Goal: Task Accomplishment & Management: Manage account settings

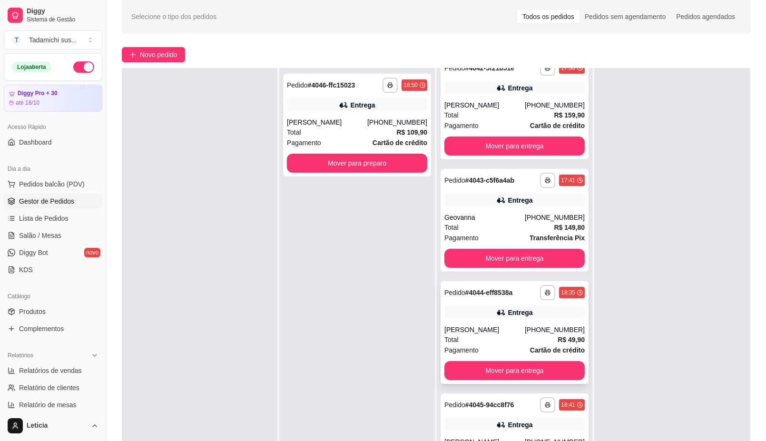
scroll to position [59, 0]
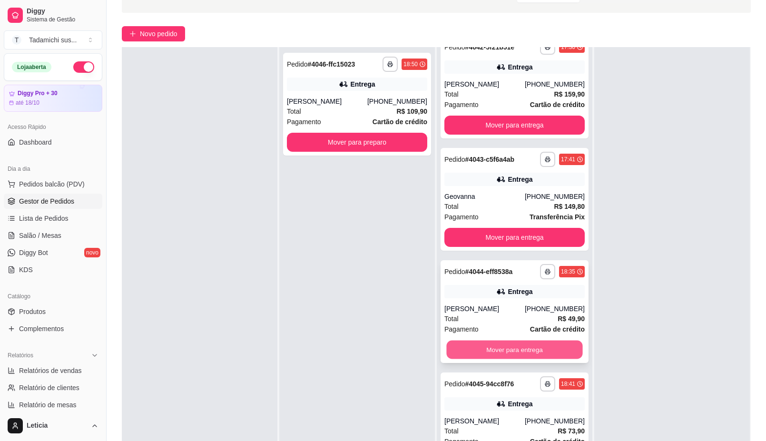
click at [523, 356] on button "Mover para entrega" at bounding box center [514, 350] width 136 height 19
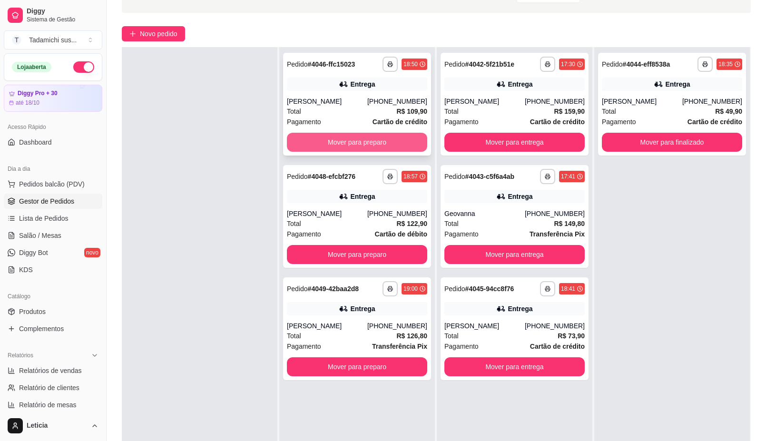
click at [377, 136] on button "Mover para preparo" at bounding box center [357, 142] width 140 height 19
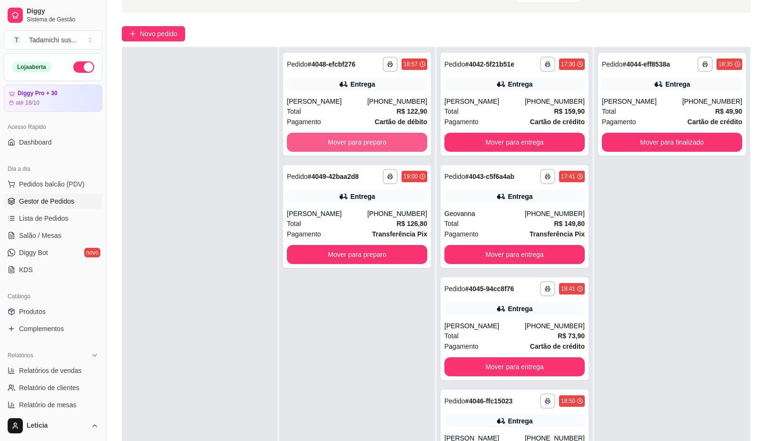
click at [371, 141] on button "Mover para preparo" at bounding box center [357, 142] width 140 height 19
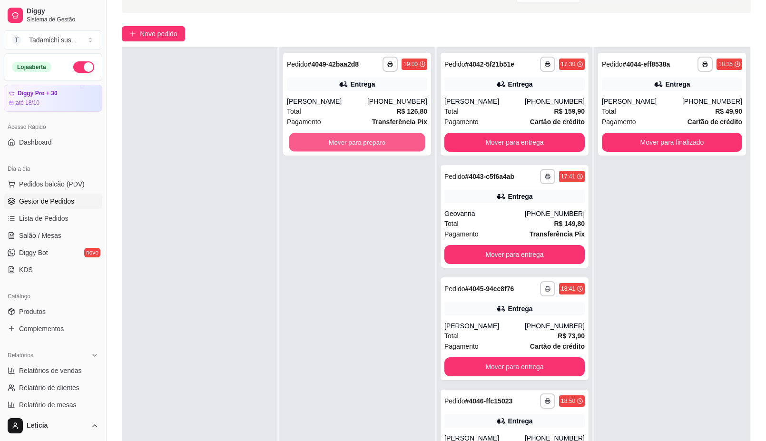
click at [355, 144] on button "Mover para preparo" at bounding box center [357, 142] width 136 height 19
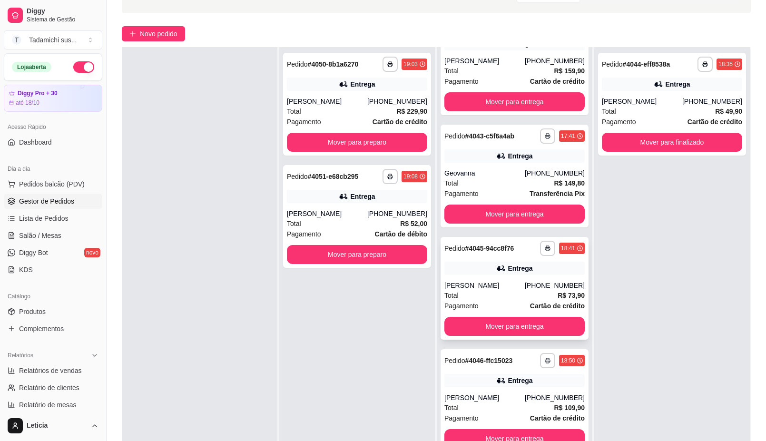
scroll to position [59, 0]
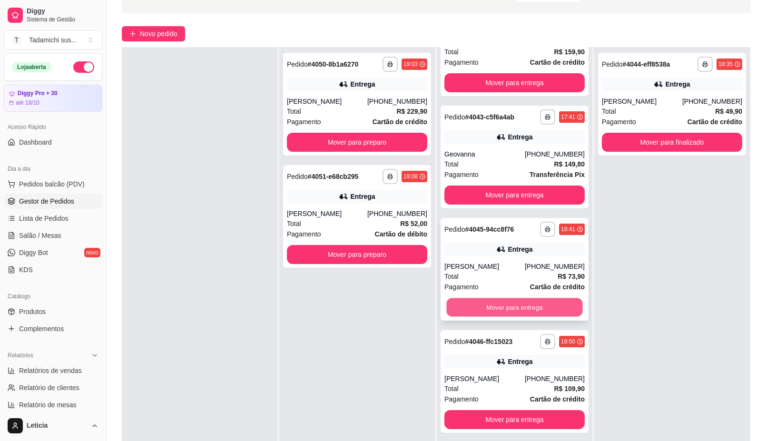
click at [499, 310] on button "Mover para entrega" at bounding box center [514, 307] width 136 height 19
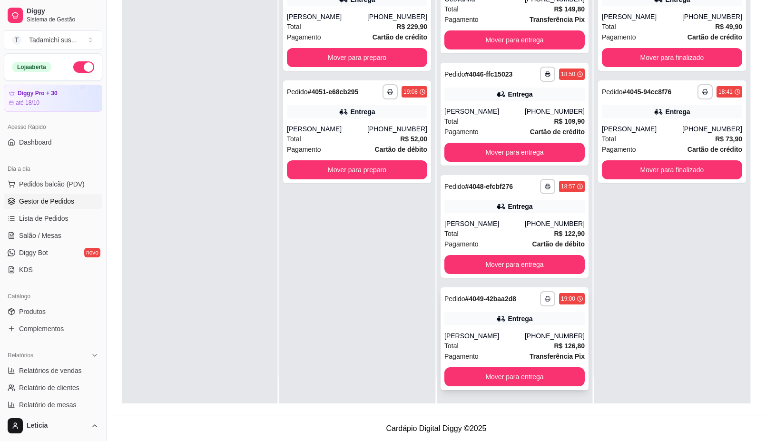
scroll to position [145, 0]
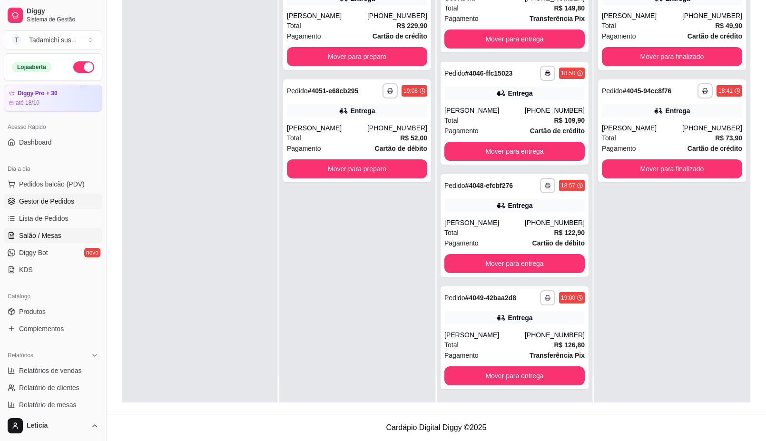
click at [53, 236] on span "Salão / Mesas" at bounding box center [40, 236] width 42 height 10
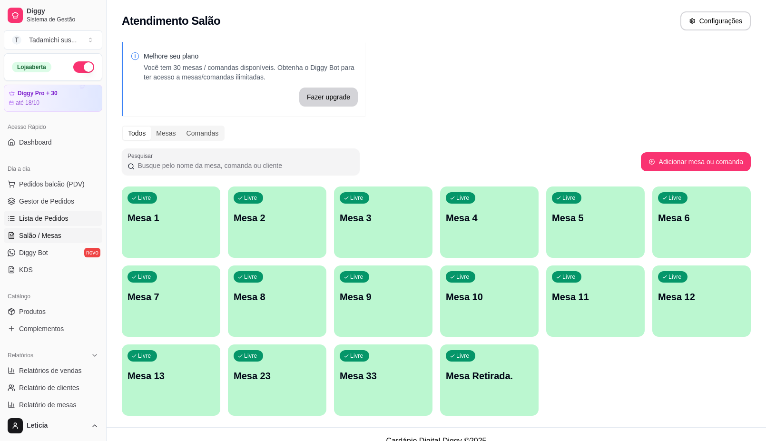
click at [48, 217] on span "Lista de Pedidos" at bounding box center [44, 219] width 50 height 10
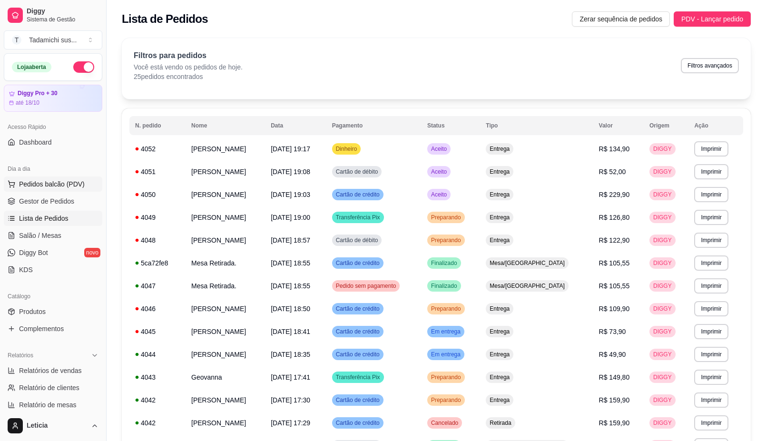
click at [58, 186] on span "Pedidos balcão (PDV)" at bounding box center [52, 184] width 66 height 10
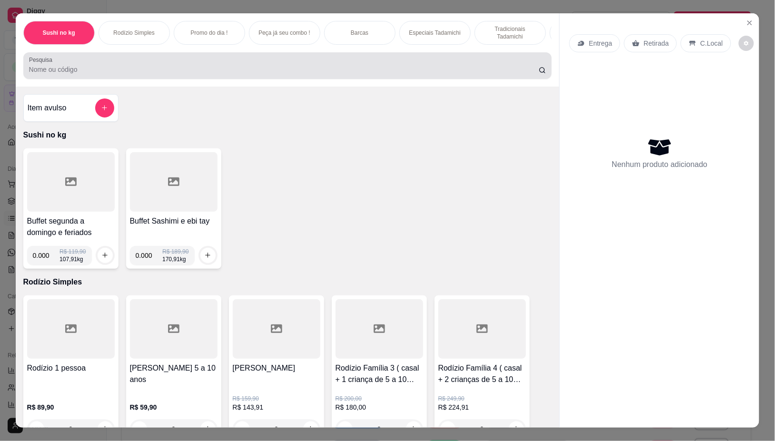
click at [62, 72] on input "Pesquisa" at bounding box center [284, 70] width 510 height 10
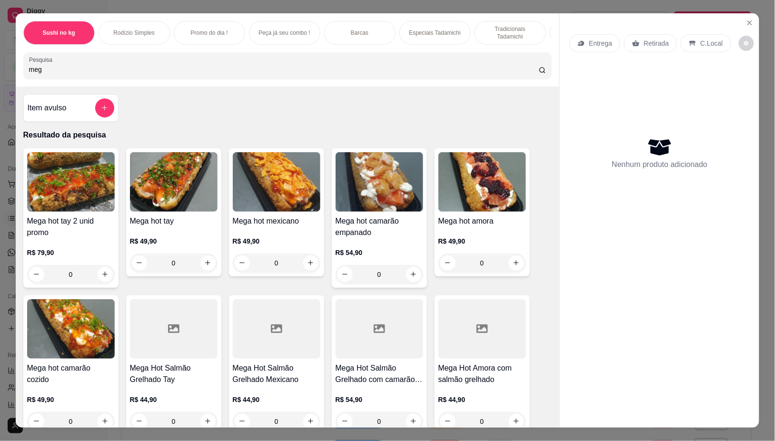
click at [79, 74] on input "meg" at bounding box center [284, 70] width 510 height 10
type input "m"
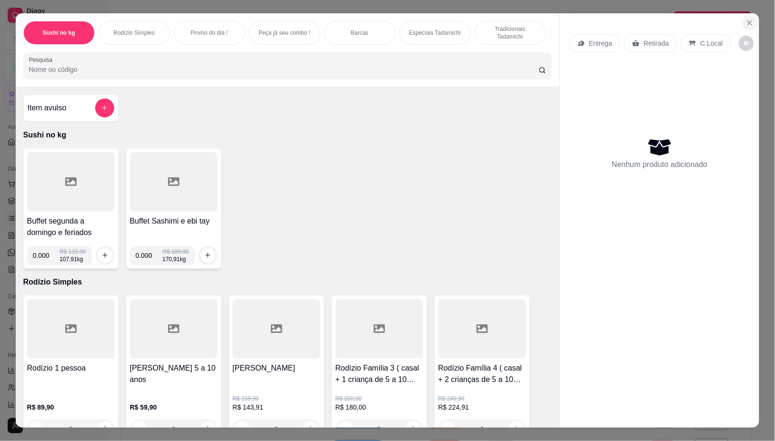
click at [746, 19] on icon "Close" at bounding box center [750, 23] width 8 height 8
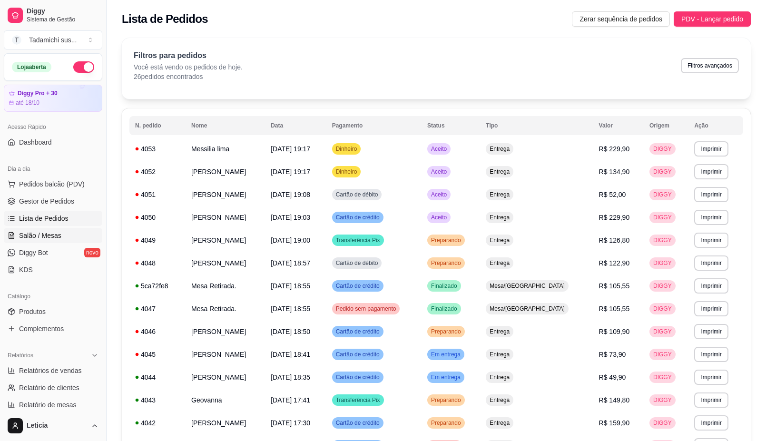
click at [44, 238] on span "Salão / Mesas" at bounding box center [40, 236] width 42 height 10
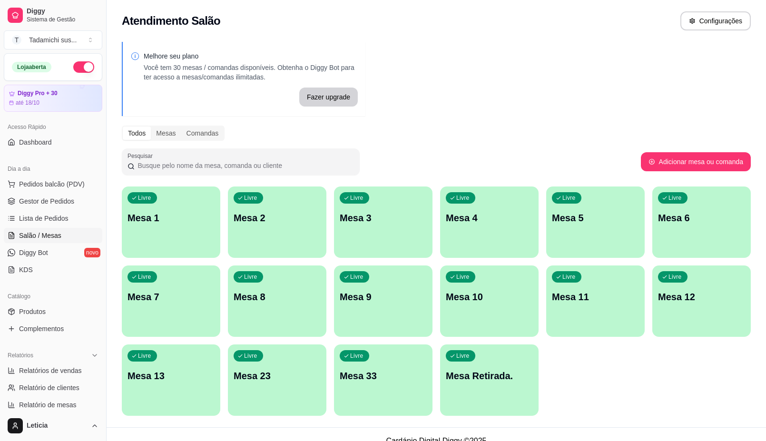
click at [467, 389] on div "Livre Mesa Retirada." at bounding box center [489, 375] width 99 height 60
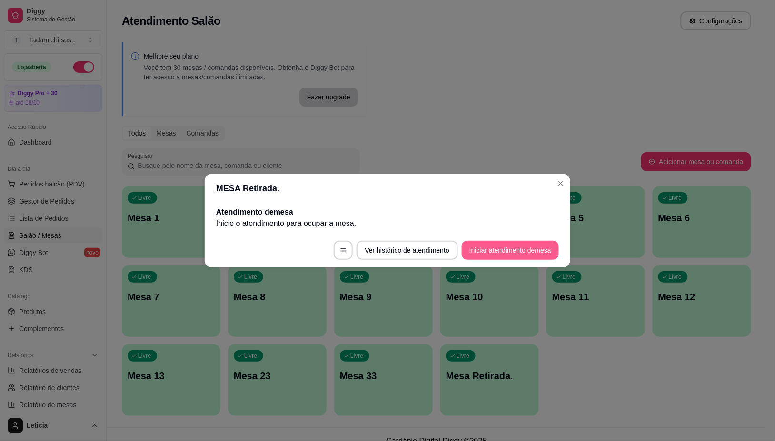
click at [498, 247] on button "Iniciar atendimento de mesa" at bounding box center [510, 250] width 97 height 19
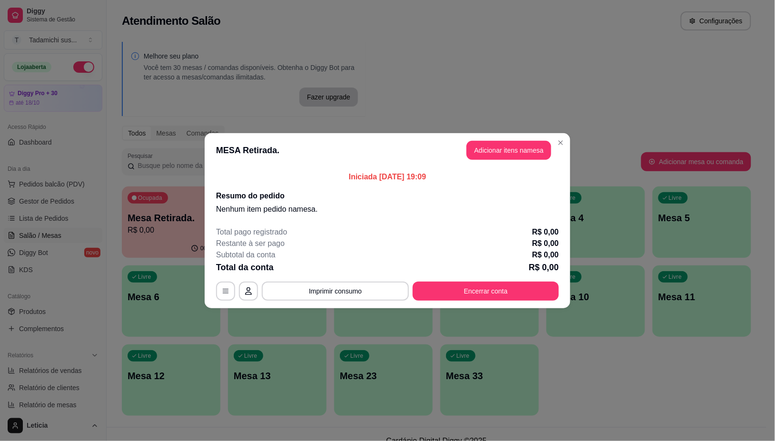
click at [499, 155] on button "Adicionar itens na mesa" at bounding box center [508, 150] width 85 height 19
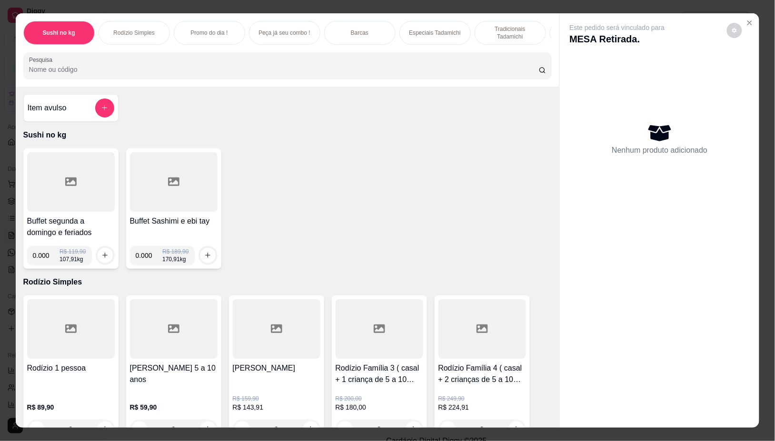
click at [61, 74] on input "Pesquisa" at bounding box center [284, 70] width 510 height 10
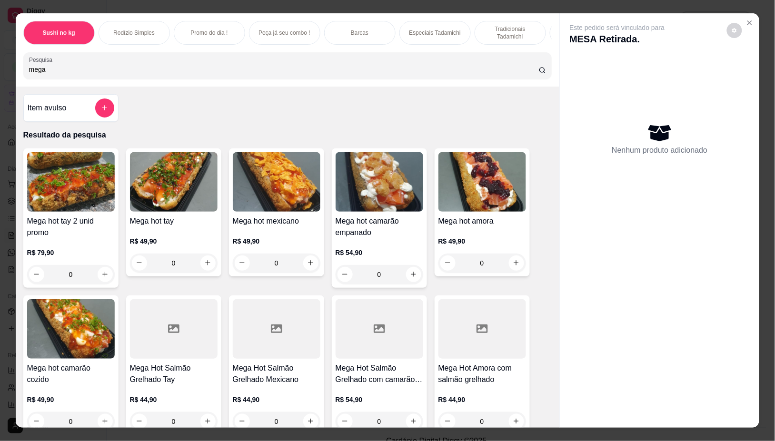
type input "mega"
click at [62, 177] on img at bounding box center [71, 181] width 88 height 59
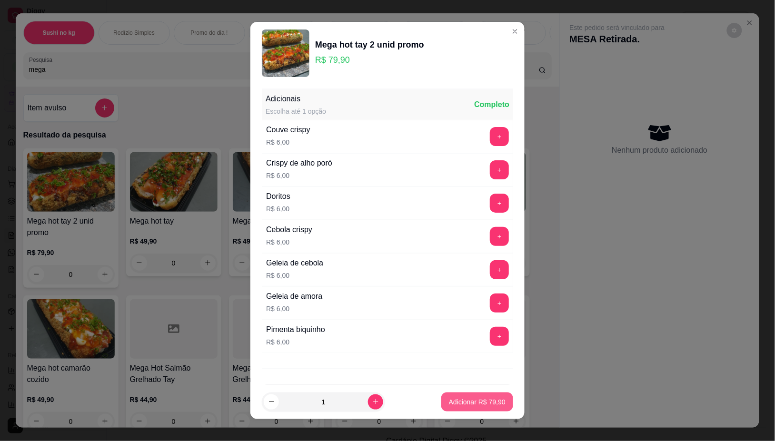
click at [449, 400] on p "Adicionar R$ 79,90" at bounding box center [477, 402] width 57 height 10
type input "1"
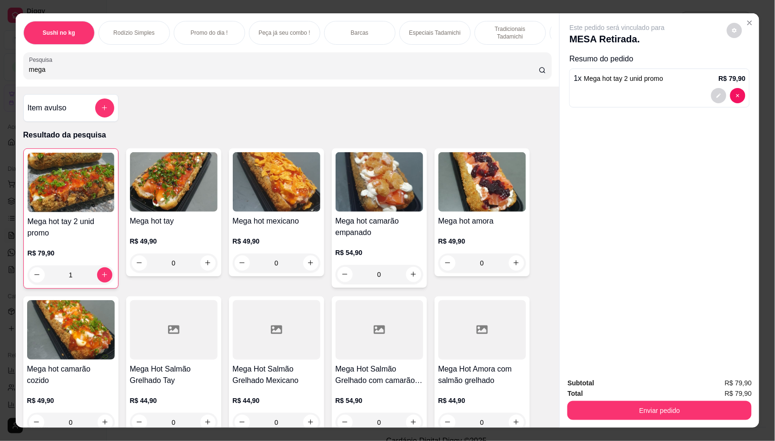
click at [679, 403] on button "Enviar pedido" at bounding box center [659, 410] width 184 height 19
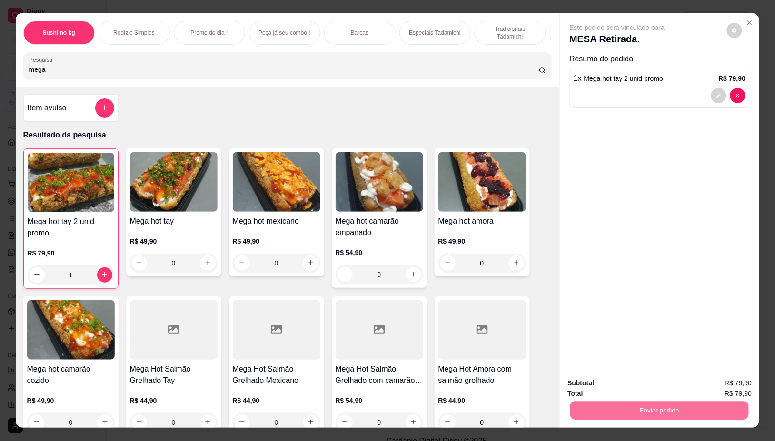
click at [639, 380] on button "Não registrar e enviar pedido" at bounding box center [627, 383] width 99 height 18
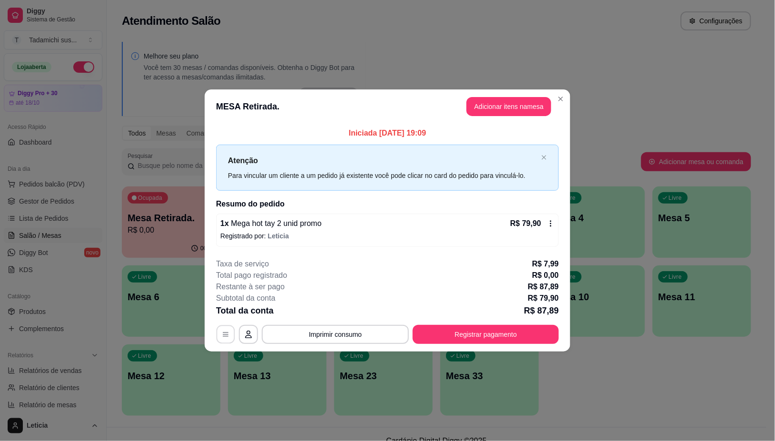
click at [227, 336] on icon "button" at bounding box center [226, 335] width 8 height 8
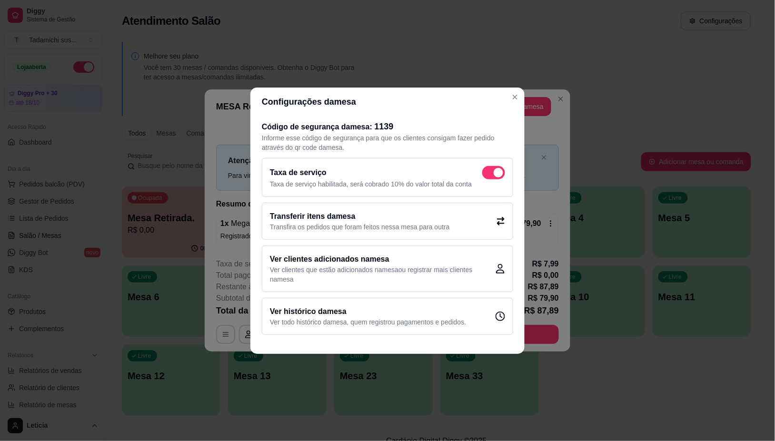
click at [482, 172] on label at bounding box center [493, 172] width 23 height 13
click at [482, 174] on input "checkbox" at bounding box center [485, 177] width 6 height 6
checkbox input "false"
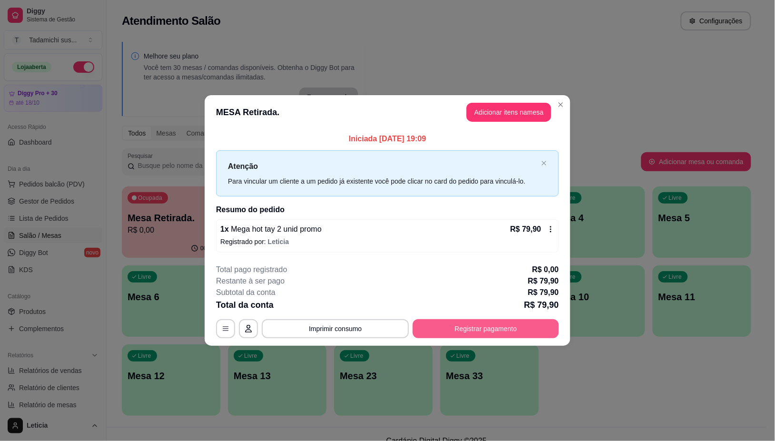
click at [456, 331] on button "Registrar pagamento" at bounding box center [486, 328] width 146 height 19
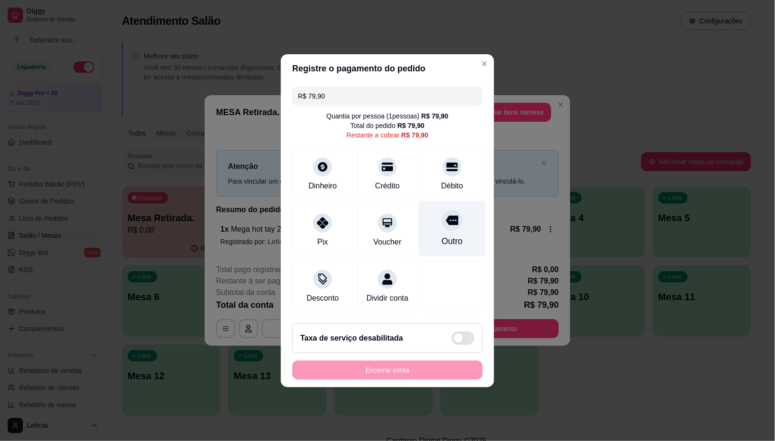
drag, startPoint x: 438, startPoint y: 168, endPoint x: 416, endPoint y: 221, distance: 57.8
click at [438, 168] on div "Débito" at bounding box center [452, 174] width 61 height 50
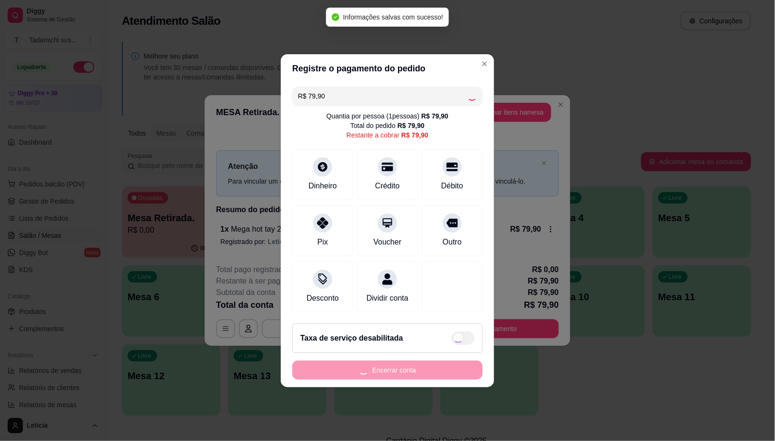
type input "R$ 0,00"
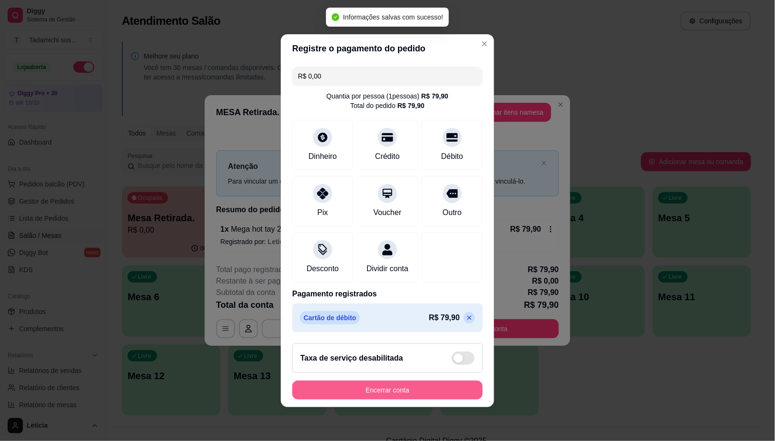
click at [400, 393] on button "Encerrar conta" at bounding box center [387, 390] width 190 height 19
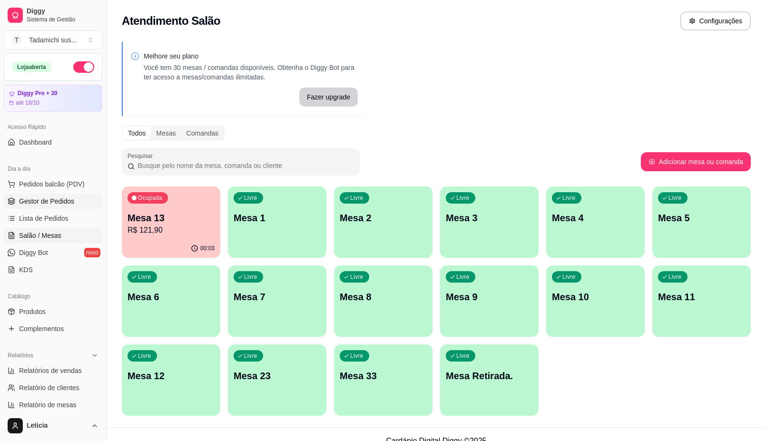
click at [49, 201] on span "Gestor de Pedidos" at bounding box center [46, 202] width 55 height 10
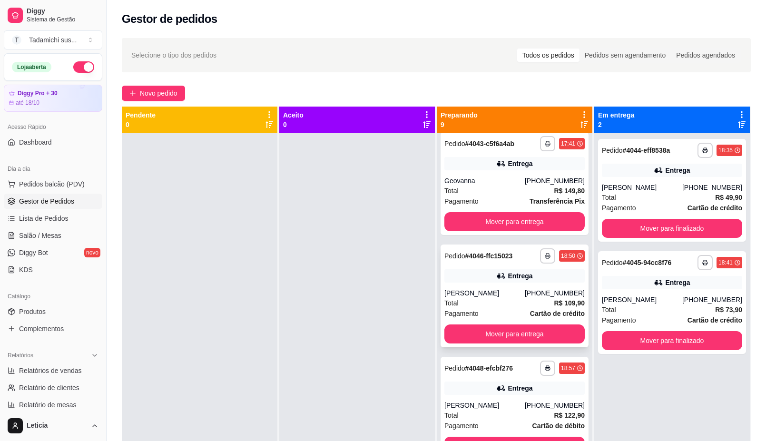
scroll to position [178, 0]
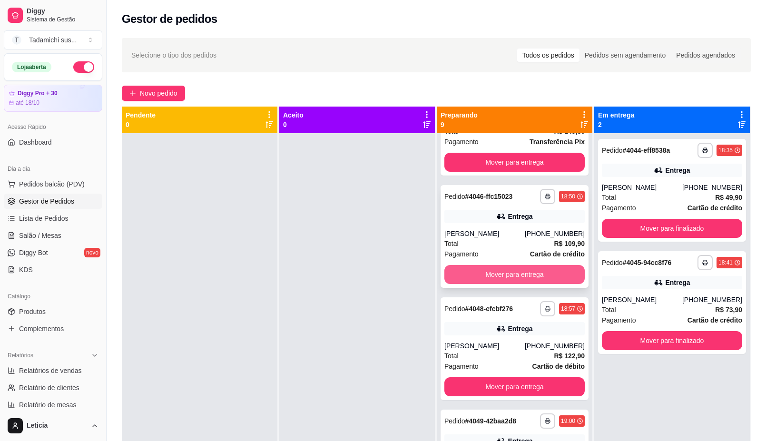
click at [488, 284] on button "Mover para entrega" at bounding box center [515, 274] width 140 height 19
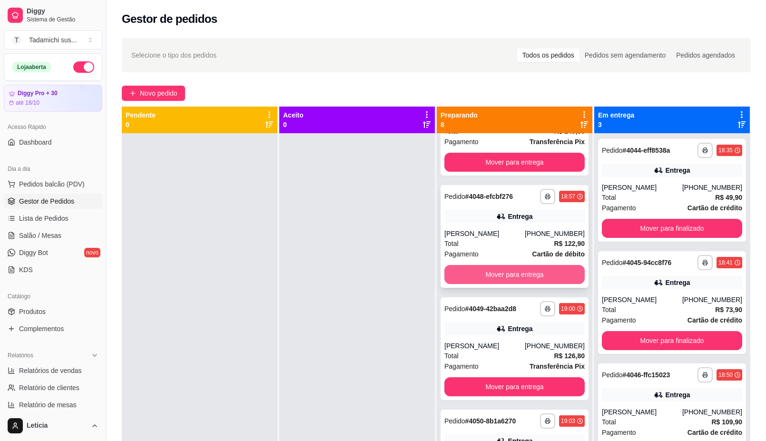
click at [506, 269] on button "Mover para entrega" at bounding box center [515, 274] width 140 height 19
click at [72, 229] on link "Salão / Mesas" at bounding box center [53, 235] width 99 height 15
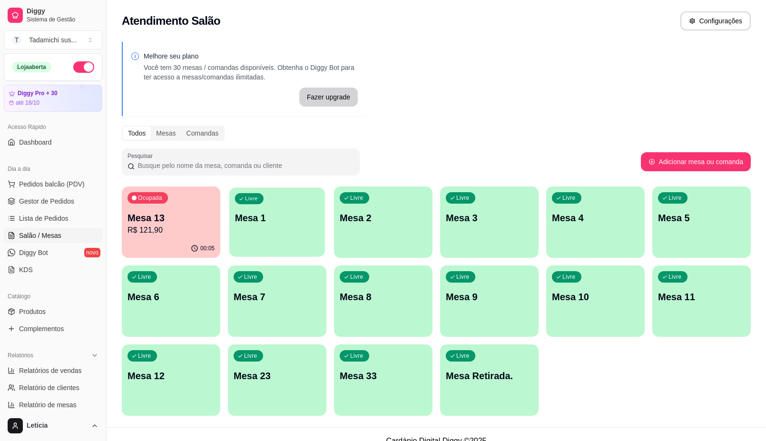
click at [272, 205] on div "Livre Mesa 1" at bounding box center [277, 217] width 96 height 58
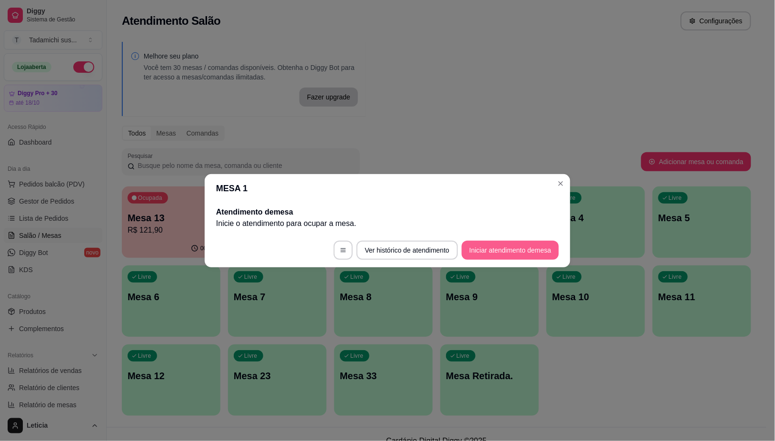
click at [491, 252] on button "Iniciar atendimento de mesa" at bounding box center [510, 250] width 97 height 19
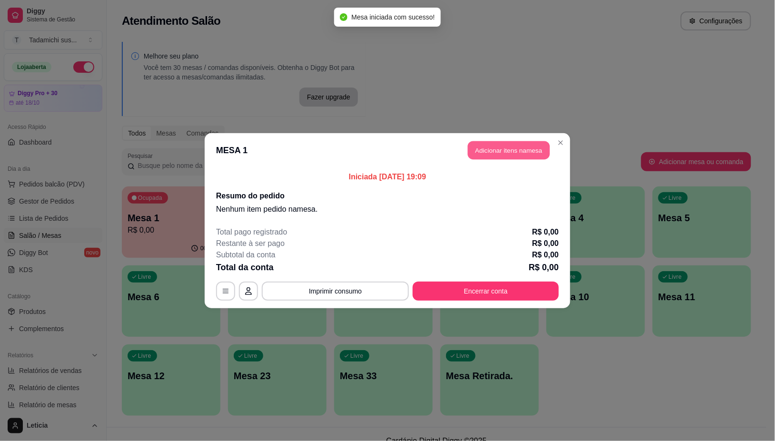
click at [491, 153] on button "Adicionar itens na mesa" at bounding box center [509, 150] width 82 height 19
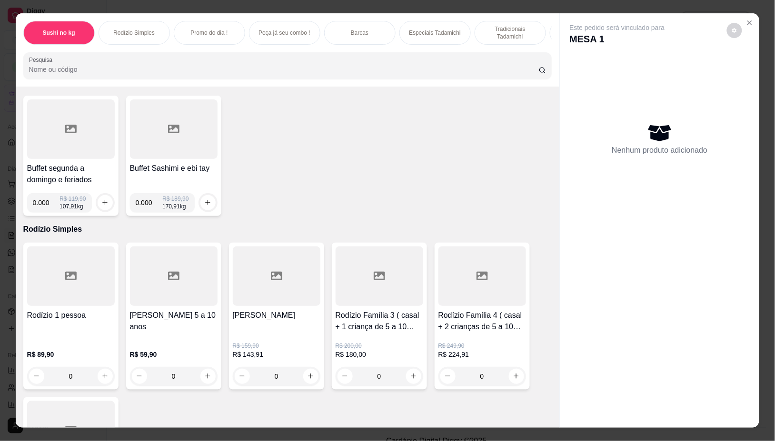
scroll to position [59, 0]
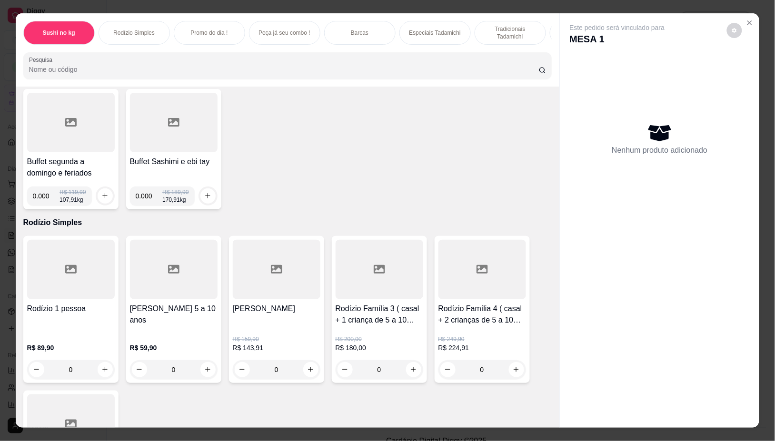
click at [272, 275] on icon at bounding box center [276, 269] width 11 height 11
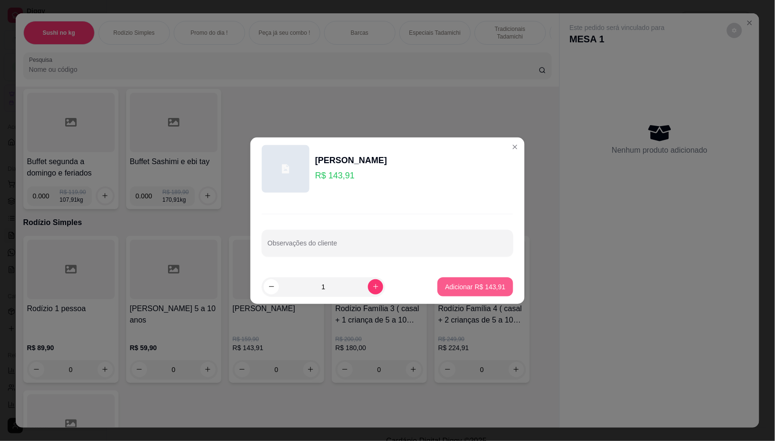
click at [467, 288] on p "Adicionar R$ 143,91" at bounding box center [475, 287] width 60 height 10
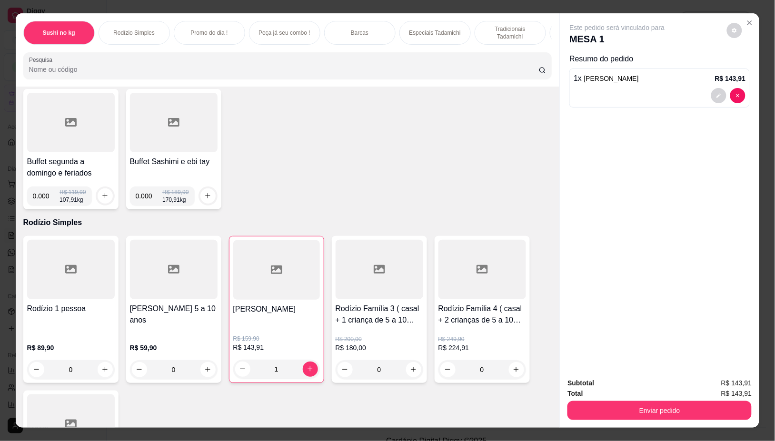
type input "1"
click at [746, 20] on icon "Close" at bounding box center [750, 23] width 8 height 8
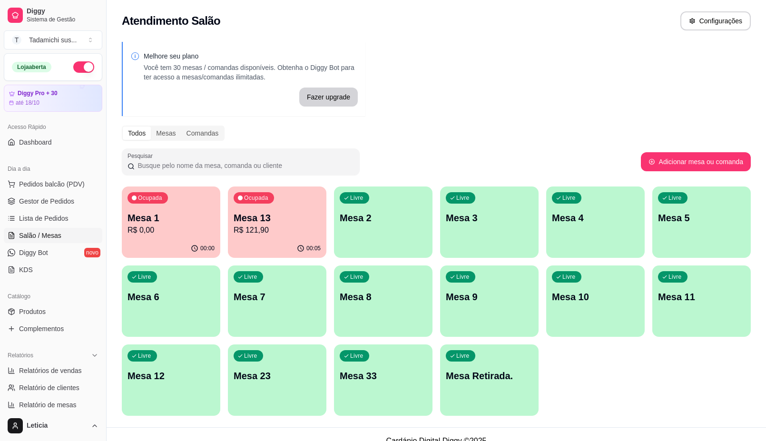
click at [156, 227] on p "R$ 0,00" at bounding box center [171, 230] width 87 height 11
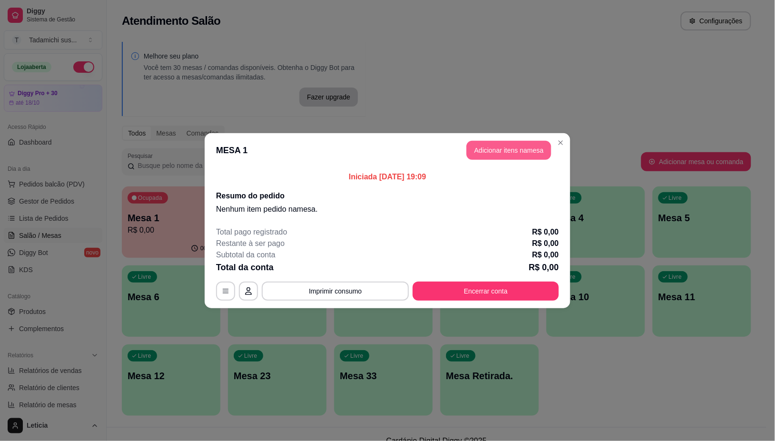
click at [482, 157] on button "Adicionar itens na mesa" at bounding box center [508, 150] width 85 height 19
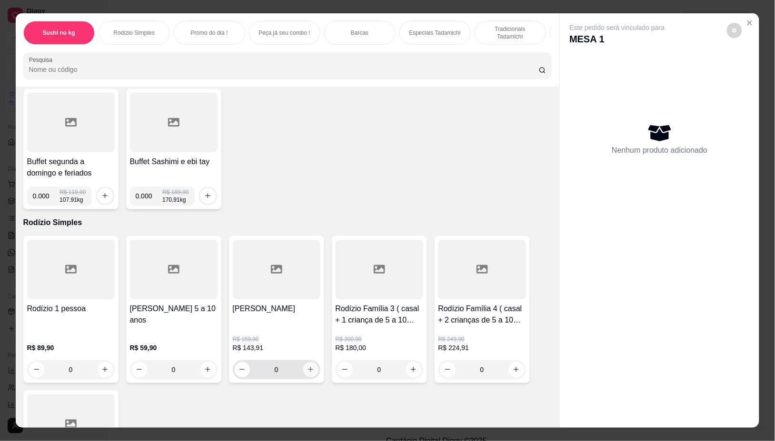
click at [307, 373] on icon "increase-product-quantity" at bounding box center [310, 369] width 7 height 7
type input "1"
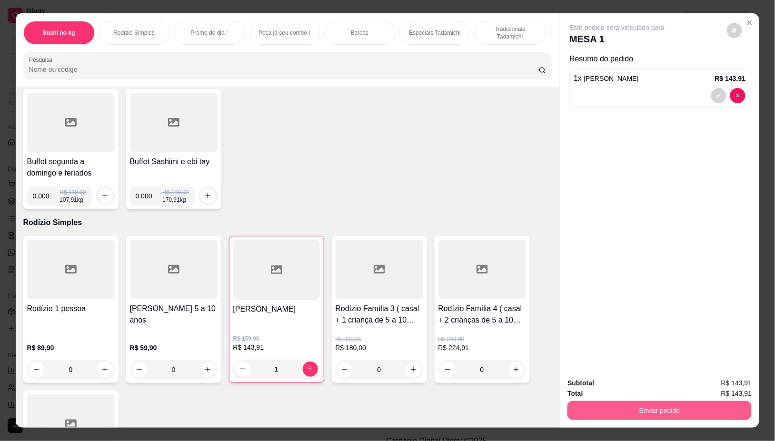
click at [651, 405] on button "Enviar pedido" at bounding box center [659, 410] width 184 height 19
click at [635, 381] on button "Não registrar e enviar pedido" at bounding box center [627, 383] width 99 height 18
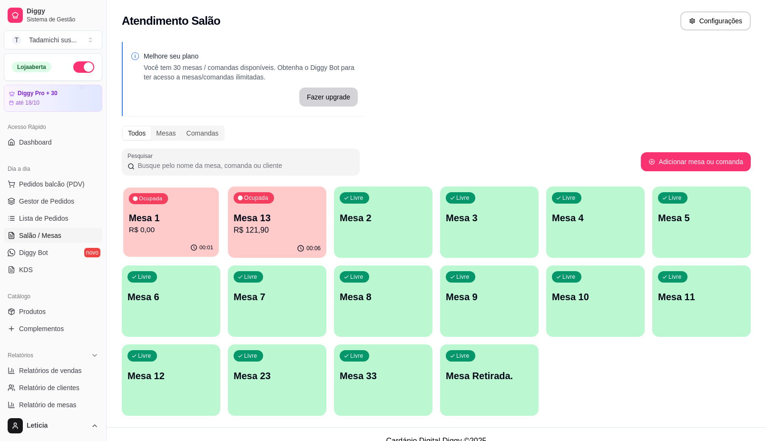
click at [167, 219] on p "Mesa 1" at bounding box center [171, 218] width 85 height 13
click at [64, 216] on span "Lista de Pedidos" at bounding box center [44, 219] width 50 height 10
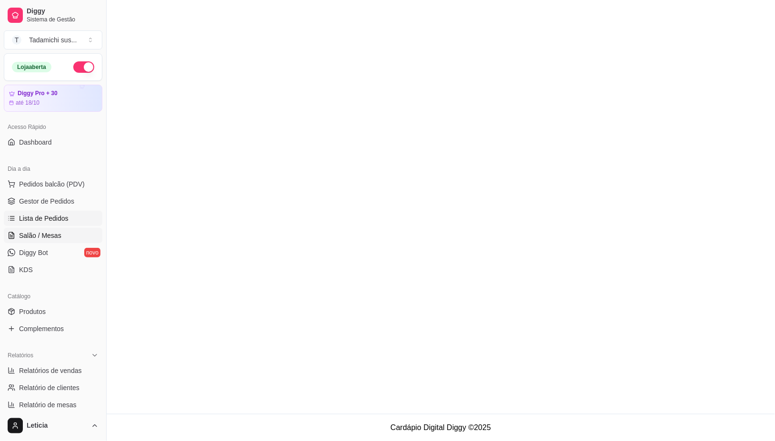
click at [51, 238] on span "Salão / Mesas" at bounding box center [40, 236] width 42 height 10
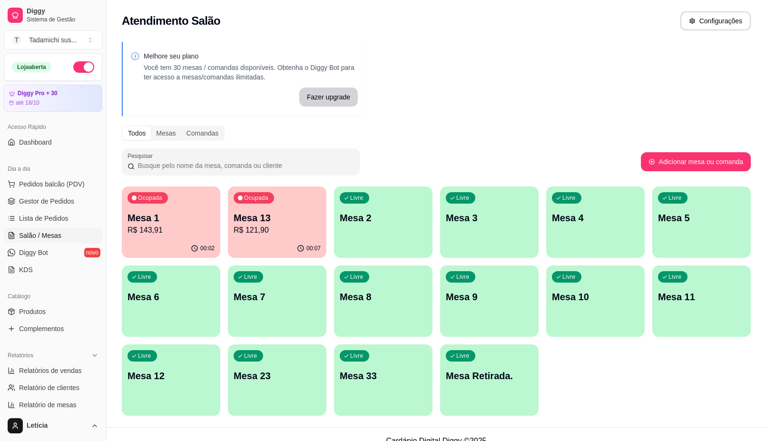
click at [176, 222] on p "Mesa 1" at bounding box center [171, 217] width 87 height 13
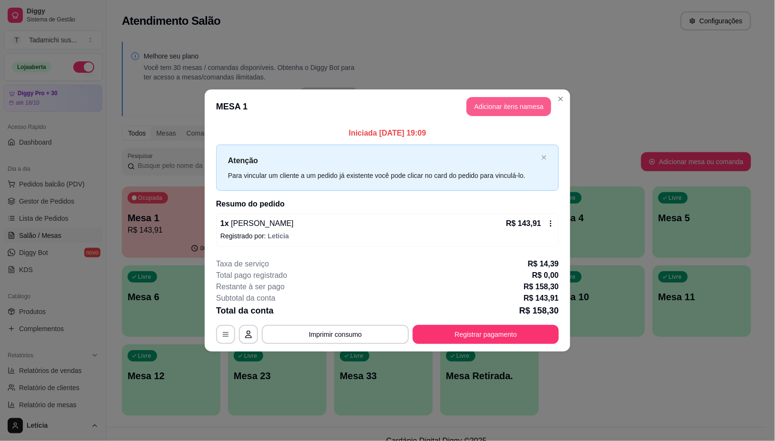
click at [495, 112] on button "Adicionar itens na mesa" at bounding box center [508, 106] width 85 height 19
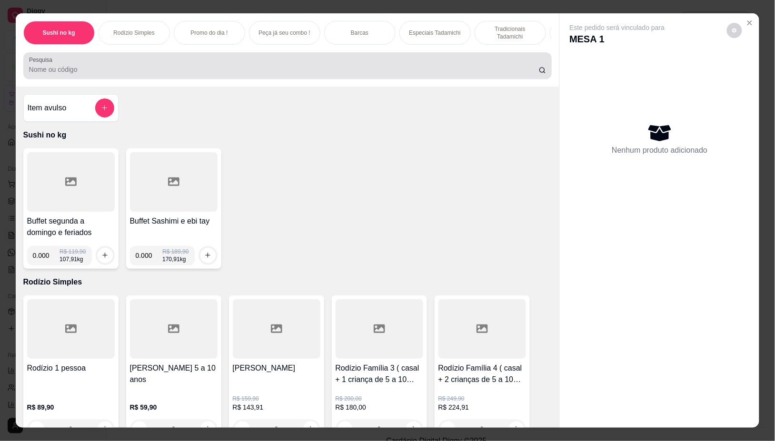
click at [63, 73] on input "Pesquisa" at bounding box center [284, 70] width 510 height 10
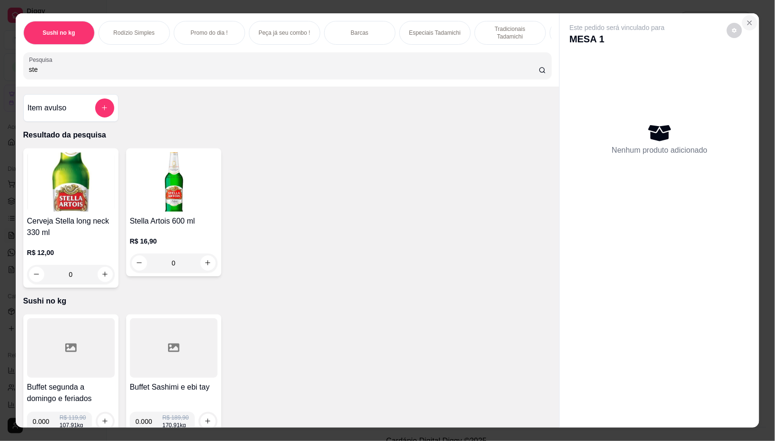
type input "ste"
click at [746, 19] on icon "Close" at bounding box center [750, 23] width 8 height 8
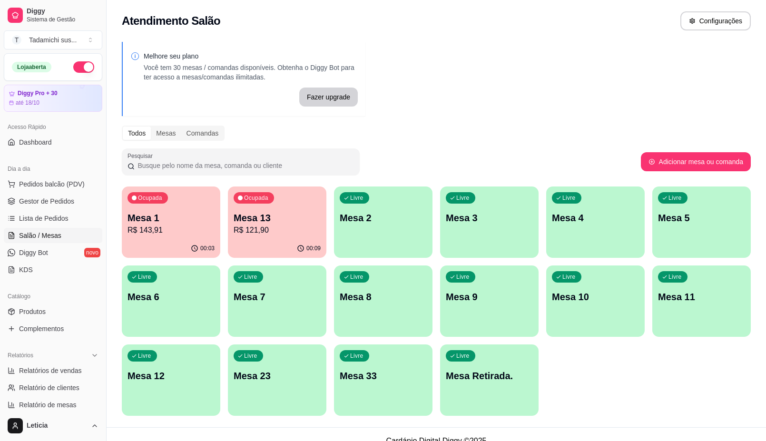
click at [155, 223] on p "Mesa 1" at bounding box center [171, 217] width 87 height 13
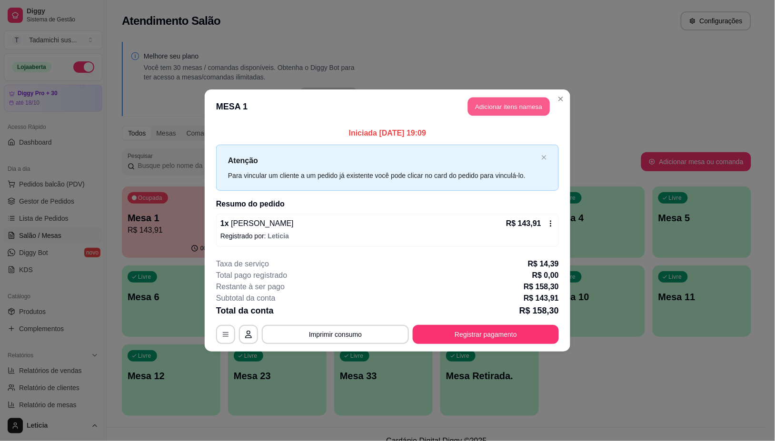
click at [516, 106] on button "Adicionar itens na mesa" at bounding box center [509, 107] width 82 height 19
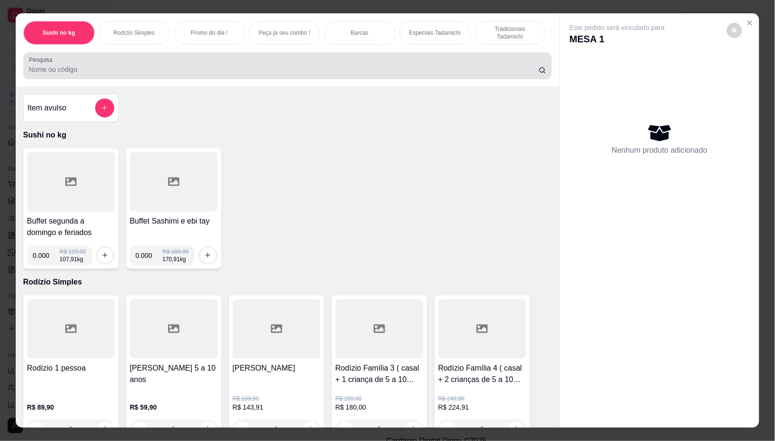
click at [117, 70] on input "Pesquisa" at bounding box center [284, 70] width 510 height 10
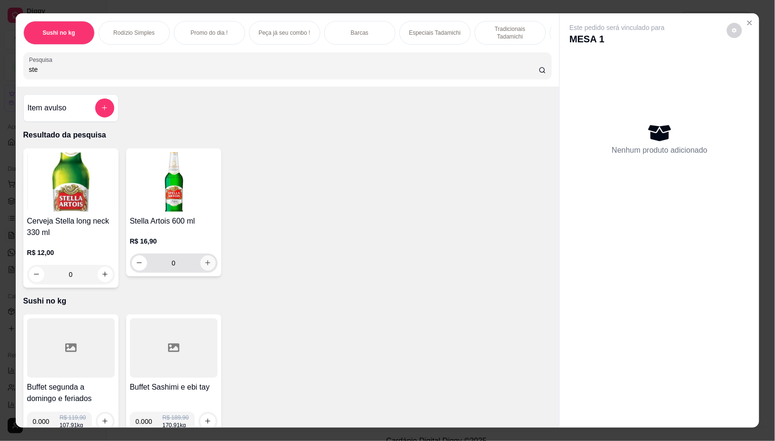
type input "ste"
click at [204, 267] on icon "increase-product-quantity" at bounding box center [207, 262] width 7 height 7
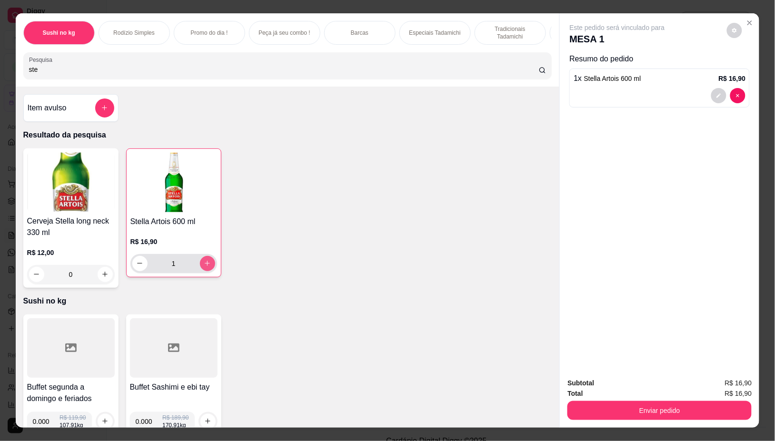
type input "1"
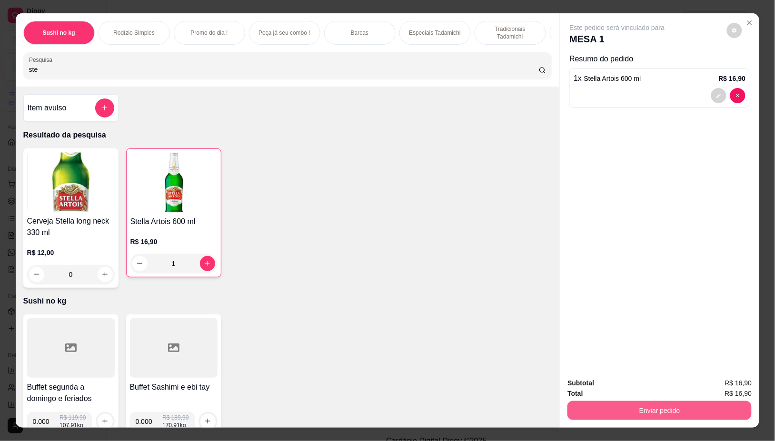
click at [657, 405] on button "Enviar pedido" at bounding box center [659, 410] width 184 height 19
click at [605, 384] on button "Não registrar e enviar pedido" at bounding box center [627, 383] width 99 height 18
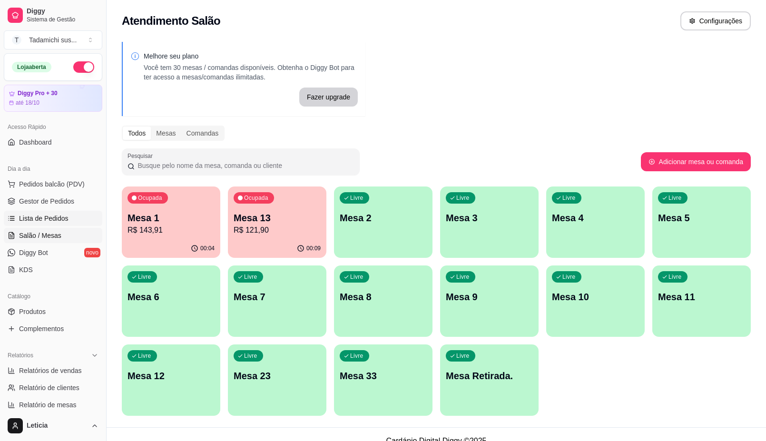
click at [40, 219] on span "Lista de Pedidos" at bounding box center [44, 219] width 50 height 10
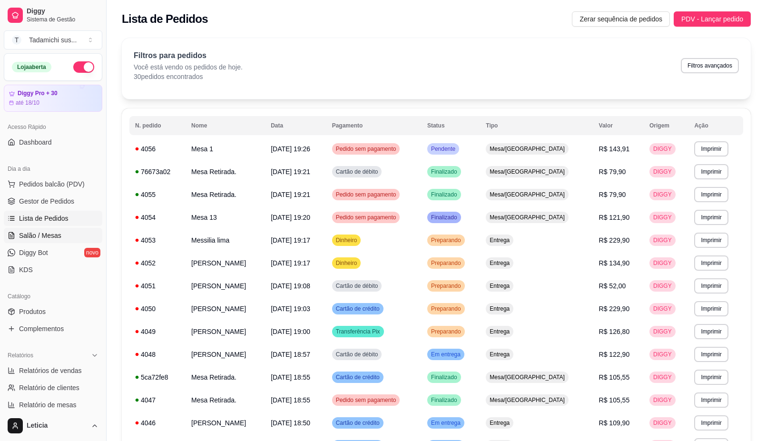
click at [34, 235] on span "Salão / Mesas" at bounding box center [40, 236] width 42 height 10
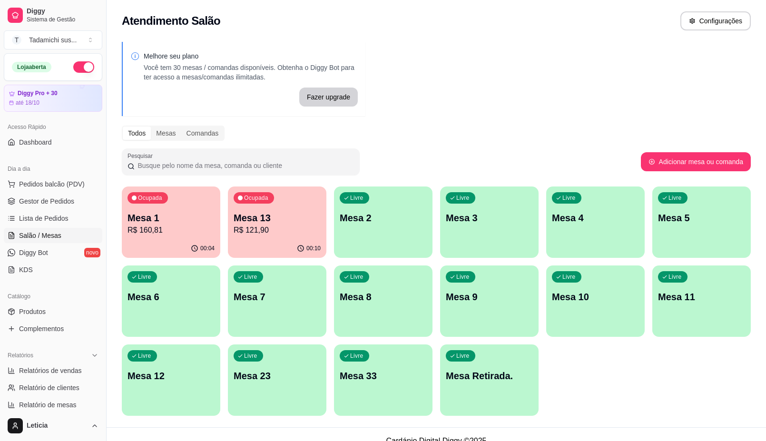
click at [173, 218] on p "Mesa 1" at bounding box center [171, 217] width 87 height 13
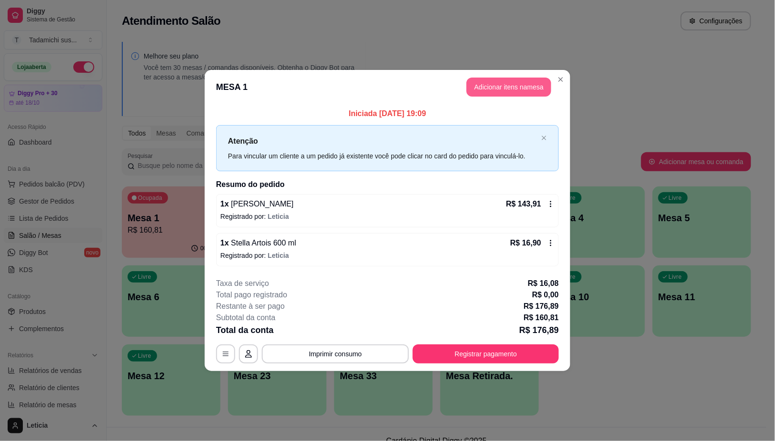
click at [498, 90] on button "Adicionar itens na mesa" at bounding box center [508, 87] width 85 height 19
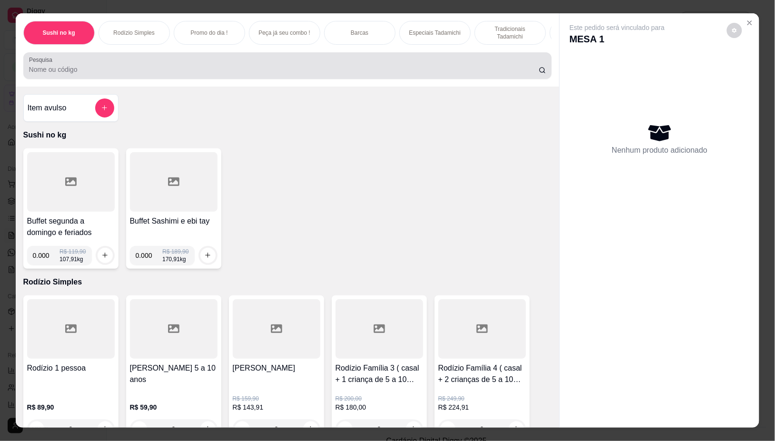
click at [80, 74] on input "Pesquisa" at bounding box center [284, 70] width 510 height 10
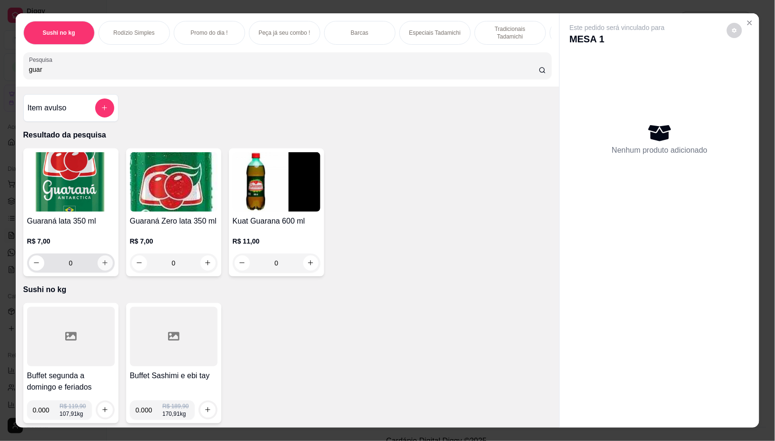
type input "guar"
click at [101, 267] on icon "increase-product-quantity" at bounding box center [104, 262] width 7 height 7
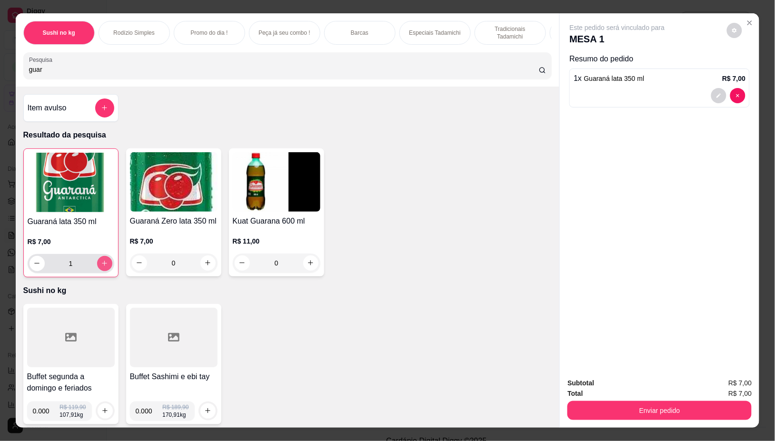
type input "1"
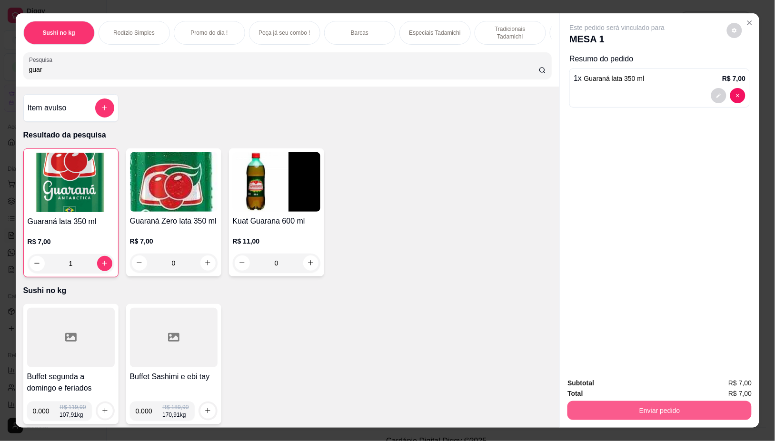
click at [624, 408] on button "Enviar pedido" at bounding box center [659, 410] width 184 height 19
click at [609, 386] on button "Não registrar e enviar pedido" at bounding box center [627, 383] width 99 height 18
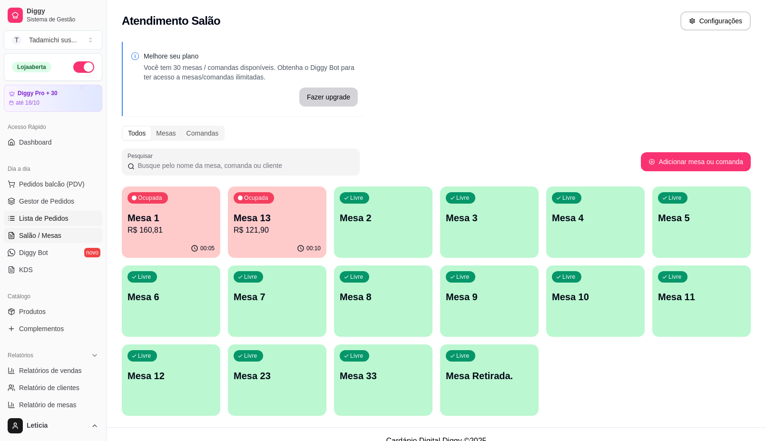
click at [30, 219] on span "Lista de Pedidos" at bounding box center [44, 219] width 50 height 10
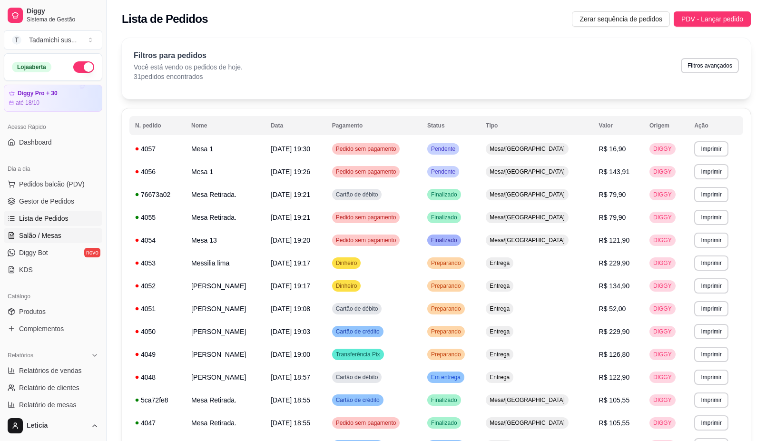
click at [35, 237] on span "Salão / Mesas" at bounding box center [40, 236] width 42 height 10
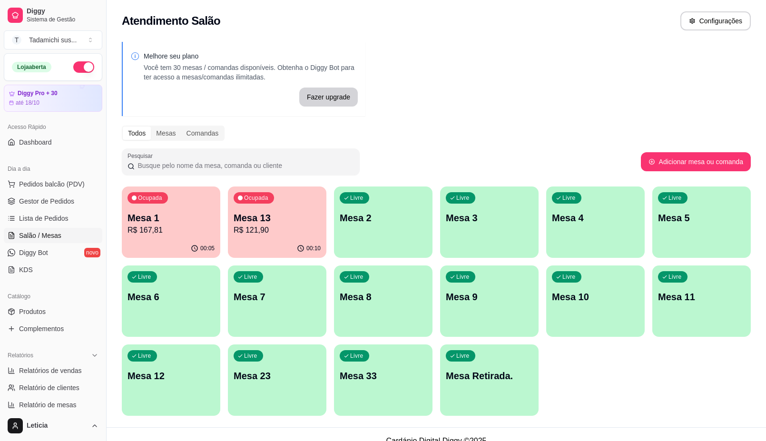
click at [544, 377] on div "Ocupada Mesa 1 R$ 167,81 00:05 Ocupada Mesa 13 R$ 121,90 00:10 Livre Mesa 2 Liv…" at bounding box center [436, 301] width 629 height 229
click at [524, 376] on p "Mesa Retirada." at bounding box center [489, 376] width 85 height 13
click at [49, 186] on span "Pedidos balcão (PDV)" at bounding box center [52, 184] width 66 height 10
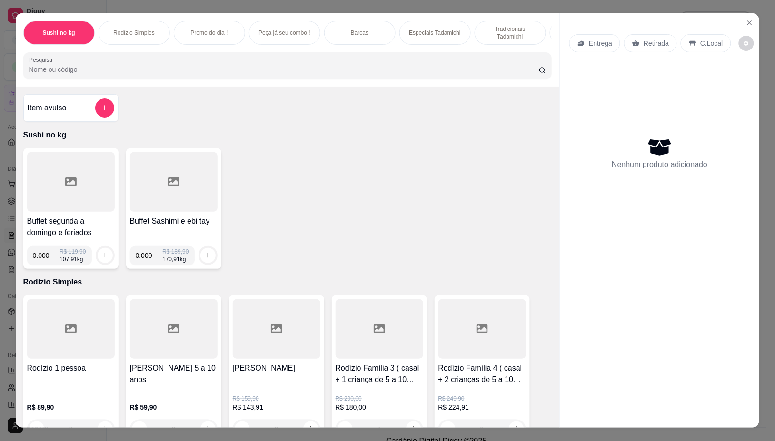
click at [86, 69] on input "Pesquisa" at bounding box center [284, 70] width 510 height 10
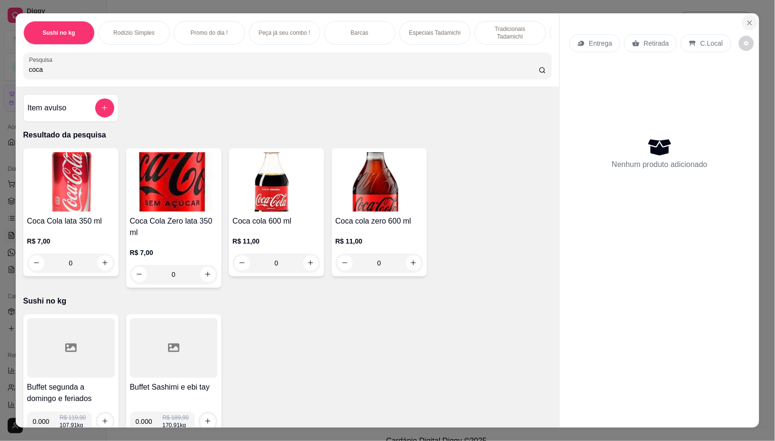
type input "coca"
click at [746, 20] on icon "Close" at bounding box center [750, 23] width 8 height 8
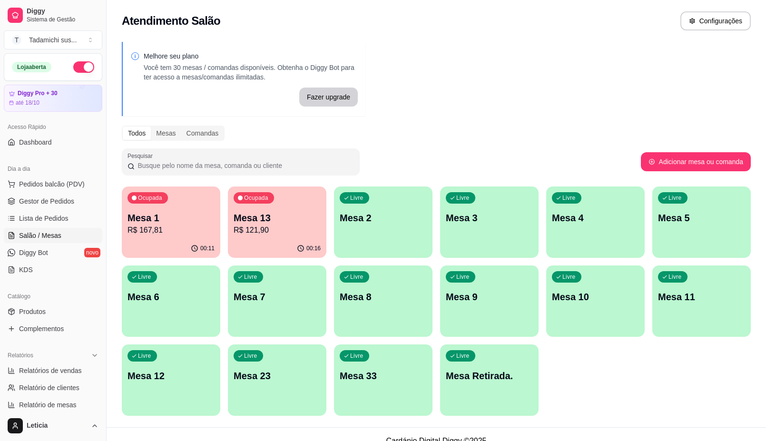
click at [46, 234] on span "Salão / Mesas" at bounding box center [40, 236] width 42 height 10
click at [488, 383] on div "Livre Mesa Retirada." at bounding box center [490, 375] width 96 height 58
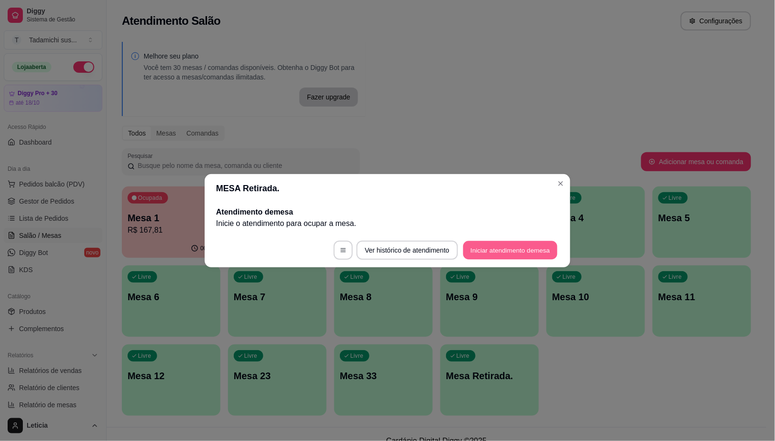
click at [484, 251] on button "Iniciar atendimento de mesa" at bounding box center [510, 250] width 94 height 19
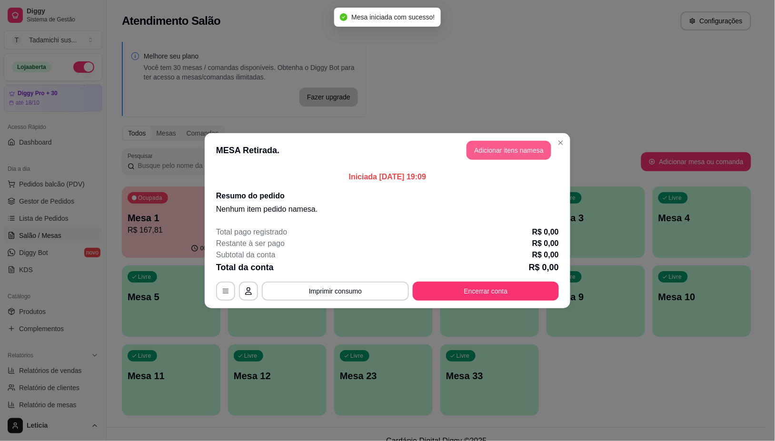
click at [495, 153] on button "Adicionar itens na mesa" at bounding box center [508, 150] width 85 height 19
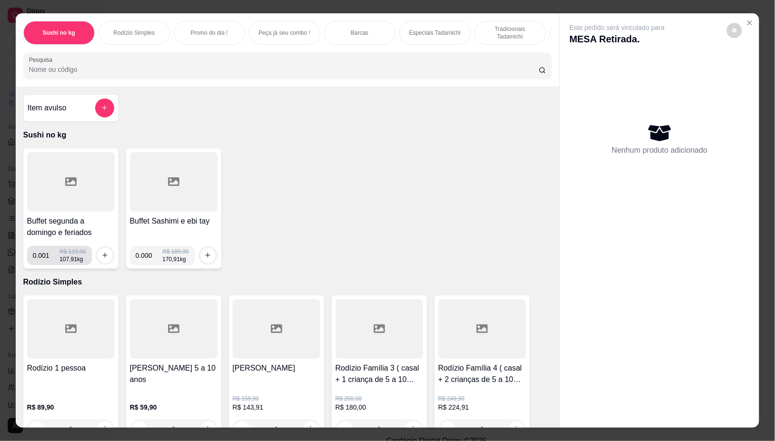
click at [48, 263] on input "0.001" at bounding box center [46, 255] width 27 height 19
type input "0.158"
click at [101, 259] on icon "increase-product-quantity" at bounding box center [104, 255] width 7 height 7
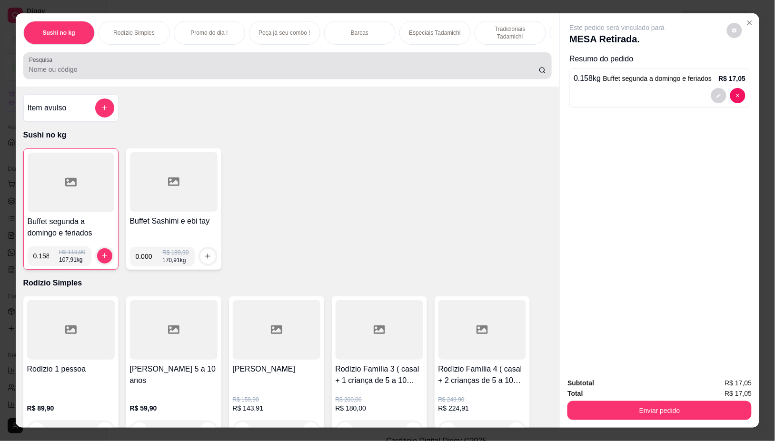
click at [68, 68] on div at bounding box center [287, 65] width 517 height 19
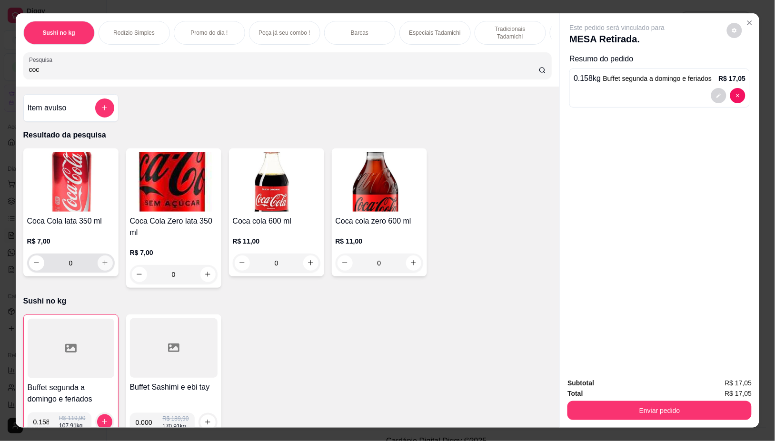
type input "coc"
click at [100, 263] on button "increase-product-quantity" at bounding box center [105, 263] width 15 height 15
type input "1"
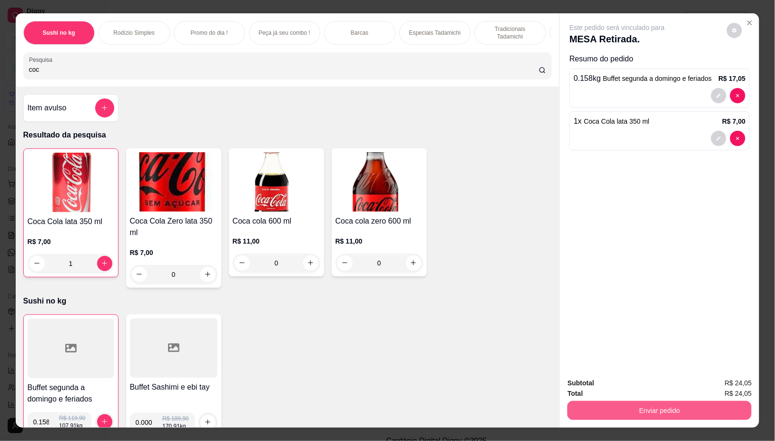
click at [635, 406] on button "Enviar pedido" at bounding box center [659, 410] width 184 height 19
click at [624, 384] on button "Não registrar e enviar pedido" at bounding box center [627, 383] width 99 height 18
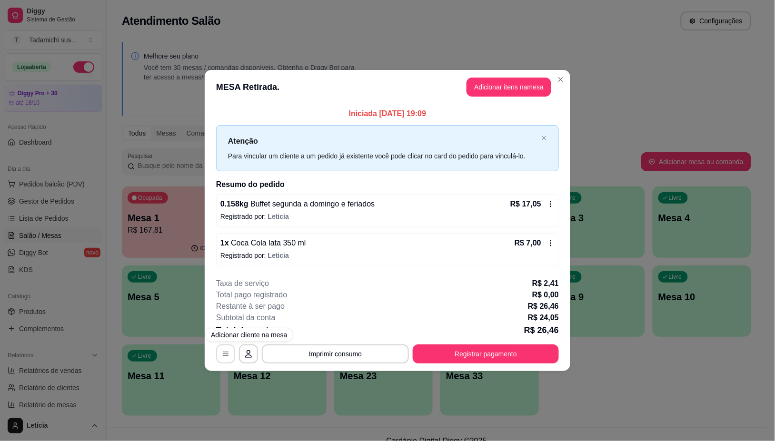
click at [225, 354] on icon "button" at bounding box center [226, 354] width 8 height 8
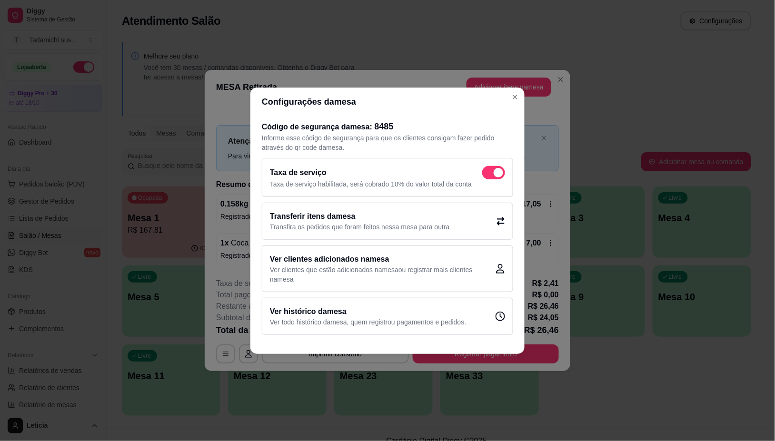
click at [489, 168] on span at bounding box center [493, 172] width 23 height 13
click at [488, 174] on input "checkbox" at bounding box center [485, 177] width 6 height 6
checkbox input "false"
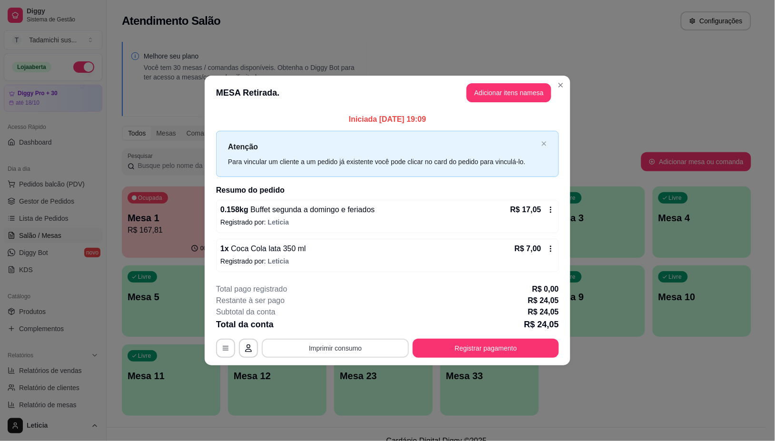
click at [355, 352] on button "Imprimir consumo" at bounding box center [335, 348] width 147 height 19
click at [344, 307] on button "IMPRESSORA HAYOM" at bounding box center [338, 307] width 71 height 15
click at [467, 349] on button "Registrar pagamento" at bounding box center [486, 348] width 146 height 19
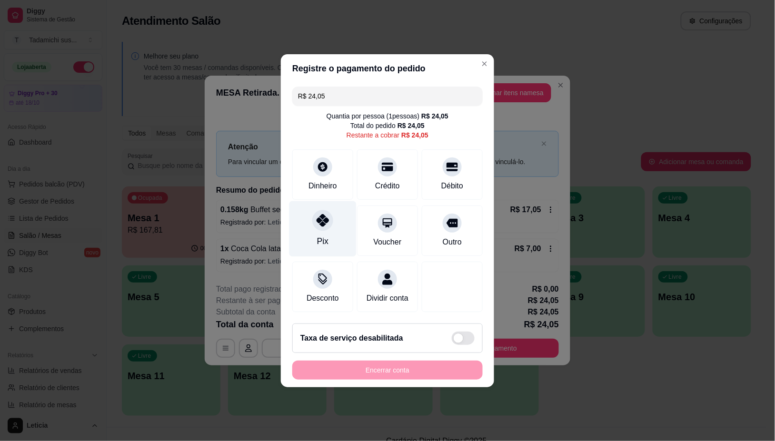
click at [310, 224] on div "Pix" at bounding box center [322, 229] width 67 height 56
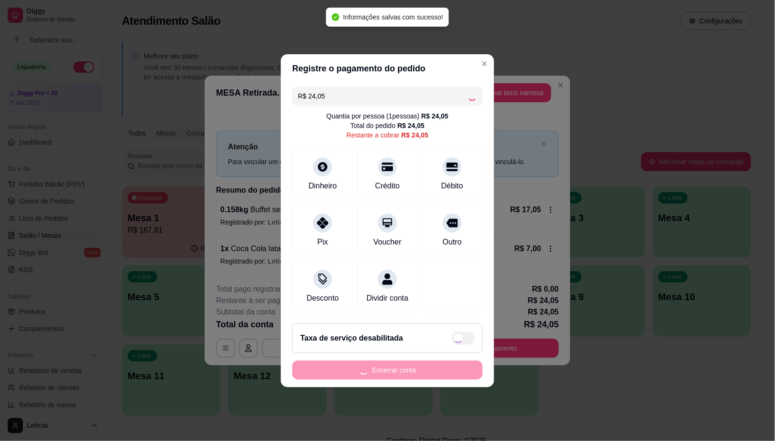
type input "R$ 0,00"
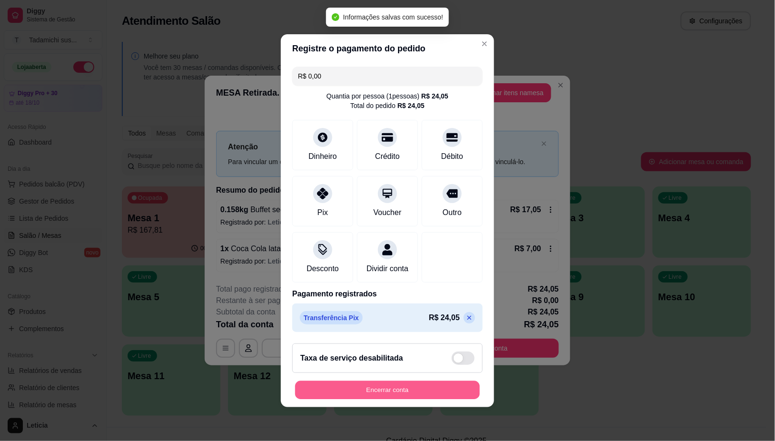
click at [417, 396] on button "Encerrar conta" at bounding box center [387, 390] width 185 height 19
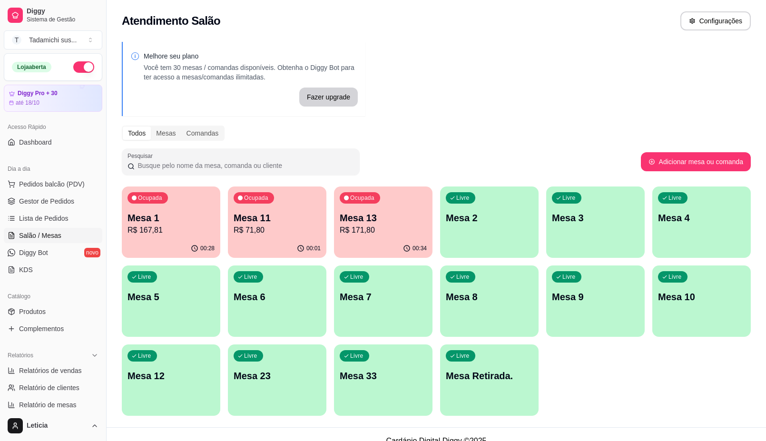
click at [486, 384] on div "Livre Mesa Retirada." at bounding box center [489, 375] width 99 height 60
click at [489, 284] on div "Livre Mesa 8" at bounding box center [490, 296] width 96 height 58
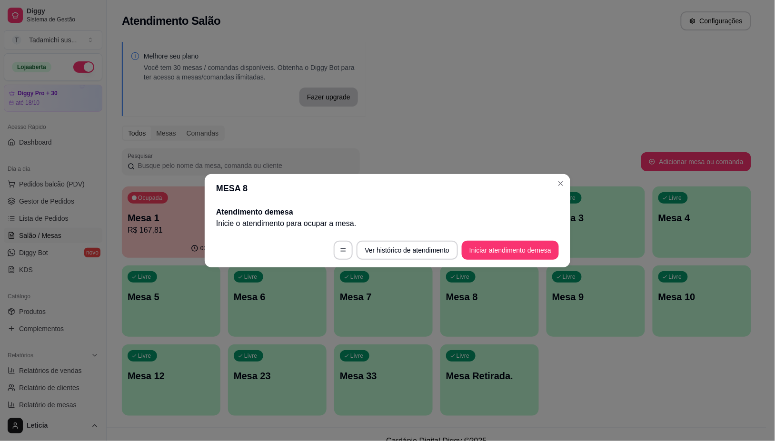
click at [498, 258] on button "Iniciar atendimento de mesa" at bounding box center [510, 250] width 97 height 19
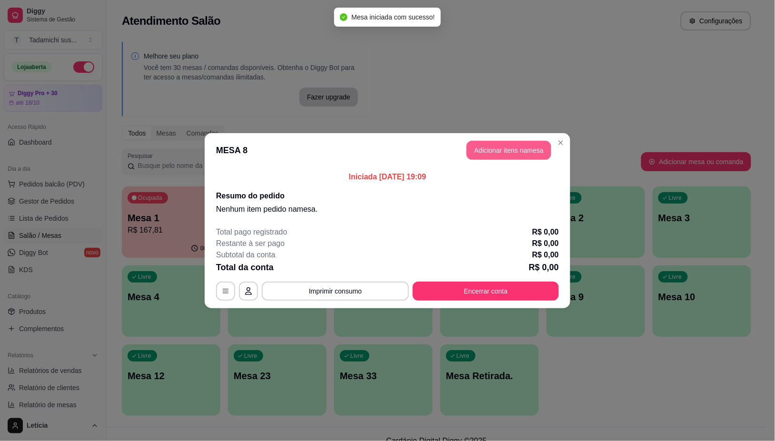
click at [496, 150] on button "Adicionar itens na mesa" at bounding box center [508, 150] width 85 height 19
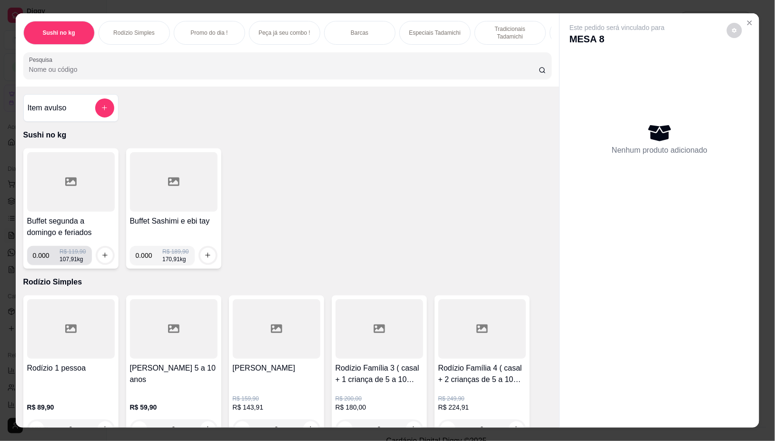
click at [47, 263] on input "0.000" at bounding box center [46, 255] width 27 height 19
type input "0.372"
click at [98, 258] on button "increase-product-quantity" at bounding box center [105, 255] width 15 height 15
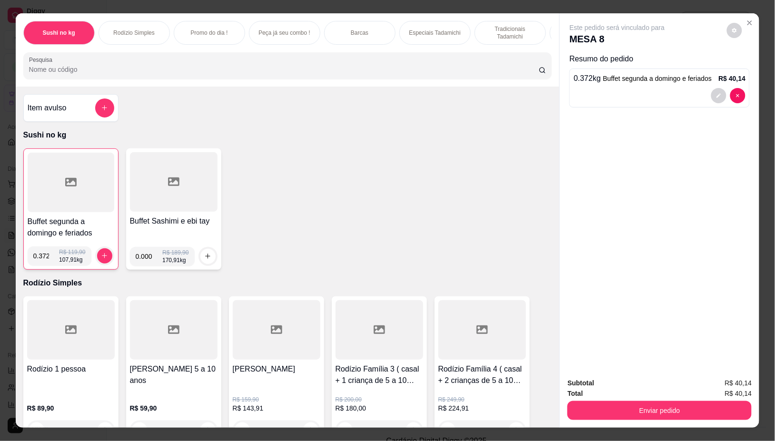
click at [71, 187] on icon at bounding box center [70, 182] width 11 height 9
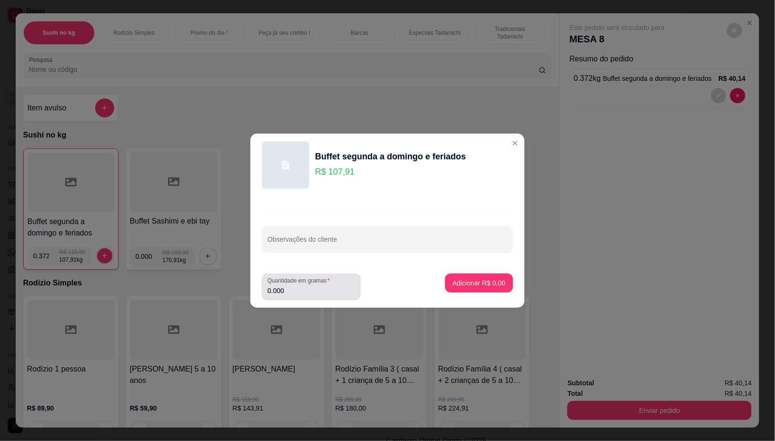
click at [293, 291] on input "0.000" at bounding box center [312, 291] width 88 height 10
type input "0.322"
click at [480, 286] on p "Adicionar R$ 34,75" at bounding box center [477, 283] width 57 height 10
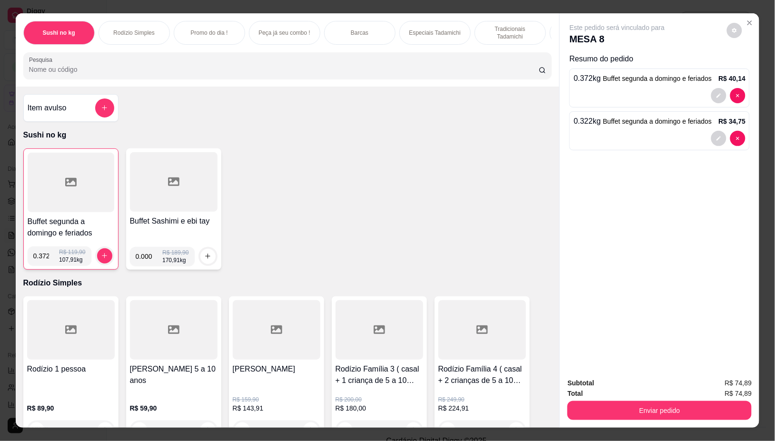
click at [96, 74] on input "Pesquisa" at bounding box center [284, 70] width 510 height 10
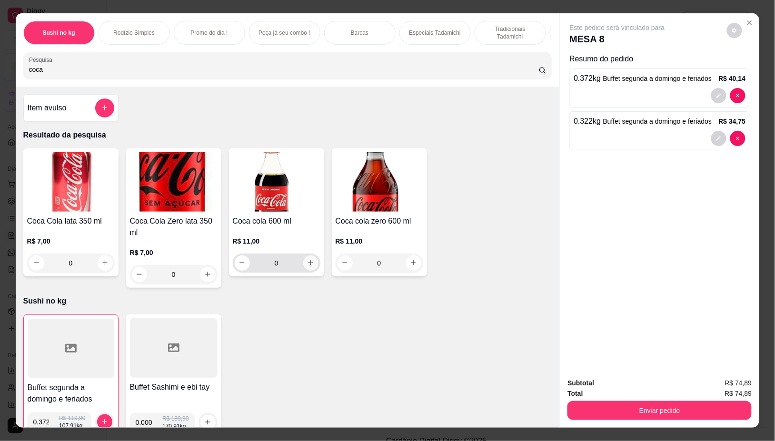
type input "coca"
click at [307, 267] on icon "increase-product-quantity" at bounding box center [310, 262] width 7 height 7
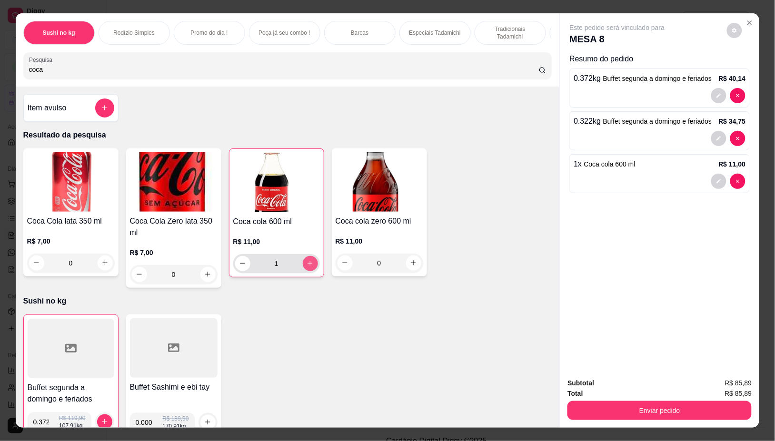
type input "1"
click at [307, 267] on icon "increase-product-quantity" at bounding box center [310, 263] width 7 height 7
type input "2"
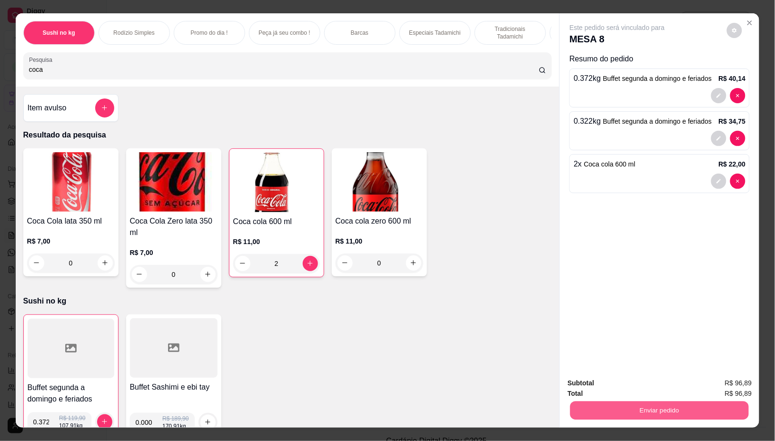
click at [645, 404] on button "Enviar pedido" at bounding box center [659, 411] width 178 height 19
click at [604, 380] on button "Não registrar e enviar pedido" at bounding box center [627, 383] width 99 height 18
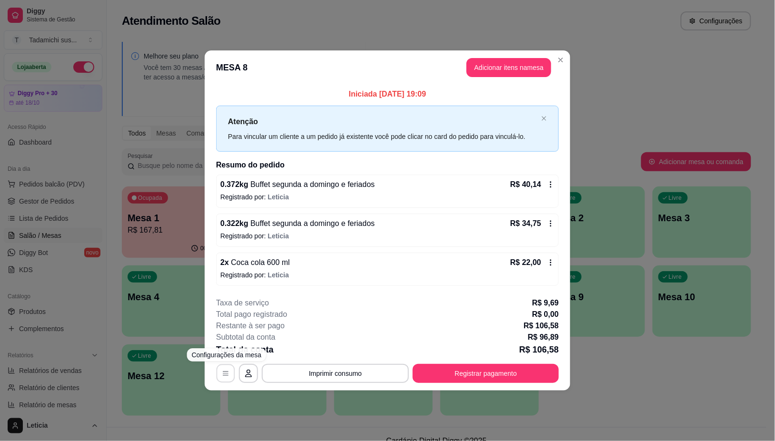
click at [226, 373] on icon "button" at bounding box center [226, 374] width 8 height 8
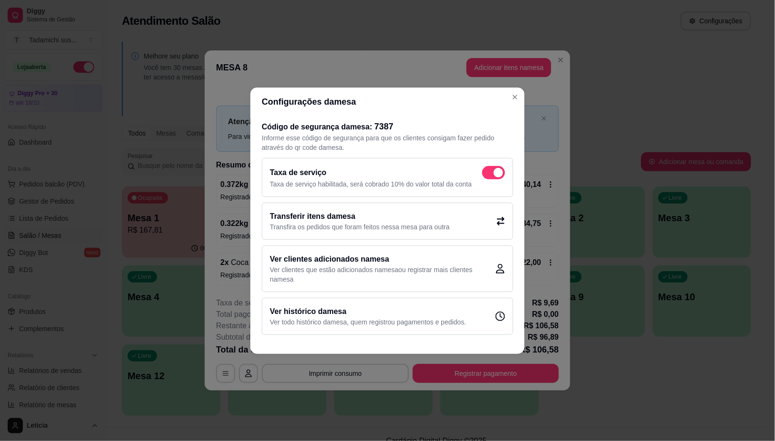
click at [482, 175] on span at bounding box center [493, 172] width 23 height 13
click at [482, 175] on input "checkbox" at bounding box center [485, 177] width 6 height 6
checkbox input "false"
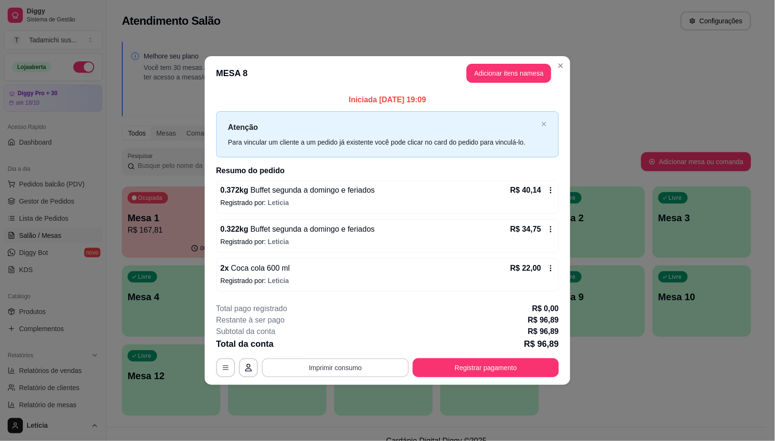
click at [329, 367] on button "Imprimir consumo" at bounding box center [335, 367] width 147 height 19
click at [344, 331] on button "IMPRESSORA HAYOM" at bounding box center [338, 327] width 73 height 15
click at [477, 366] on button "Registrar pagamento" at bounding box center [486, 367] width 146 height 19
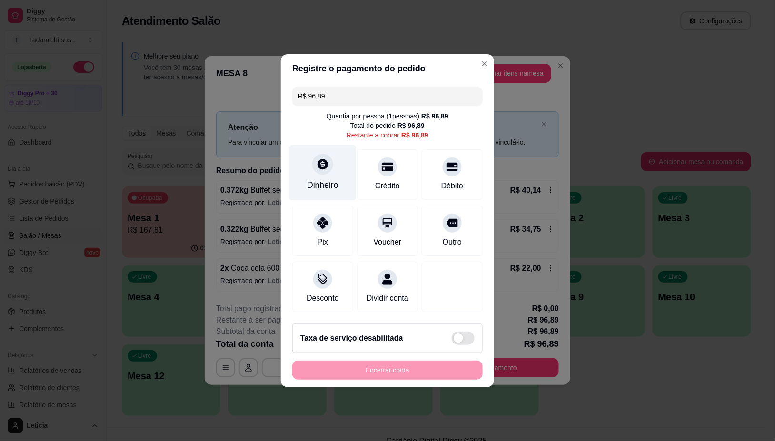
click at [324, 159] on icon at bounding box center [322, 164] width 10 height 10
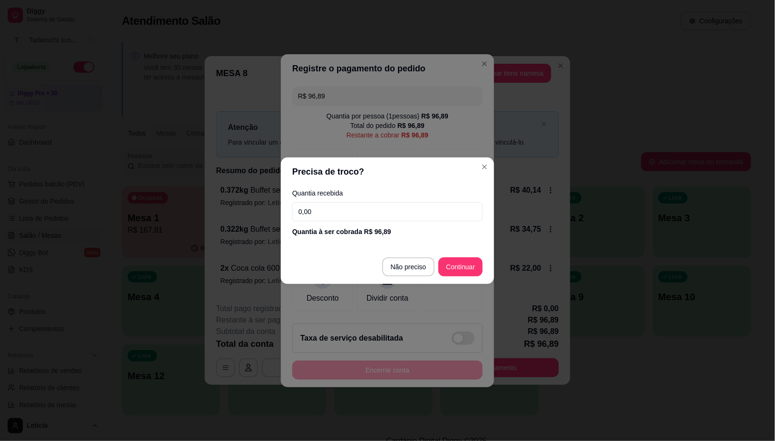
click at [352, 219] on input "0,00" at bounding box center [387, 211] width 190 height 19
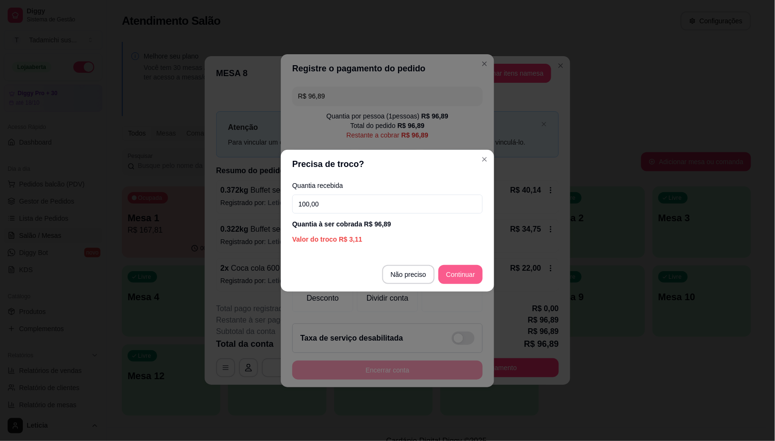
type input "100,00"
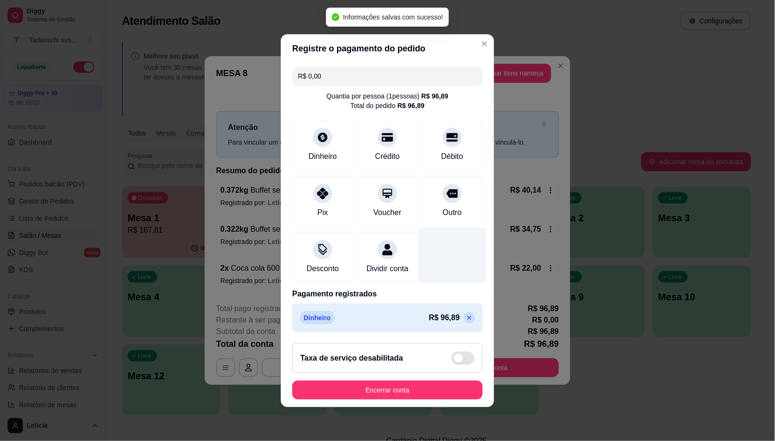
type input "R$ 0,00"
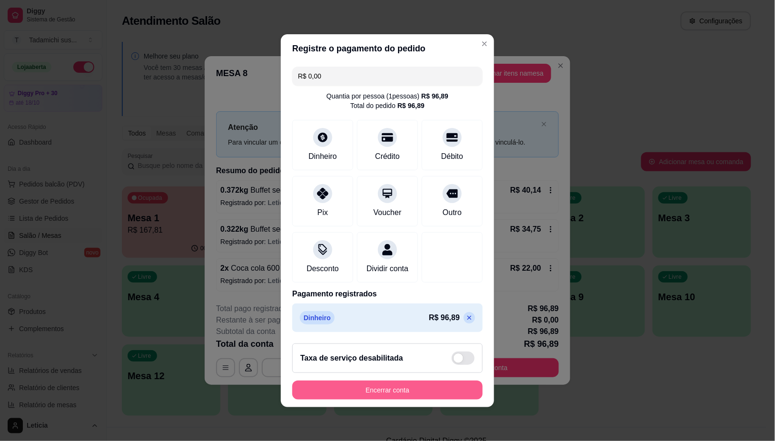
click at [390, 394] on button "Encerrar conta" at bounding box center [387, 390] width 190 height 19
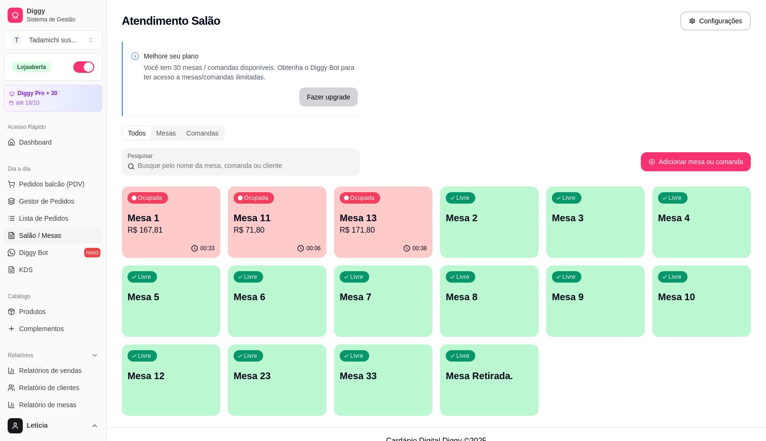
click at [272, 239] on div "Ocupada Mesa 11 R$ 71,80" at bounding box center [277, 213] width 99 height 53
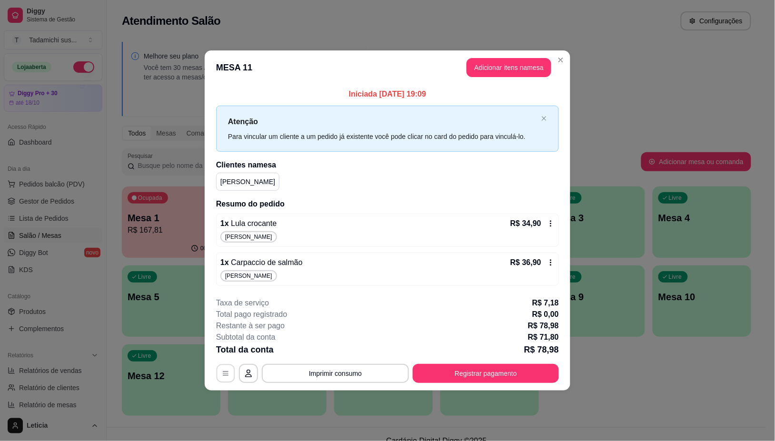
click at [228, 375] on icon "button" at bounding box center [226, 374] width 8 height 8
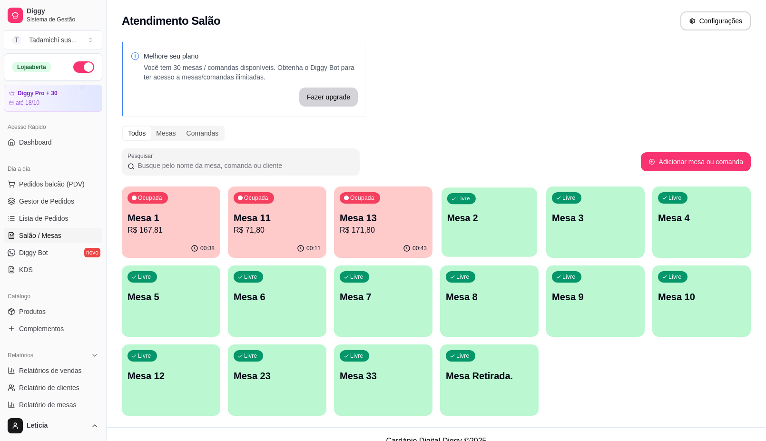
click at [490, 227] on div "Livre Mesa 2" at bounding box center [490, 217] width 96 height 58
click at [30, 306] on link "Produtos" at bounding box center [53, 311] width 99 height 15
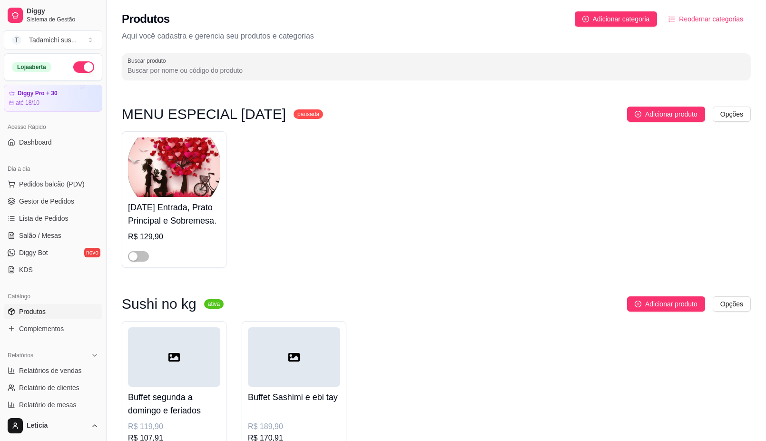
click at [204, 68] on input "Buscar produto" at bounding box center [437, 71] width 618 height 10
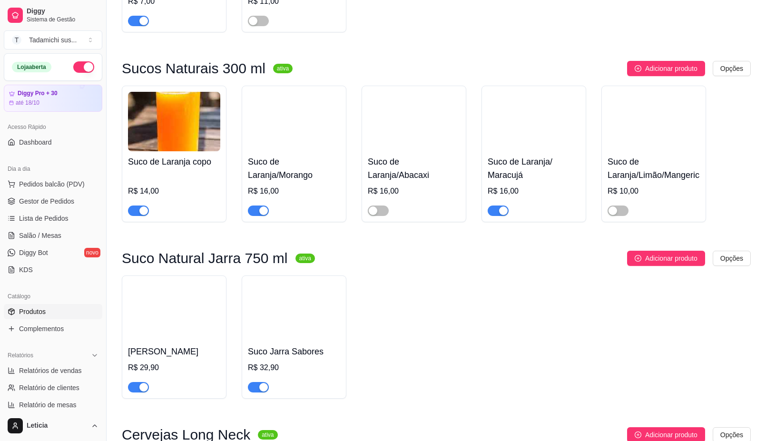
scroll to position [297, 0]
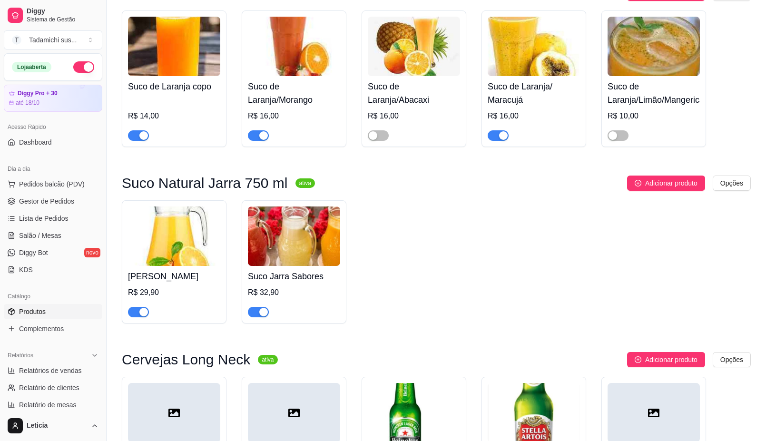
type input "ja"
click at [40, 242] on link "Salão / Mesas" at bounding box center [53, 235] width 99 height 15
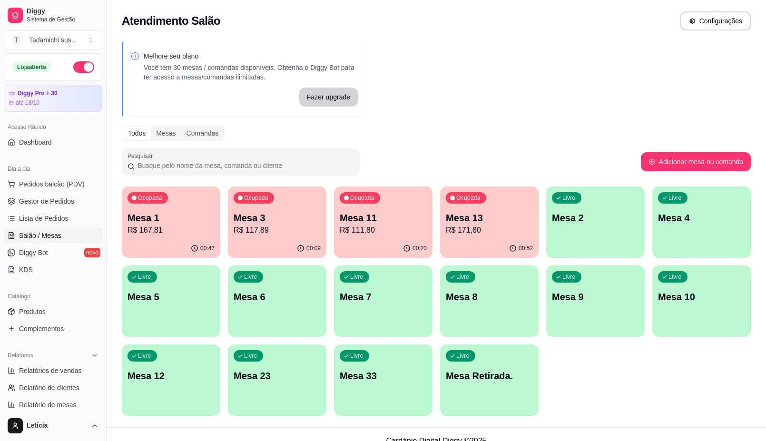
click at [275, 219] on p "Mesa 3" at bounding box center [277, 217] width 87 height 13
click at [602, 214] on p "Mesa 2" at bounding box center [595, 217] width 87 height 13
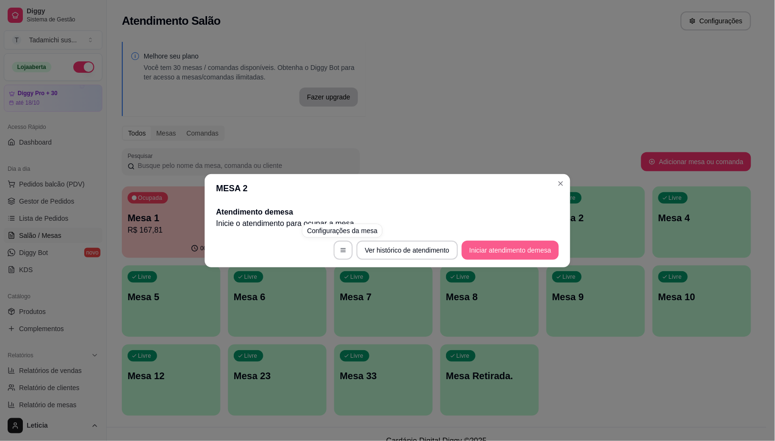
click at [486, 246] on button "Iniciar atendimento de mesa" at bounding box center [510, 250] width 97 height 19
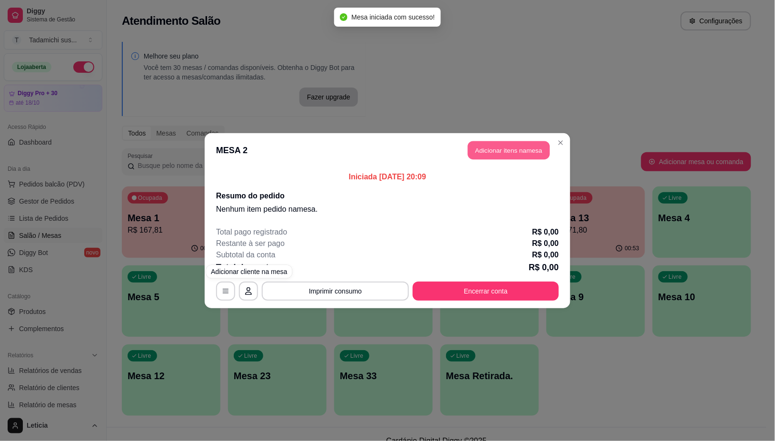
click at [496, 155] on button "Adicionar itens na mesa" at bounding box center [509, 150] width 82 height 19
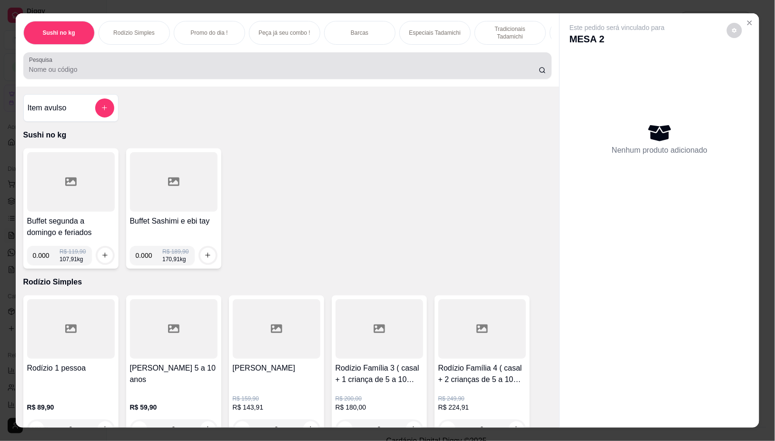
click at [99, 73] on input "Pesquisa" at bounding box center [284, 70] width 510 height 10
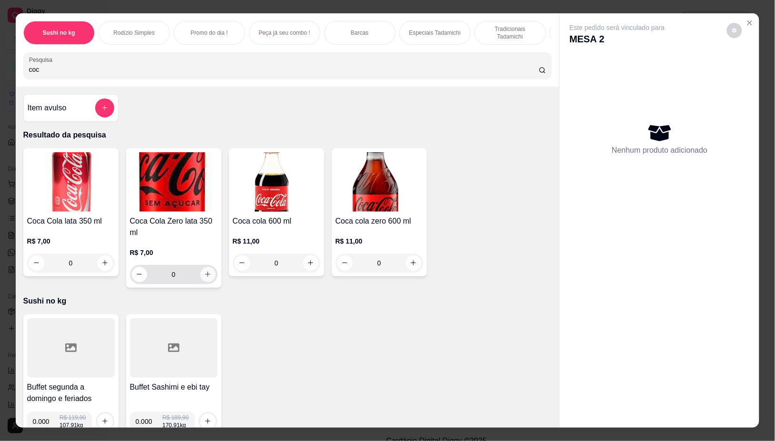
type input "coc"
click at [204, 278] on icon "increase-product-quantity" at bounding box center [207, 274] width 7 height 7
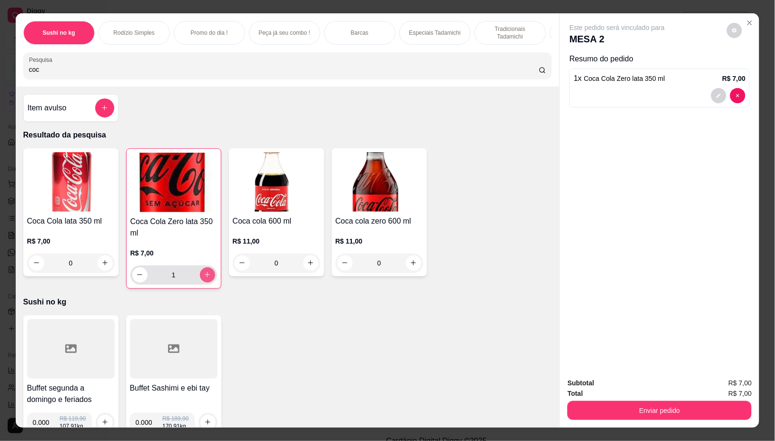
type input "1"
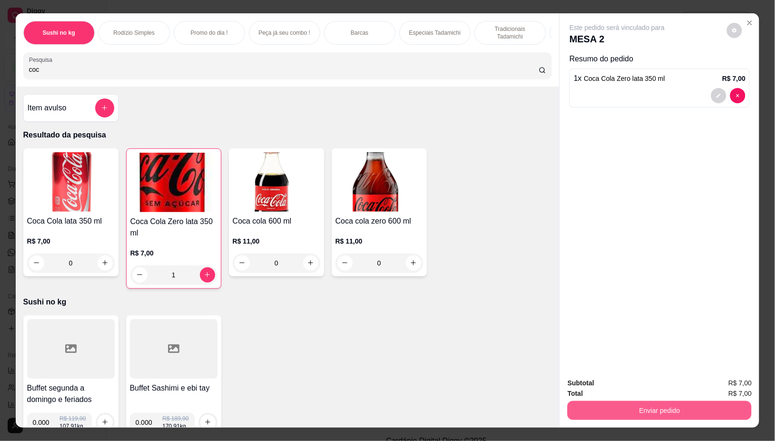
click at [671, 403] on button "Enviar pedido" at bounding box center [659, 410] width 184 height 19
click at [612, 382] on button "Não registrar e enviar pedido" at bounding box center [628, 383] width 96 height 18
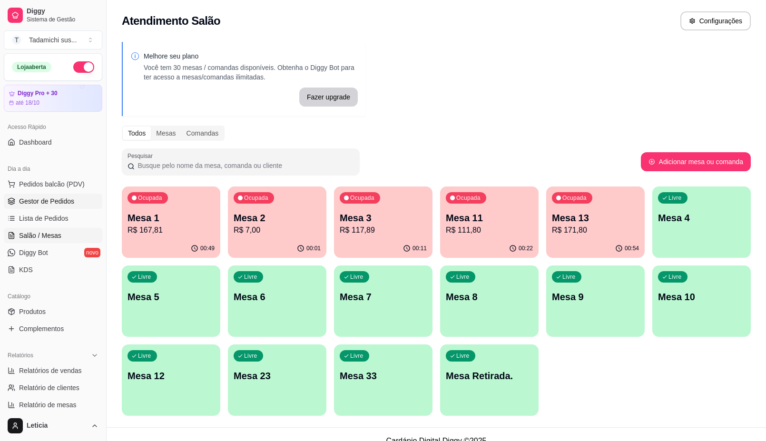
click at [69, 202] on span "Gestor de Pedidos" at bounding box center [46, 202] width 55 height 10
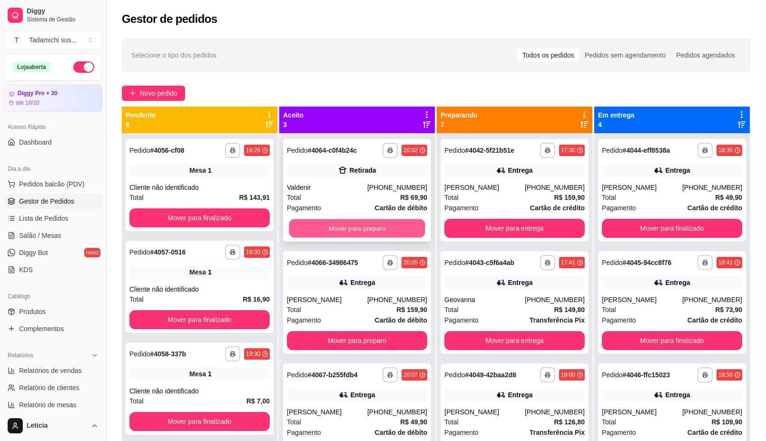
click at [373, 231] on button "Mover para preparo" at bounding box center [357, 228] width 136 height 19
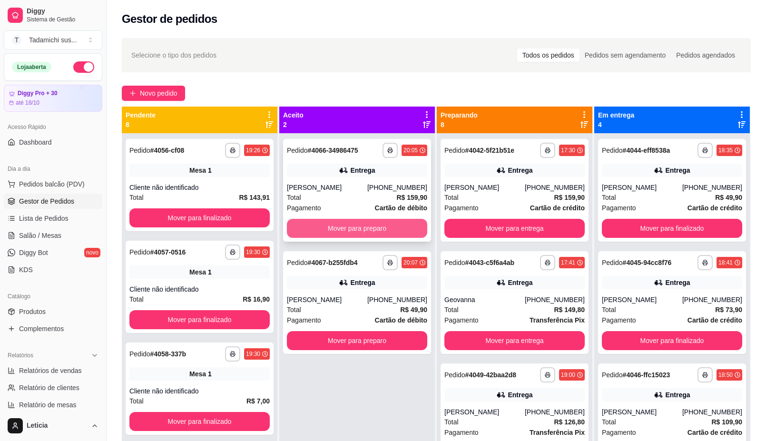
click at [373, 230] on button "Mover para preparo" at bounding box center [357, 228] width 140 height 19
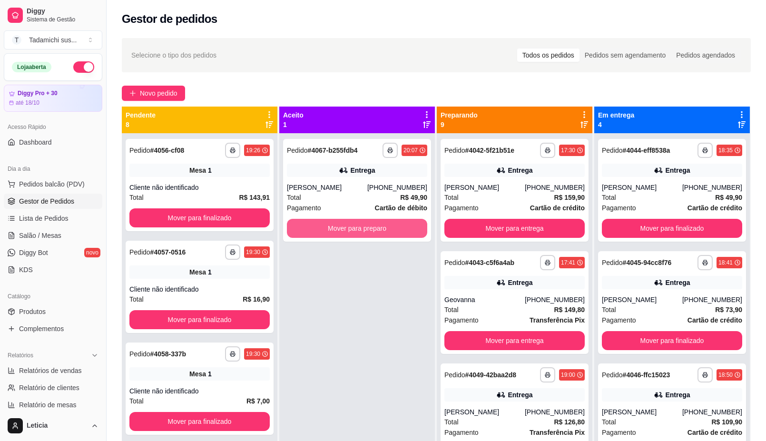
click at [373, 230] on button "Mover para preparo" at bounding box center [357, 228] width 140 height 19
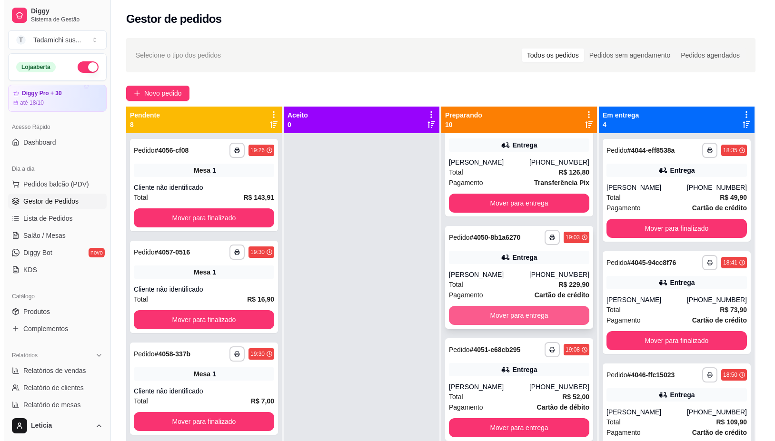
scroll to position [178, 0]
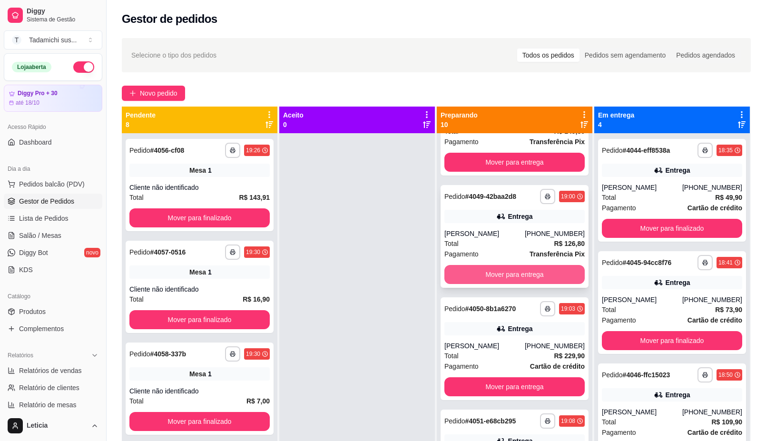
click at [501, 272] on button "Mover para entrega" at bounding box center [515, 274] width 140 height 19
click at [33, 230] on link "Salão / Mesas" at bounding box center [53, 235] width 99 height 15
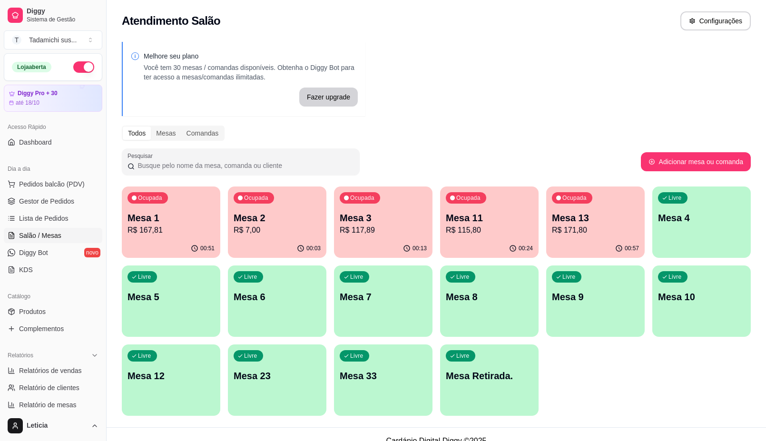
click at [167, 226] on p "R$ 167,81" at bounding box center [171, 230] width 87 height 11
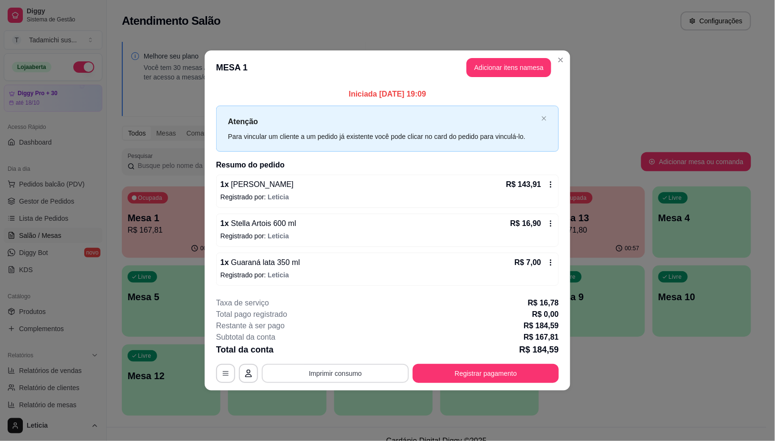
click at [338, 370] on button "Imprimir consumo" at bounding box center [335, 373] width 147 height 19
click at [314, 334] on button "IMPRESSORA HAYOM" at bounding box center [338, 333] width 71 height 15
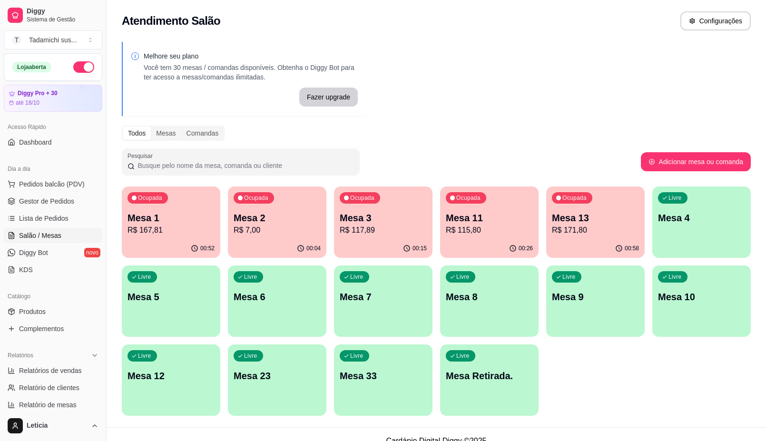
click at [705, 220] on p "Mesa 4" at bounding box center [701, 217] width 87 height 13
click at [270, 214] on p "Mesa 2" at bounding box center [277, 217] width 87 height 13
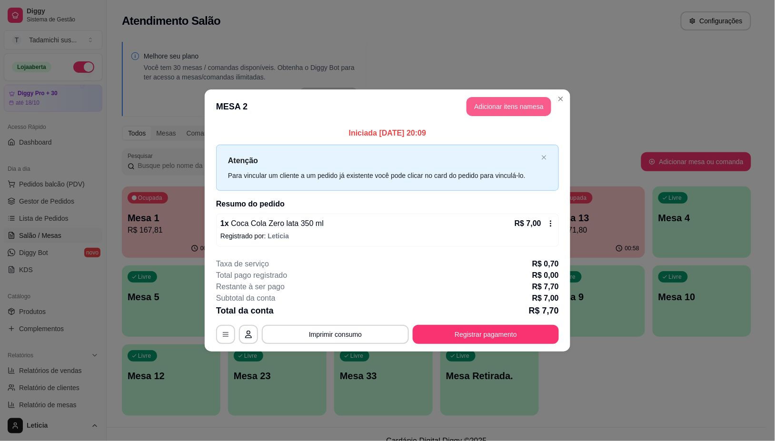
click at [522, 109] on button "Adicionar itens na mesa" at bounding box center [508, 106] width 85 height 19
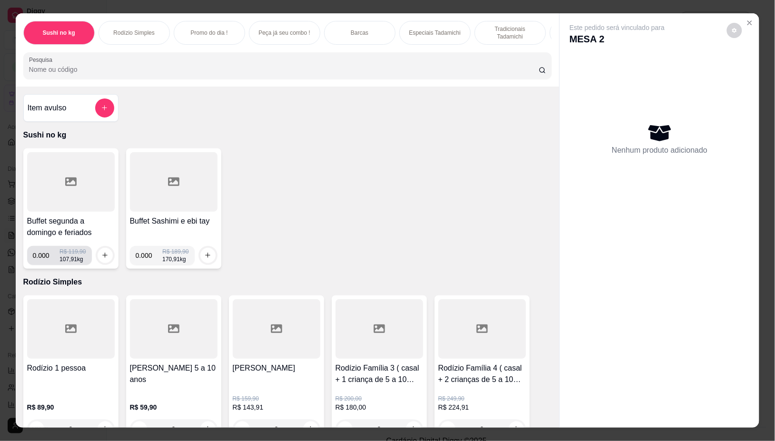
click at [44, 262] on input "0.000" at bounding box center [46, 255] width 27 height 19
type input "0.180"
click at [101, 251] on div at bounding box center [105, 255] width 19 height 19
click at [101, 256] on icon "increase-product-quantity" at bounding box center [104, 255] width 7 height 7
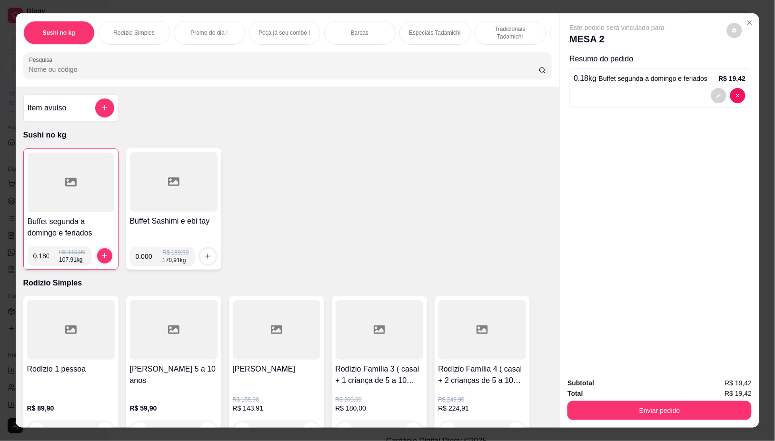
click at [64, 212] on div at bounding box center [71, 182] width 87 height 59
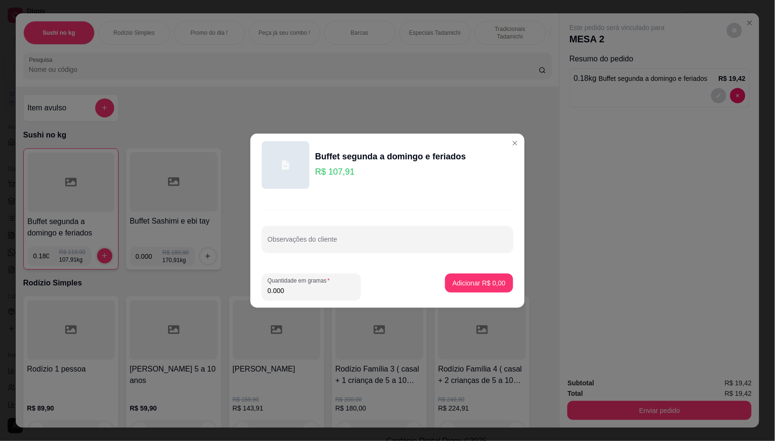
click at [289, 293] on input "0.000" at bounding box center [312, 291] width 88 height 10
type input "0.200"
click at [474, 279] on p "Adicionar R$ 21,58" at bounding box center [477, 283] width 57 height 10
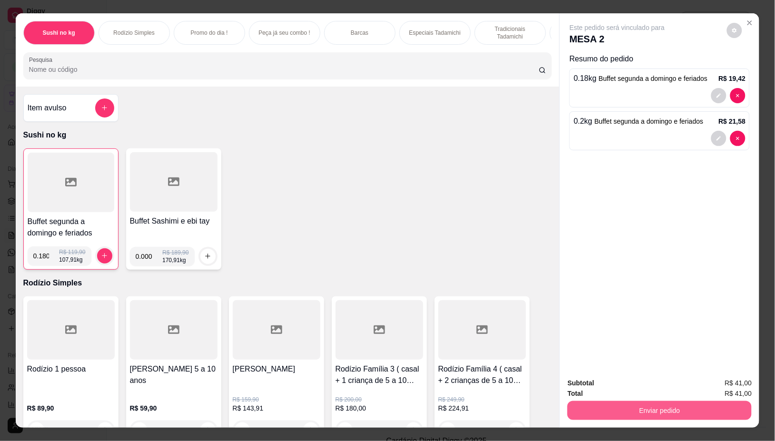
click at [676, 405] on button "Enviar pedido" at bounding box center [659, 410] width 184 height 19
click at [593, 384] on button "Não registrar e enviar pedido" at bounding box center [627, 383] width 99 height 18
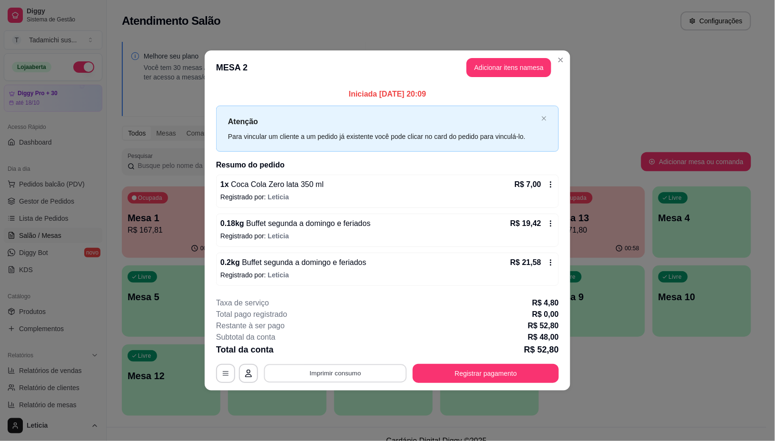
click at [339, 375] on button "Imprimir consumo" at bounding box center [335, 374] width 143 height 19
click at [356, 335] on button "IMPRESSORA HAYOM" at bounding box center [338, 333] width 73 height 15
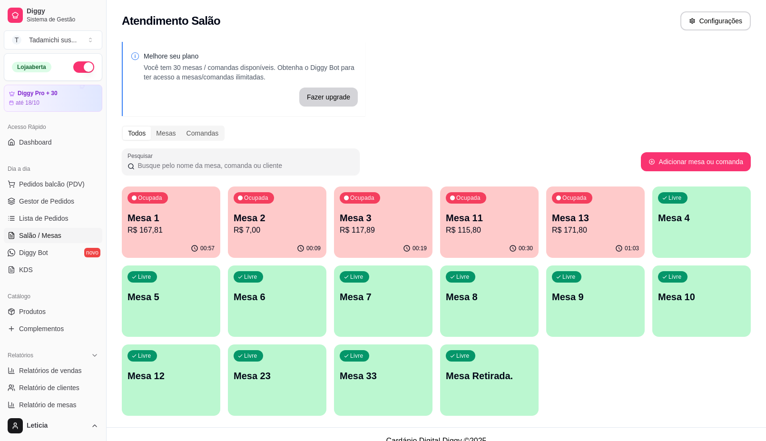
click at [574, 205] on div "Ocupada Mesa 13 R$ 171,80" at bounding box center [595, 213] width 99 height 53
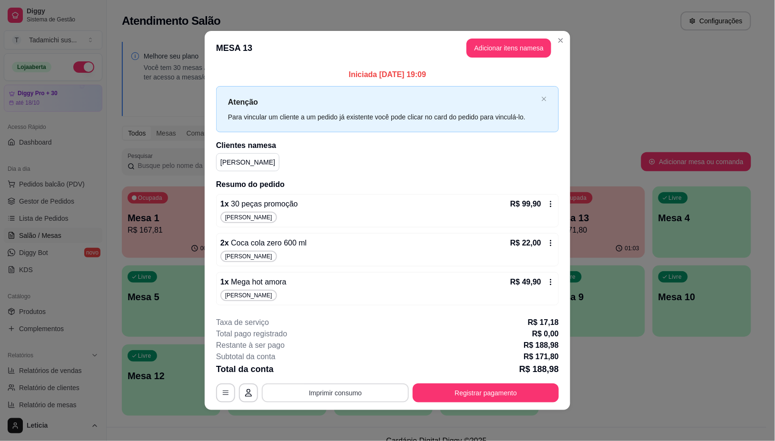
click at [332, 397] on button "Imprimir consumo" at bounding box center [335, 393] width 147 height 19
click at [344, 354] on button "IMPRESSORA HAYOM" at bounding box center [338, 352] width 71 height 15
click at [344, 396] on button "Imprimir consumo" at bounding box center [335, 393] width 147 height 19
click at [344, 354] on button "IMPRESSORA HAYOM" at bounding box center [338, 352] width 71 height 15
click at [470, 389] on button "Registrar pagamento" at bounding box center [486, 393] width 142 height 19
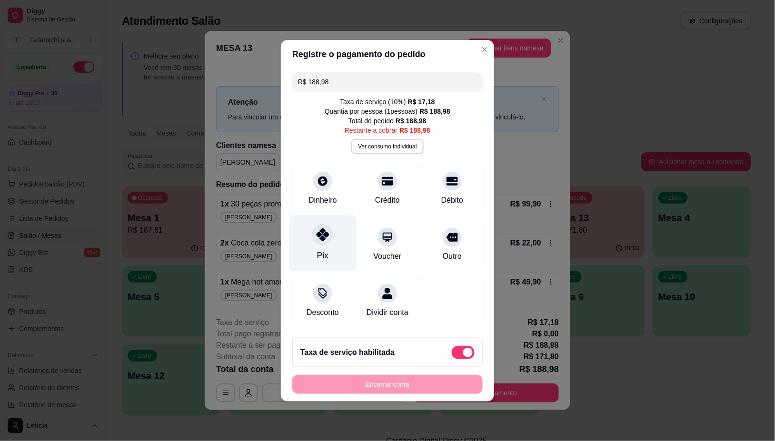
drag, startPoint x: 317, startPoint y: 232, endPoint x: 322, endPoint y: 308, distance: 76.3
click at [317, 232] on icon at bounding box center [323, 234] width 12 height 12
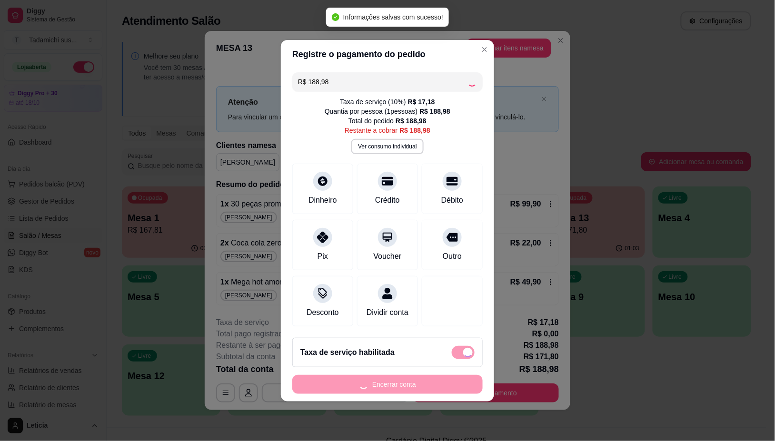
type input "R$ 0,00"
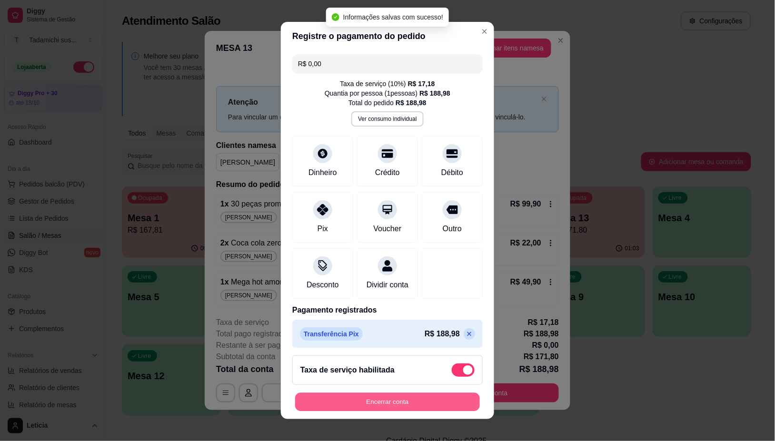
click at [397, 402] on button "Encerrar conta" at bounding box center [387, 402] width 185 height 19
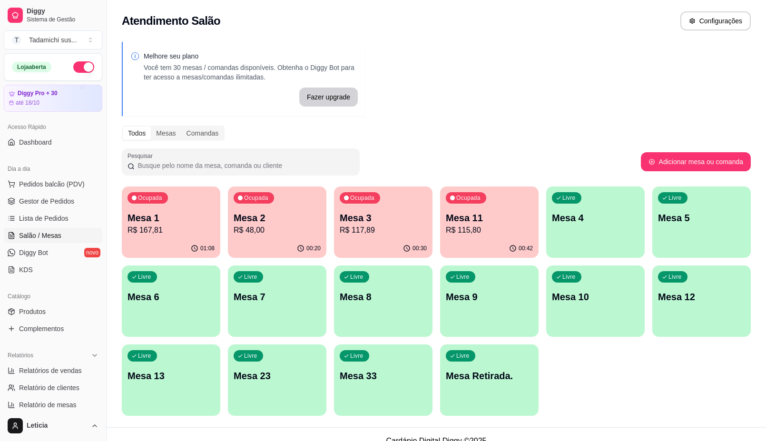
click at [491, 387] on div "Livre Mesa Retirada." at bounding box center [489, 375] width 99 height 60
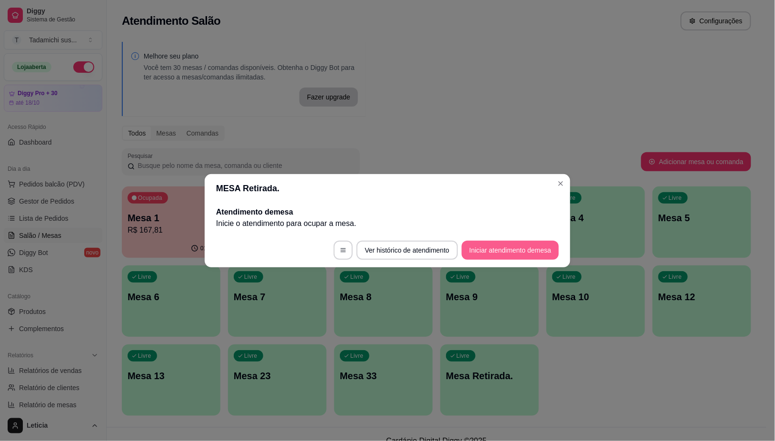
click at [493, 250] on button "Iniciar atendimento de mesa" at bounding box center [510, 250] width 97 height 19
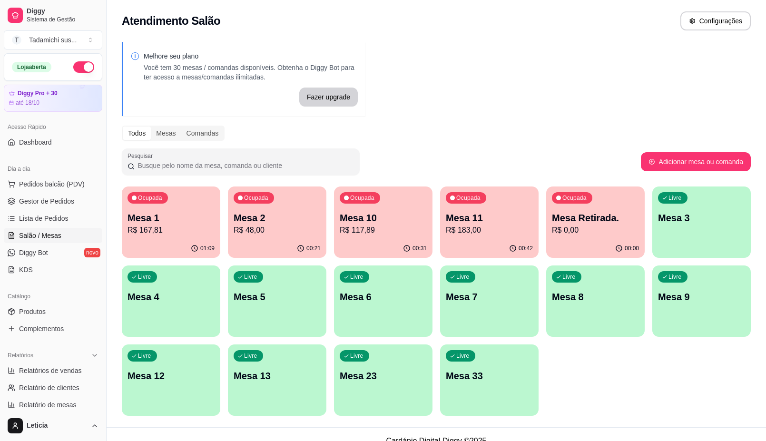
click at [175, 232] on p "R$ 167,81" at bounding box center [171, 230] width 87 height 11
click at [52, 184] on span "Pedidos balcão (PDV)" at bounding box center [52, 184] width 66 height 10
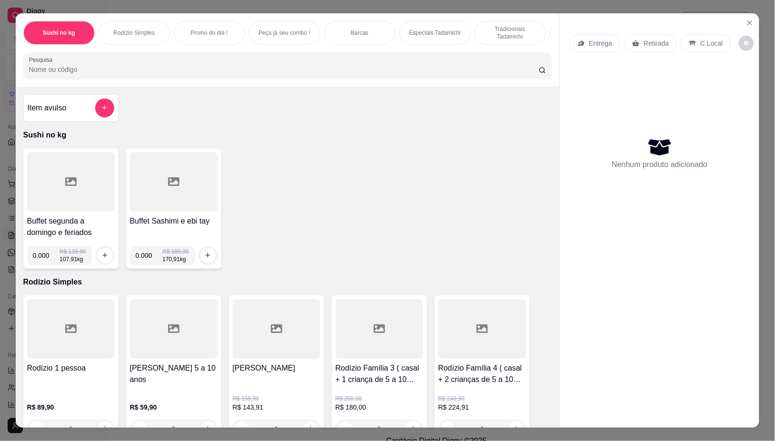
drag, startPoint x: 59, startPoint y: 72, endPoint x: 66, endPoint y: 82, distance: 11.8
click at [62, 79] on div "Pesquisa" at bounding box center [287, 65] width 529 height 27
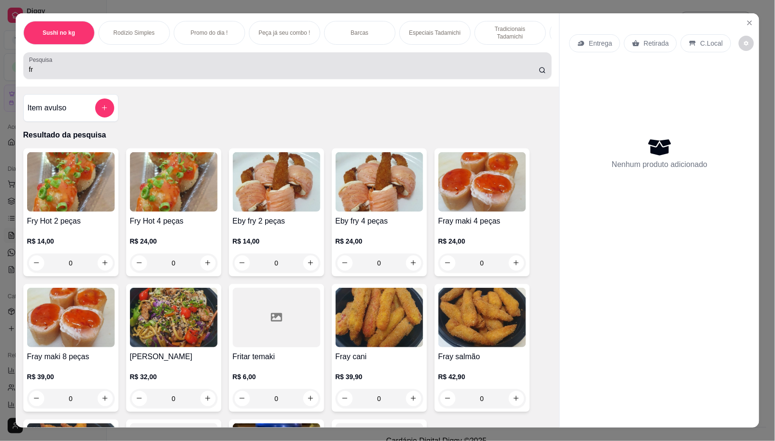
click at [40, 75] on div "fr" at bounding box center [287, 65] width 517 height 19
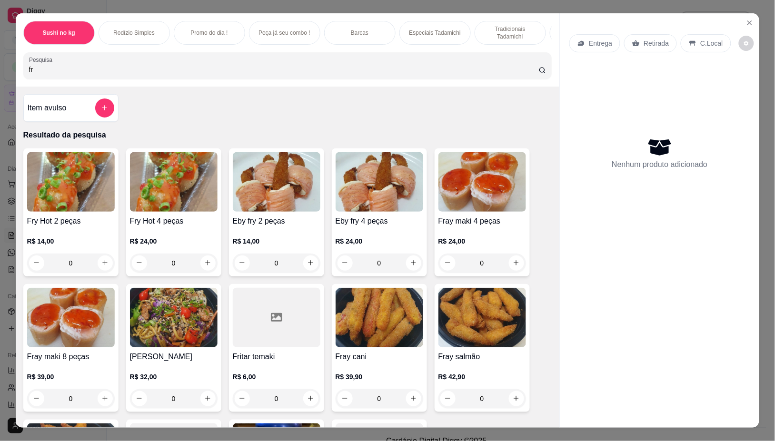
type input "f"
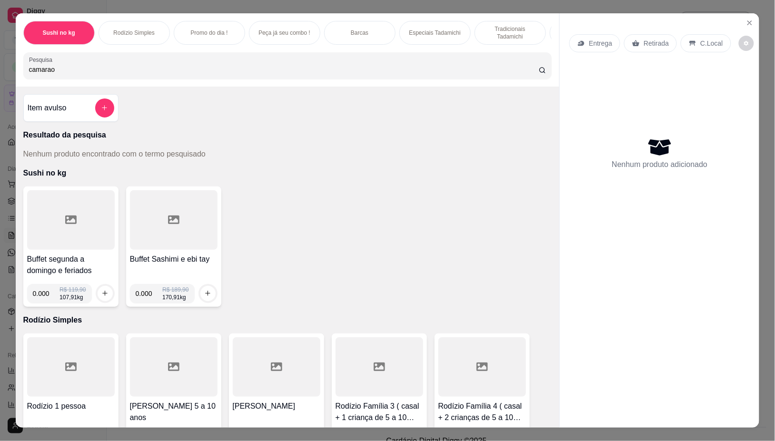
type input "camarao"
click at [746, 19] on icon "Close" at bounding box center [750, 23] width 8 height 8
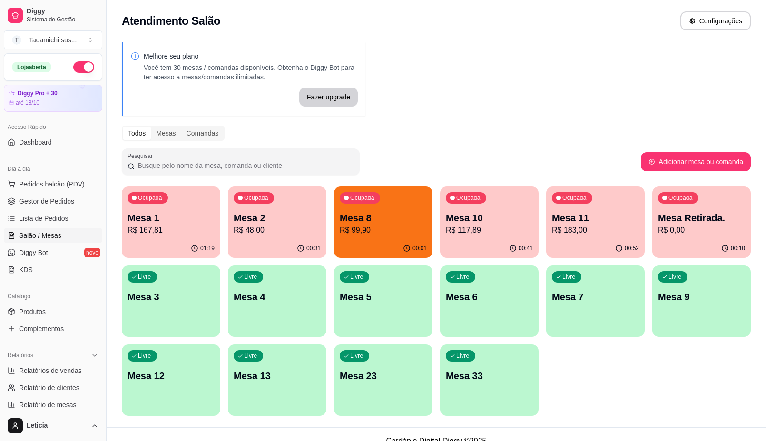
click at [165, 222] on p "Mesa 1" at bounding box center [171, 217] width 87 height 13
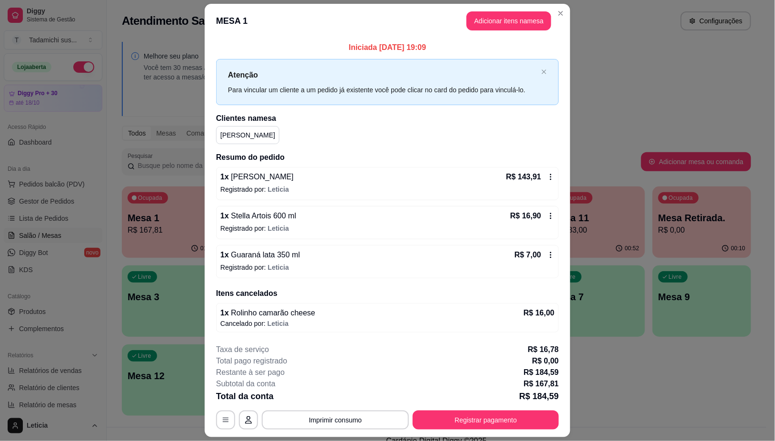
scroll to position [27, 0]
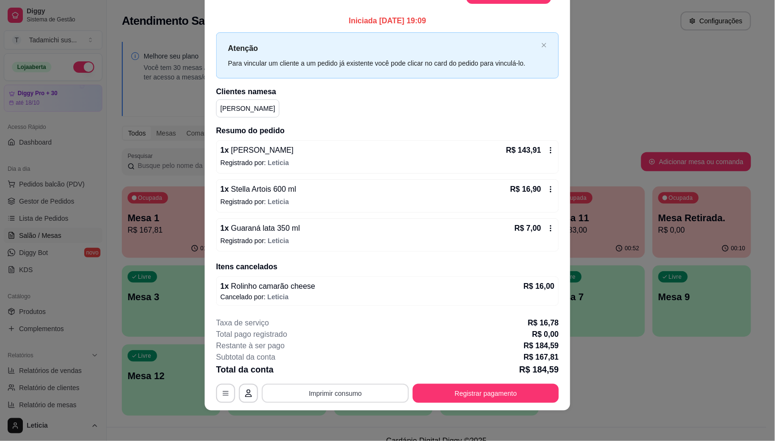
click at [360, 397] on button "Imprimir consumo" at bounding box center [335, 393] width 147 height 19
click at [324, 350] on button "IMPRESSORA HAYOM" at bounding box center [333, 352] width 71 height 15
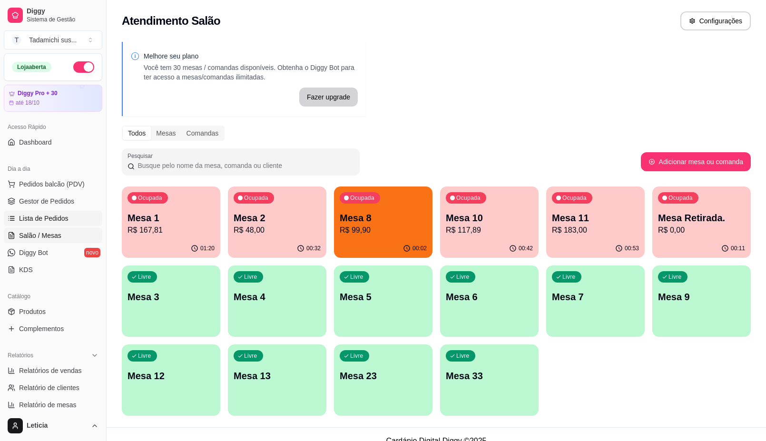
click at [41, 220] on span "Lista de Pedidos" at bounding box center [44, 219] width 50 height 10
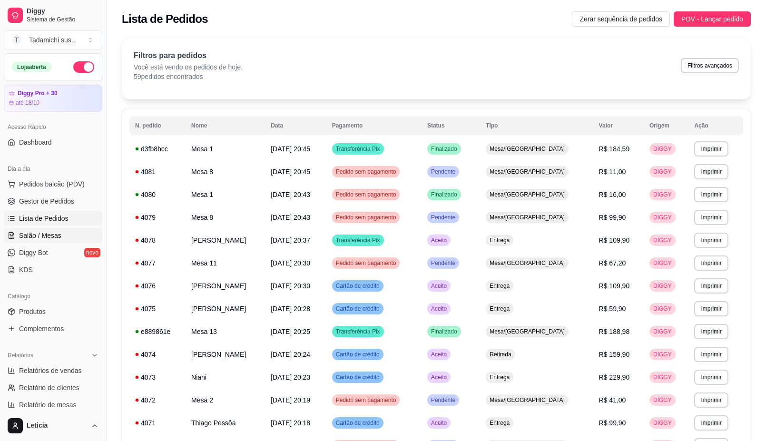
click at [41, 232] on span "Salão / Mesas" at bounding box center [40, 236] width 42 height 10
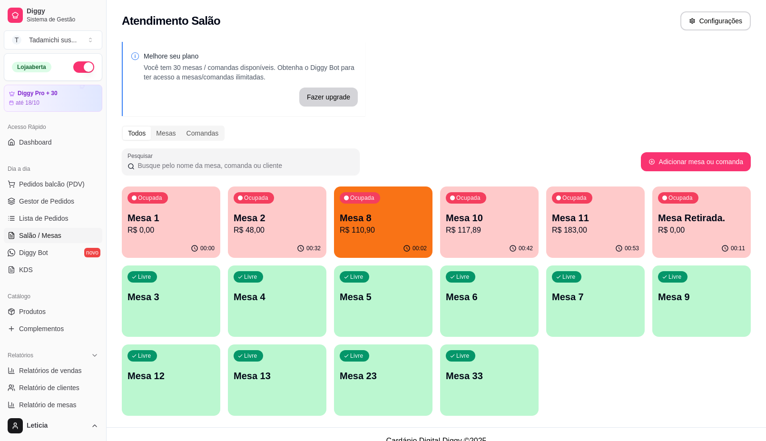
click at [400, 220] on p "Mesa 8" at bounding box center [383, 217] width 87 height 13
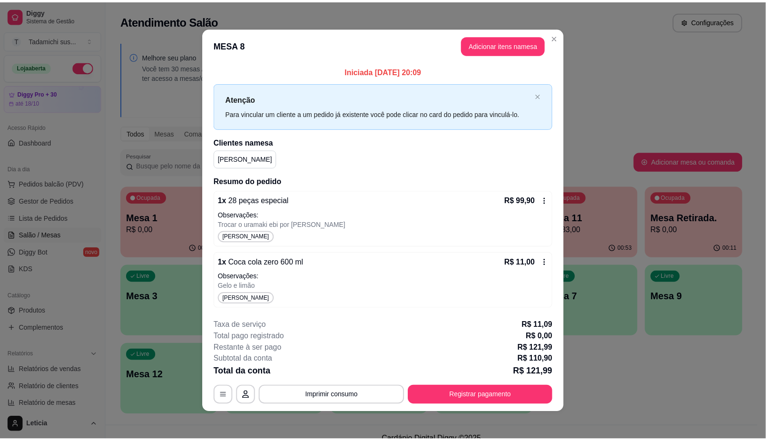
scroll to position [3, 0]
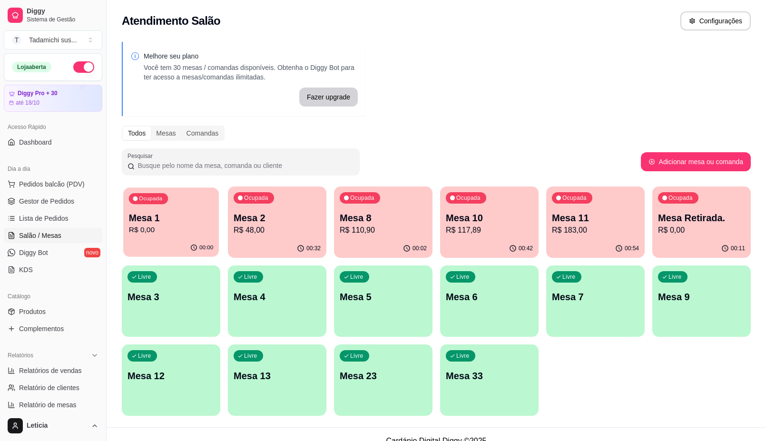
click at [204, 206] on div "Ocupada Mesa 1 R$ 0,00" at bounding box center [171, 213] width 96 height 51
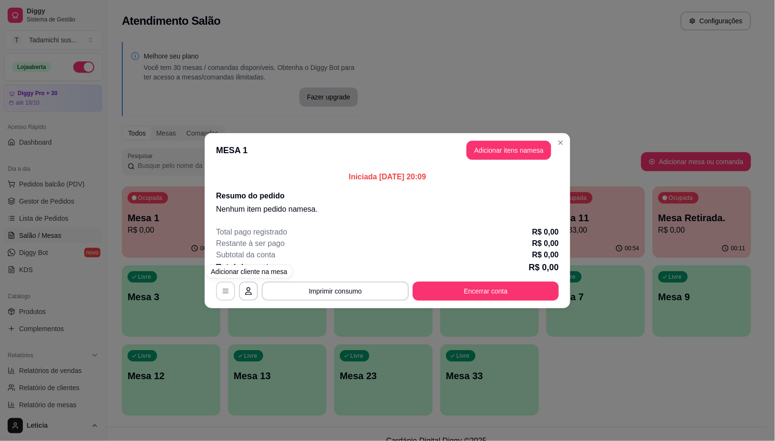
click at [227, 289] on icon "button" at bounding box center [226, 292] width 8 height 8
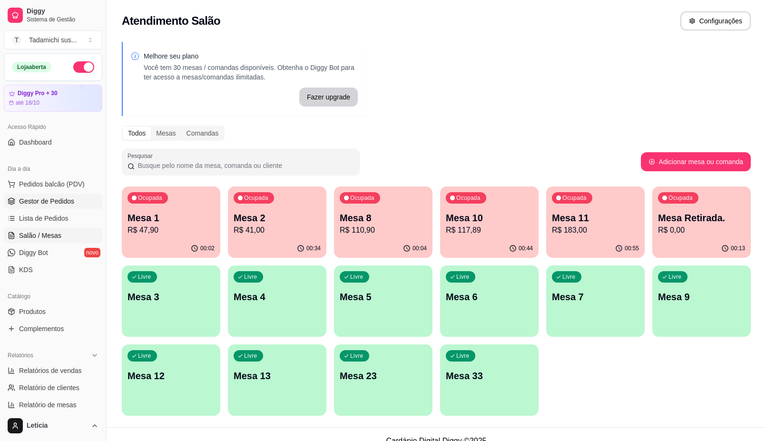
click at [65, 199] on span "Gestor de Pedidos" at bounding box center [46, 202] width 55 height 10
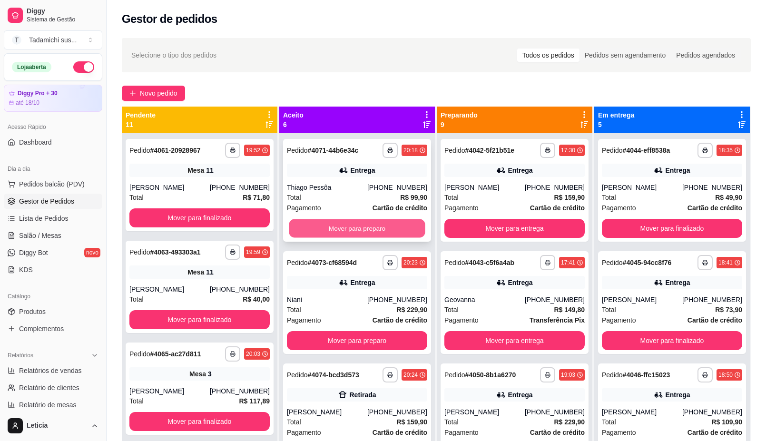
click at [337, 219] on button "Mover para preparo" at bounding box center [357, 228] width 136 height 19
click at [337, 219] on button "Mover para preparo" at bounding box center [357, 228] width 140 height 19
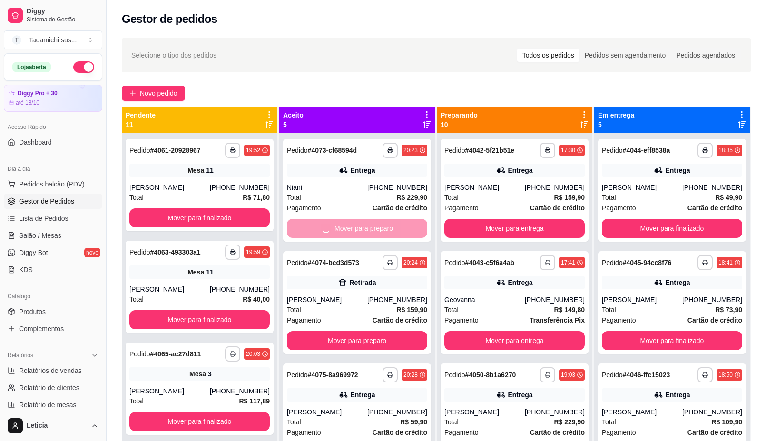
click at [337, 331] on button "Mover para preparo" at bounding box center [357, 340] width 140 height 19
click at [337, 219] on button "Mover para preparo" at bounding box center [357, 228] width 136 height 19
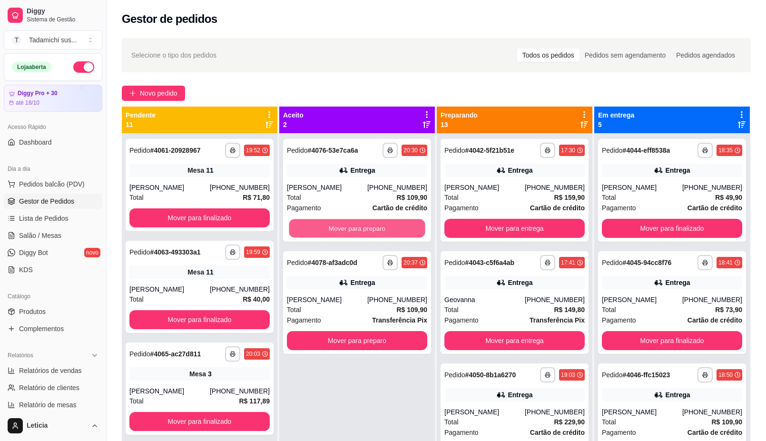
click at [337, 219] on button "Mover para preparo" at bounding box center [357, 228] width 136 height 19
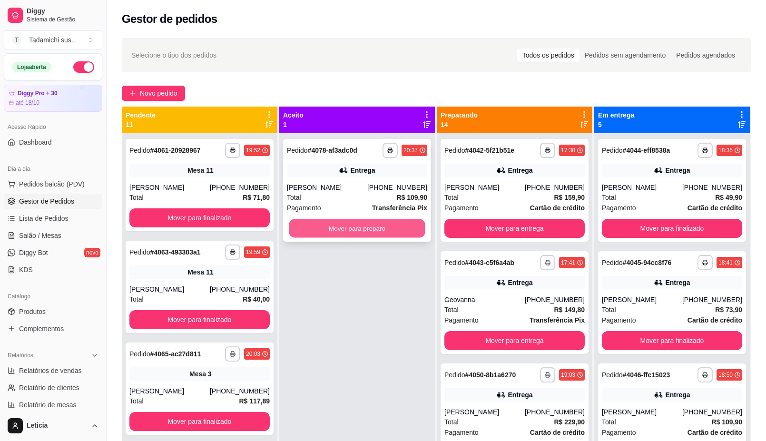
click at [337, 219] on button "Mover para preparo" at bounding box center [357, 228] width 136 height 19
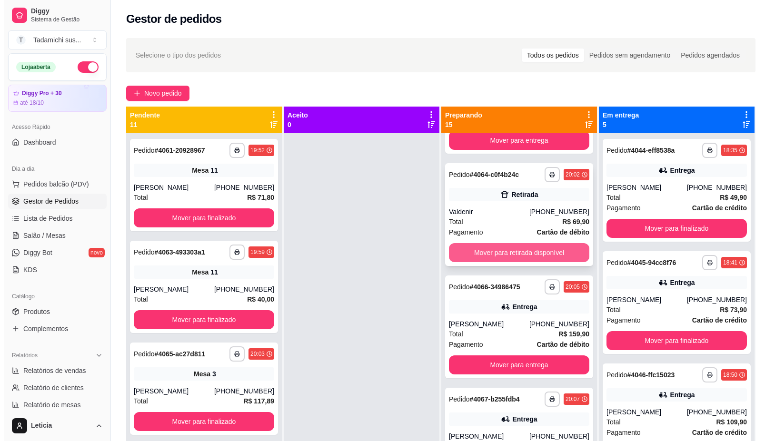
scroll to position [654, 0]
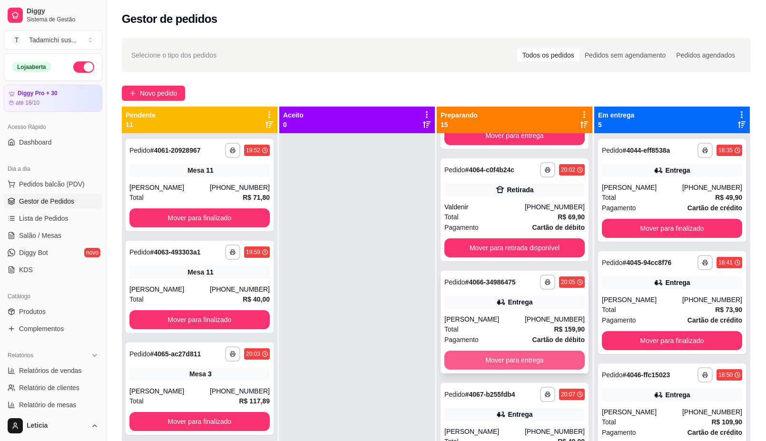
click at [509, 358] on button "Mover para entrega" at bounding box center [515, 360] width 140 height 19
click at [54, 232] on span "Salão / Mesas" at bounding box center [40, 236] width 42 height 10
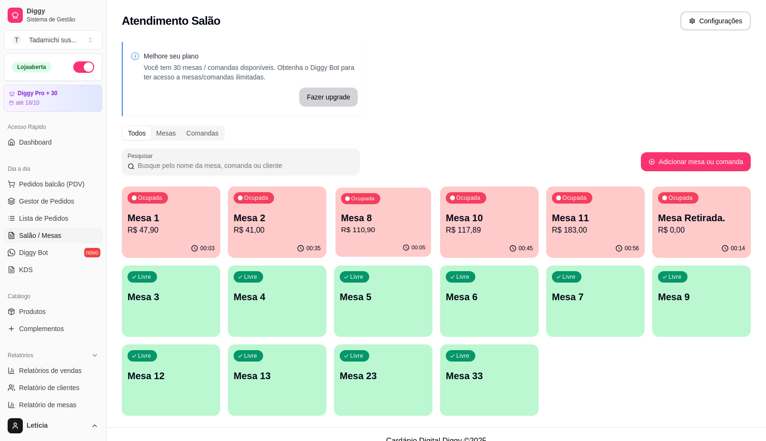
click at [358, 229] on p "R$ 110,90" at bounding box center [383, 230] width 85 height 11
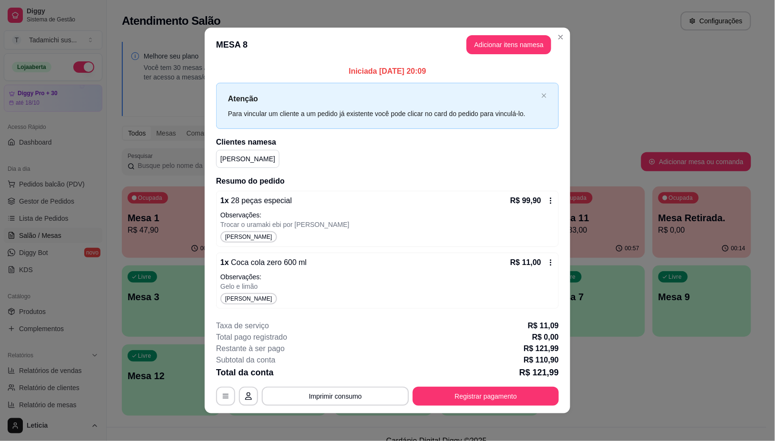
click at [375, 231] on div "1 x 28 peças especial R$ 99,90 Observações: Trocar o uramaki ebi por [PERSON_NA…" at bounding box center [387, 219] width 343 height 56
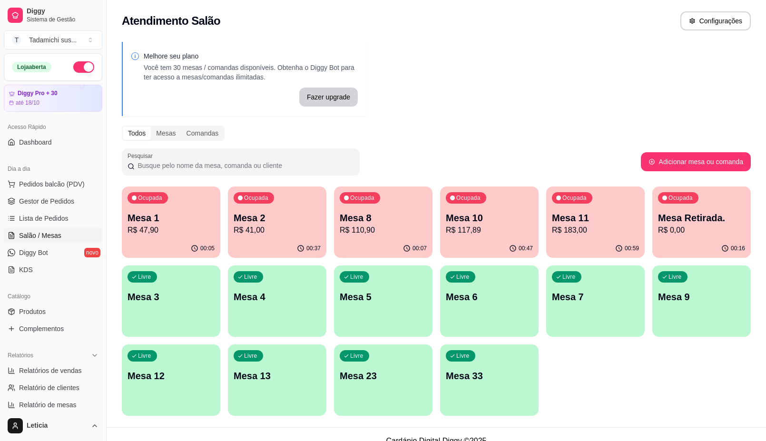
click at [577, 219] on p "Mesa 11" at bounding box center [595, 217] width 87 height 13
click at [591, 232] on p "R$ 183,00" at bounding box center [595, 230] width 87 height 11
click at [370, 377] on p "Mesa 23" at bounding box center [383, 375] width 87 height 13
click at [393, 381] on p "Mesa 23" at bounding box center [383, 375] width 87 height 13
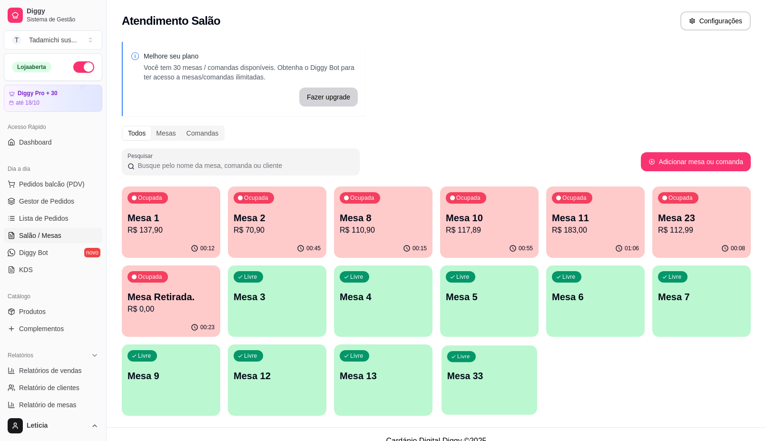
click at [473, 401] on div "Livre Mesa 33" at bounding box center [490, 375] width 96 height 58
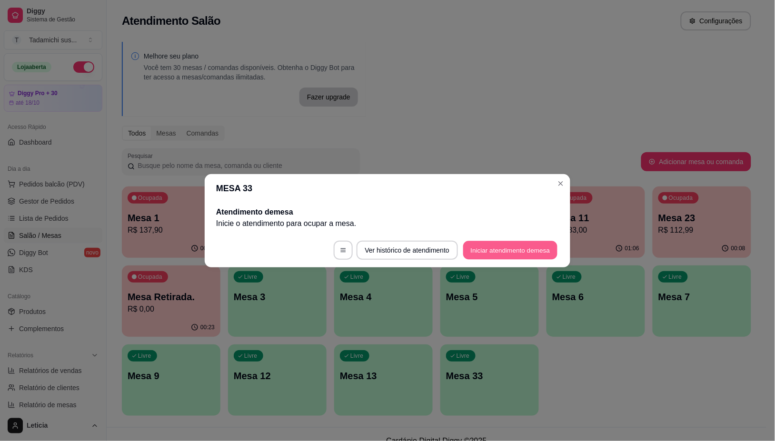
click at [477, 248] on button "Iniciar atendimento de mesa" at bounding box center [510, 250] width 94 height 19
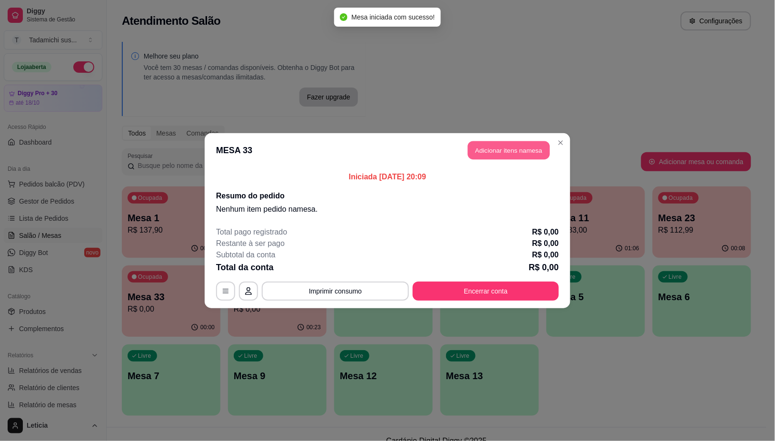
click at [492, 153] on button "Adicionar itens na mesa" at bounding box center [509, 150] width 82 height 19
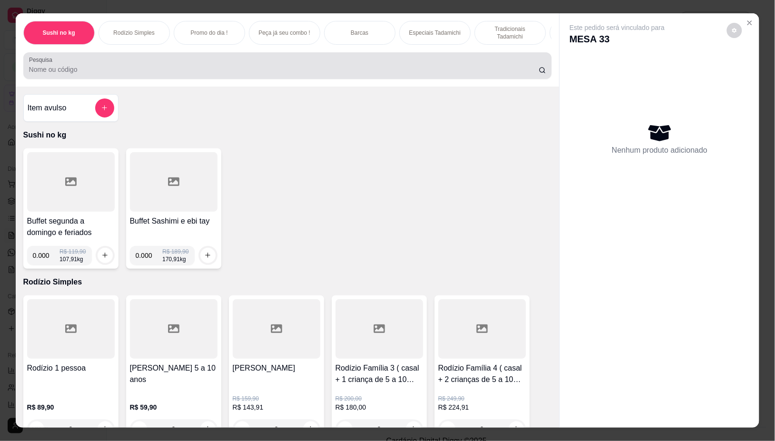
click at [104, 74] on input "Pesquisa" at bounding box center [284, 70] width 510 height 10
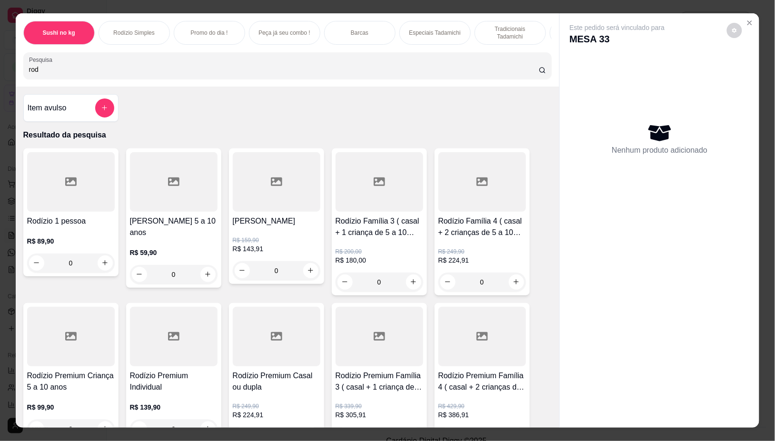
click at [113, 63] on div "rod" at bounding box center [287, 65] width 517 height 19
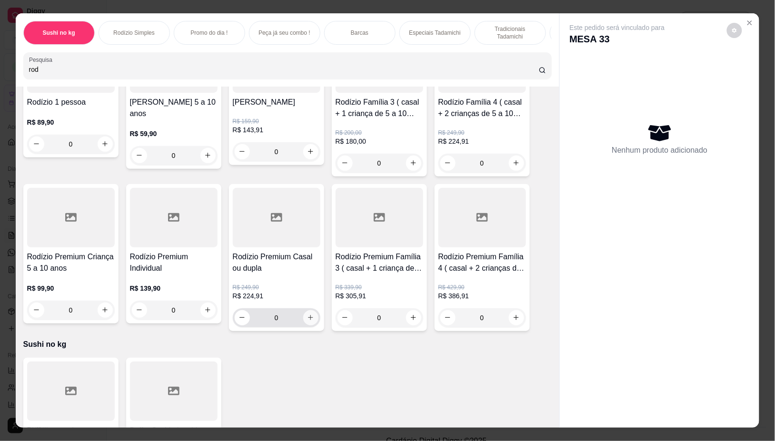
type input "rod"
click at [307, 319] on icon "increase-product-quantity" at bounding box center [310, 317] width 7 height 7
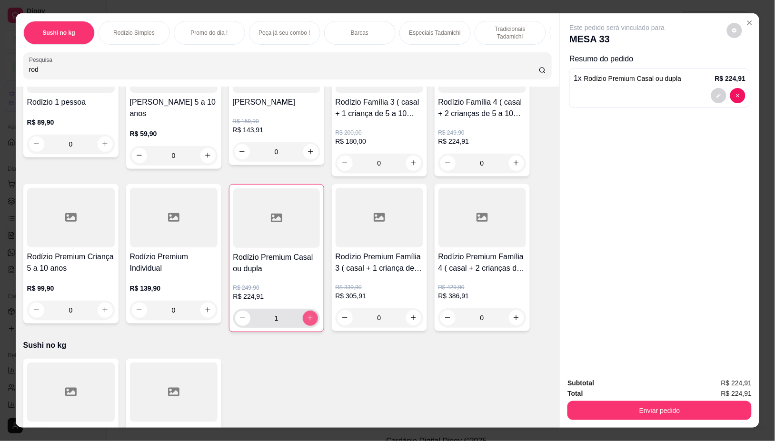
type input "1"
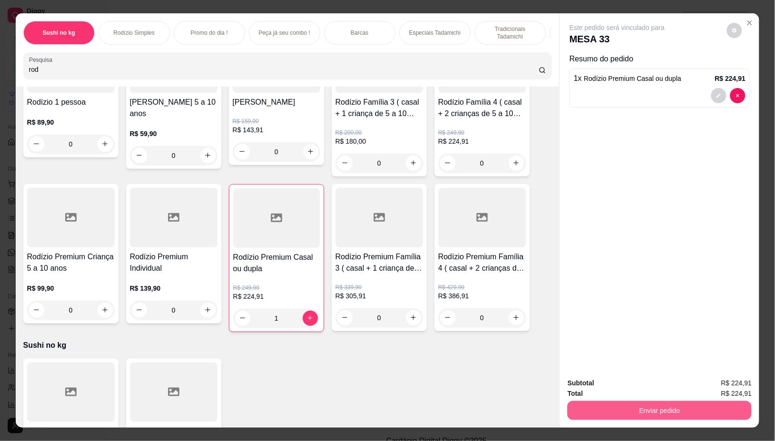
click at [617, 403] on button "Enviar pedido" at bounding box center [659, 410] width 184 height 19
click at [625, 384] on button "Não registrar e enviar pedido" at bounding box center [627, 383] width 99 height 18
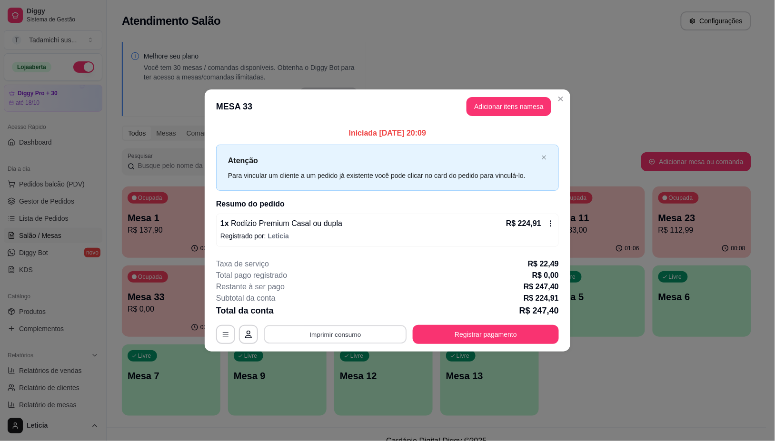
click at [327, 341] on button "Imprimir consumo" at bounding box center [335, 335] width 143 height 19
click at [463, 279] on div "Total pago registrado R$ 0,00" at bounding box center [387, 275] width 343 height 11
click at [223, 329] on button "button" at bounding box center [226, 335] width 19 height 19
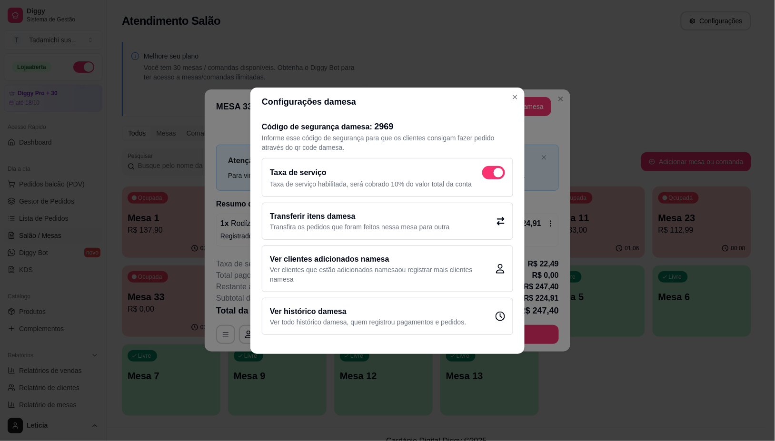
click at [483, 170] on label at bounding box center [493, 172] width 23 height 13
click at [483, 174] on input "checkbox" at bounding box center [485, 177] width 6 height 6
checkbox input "false"
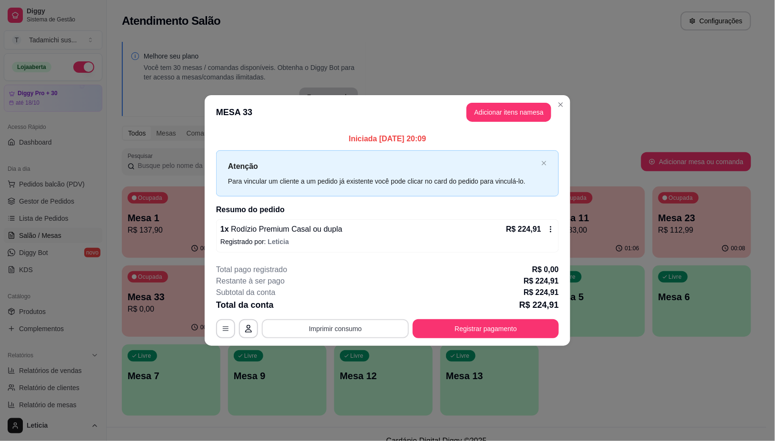
click at [357, 327] on button "Imprimir consumo" at bounding box center [335, 328] width 147 height 19
click at [347, 290] on button "IMPRESSORA HAYOM" at bounding box center [338, 287] width 73 height 15
click at [478, 324] on button "Registrar pagamento" at bounding box center [486, 328] width 146 height 19
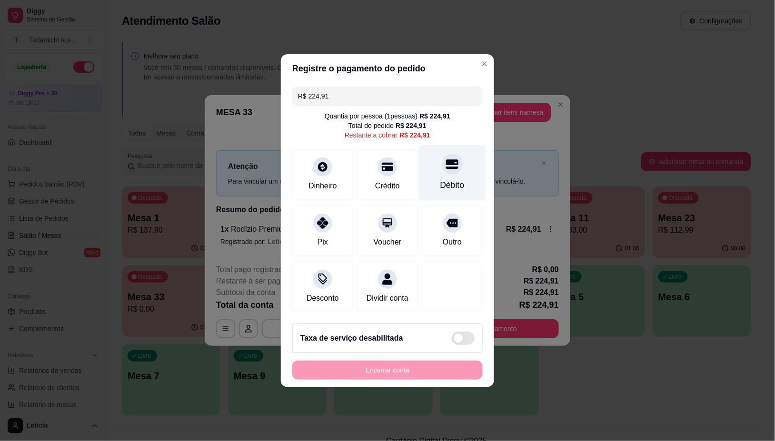
click at [446, 159] on icon at bounding box center [452, 164] width 12 height 10
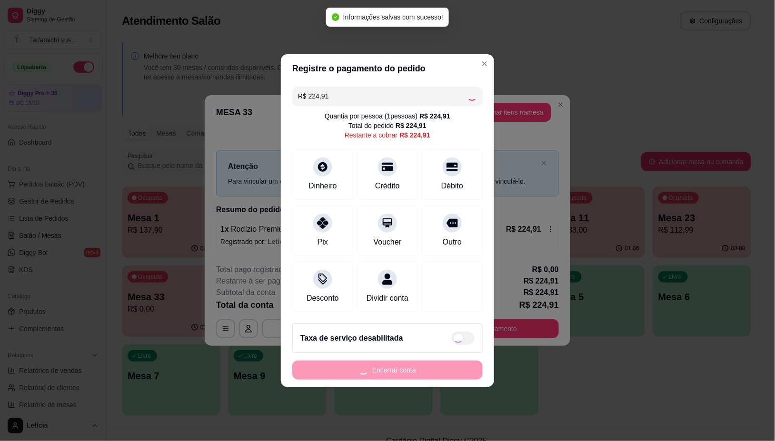
type input "R$ 0,00"
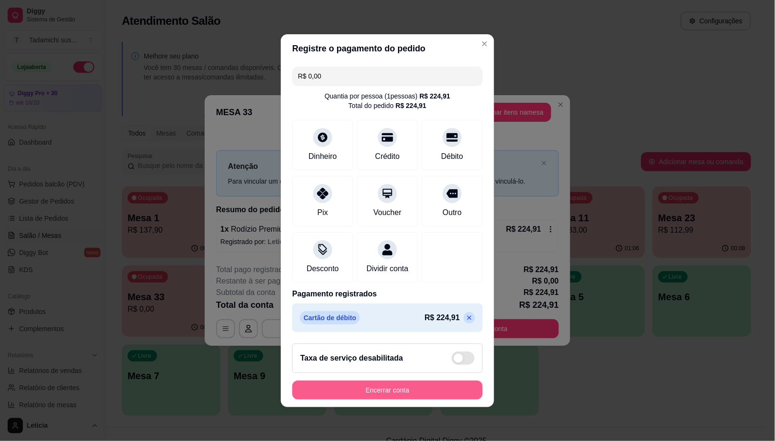
click at [412, 394] on button "Encerrar conta" at bounding box center [387, 390] width 190 height 19
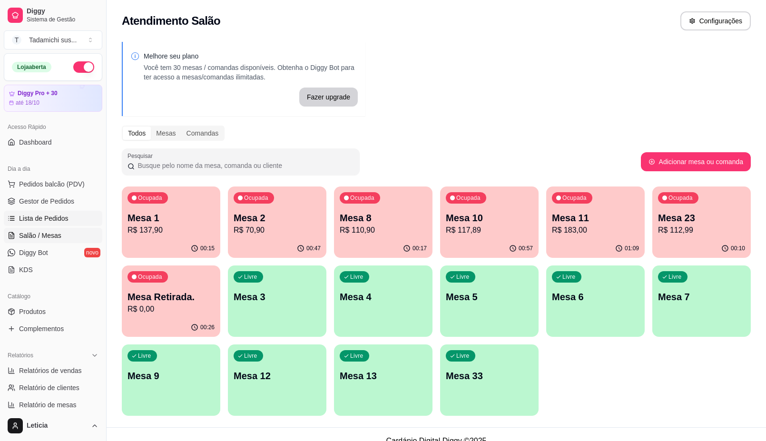
click at [44, 217] on span "Lista de Pedidos" at bounding box center [44, 219] width 50 height 10
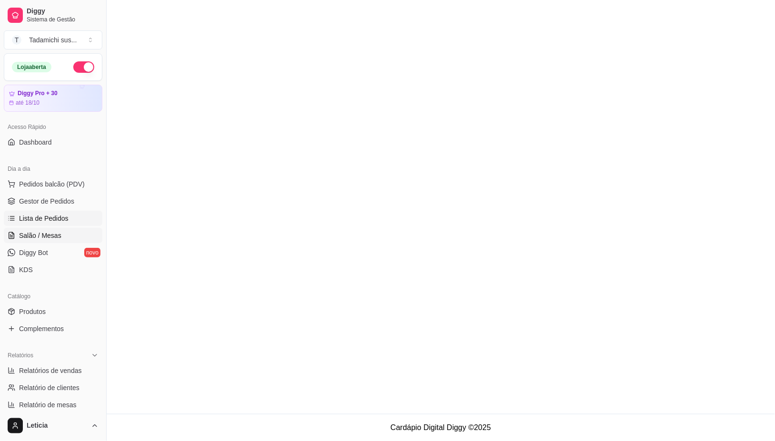
click at [46, 239] on span "Salão / Mesas" at bounding box center [40, 236] width 42 height 10
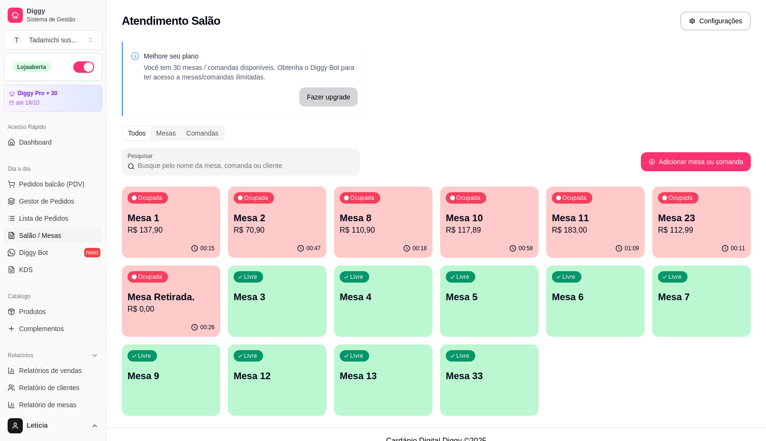
click at [468, 396] on div "Livre Mesa 33" at bounding box center [489, 375] width 99 height 60
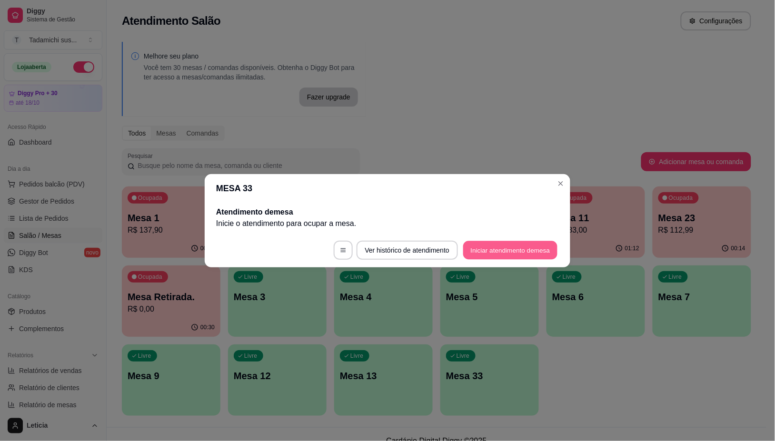
click at [494, 251] on button "Iniciar atendimento de mesa" at bounding box center [510, 250] width 94 height 19
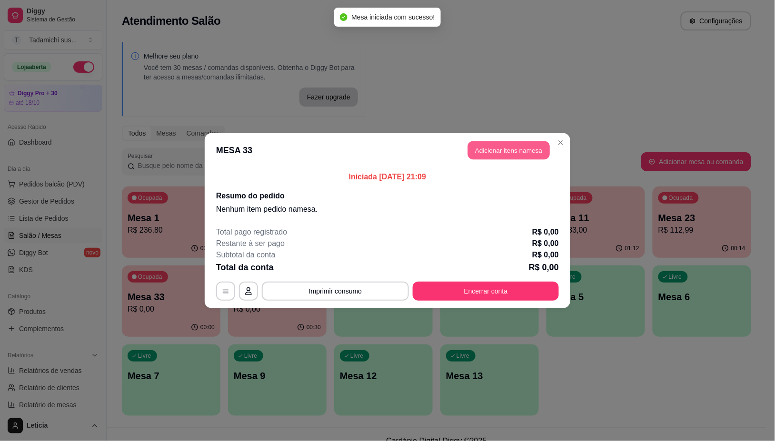
click at [506, 141] on button "Adicionar itens na mesa" at bounding box center [509, 150] width 82 height 19
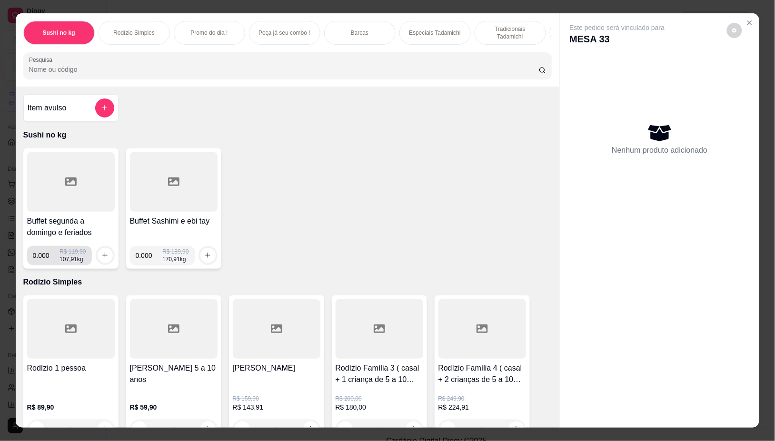
click at [43, 265] on input "0.000" at bounding box center [46, 255] width 27 height 19
click at [102, 263] on button "increase-product-quantity" at bounding box center [105, 255] width 15 height 15
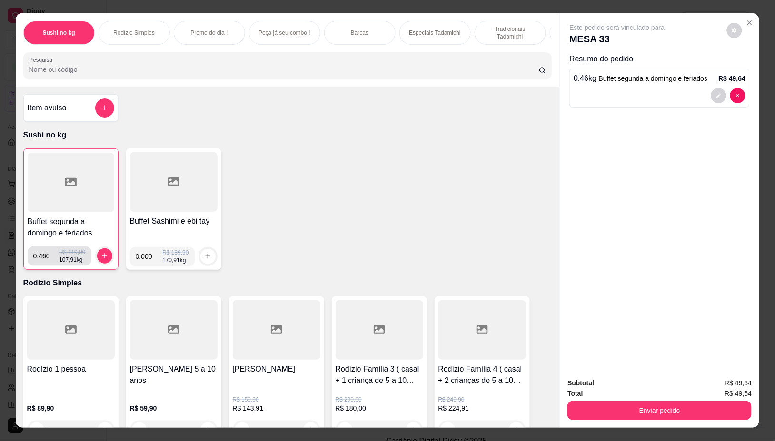
click at [43, 262] on input "0.460" at bounding box center [46, 256] width 26 height 19
click at [101, 258] on icon "increase-product-quantity" at bounding box center [104, 255] width 7 height 7
click at [46, 266] on input "0.490" at bounding box center [46, 256] width 26 height 19
click at [101, 259] on icon "increase-product-quantity" at bounding box center [104, 255] width 7 height 7
click at [45, 262] on input "0.510" at bounding box center [46, 256] width 26 height 19
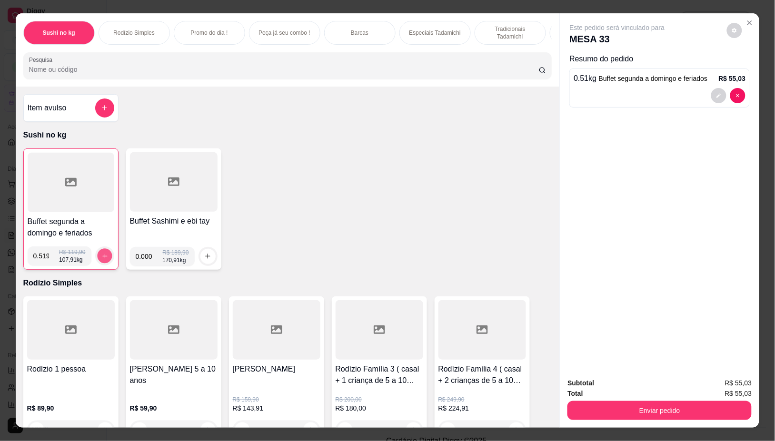
click at [104, 259] on button "increase-product-quantity" at bounding box center [104, 255] width 15 height 15
click at [44, 260] on input "0.519" at bounding box center [46, 256] width 26 height 19
click at [105, 258] on button "increase-product-quantity" at bounding box center [104, 255] width 15 height 15
click at [41, 266] on input "0.523" at bounding box center [46, 256] width 26 height 19
click at [44, 266] on input "0.523" at bounding box center [46, 256] width 26 height 19
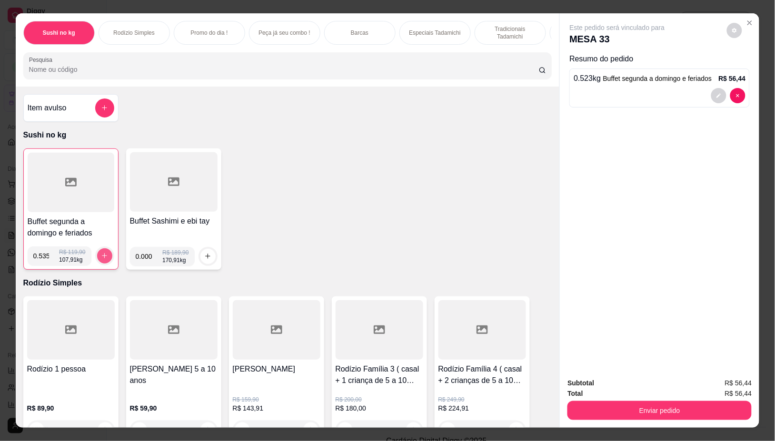
click at [101, 258] on icon "increase-product-quantity" at bounding box center [104, 255] width 7 height 7
click at [45, 264] on input "0.535" at bounding box center [46, 256] width 26 height 19
click at [101, 259] on icon "increase-product-quantity" at bounding box center [104, 255] width 7 height 7
click at [46, 264] on input "0.046" at bounding box center [46, 256] width 26 height 19
type input "0.549"
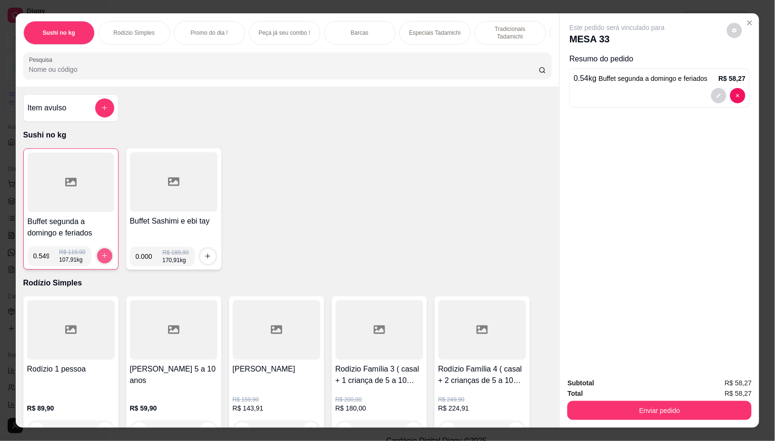
click at [101, 258] on icon "increase-product-quantity" at bounding box center [104, 255] width 7 height 7
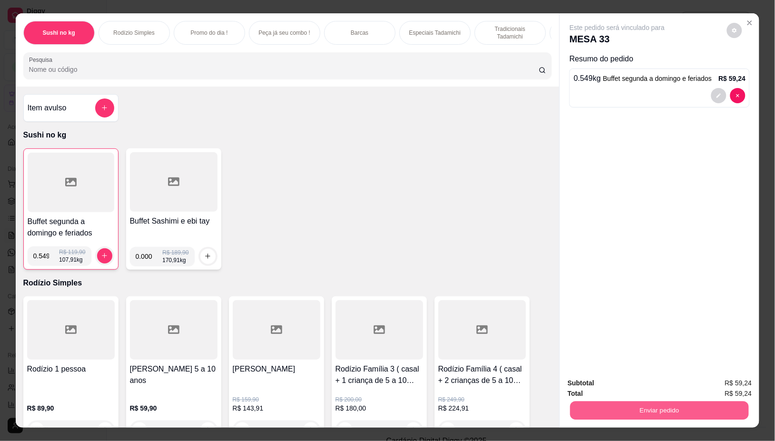
click at [638, 402] on button "Enviar pedido" at bounding box center [659, 411] width 178 height 19
click at [628, 384] on button "Não registrar e enviar pedido" at bounding box center [628, 383] width 96 height 18
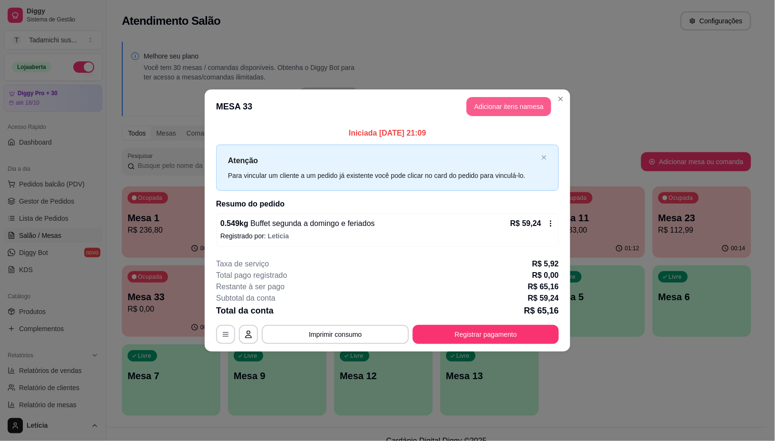
drag, startPoint x: 499, startPoint y: 117, endPoint x: 502, endPoint y: 98, distance: 19.3
click at [499, 110] on header "MESA 33 Adicionar itens na mesa" at bounding box center [388, 106] width 366 height 34
click at [502, 108] on button "Adicionar itens na mesa" at bounding box center [508, 106] width 85 height 19
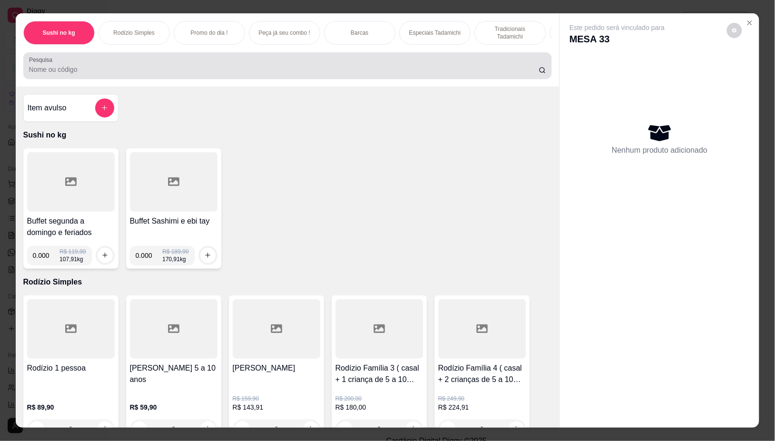
click at [94, 70] on input "Pesquisa" at bounding box center [284, 70] width 510 height 10
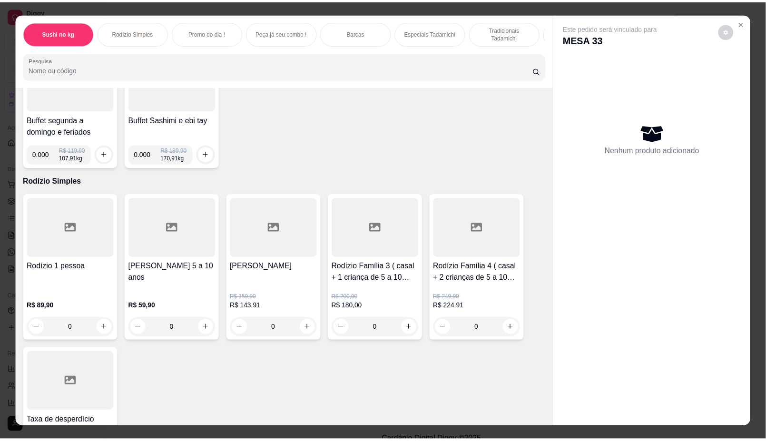
scroll to position [119, 0]
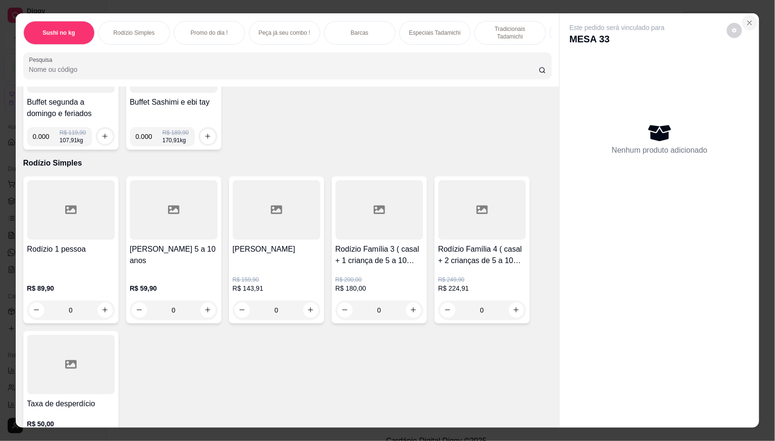
click at [748, 19] on icon "Close" at bounding box center [750, 23] width 8 height 8
click at [748, 21] on icon "Close" at bounding box center [750, 23] width 4 height 4
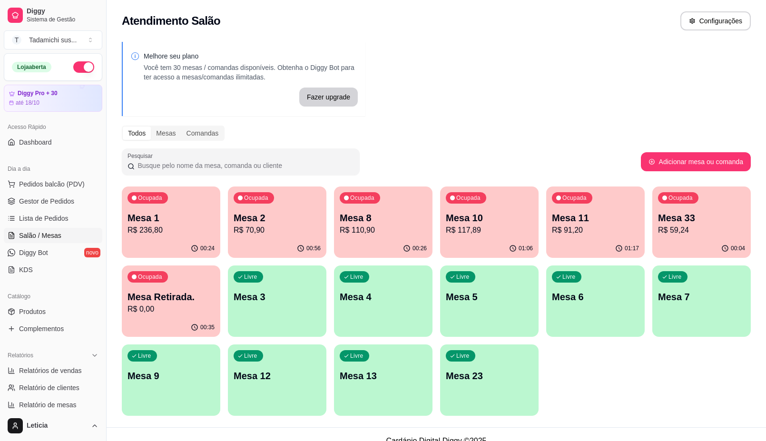
click at [746, 17] on button "Configurações" at bounding box center [716, 20] width 70 height 19
click at [69, 203] on span "Gestor de Pedidos" at bounding box center [46, 202] width 55 height 10
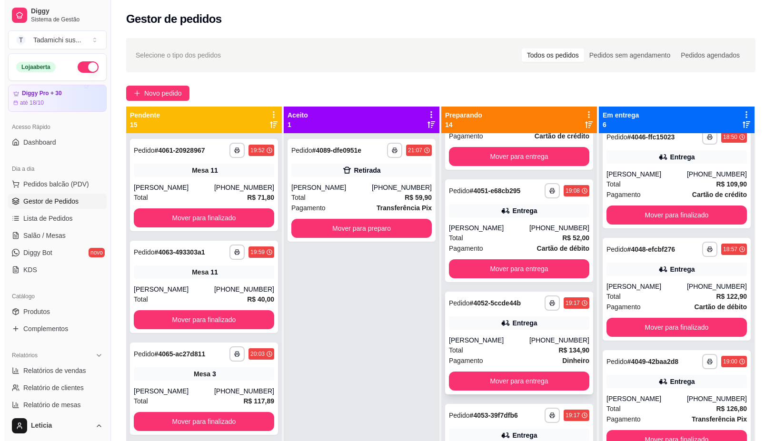
scroll to position [297, 0]
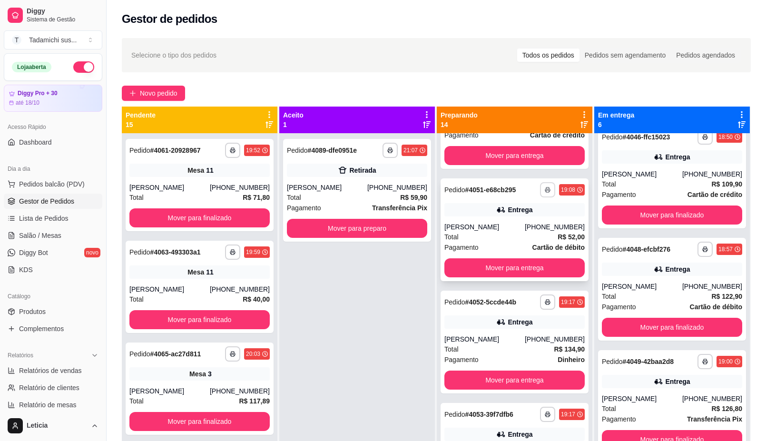
click at [545, 191] on icon "button" at bounding box center [548, 190] width 6 height 6
click at [524, 224] on button "IMPRESSORA HAYOM" at bounding box center [505, 223] width 71 height 15
click at [522, 269] on button "Mover para entrega" at bounding box center [514, 268] width 136 height 19
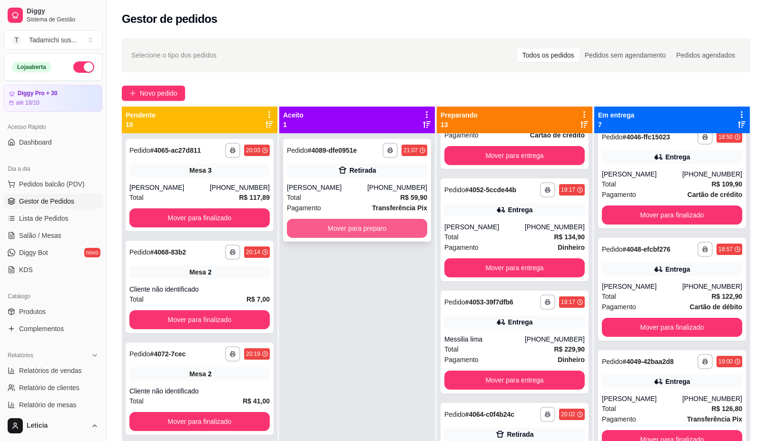
click at [356, 206] on div "**********" at bounding box center [357, 190] width 148 height 103
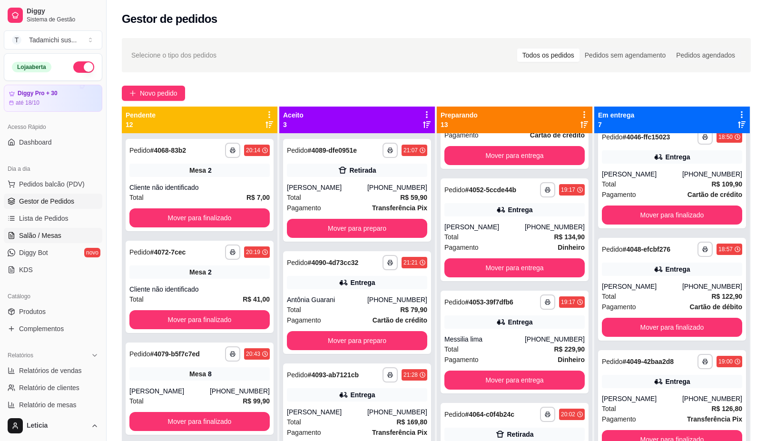
click at [37, 231] on span "Salão / Mesas" at bounding box center [40, 236] width 42 height 10
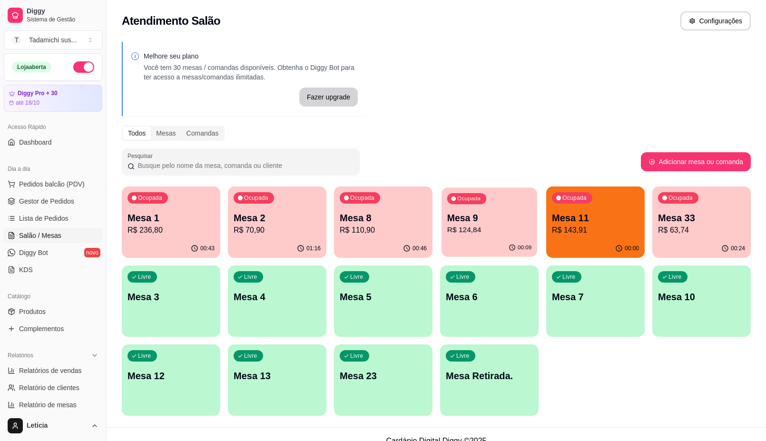
click at [498, 215] on p "Mesa 9" at bounding box center [489, 218] width 85 height 13
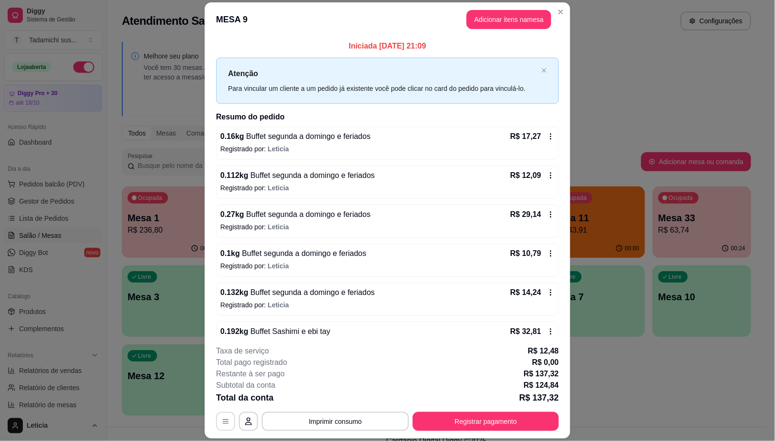
click at [223, 424] on icon "button" at bounding box center [226, 422] width 6 height 4
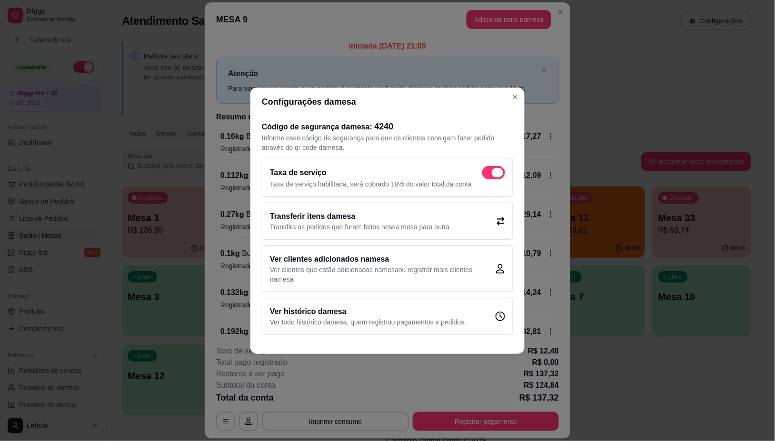
click at [486, 166] on span at bounding box center [493, 172] width 23 height 13
click at [486, 174] on input "checkbox" at bounding box center [485, 177] width 6 height 6
checkbox input "false"
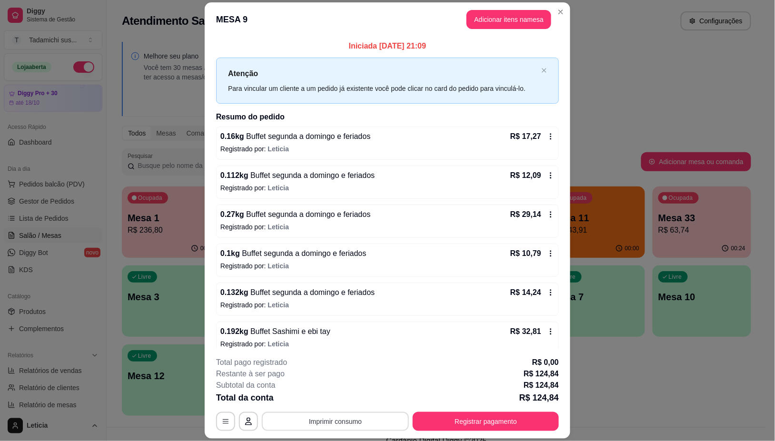
click at [327, 419] on button "Imprimir consumo" at bounding box center [335, 421] width 147 height 19
click at [338, 377] on button "IMPRESSORA HAYOM" at bounding box center [333, 381] width 73 height 15
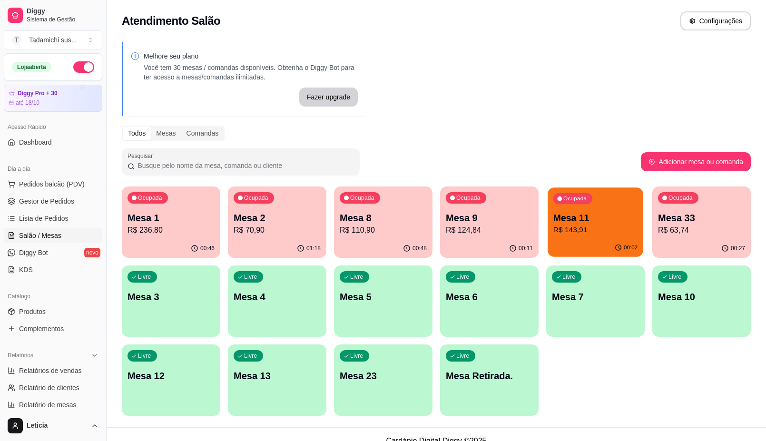
click at [591, 234] on p "R$ 143,91" at bounding box center [596, 230] width 85 height 11
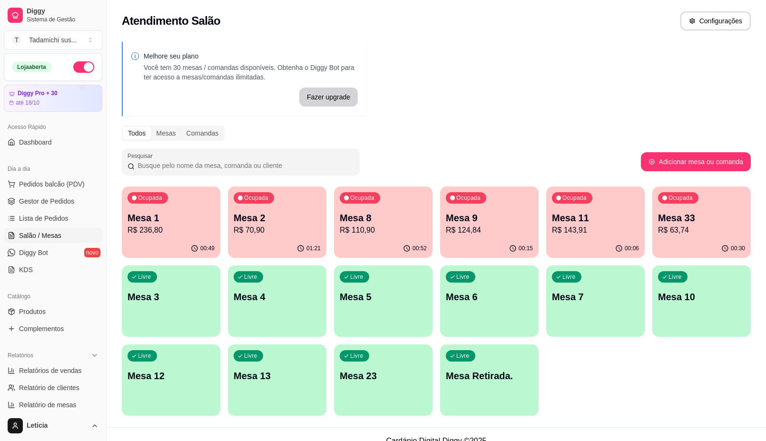
click at [462, 357] on p "Livre" at bounding box center [462, 356] width 13 height 8
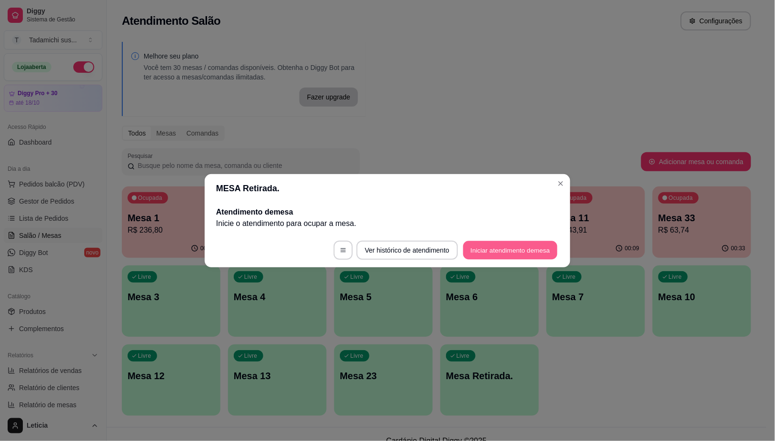
click at [484, 251] on button "Iniciar atendimento de mesa" at bounding box center [510, 250] width 94 height 19
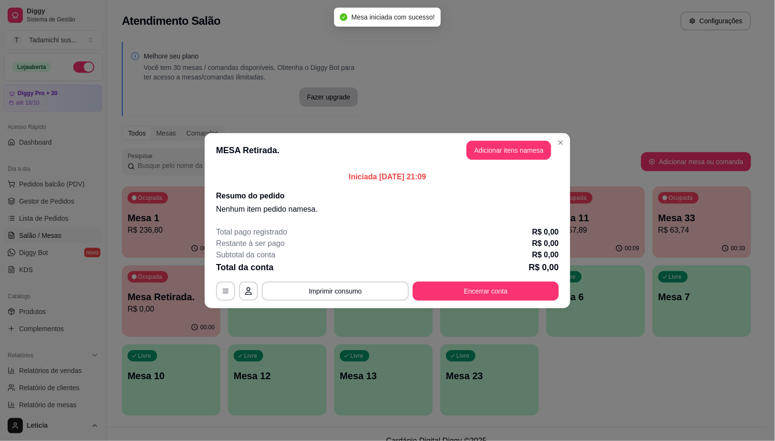
click at [500, 154] on button "Adicionar itens na mesa" at bounding box center [508, 150] width 85 height 19
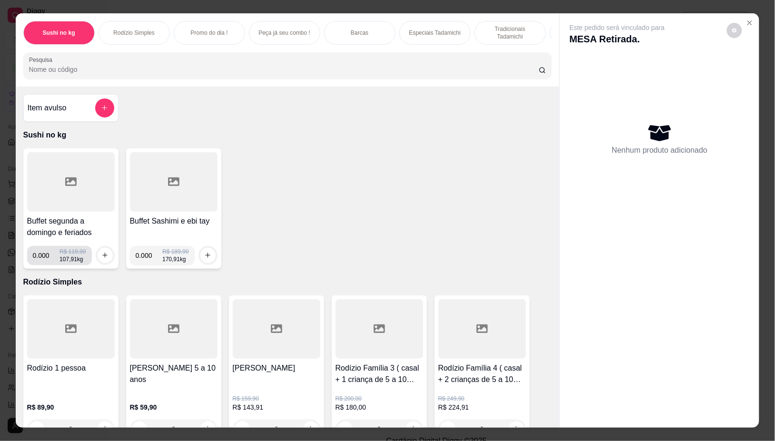
click at [44, 258] on input "0.000" at bounding box center [46, 255] width 27 height 19
type input "0.268"
click at [96, 265] on div "0.268 R$ 119,90 107,91 kg" at bounding box center [71, 255] width 88 height 19
click at [101, 259] on icon "increase-product-quantity" at bounding box center [104, 255] width 7 height 7
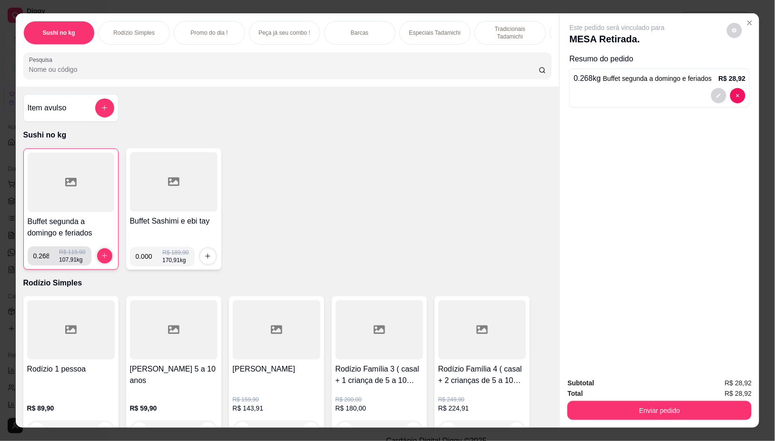
click at [51, 178] on div at bounding box center [71, 182] width 87 height 59
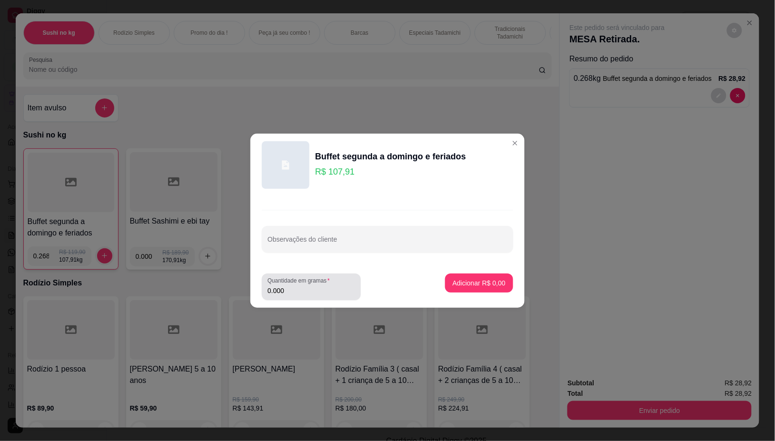
click at [288, 293] on input "0.000" at bounding box center [312, 291] width 88 height 10
type input "0.132"
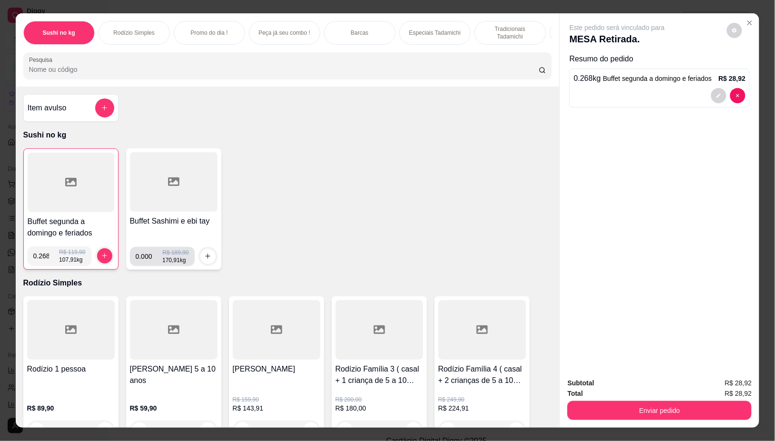
click at [146, 262] on input "0.000" at bounding box center [149, 256] width 27 height 19
type input "0.132"
click at [204, 260] on icon "increase-product-quantity" at bounding box center [207, 256] width 7 height 7
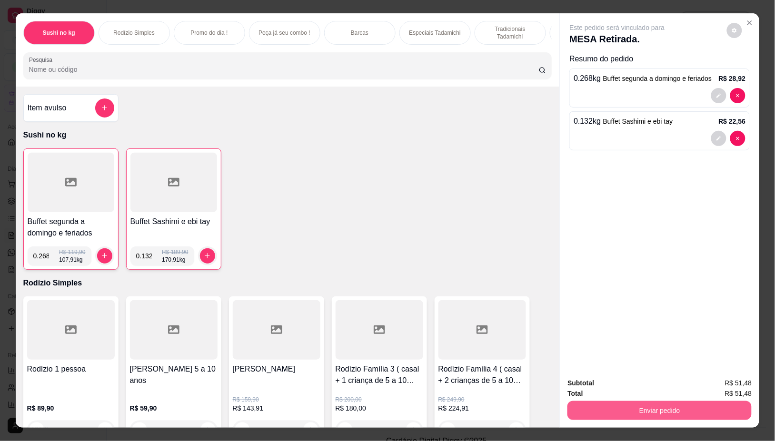
click at [653, 403] on button "Enviar pedido" at bounding box center [659, 410] width 184 height 19
click at [606, 376] on button "Não registrar e enviar pedido" at bounding box center [627, 383] width 99 height 18
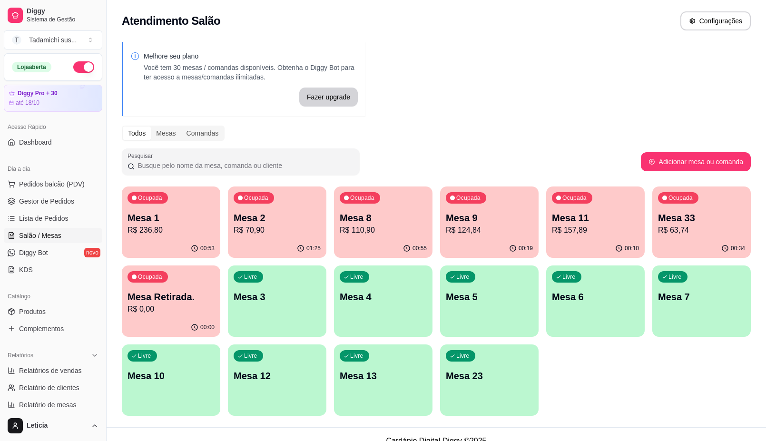
click at [164, 390] on div "Livre Mesa 10" at bounding box center [171, 375] width 99 height 60
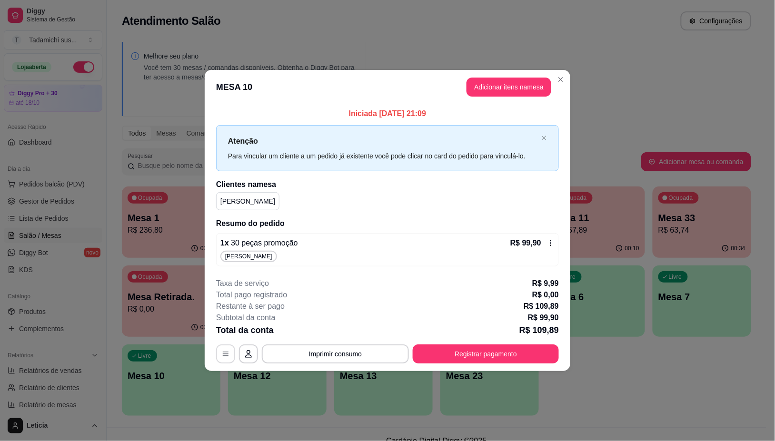
click at [228, 355] on icon "button" at bounding box center [226, 354] width 8 height 8
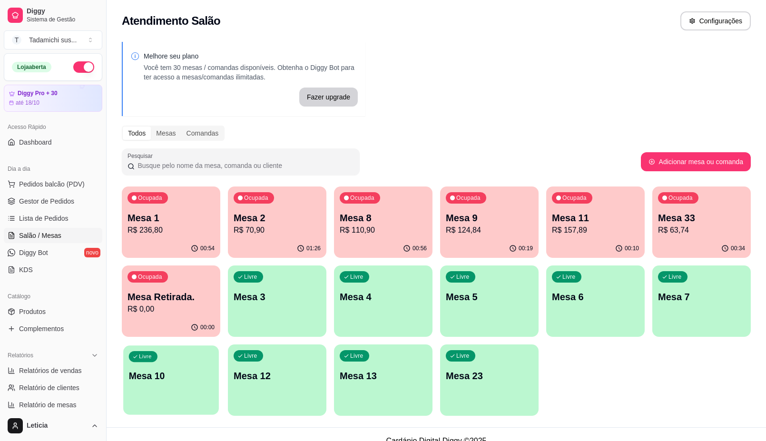
click at [191, 377] on p "Mesa 10" at bounding box center [171, 376] width 85 height 13
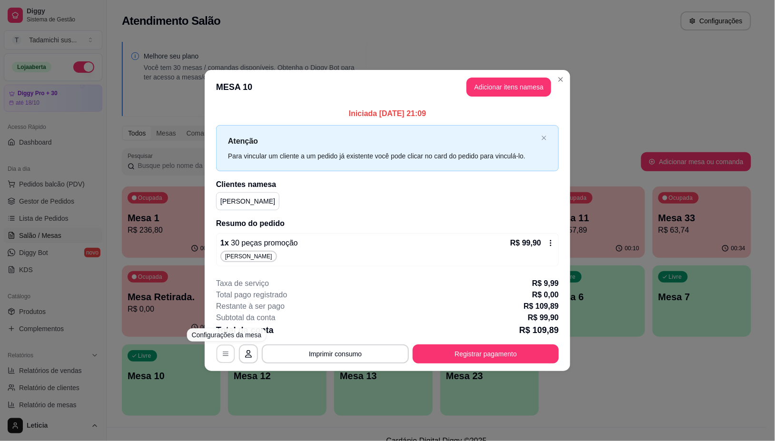
click at [228, 350] on icon "button" at bounding box center [226, 354] width 8 height 8
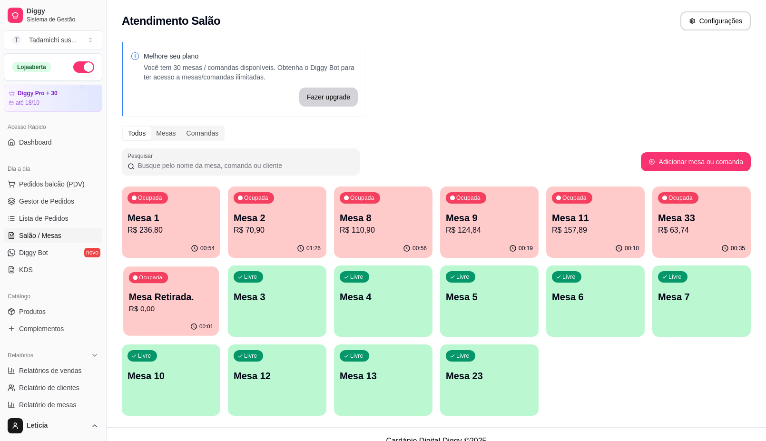
click at [176, 299] on p "Mesa Retirada." at bounding box center [171, 297] width 85 height 13
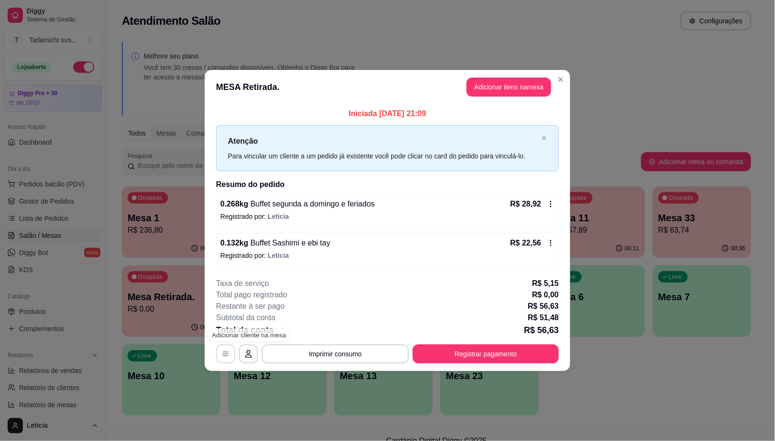
click at [225, 354] on icon "button" at bounding box center [226, 354] width 8 height 8
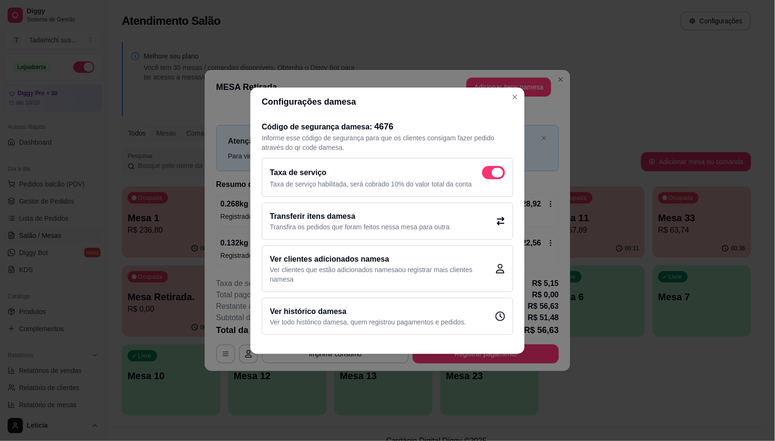
click at [484, 170] on span at bounding box center [493, 172] width 23 height 13
click at [484, 174] on input "checkbox" at bounding box center [485, 177] width 6 height 6
checkbox input "false"
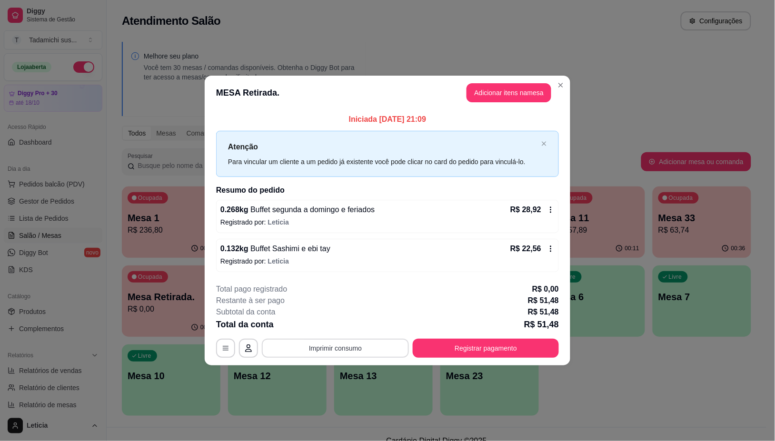
click at [343, 350] on button "Imprimir consumo" at bounding box center [335, 348] width 147 height 19
click at [351, 309] on button "IMPRESSORA HAYOM" at bounding box center [338, 307] width 71 height 15
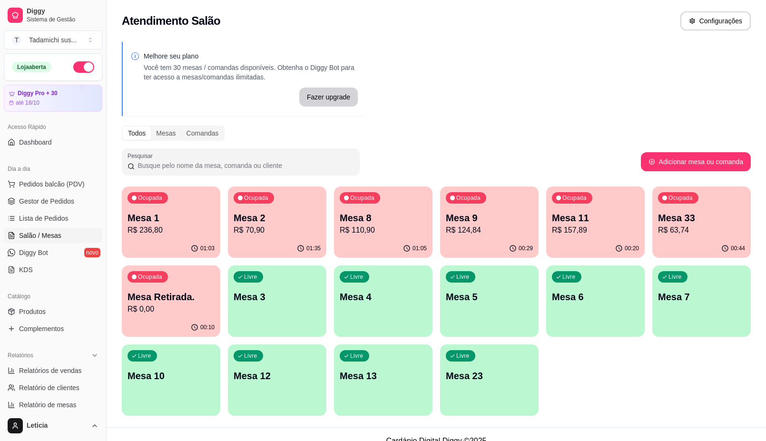
click at [312, 374] on p "Mesa 12" at bounding box center [277, 375] width 87 height 13
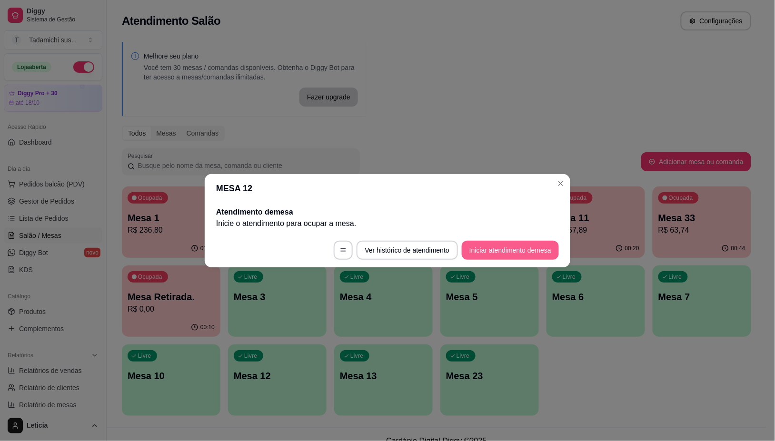
click at [500, 249] on button "Iniciar atendimento de mesa" at bounding box center [510, 250] width 97 height 19
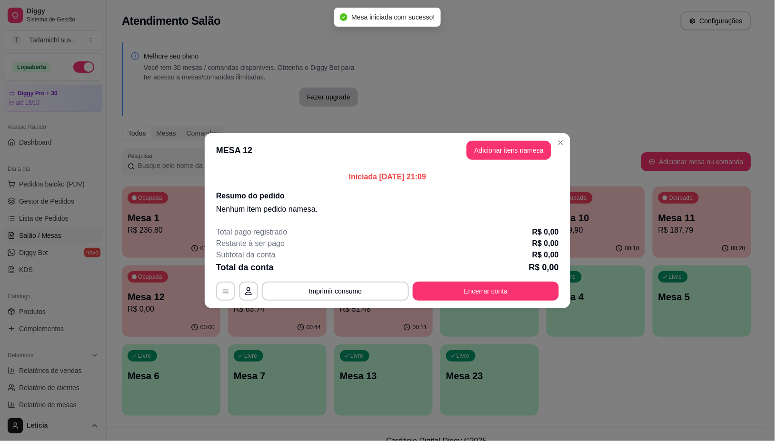
click at [486, 158] on button "Adicionar itens na mesa" at bounding box center [508, 150] width 85 height 19
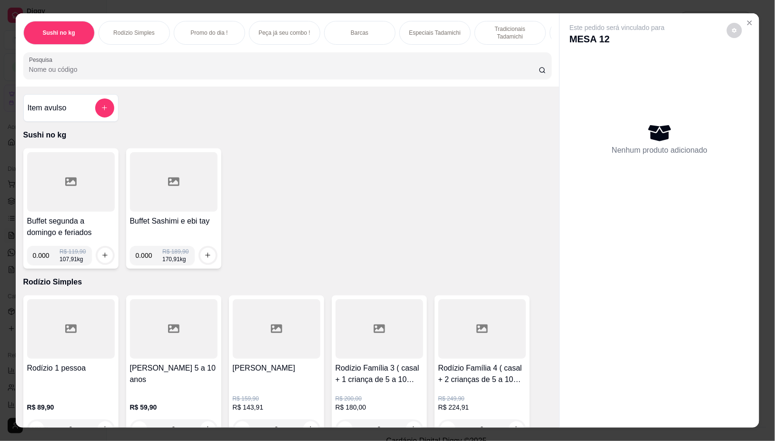
scroll to position [59, 0]
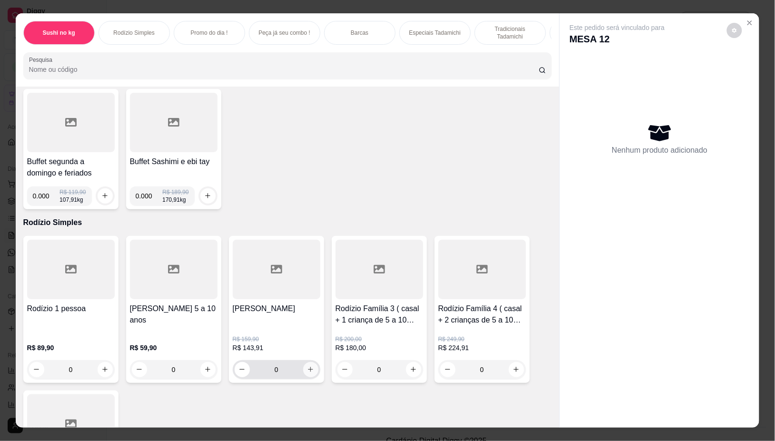
click at [307, 373] on icon "increase-product-quantity" at bounding box center [310, 369] width 7 height 7
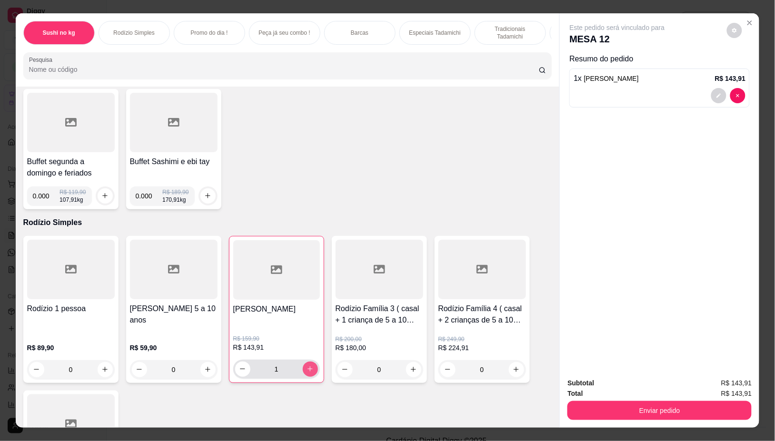
type input "1"
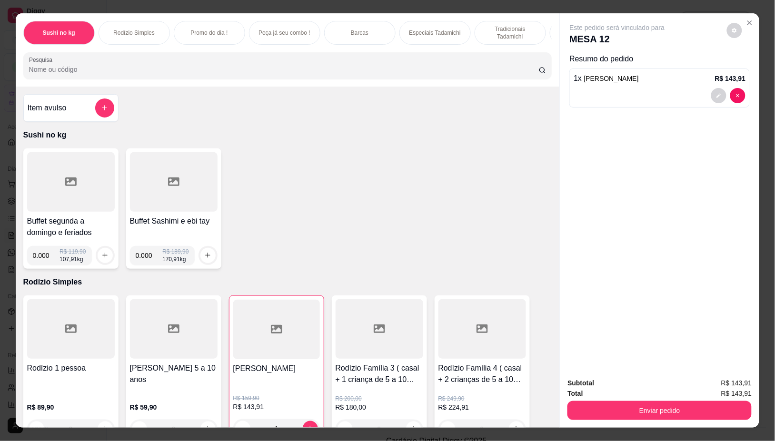
click at [62, 74] on input "Pesquisa" at bounding box center [284, 70] width 510 height 10
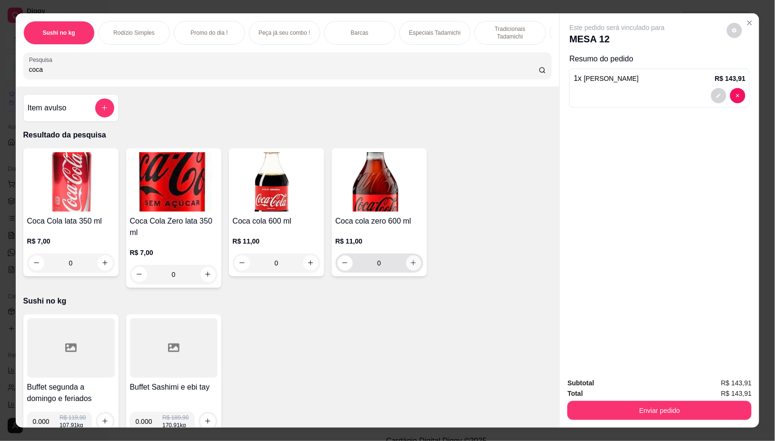
type input "coca"
click at [410, 267] on icon "increase-product-quantity" at bounding box center [413, 262] width 7 height 7
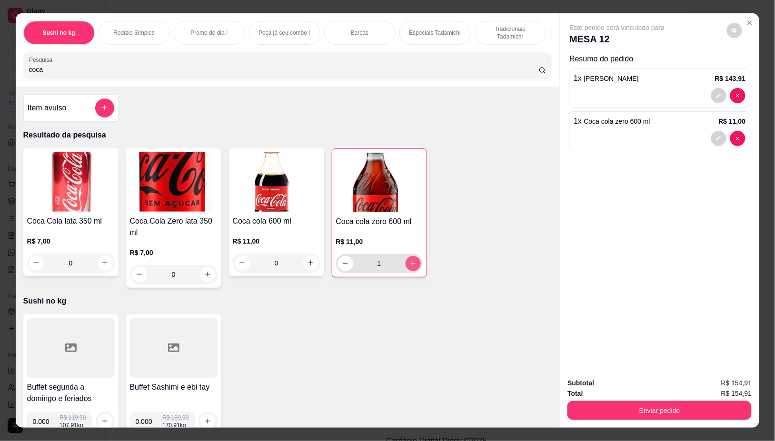
type input "1"
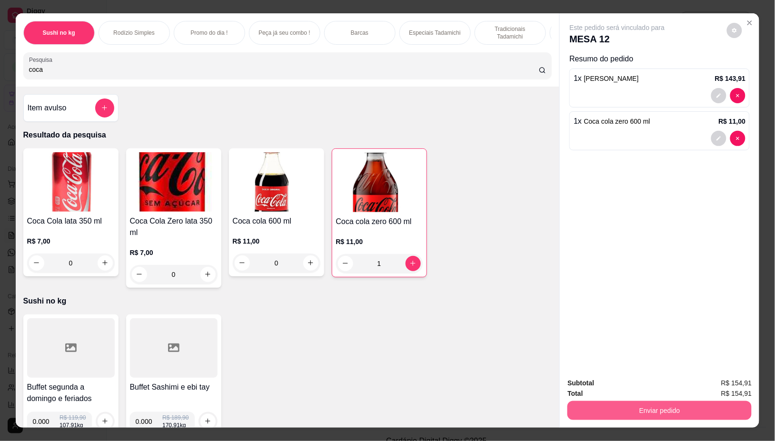
click at [615, 408] on button "Enviar pedido" at bounding box center [659, 410] width 184 height 19
click at [630, 382] on button "Não registrar e enviar pedido" at bounding box center [627, 383] width 99 height 18
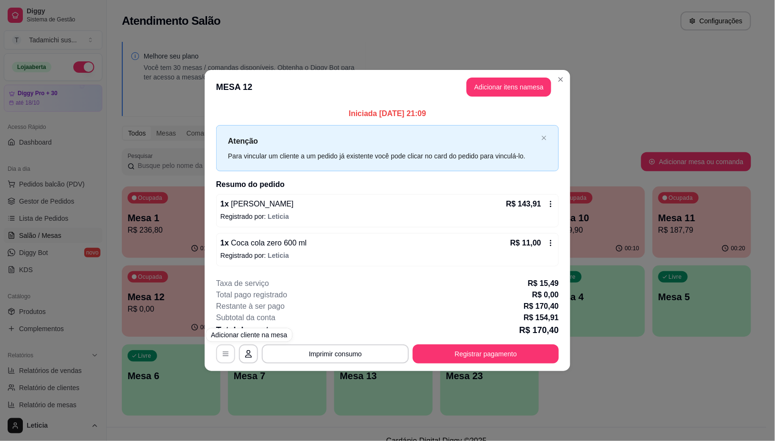
click at [225, 357] on icon "button" at bounding box center [226, 354] width 8 height 8
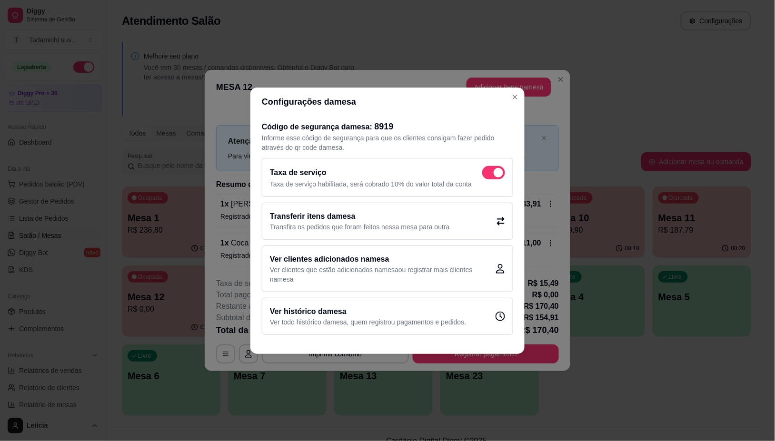
click at [494, 169] on span at bounding box center [493, 172] width 23 height 13
click at [488, 174] on input "checkbox" at bounding box center [485, 177] width 6 height 6
checkbox input "false"
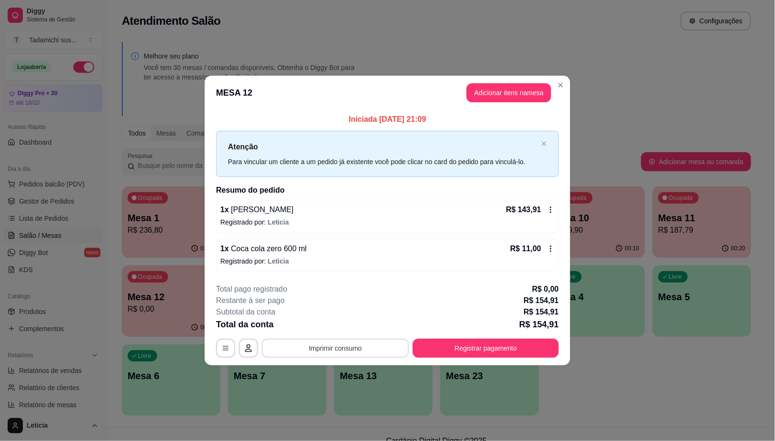
click at [358, 350] on button "Imprimir consumo" at bounding box center [335, 348] width 147 height 19
click at [335, 305] on button "IMPRESSORA HAYOM" at bounding box center [338, 307] width 71 height 15
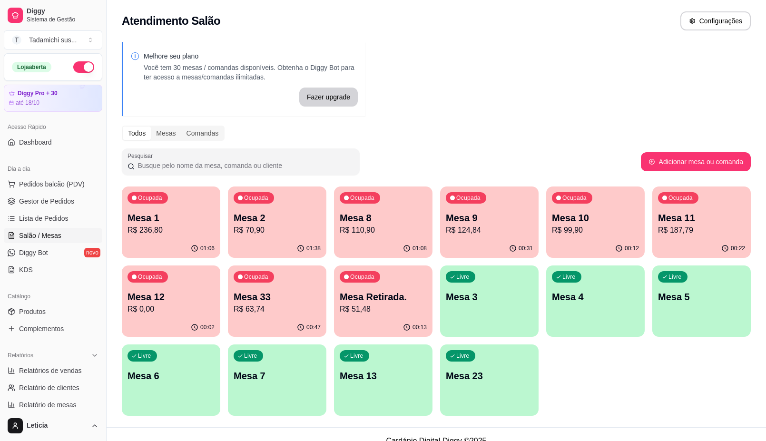
click at [253, 375] on p "Mesa 7" at bounding box center [277, 375] width 87 height 13
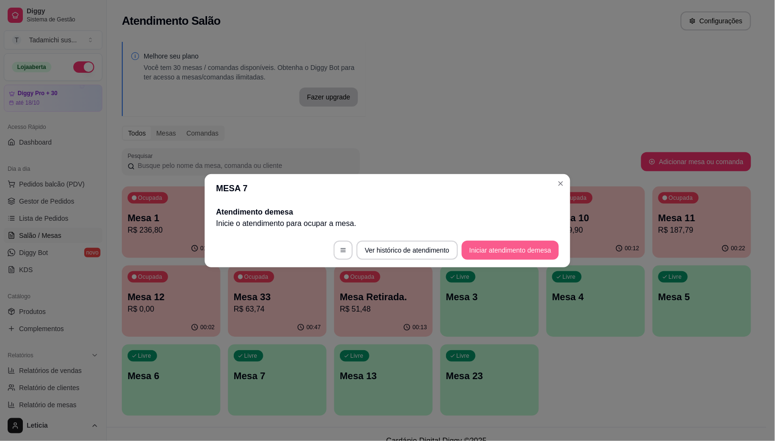
click at [509, 246] on button "Iniciar atendimento de mesa" at bounding box center [510, 250] width 97 height 19
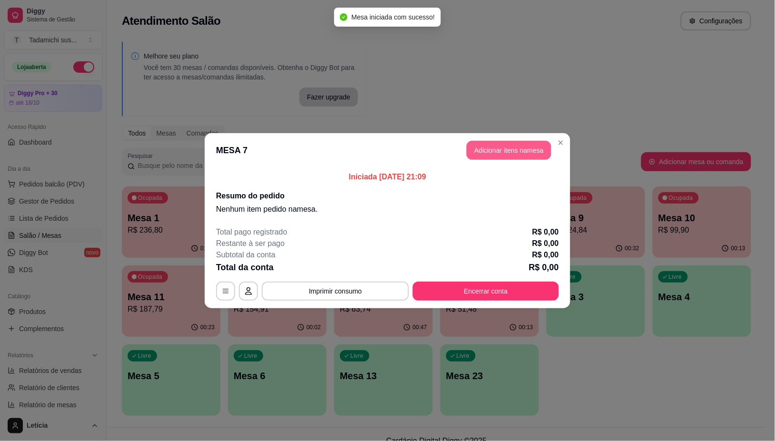
click at [510, 156] on button "Adicionar itens na mesa" at bounding box center [508, 150] width 85 height 19
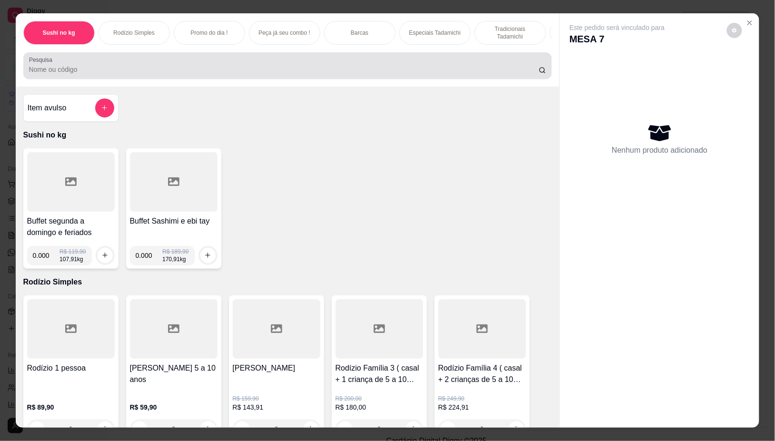
click at [82, 69] on input "Pesquisa" at bounding box center [284, 70] width 510 height 10
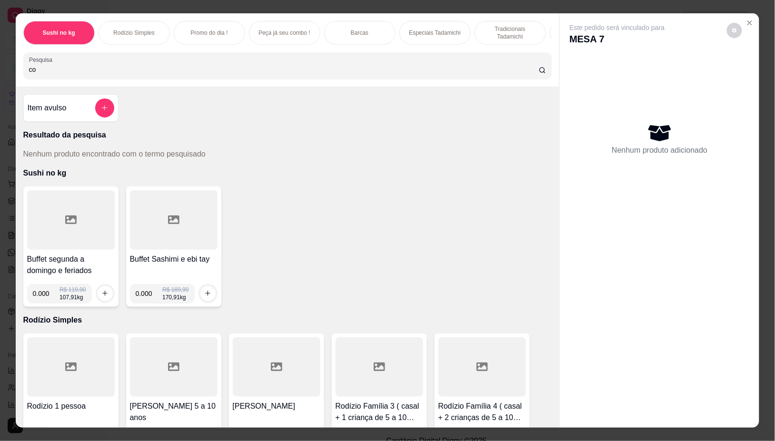
type input "c"
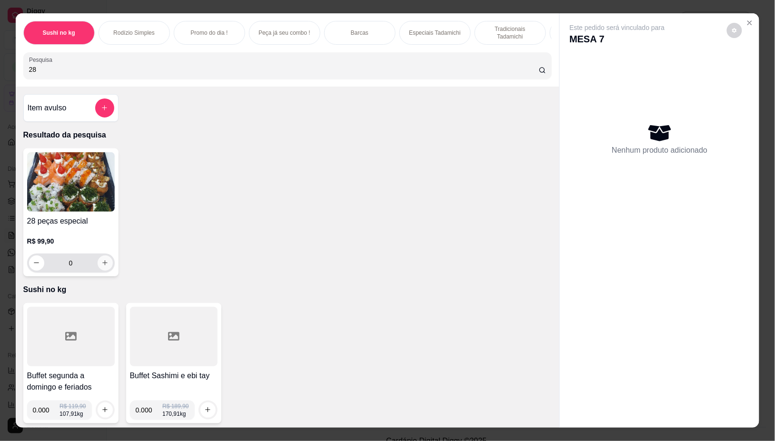
type input "28"
click at [101, 267] on icon "increase-product-quantity" at bounding box center [104, 262] width 7 height 7
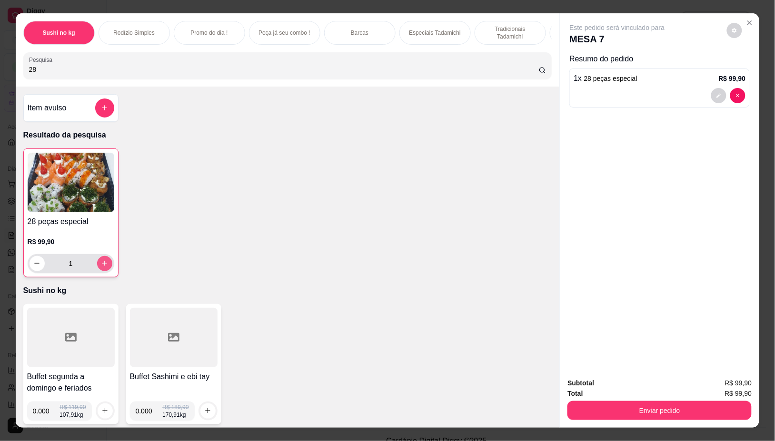
type input "1"
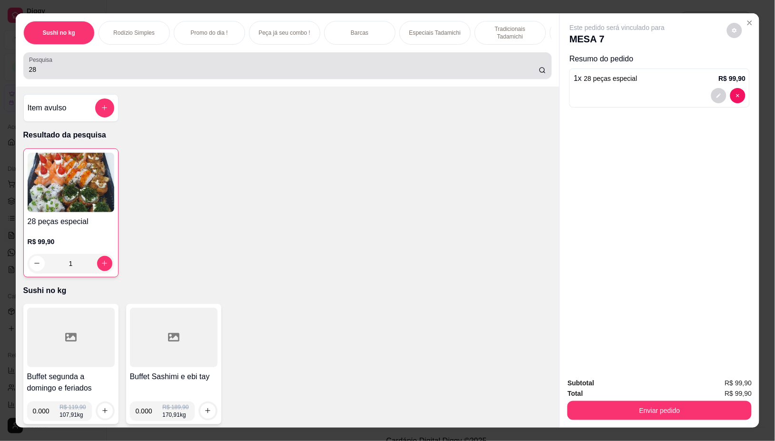
click at [46, 75] on div "28" at bounding box center [287, 65] width 517 height 19
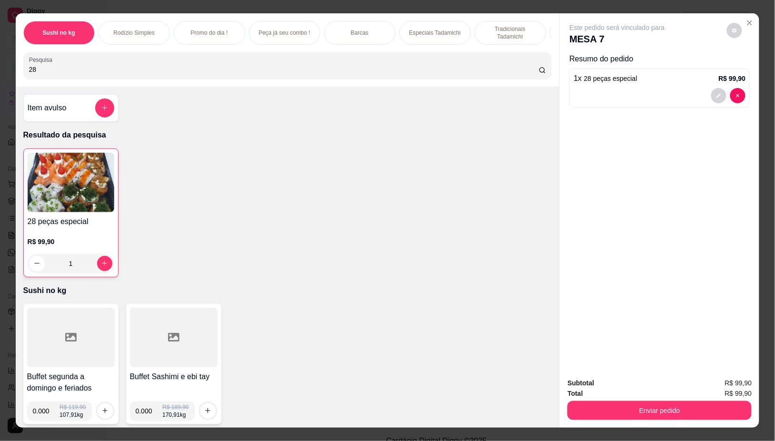
type input "2"
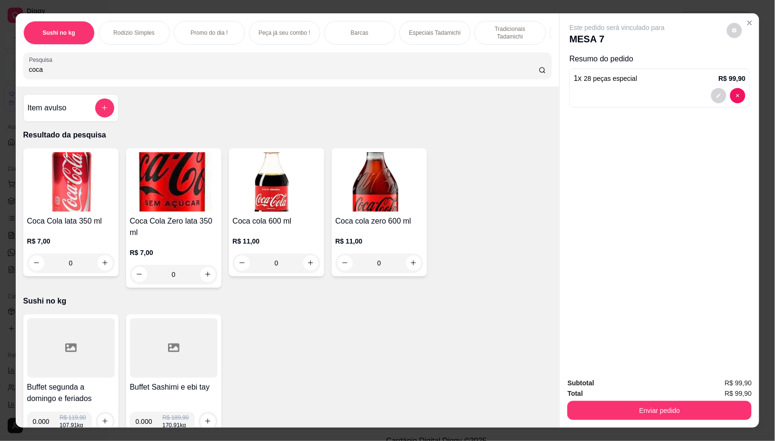
type input "coca"
click at [411, 267] on icon "increase-product-quantity" at bounding box center [413, 263] width 7 height 7
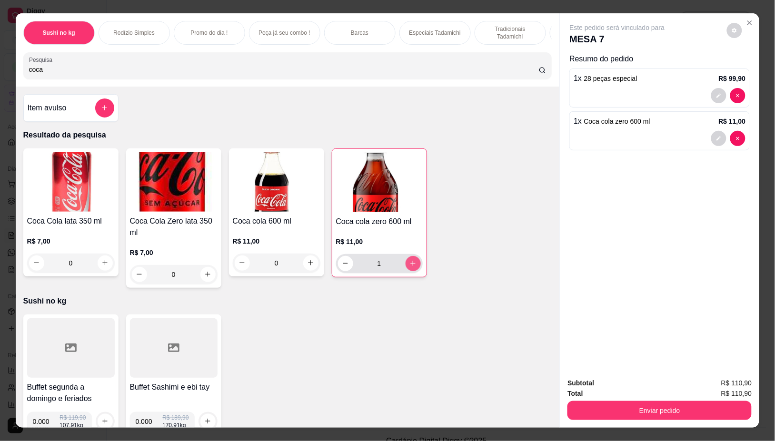
type input "1"
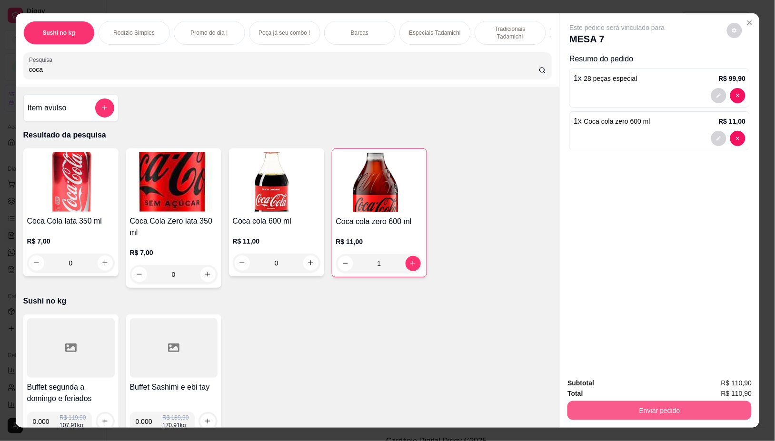
click at [665, 405] on button "Enviar pedido" at bounding box center [659, 410] width 184 height 19
click at [627, 386] on button "Não registrar e enviar pedido" at bounding box center [628, 383] width 96 height 18
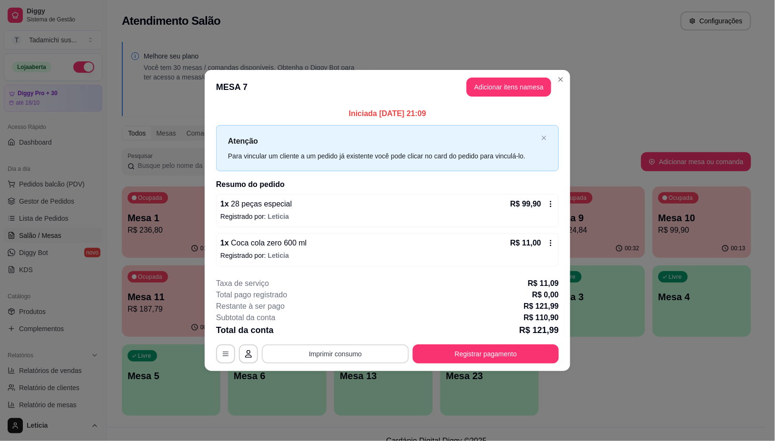
click at [350, 358] on button "Imprimir consumo" at bounding box center [335, 354] width 147 height 19
click at [375, 258] on p "Registrado por: [PERSON_NAME]" at bounding box center [387, 256] width 334 height 10
click at [225, 356] on icon "button" at bounding box center [226, 354] width 8 height 8
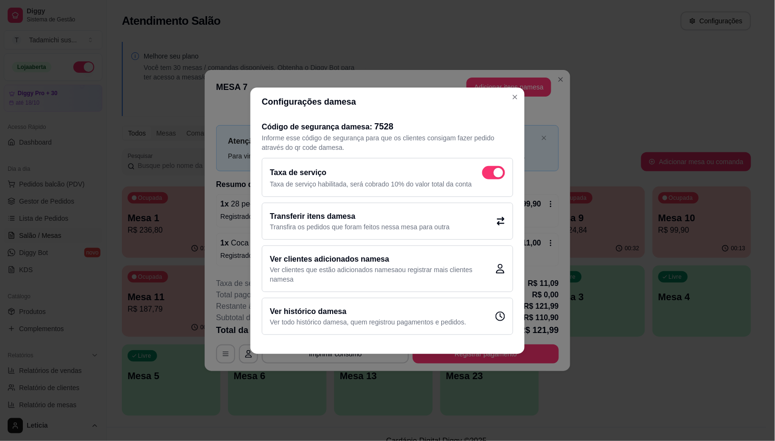
click at [475, 172] on div "Taxa de serviço" at bounding box center [387, 172] width 235 height 13
checkbox input "false"
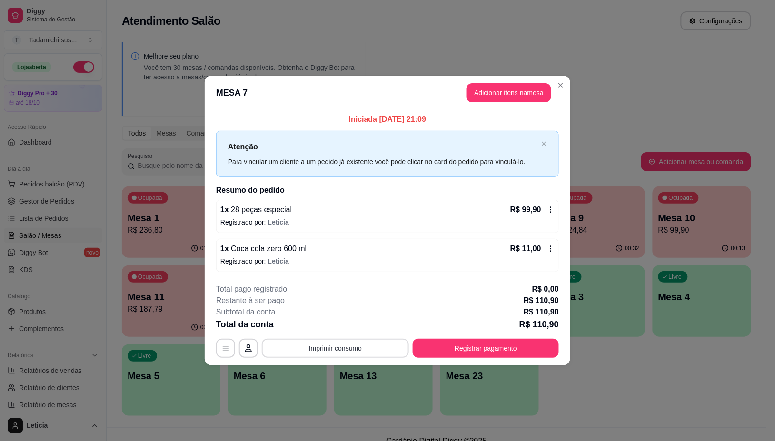
click at [370, 346] on button "Imprimir consumo" at bounding box center [335, 348] width 147 height 19
click at [331, 308] on button "IMPRESSORA HAYOM" at bounding box center [338, 307] width 73 height 15
click at [458, 351] on button "Registrar pagamento" at bounding box center [486, 348] width 146 height 19
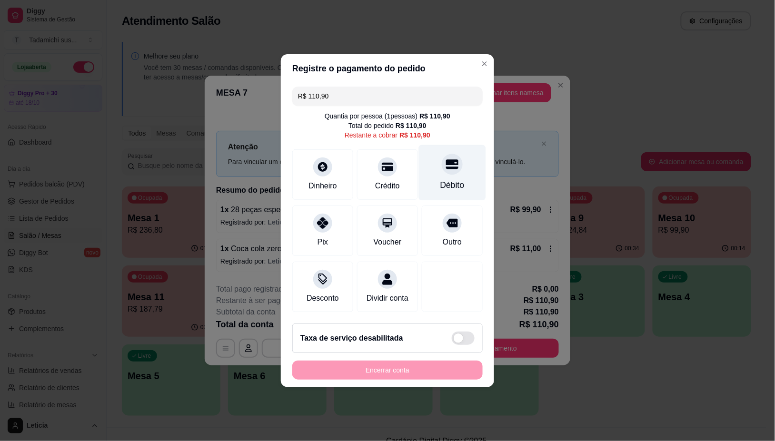
click at [447, 163] on icon at bounding box center [452, 164] width 12 height 12
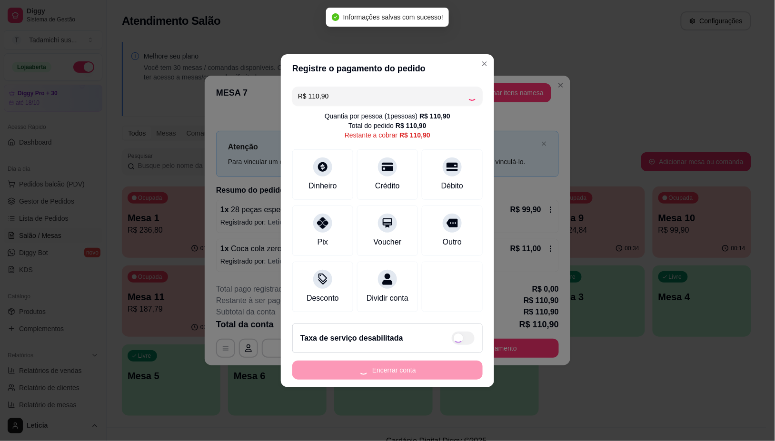
type input "R$ 0,00"
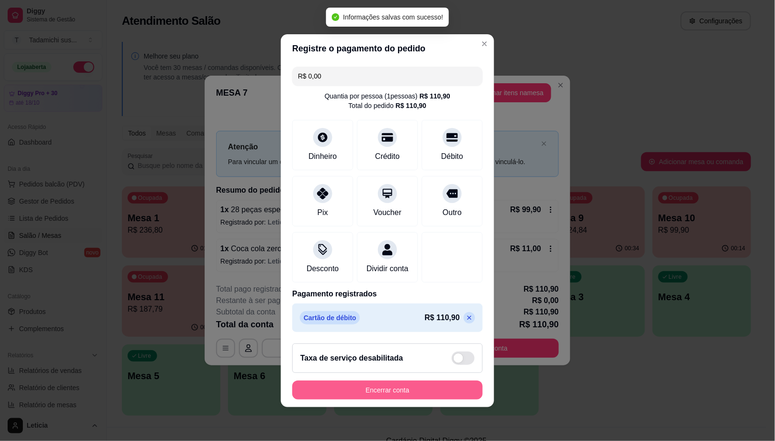
click at [405, 388] on button "Encerrar conta" at bounding box center [387, 390] width 190 height 19
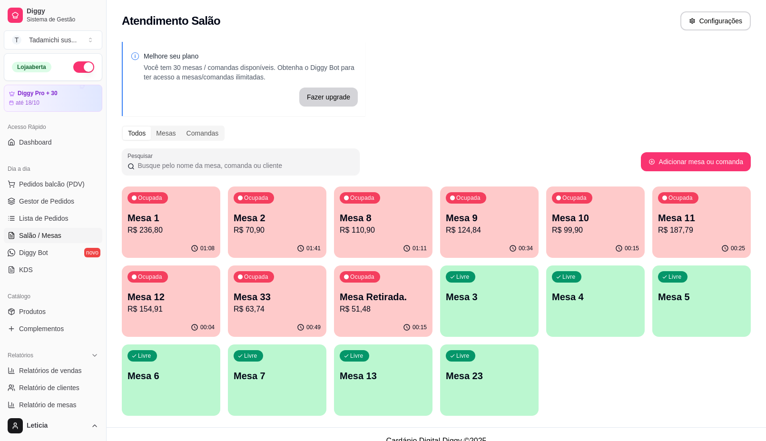
click at [177, 385] on div "Livre Mesa 6" at bounding box center [171, 375] width 99 height 60
click at [189, 379] on p "Mesa 6" at bounding box center [171, 375] width 87 height 13
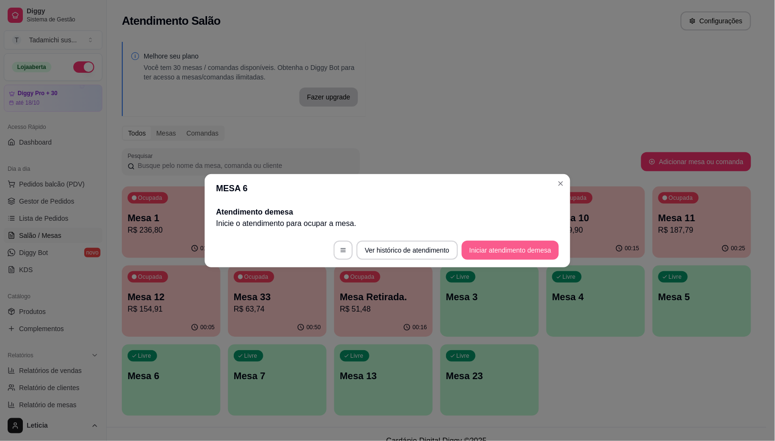
click at [496, 248] on button "Iniciar atendimento de mesa" at bounding box center [510, 250] width 97 height 19
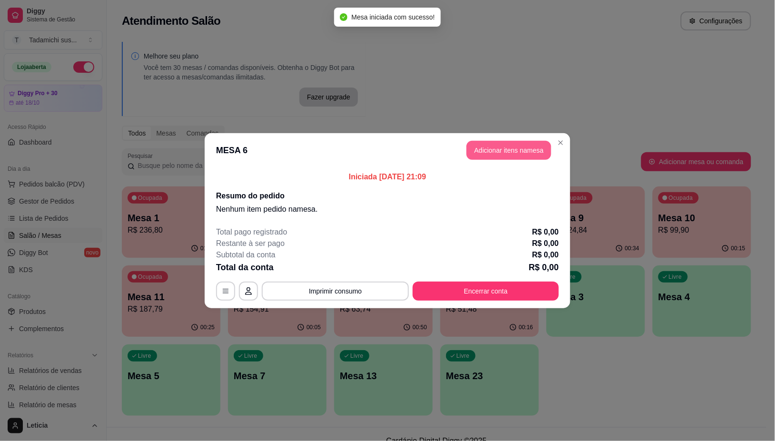
click at [482, 156] on button "Adicionar itens na mesa" at bounding box center [508, 150] width 85 height 19
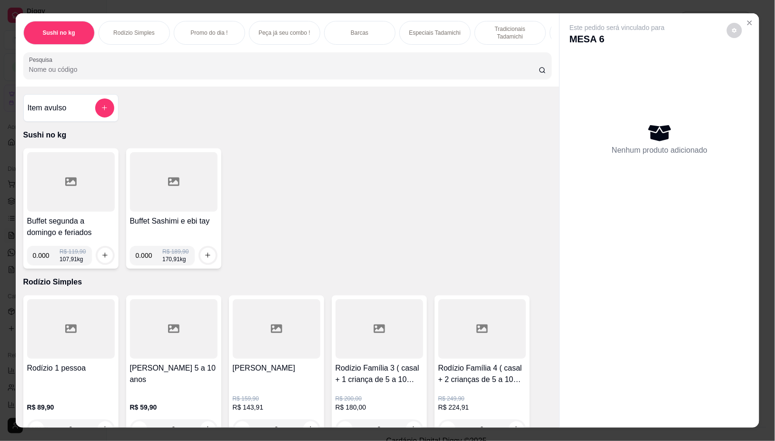
scroll to position [59, 0]
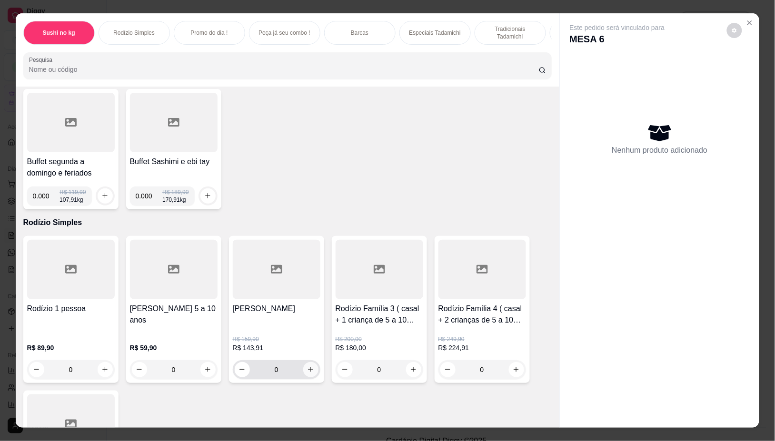
click at [307, 373] on icon "increase-product-quantity" at bounding box center [310, 369] width 7 height 7
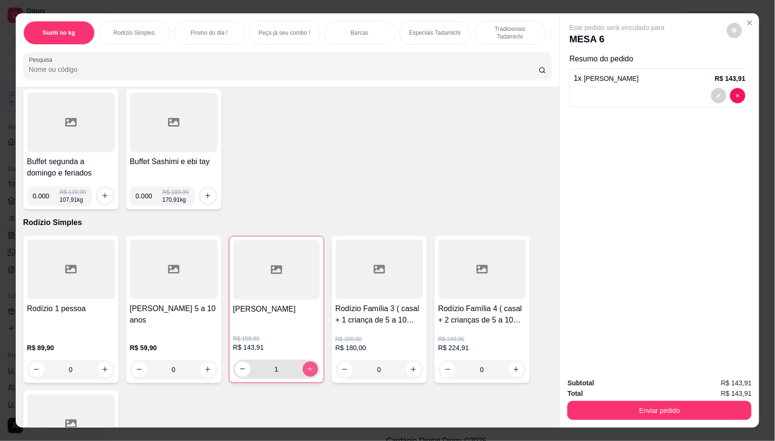
type input "1"
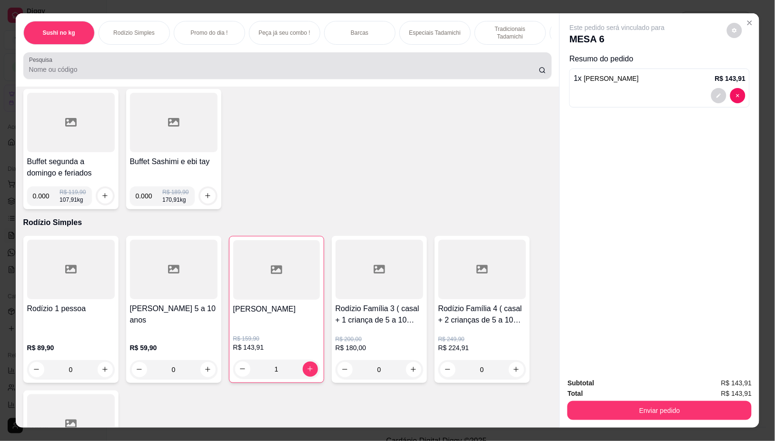
click at [72, 74] on input "Pesquisa" at bounding box center [284, 70] width 510 height 10
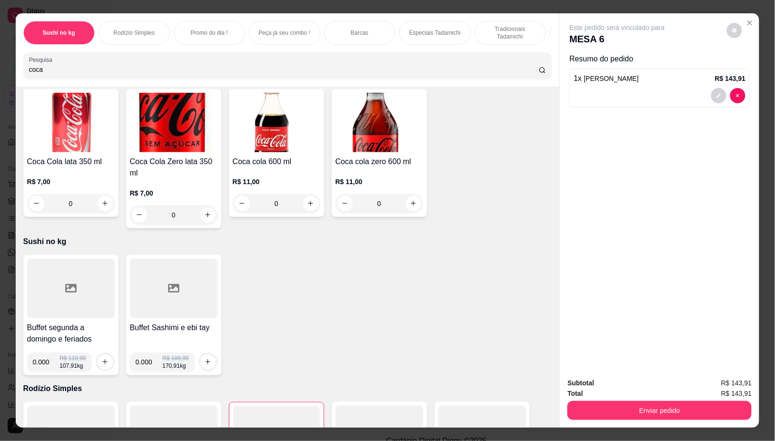
scroll to position [226, 0]
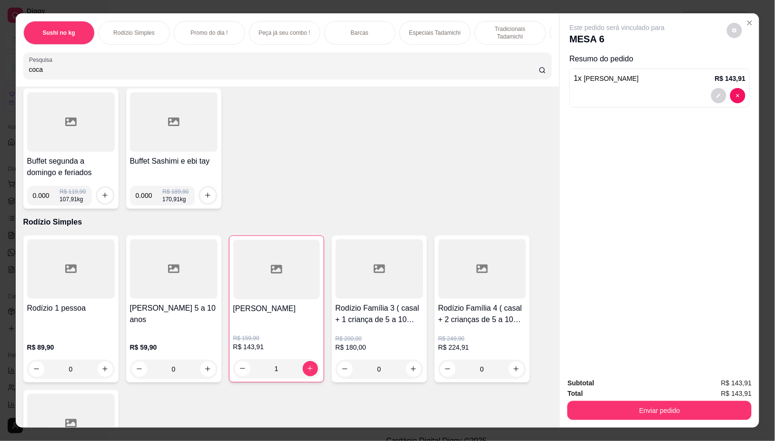
click at [70, 74] on input "coca" at bounding box center [284, 70] width 510 height 10
type input "c"
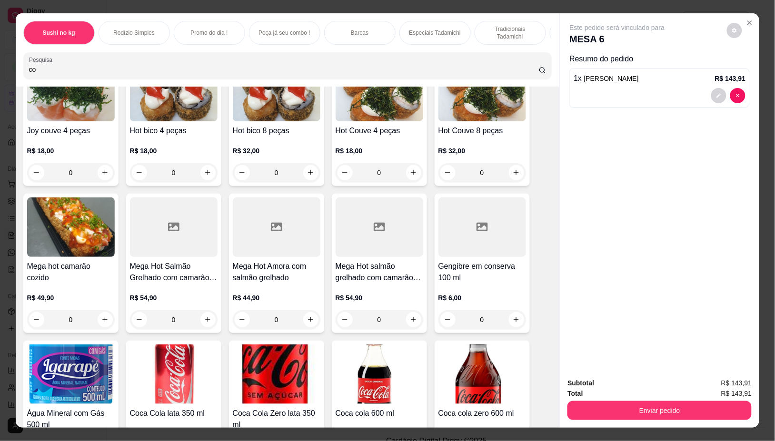
type input "c"
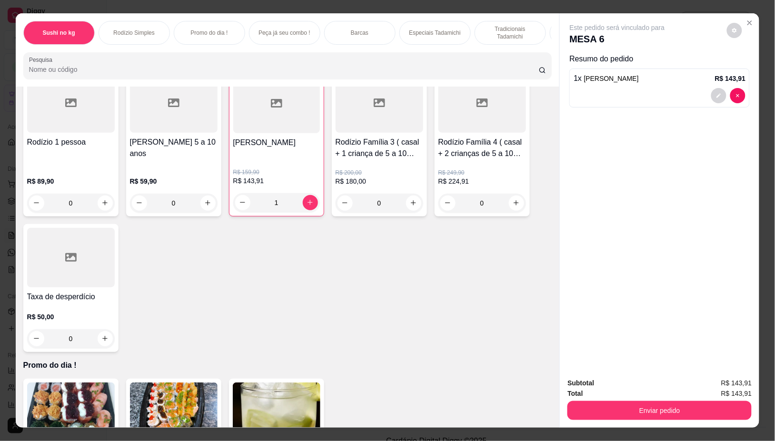
scroll to position [59, 0]
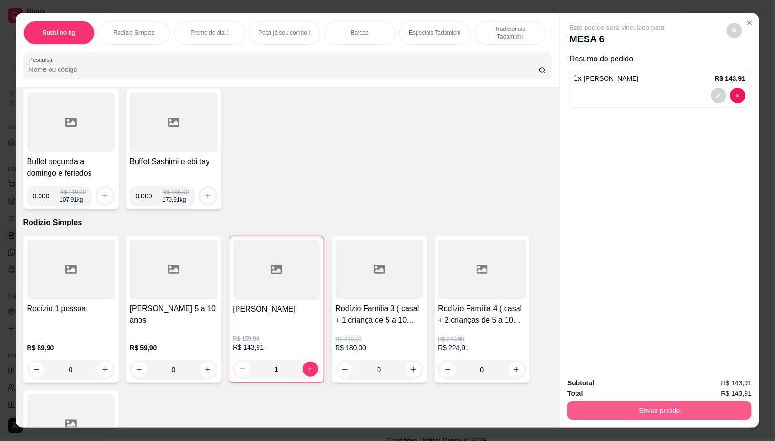
click at [681, 410] on button "Enviar pedido" at bounding box center [659, 410] width 184 height 19
click at [648, 383] on button "Não registrar e enviar pedido" at bounding box center [627, 383] width 99 height 18
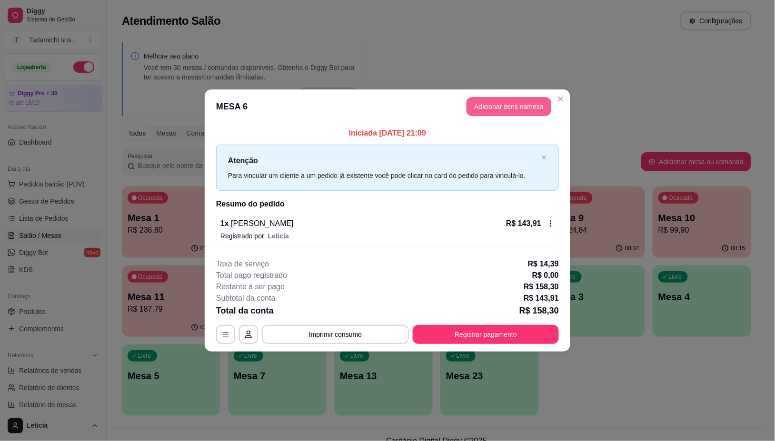
click at [512, 106] on button "Adicionar itens na mesa" at bounding box center [508, 106] width 85 height 19
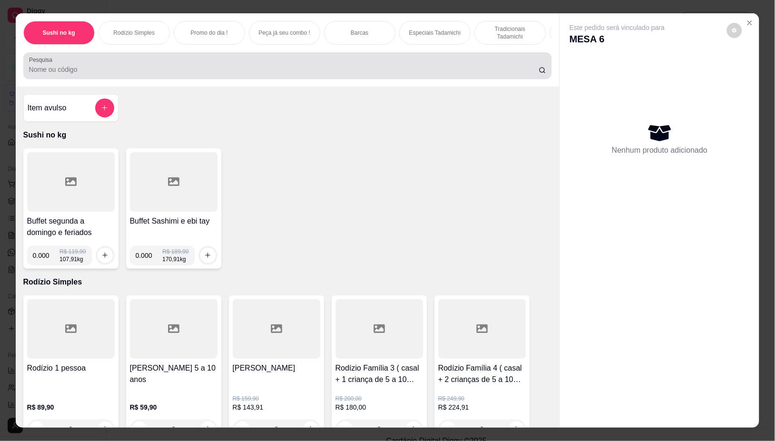
click at [75, 68] on div at bounding box center [287, 65] width 517 height 19
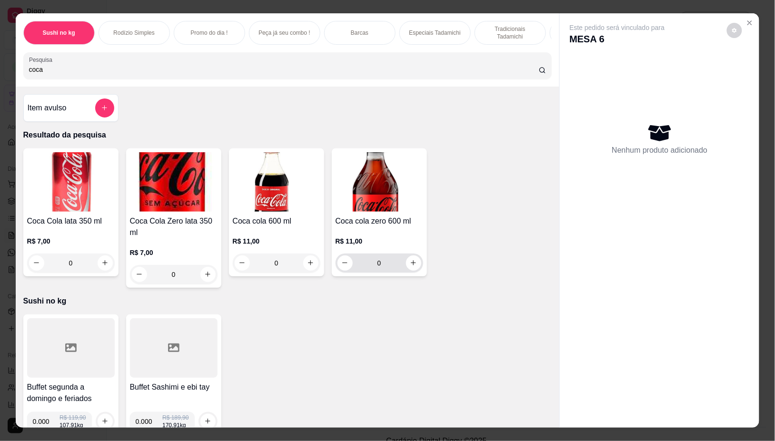
type input "coca"
click at [406, 268] on button "increase-product-quantity" at bounding box center [413, 263] width 15 height 15
type input "1"
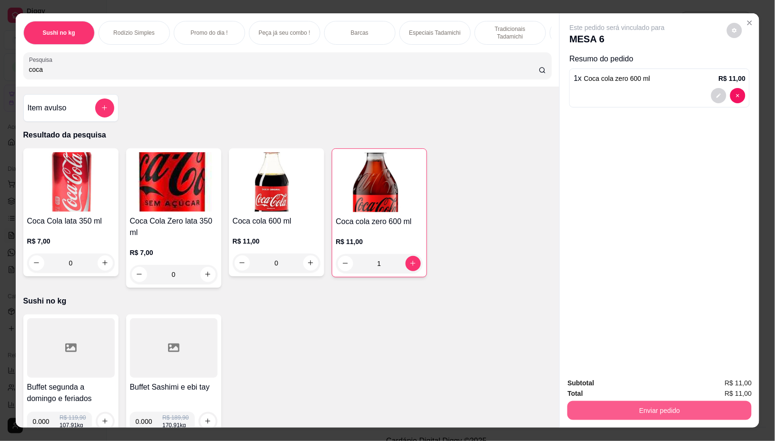
click at [654, 405] on button "Enviar pedido" at bounding box center [659, 410] width 184 height 19
click at [593, 382] on button "Não registrar e enviar pedido" at bounding box center [627, 383] width 99 height 18
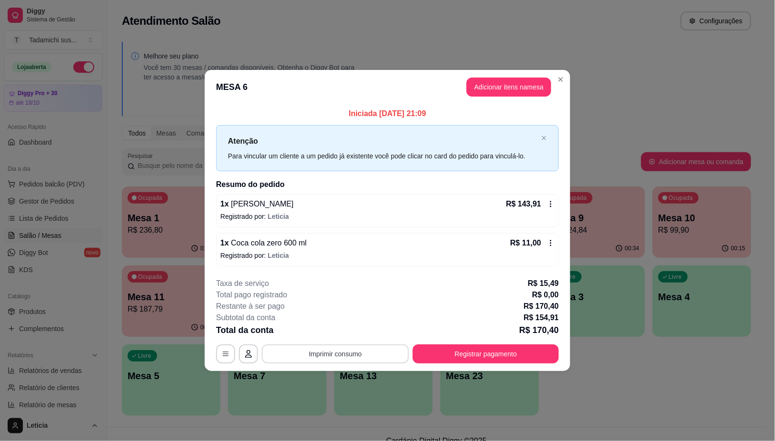
click at [353, 360] on button "Imprimir consumo" at bounding box center [335, 354] width 147 height 19
click at [351, 317] on button "IMPRESSORA HAYOM" at bounding box center [338, 313] width 73 height 15
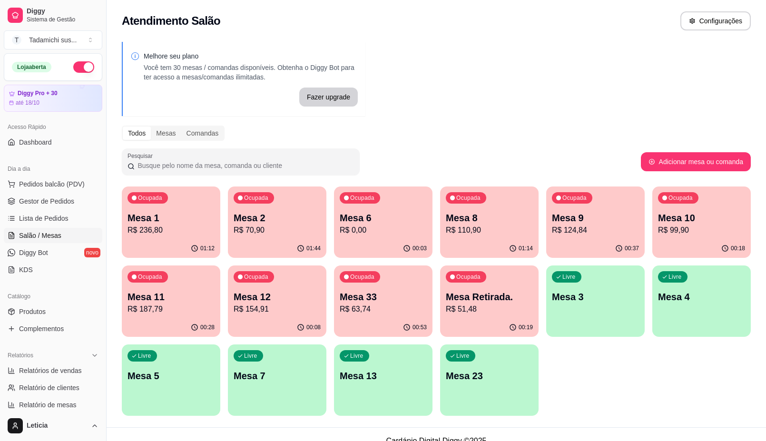
click at [479, 208] on div "Ocupada Mesa 8 R$ 110,90" at bounding box center [489, 213] width 99 height 53
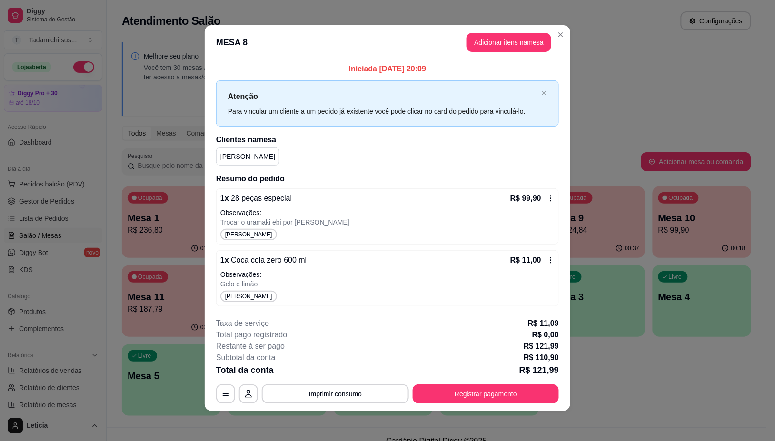
scroll to position [3, 0]
click at [547, 195] on icon at bounding box center [551, 198] width 8 height 8
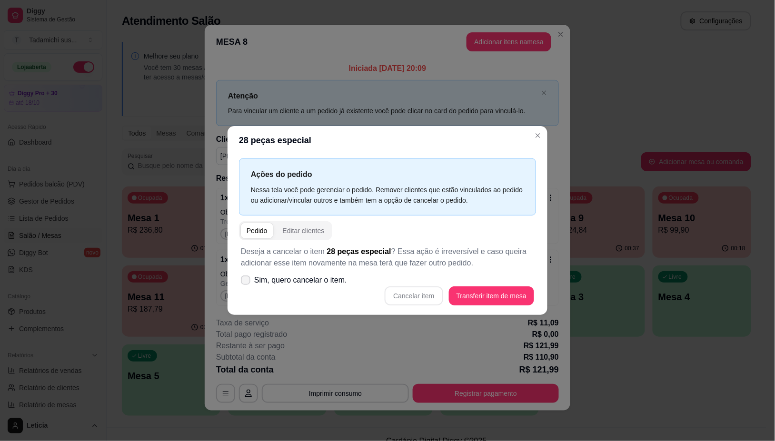
click at [234, 284] on div "Ações do pedido Nessa tela você pode gerenciar o pedido. Remover clientes que e…" at bounding box center [388, 235] width 320 height 160
click at [253, 281] on label "Sim, quero cancelar o item." at bounding box center [294, 280] width 114 height 19
click at [247, 282] on input "Sim, quero cancelar o item." at bounding box center [243, 285] width 6 height 6
checkbox input "true"
click at [396, 299] on button "Cancelar item" at bounding box center [414, 296] width 58 height 19
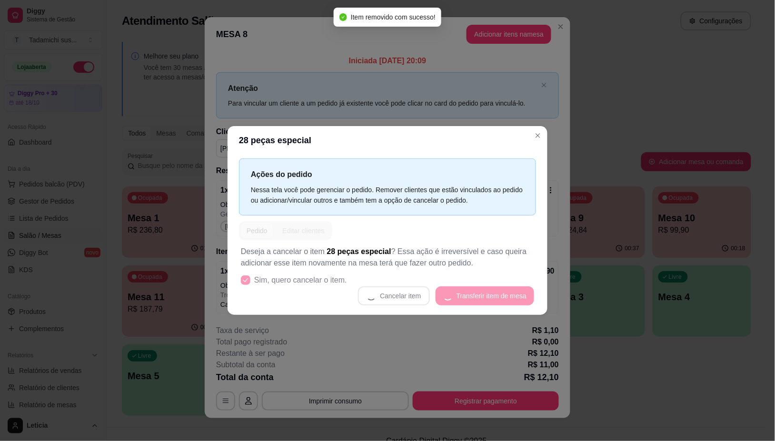
scroll to position [0, 0]
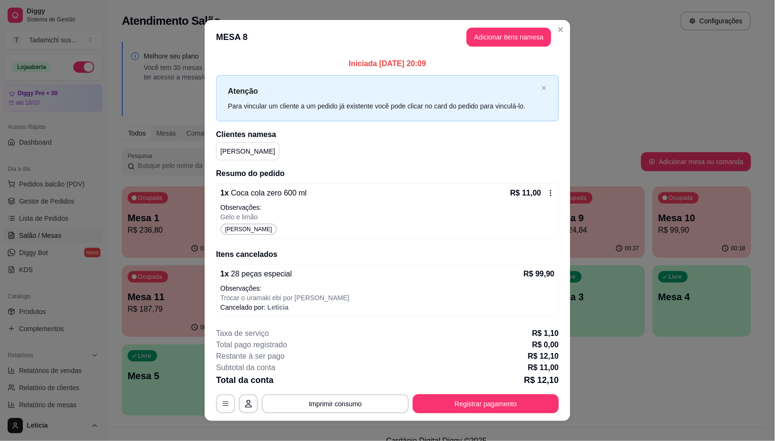
click at [547, 192] on icon at bounding box center [551, 193] width 8 height 8
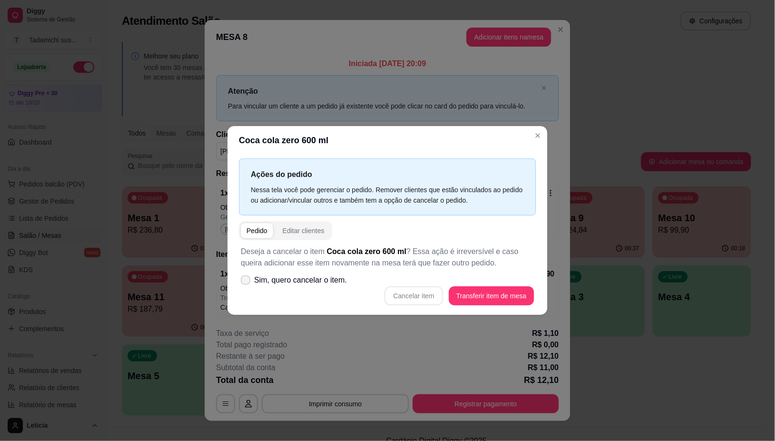
click at [290, 284] on span "Sim, quero cancelar o item." at bounding box center [300, 280] width 93 height 11
click at [247, 284] on input "Sim, quero cancelar o item." at bounding box center [243, 285] width 6 height 6
checkbox input "true"
click at [428, 294] on button "Cancelar item" at bounding box center [414, 296] width 58 height 19
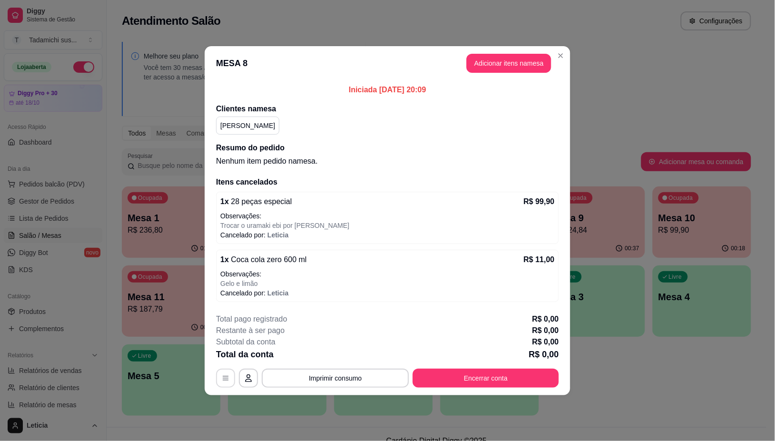
click at [223, 377] on icon "button" at bounding box center [226, 379] width 8 height 8
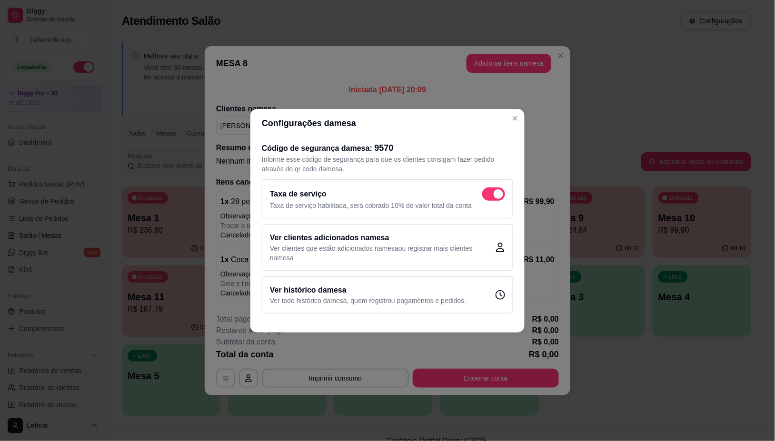
click at [490, 192] on span at bounding box center [493, 194] width 23 height 13
click at [488, 196] on input "checkbox" at bounding box center [485, 199] width 6 height 6
checkbox input "false"
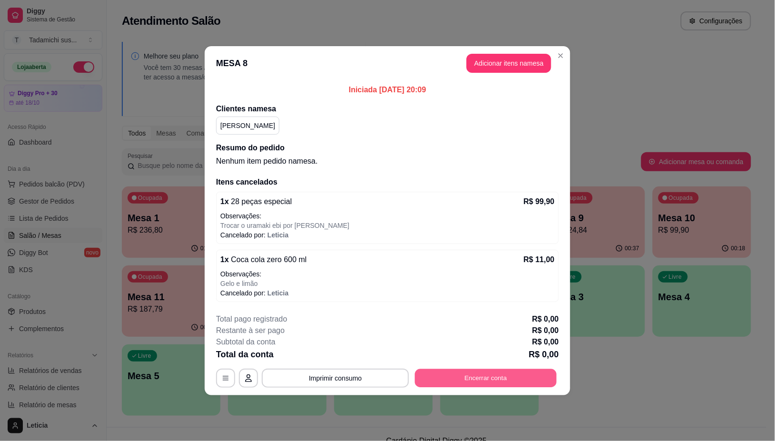
click at [499, 377] on button "Encerrar conta" at bounding box center [486, 378] width 142 height 19
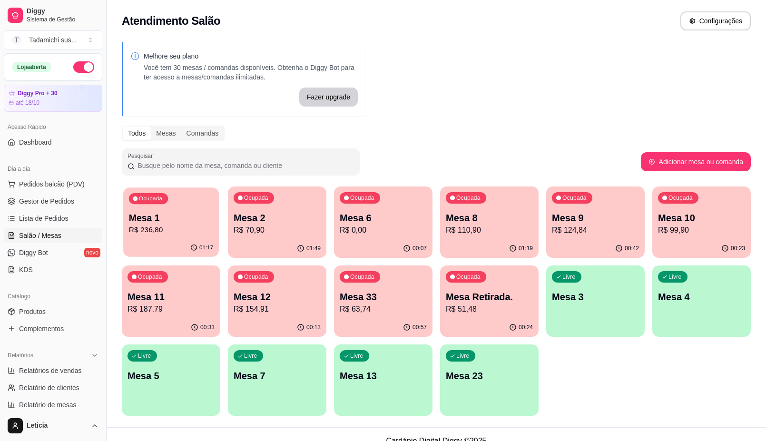
click at [160, 225] on p "R$ 236,80" at bounding box center [171, 230] width 85 height 11
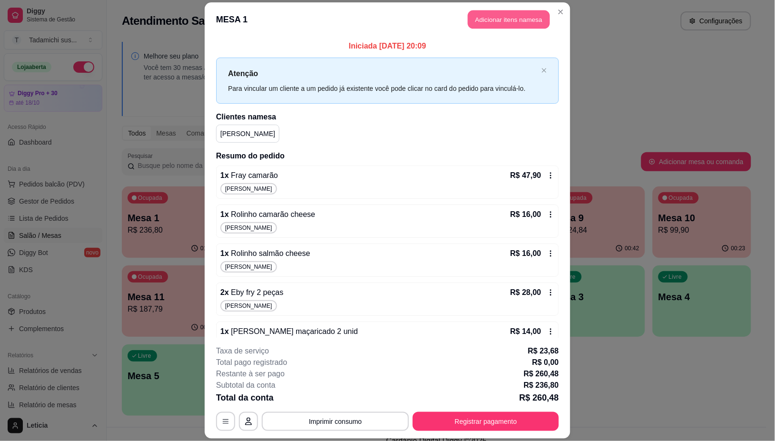
click at [493, 18] on button "Adicionar itens na mesa" at bounding box center [509, 19] width 82 height 19
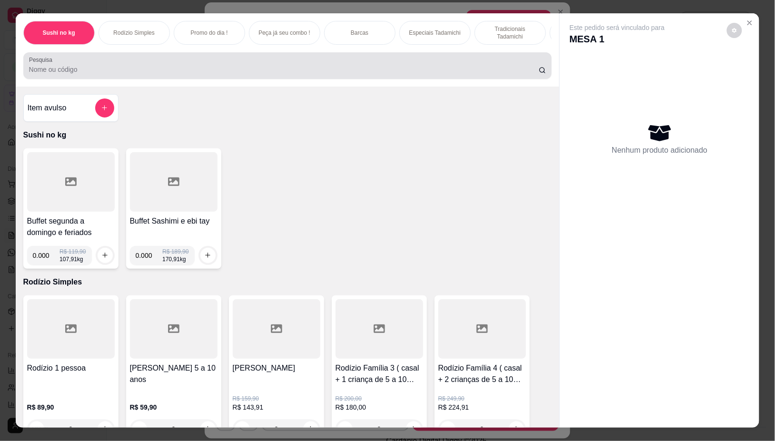
click at [105, 74] on input "Pesquisa" at bounding box center [284, 70] width 510 height 10
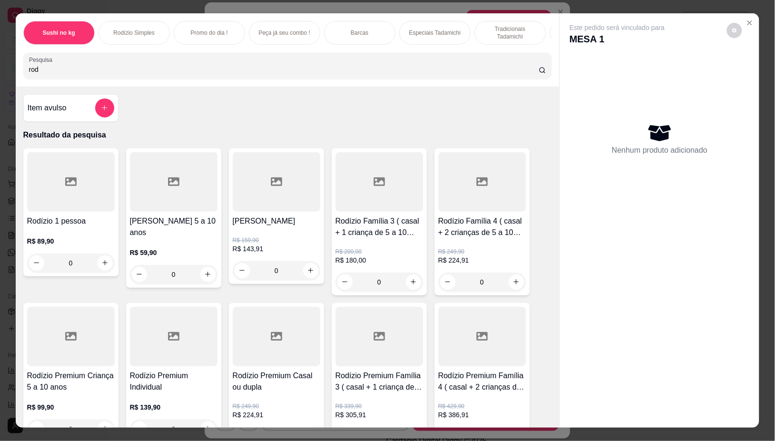
scroll to position [59, 0]
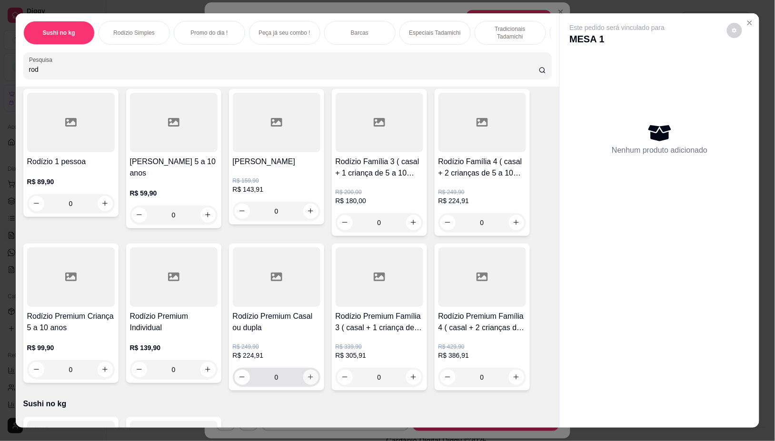
type input "rod"
click at [307, 381] on icon "increase-product-quantity" at bounding box center [310, 377] width 7 height 7
type input "1"
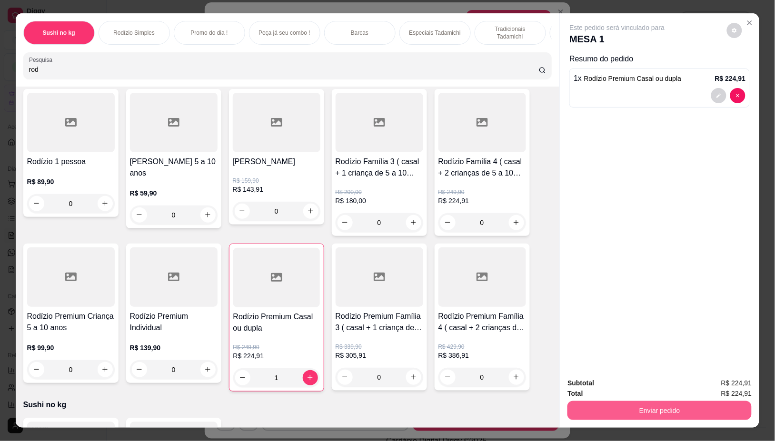
click at [667, 408] on button "Enviar pedido" at bounding box center [659, 410] width 184 height 19
click at [638, 384] on button "Não registrar e enviar pedido" at bounding box center [627, 383] width 99 height 18
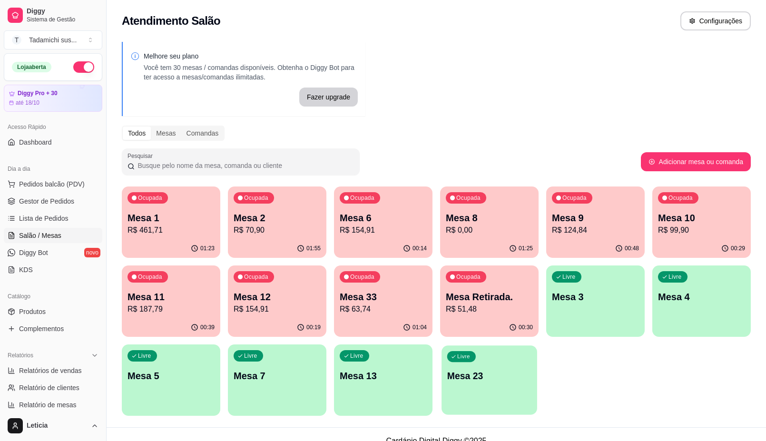
click at [488, 388] on div "Livre Mesa 23" at bounding box center [490, 375] width 96 height 58
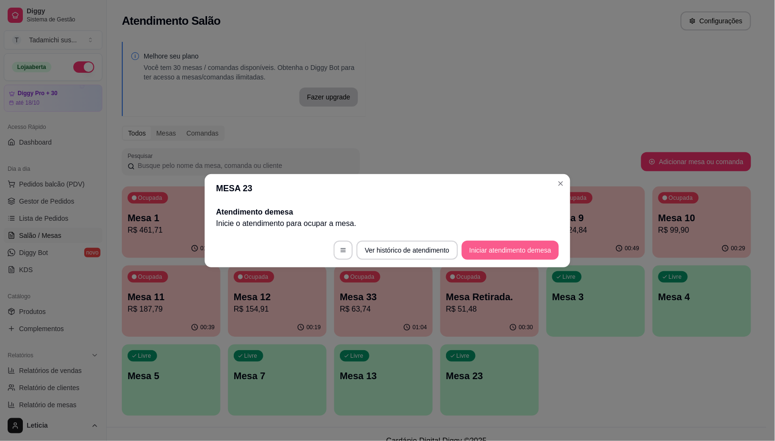
click at [529, 251] on button "Iniciar atendimento de mesa" at bounding box center [510, 250] width 97 height 19
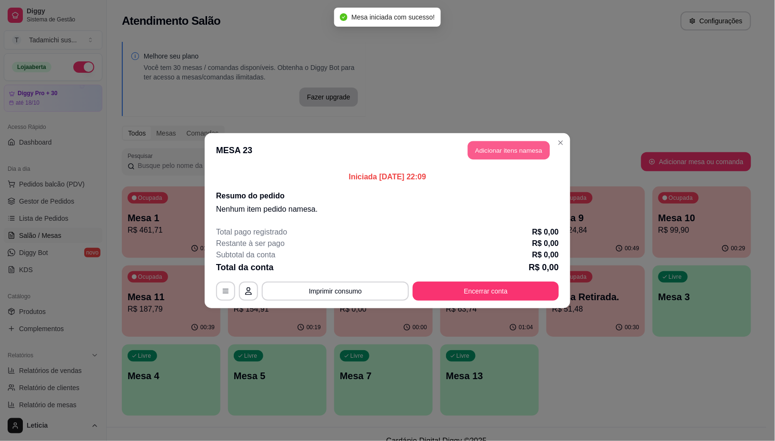
click at [491, 153] on button "Adicionar itens na mesa" at bounding box center [509, 150] width 82 height 19
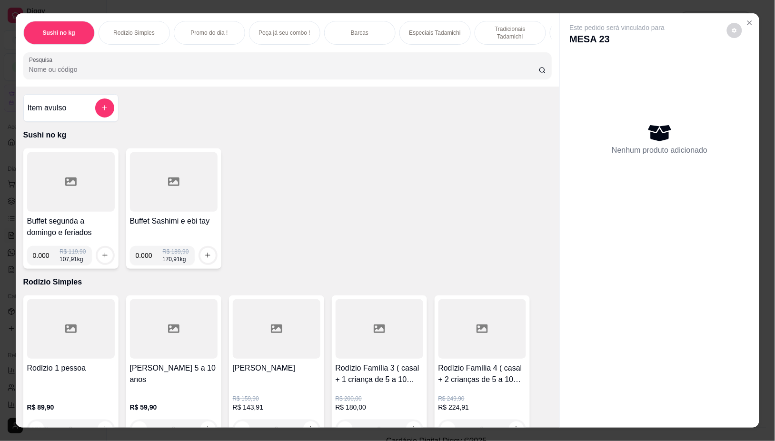
click at [220, 74] on input "Pesquisa" at bounding box center [284, 70] width 510 height 10
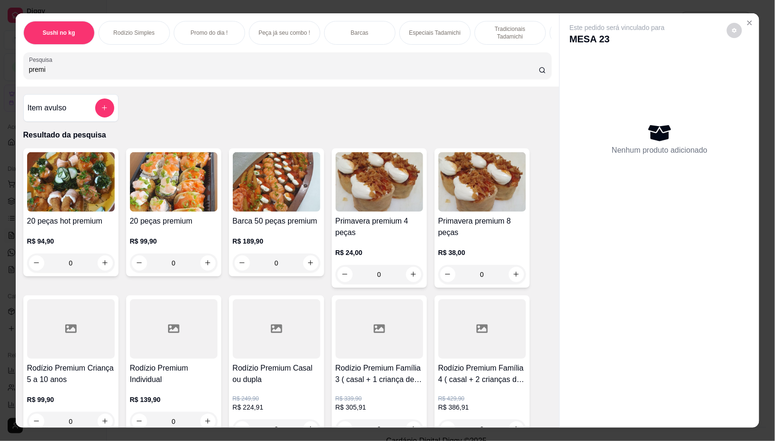
scroll to position [238, 0]
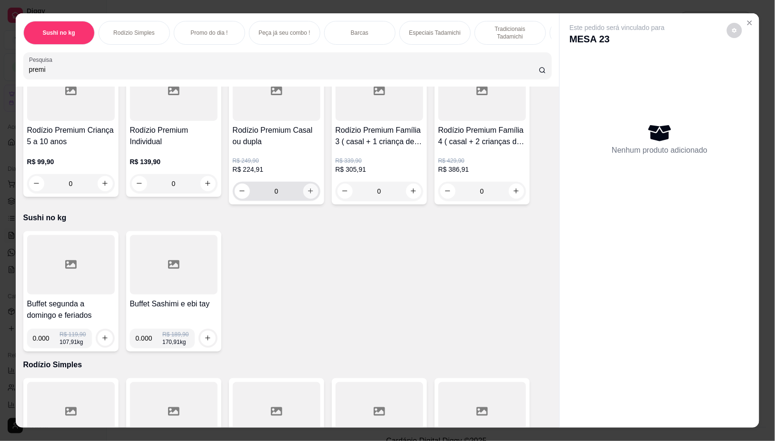
type input "premi"
click at [307, 195] on icon "increase-product-quantity" at bounding box center [310, 191] width 7 height 7
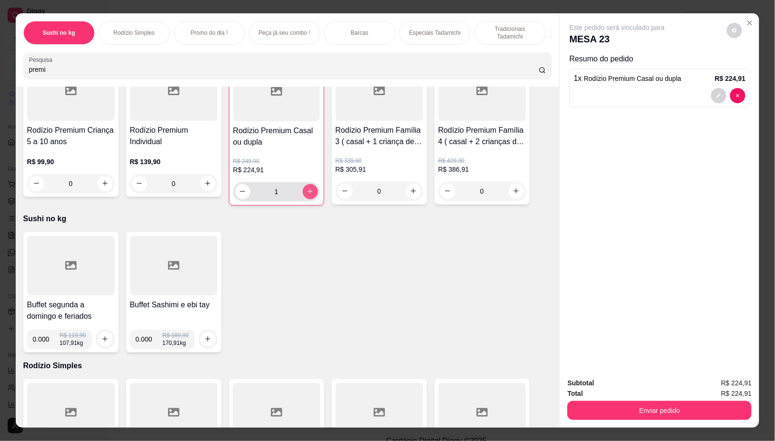
type input "1"
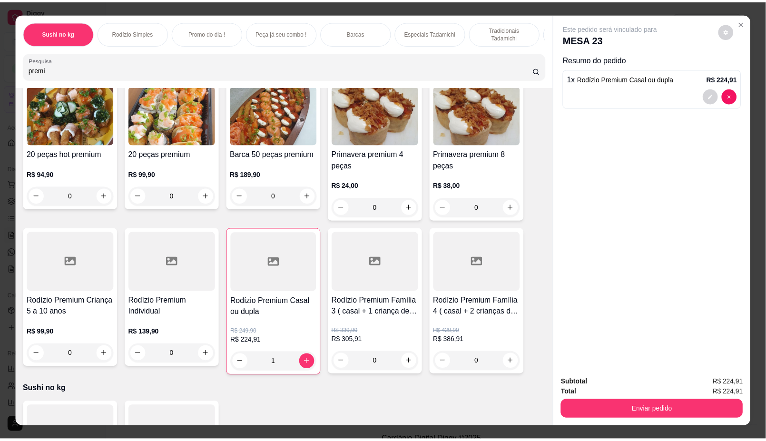
scroll to position [0, 0]
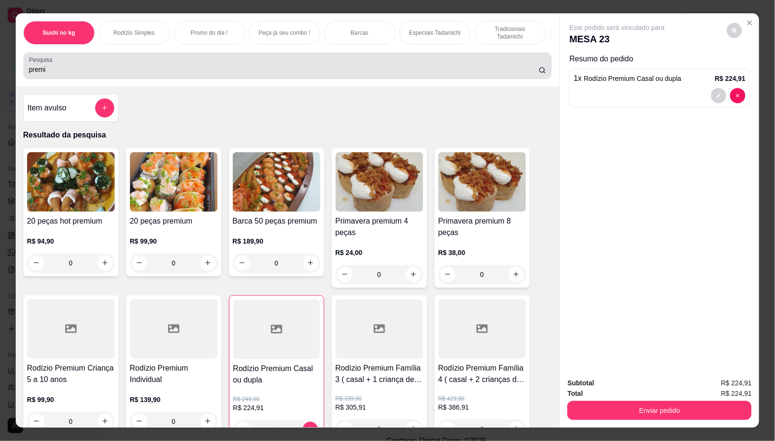
click at [87, 65] on div "premi" at bounding box center [287, 65] width 517 height 19
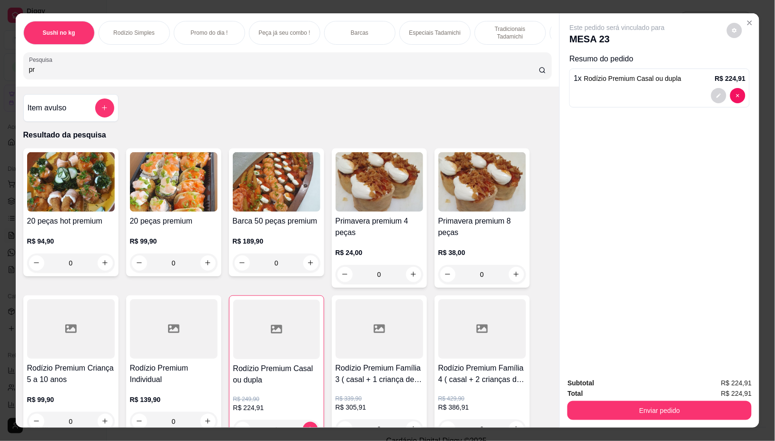
type input "p"
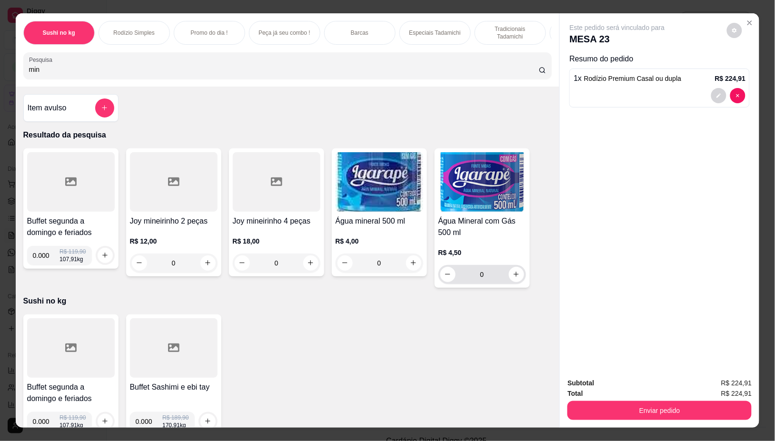
type input "min"
click at [514, 278] on icon "increase-product-quantity" at bounding box center [516, 274] width 7 height 7
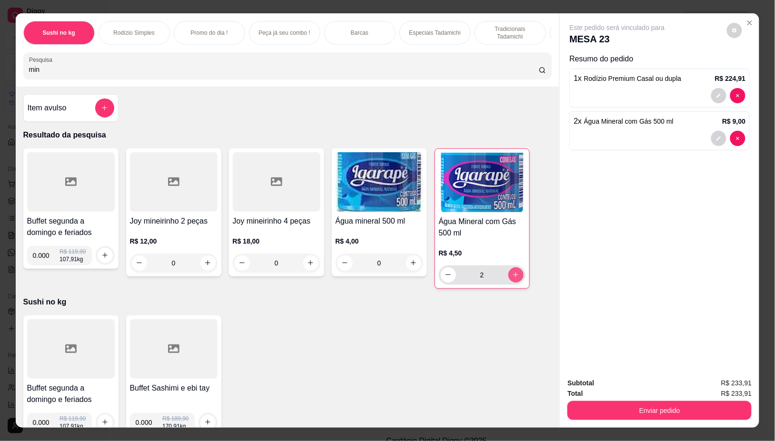
type input "2"
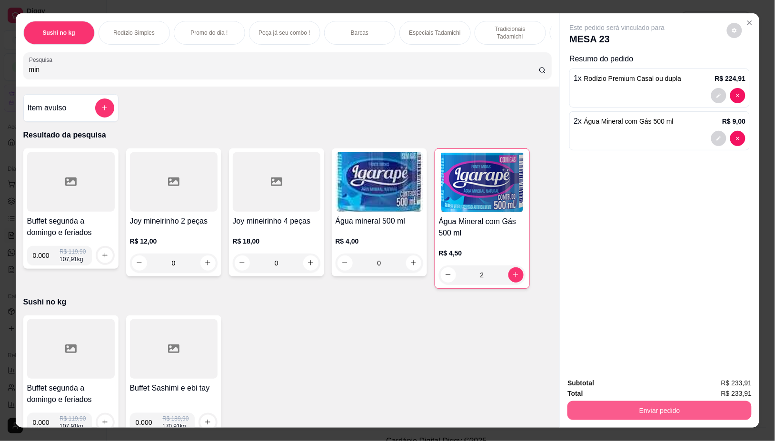
click at [657, 410] on button "Enviar pedido" at bounding box center [659, 410] width 184 height 19
click at [639, 386] on button "Não registrar e enviar pedido" at bounding box center [628, 383] width 96 height 18
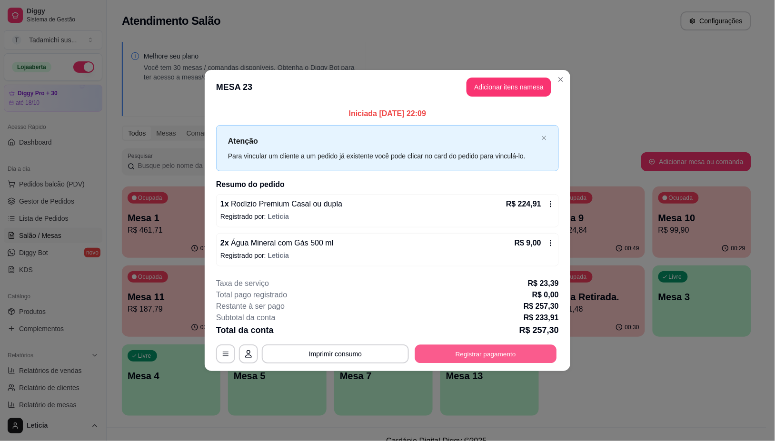
click at [536, 353] on button "Registrar pagamento" at bounding box center [486, 354] width 142 height 19
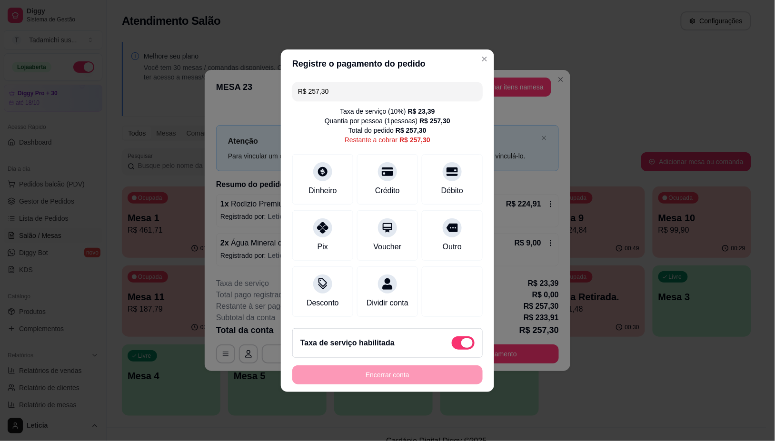
click at [452, 348] on span at bounding box center [463, 343] width 23 height 13
click at [451, 348] on input "checkbox" at bounding box center [454, 348] width 6 height 6
checkbox input "true"
type input "R$ 233,91"
checkbox input "false"
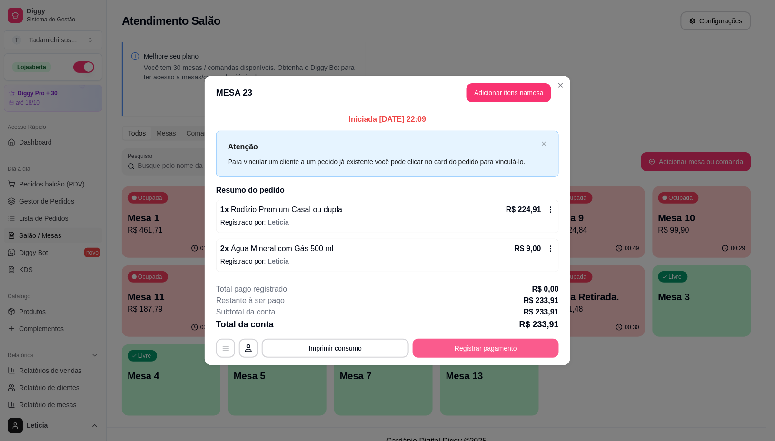
click at [476, 347] on button "Registrar pagamento" at bounding box center [486, 348] width 146 height 19
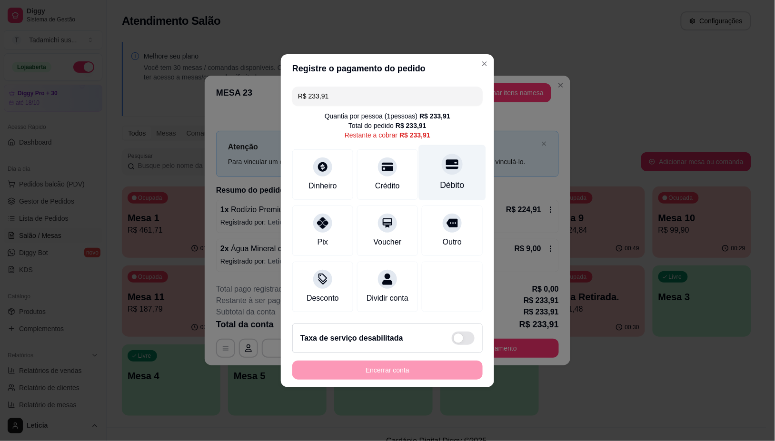
click at [451, 179] on div "Débito" at bounding box center [452, 185] width 24 height 12
type input "R$ 0,00"
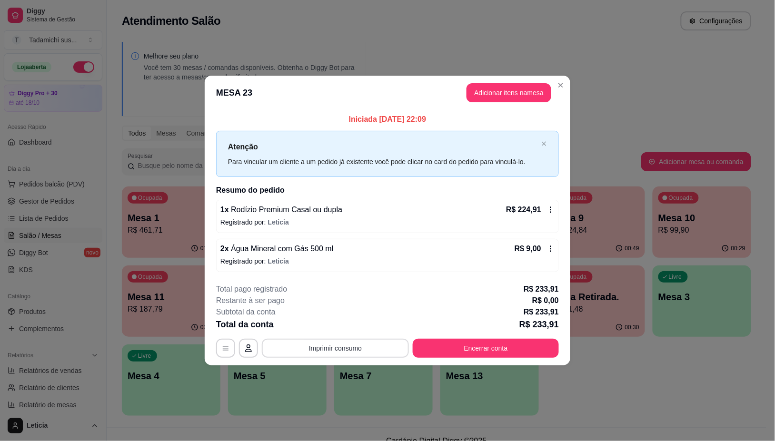
click at [385, 344] on button "Imprimir consumo" at bounding box center [335, 348] width 147 height 19
click at [358, 310] on button "IMPRESSORA HAYOM" at bounding box center [338, 307] width 73 height 15
click at [476, 350] on button "Encerrar conta" at bounding box center [486, 348] width 146 height 19
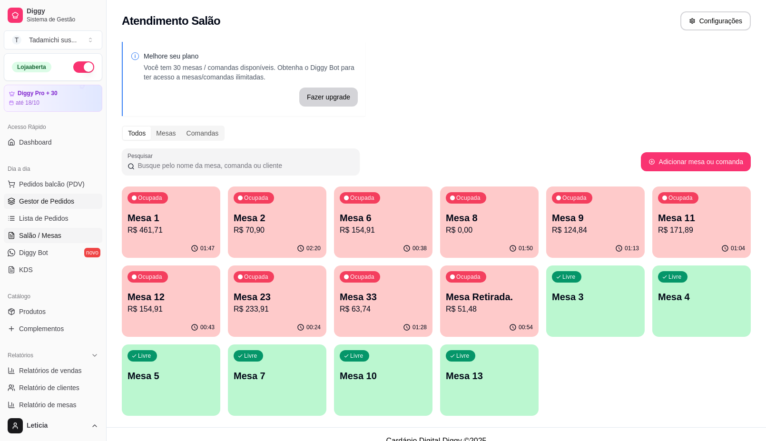
click at [41, 197] on span "Gestor de Pedidos" at bounding box center [46, 202] width 55 height 10
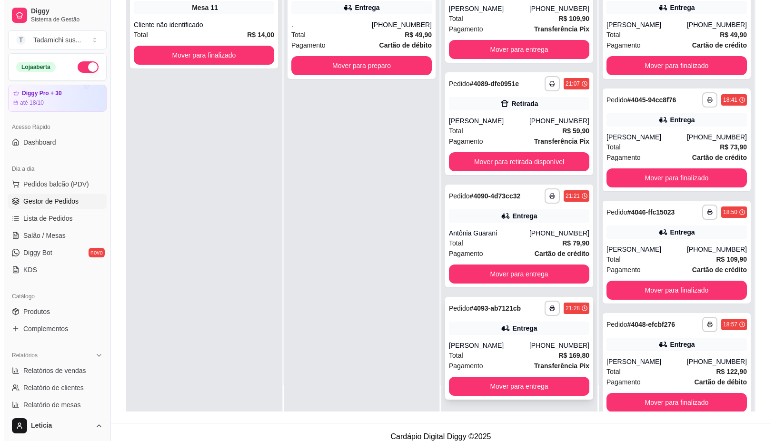
scroll to position [145, 0]
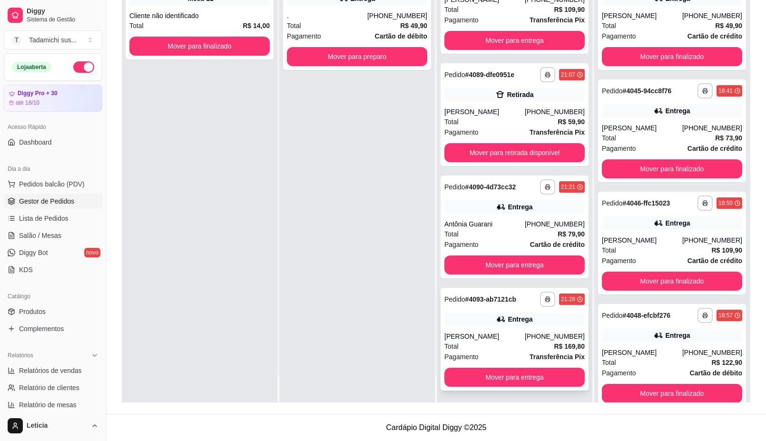
click at [470, 305] on div "**********" at bounding box center [515, 299] width 140 height 15
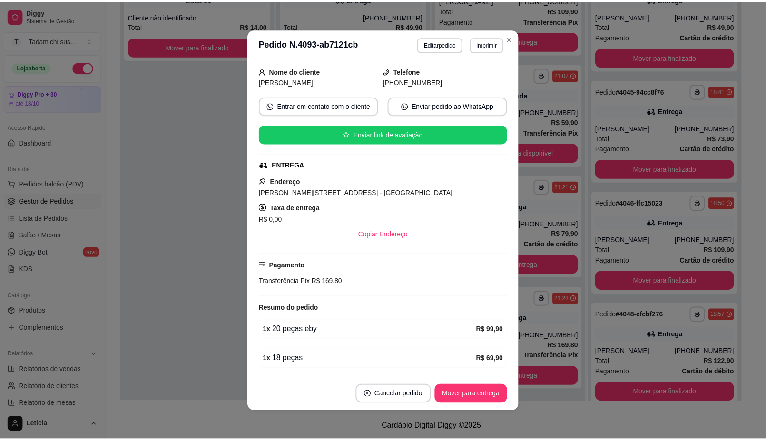
scroll to position [101, 0]
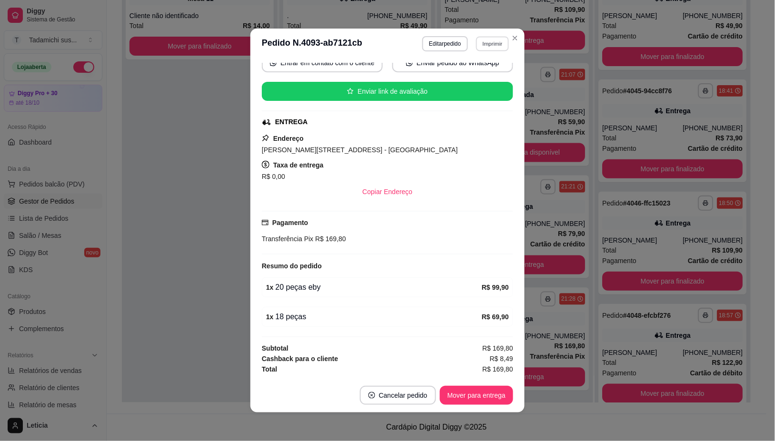
click at [486, 45] on button "Imprimir" at bounding box center [492, 43] width 33 height 15
click at [472, 77] on button "IMPRESSORA HAYOM" at bounding box center [468, 77] width 73 height 15
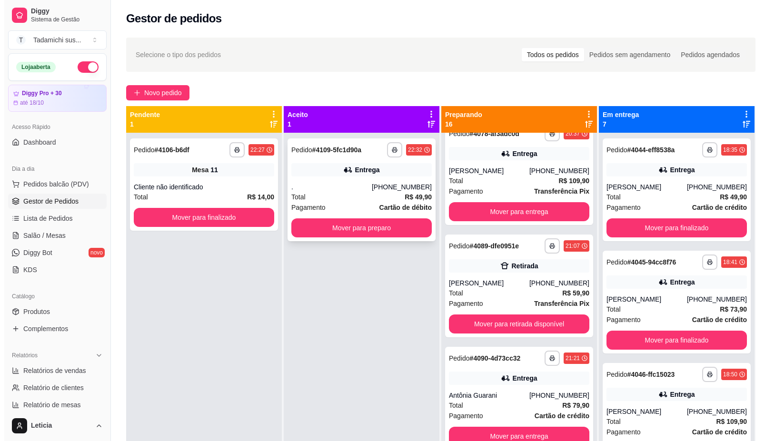
scroll to position [0, 0]
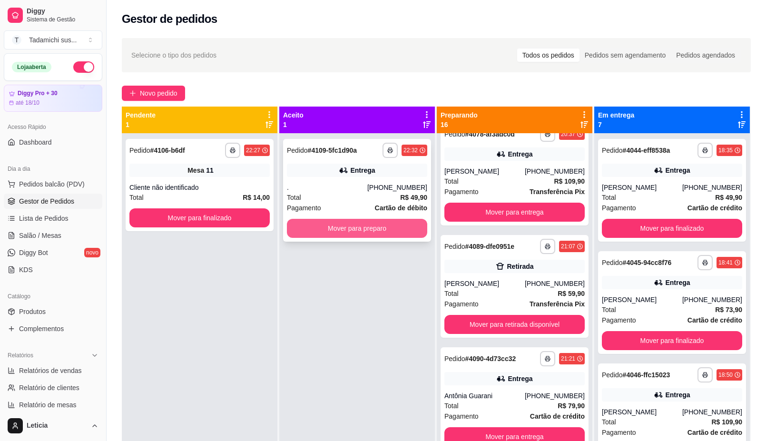
click at [347, 234] on button "Mover para preparo" at bounding box center [357, 228] width 140 height 19
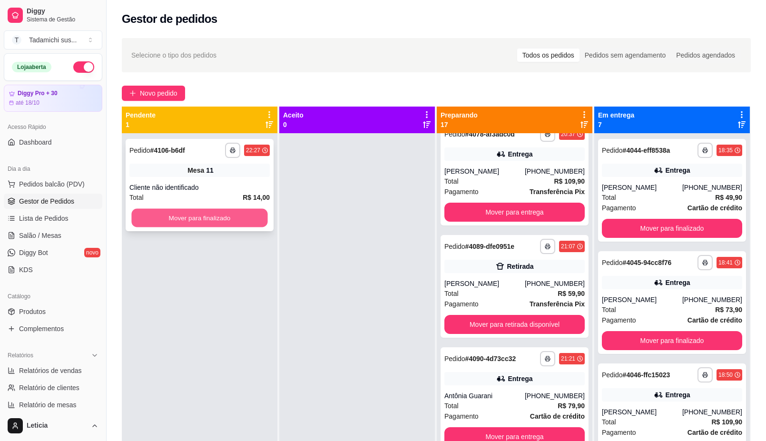
click at [208, 221] on button "Mover para finalizado" at bounding box center [199, 218] width 136 height 19
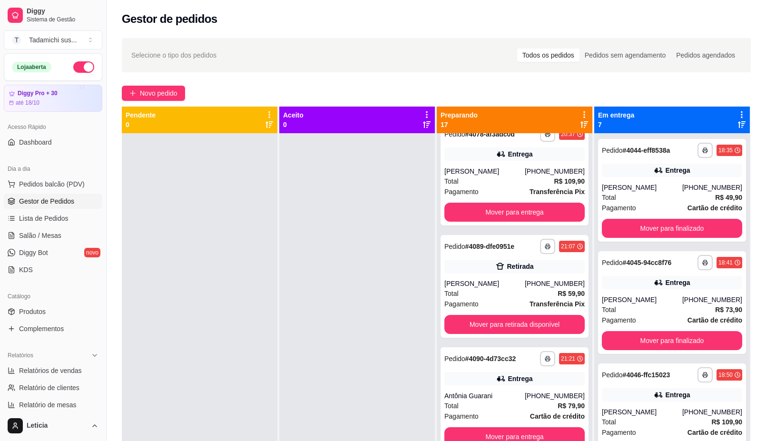
click at [168, 53] on span "Selecione o tipo dos pedidos" at bounding box center [173, 55] width 85 height 10
click at [40, 179] on span "Pedidos balcão (PDV)" at bounding box center [52, 184] width 66 height 10
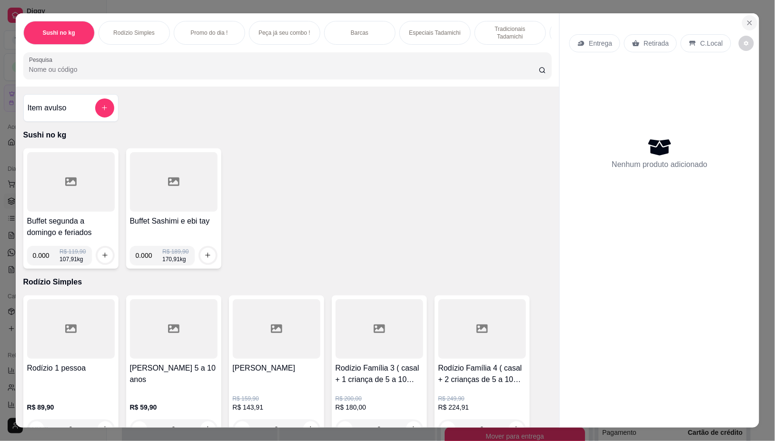
click at [748, 21] on icon "Close" at bounding box center [750, 23] width 4 height 4
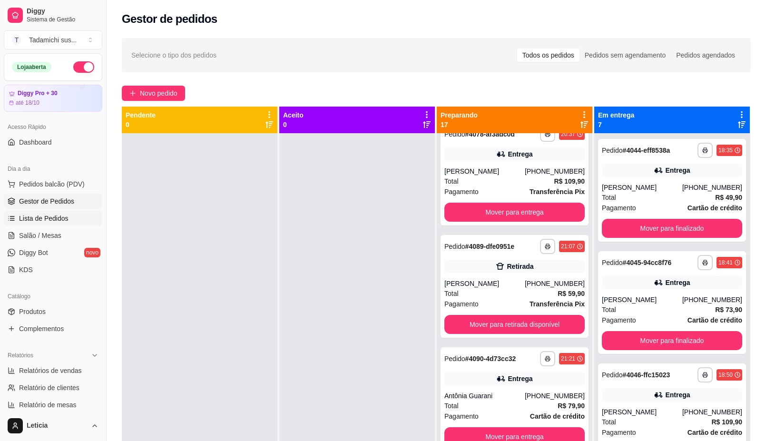
click at [38, 226] on link "Lista de Pedidos" at bounding box center [53, 218] width 99 height 15
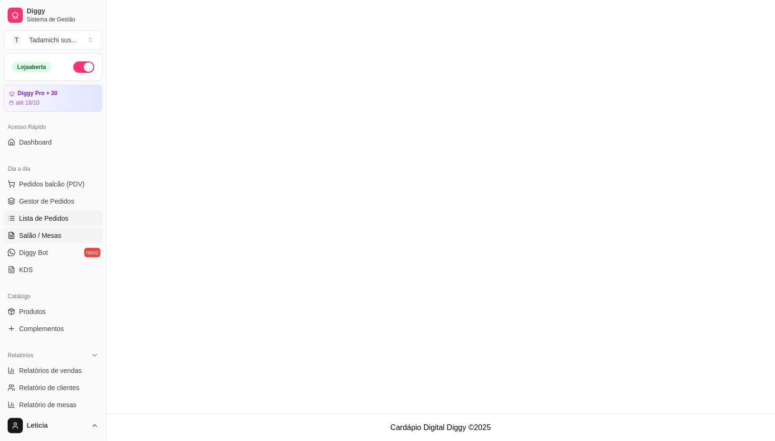
click at [36, 232] on span "Salão / Mesas" at bounding box center [40, 236] width 42 height 10
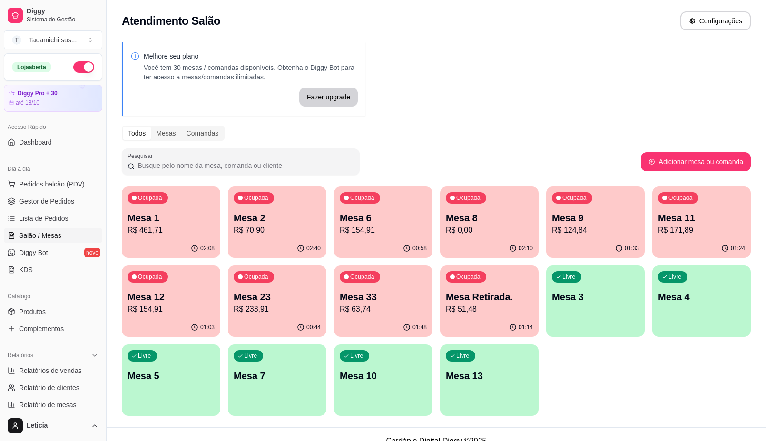
click at [689, 225] on p "R$ 171,89" at bounding box center [701, 230] width 87 height 11
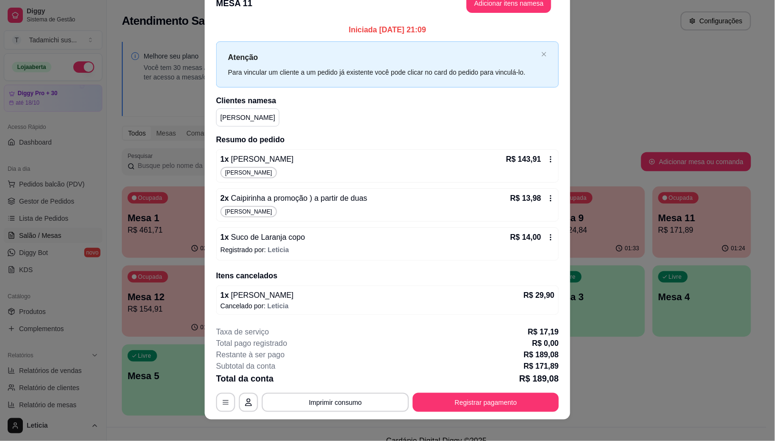
scroll to position [27, 0]
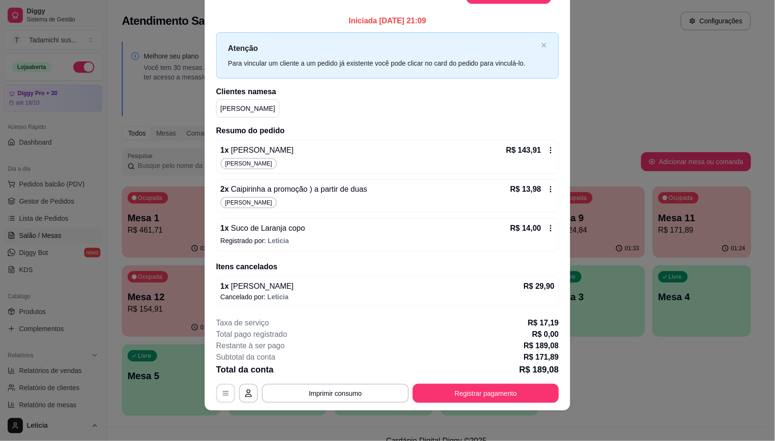
click at [224, 393] on icon "button" at bounding box center [226, 394] width 8 height 8
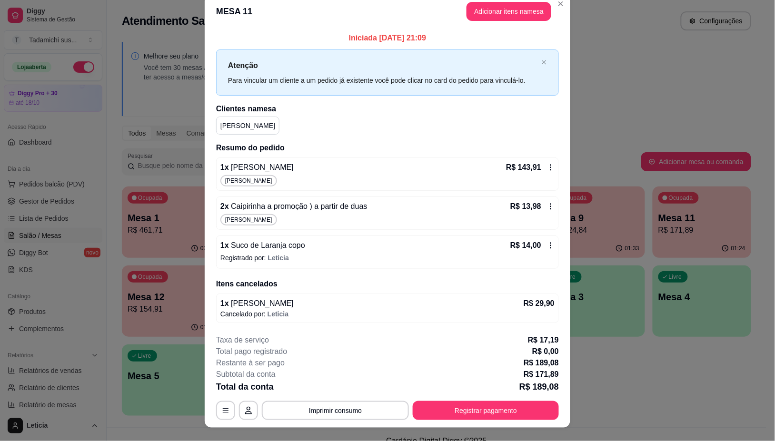
scroll to position [0, 0]
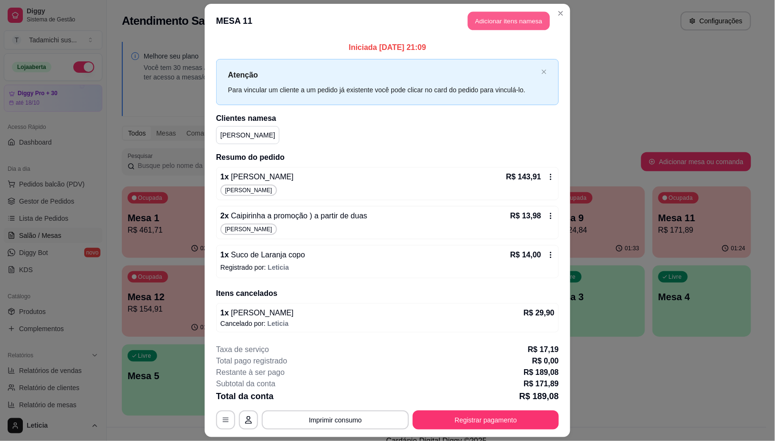
click at [488, 22] on button "Adicionar itens na mesa" at bounding box center [509, 21] width 82 height 19
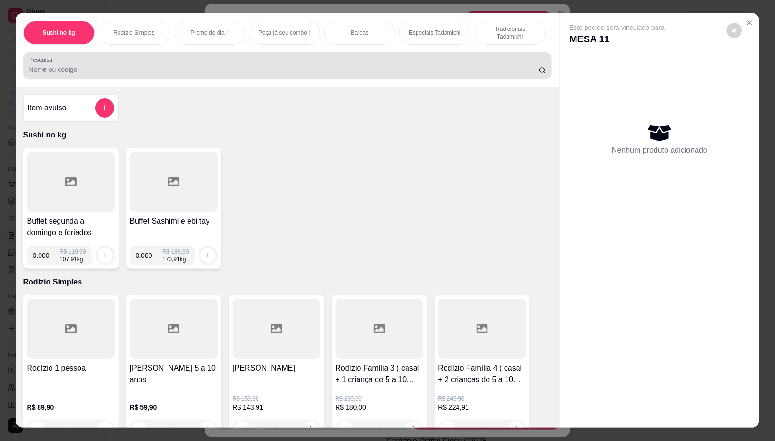
click at [54, 79] on div "Pesquisa" at bounding box center [287, 65] width 529 height 27
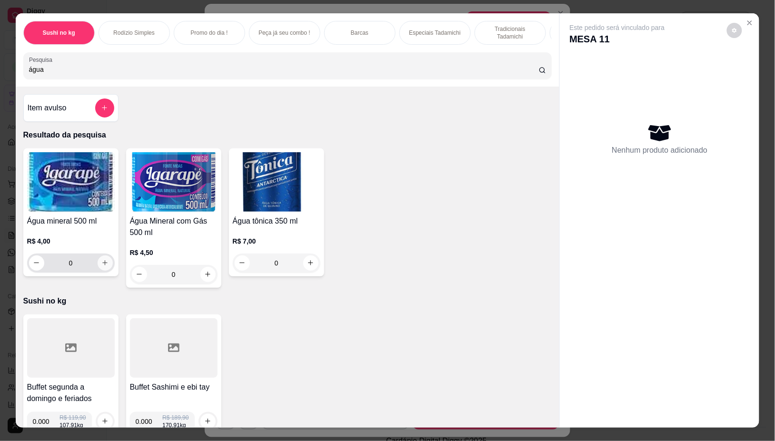
type input "água"
click at [102, 266] on icon "increase-product-quantity" at bounding box center [104, 263] width 5 height 5
type input "1"
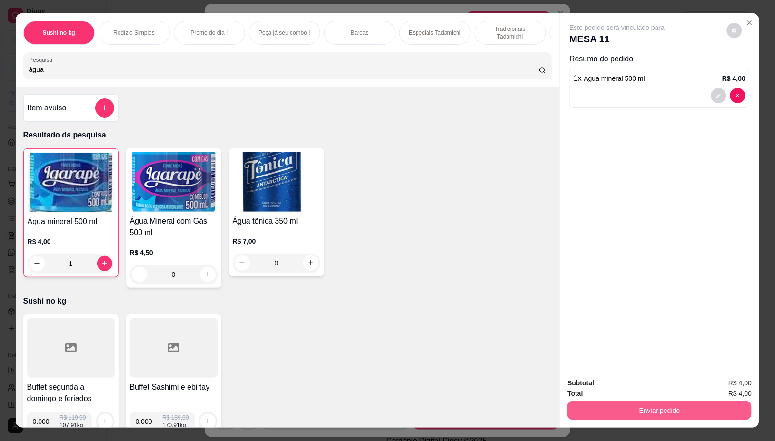
click at [673, 406] on button "Enviar pedido" at bounding box center [659, 410] width 184 height 19
click at [628, 386] on button "Não registrar e enviar pedido" at bounding box center [627, 383] width 99 height 18
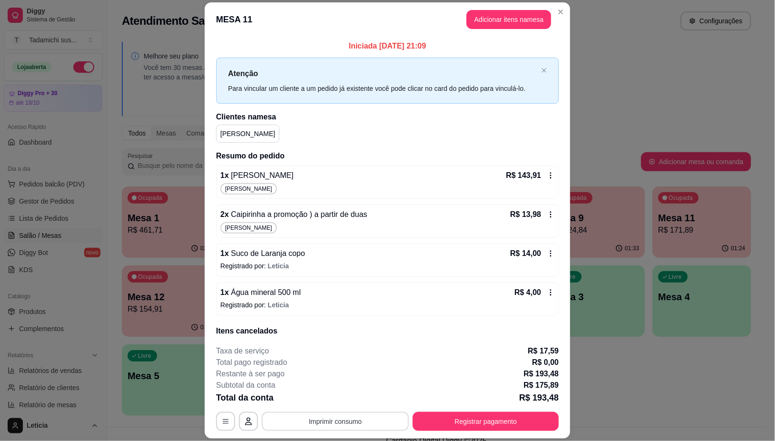
click at [354, 420] on button "Imprimir consumo" at bounding box center [335, 421] width 147 height 19
click at [337, 378] on button "IMPRESSORA HAYOM" at bounding box center [333, 381] width 73 height 15
click at [227, 422] on button "button" at bounding box center [225, 421] width 19 height 19
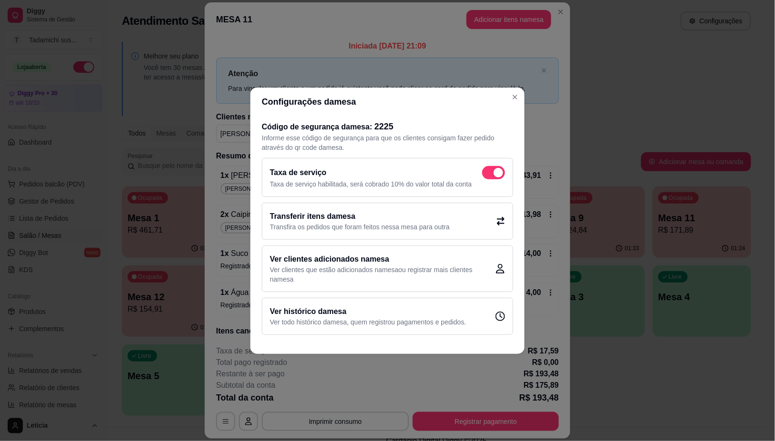
click at [489, 173] on span at bounding box center [493, 172] width 23 height 13
click at [488, 174] on input "checkbox" at bounding box center [485, 177] width 6 height 6
checkbox input "false"
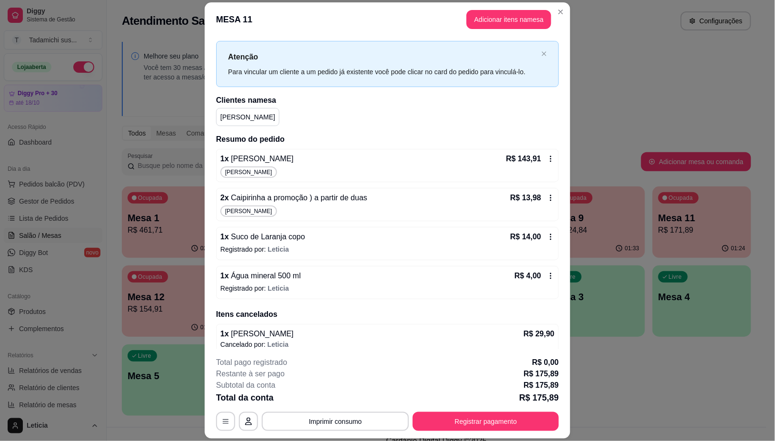
scroll to position [25, 0]
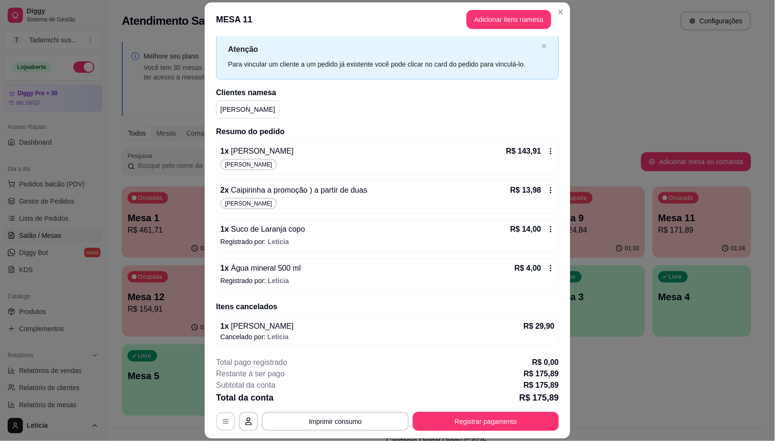
click at [222, 422] on icon "button" at bounding box center [226, 422] width 8 height 8
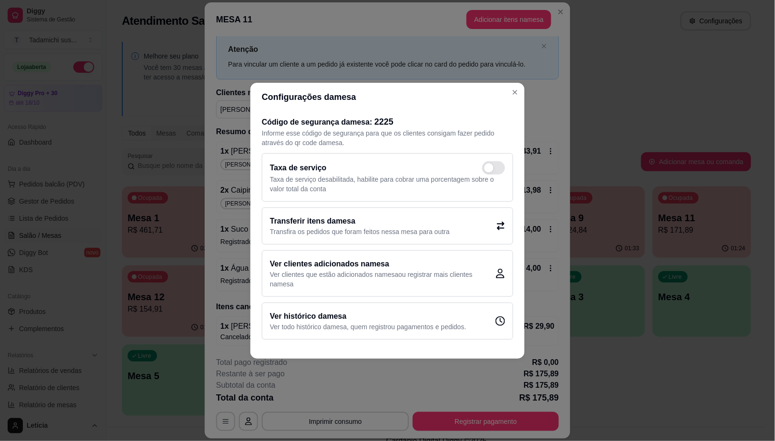
click at [494, 170] on span at bounding box center [493, 167] width 23 height 13
click at [488, 170] on input "checkbox" at bounding box center [485, 172] width 6 height 6
checkbox input "true"
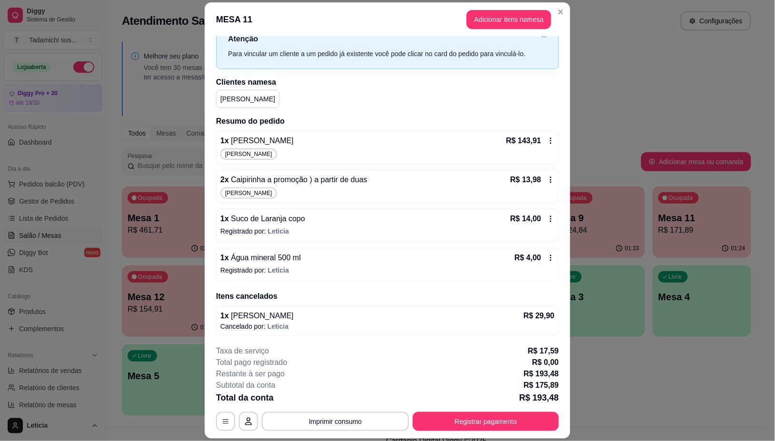
scroll to position [37, 0]
click at [455, 425] on button "Registrar pagamento" at bounding box center [486, 421] width 146 height 19
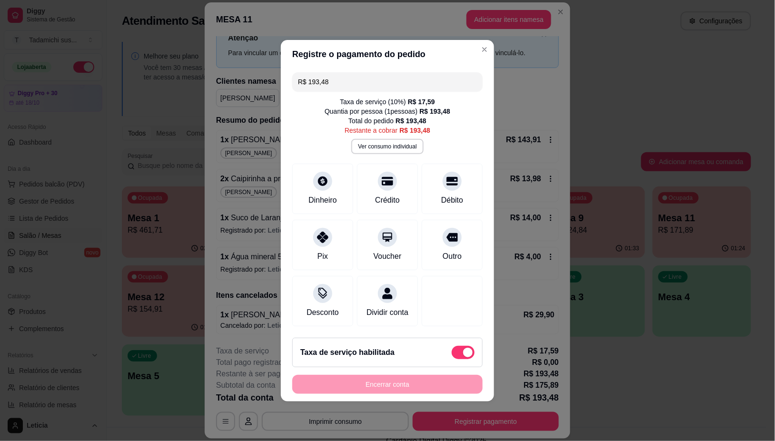
click at [344, 78] on input "R$ 193,48" at bounding box center [387, 81] width 179 height 19
type input "R$ 100,00"
click at [315, 181] on div at bounding box center [322, 178] width 21 height 21
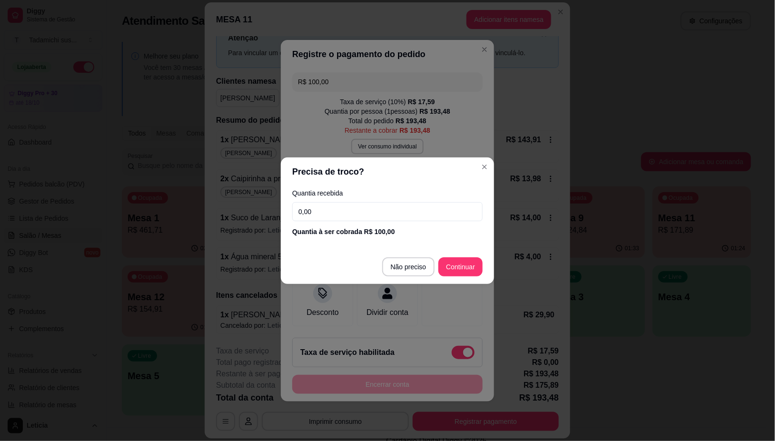
drag, startPoint x: 328, startPoint y: 210, endPoint x: 277, endPoint y: 212, distance: 51.9
click at [277, 212] on div "Precisa de troco? Quantia recebida 0,00 Quantia à ser cobrada R$ 100,00 Não pre…" at bounding box center [387, 220] width 775 height 441
type input "100,00"
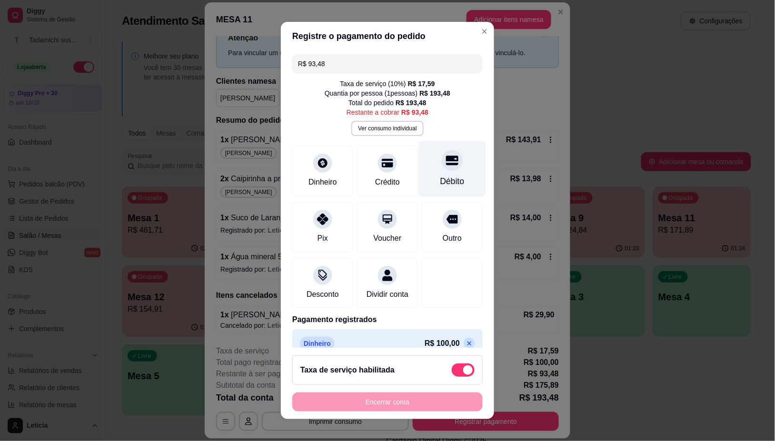
click at [442, 170] on div at bounding box center [452, 160] width 21 height 21
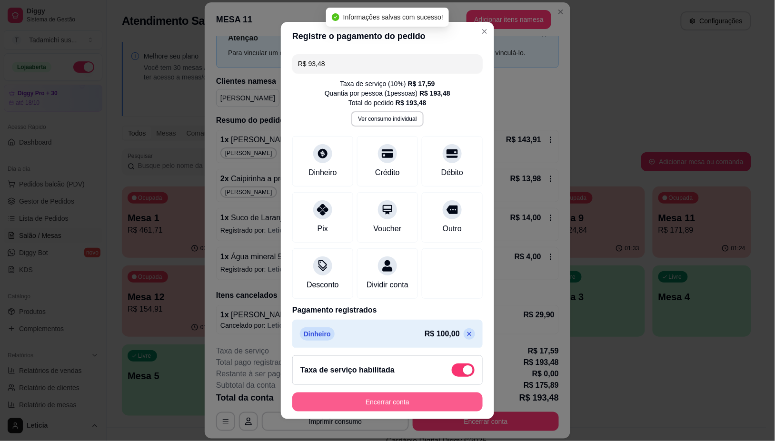
type input "R$ 0,00"
click at [417, 401] on button "Encerrar conta" at bounding box center [387, 402] width 185 height 19
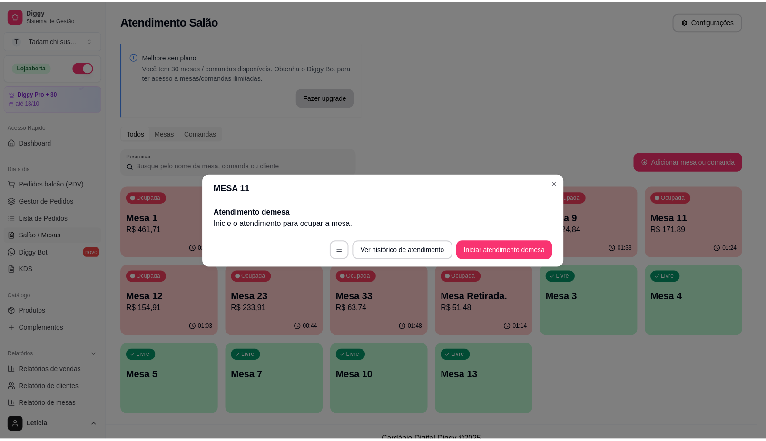
scroll to position [0, 0]
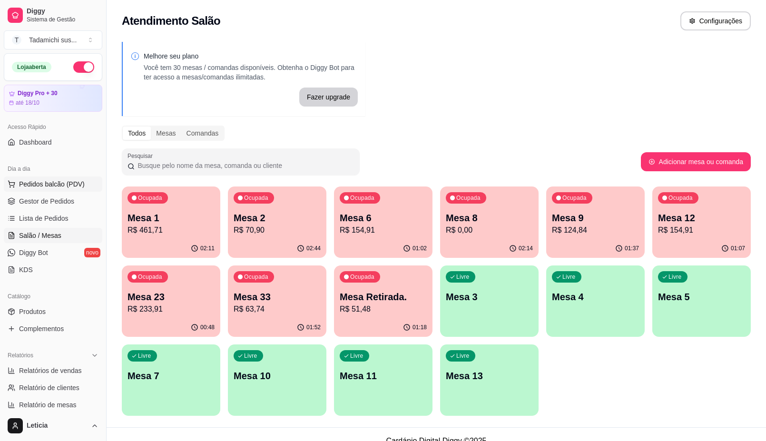
click at [40, 178] on button "Pedidos balcão (PDV)" at bounding box center [53, 184] width 99 height 15
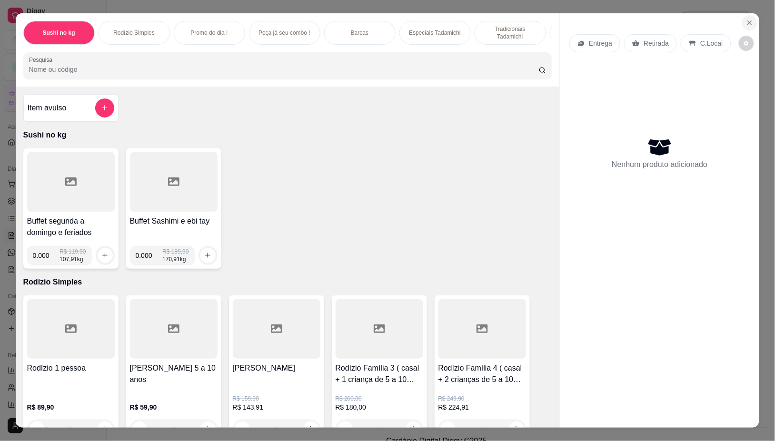
click at [746, 19] on icon "Close" at bounding box center [750, 23] width 8 height 8
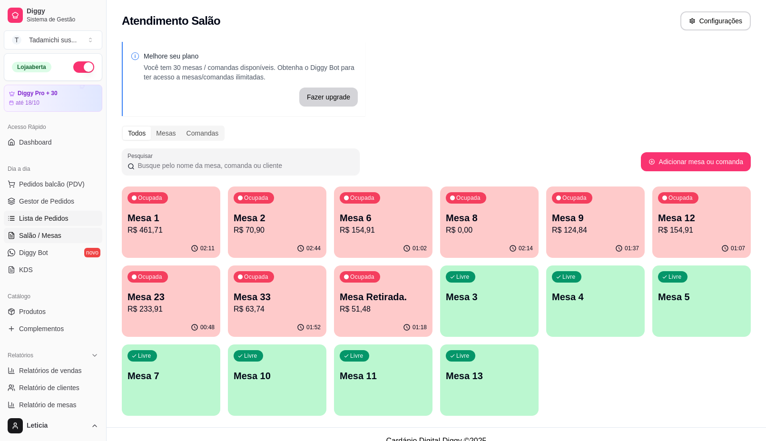
click at [39, 218] on span "Lista de Pedidos" at bounding box center [44, 219] width 50 height 10
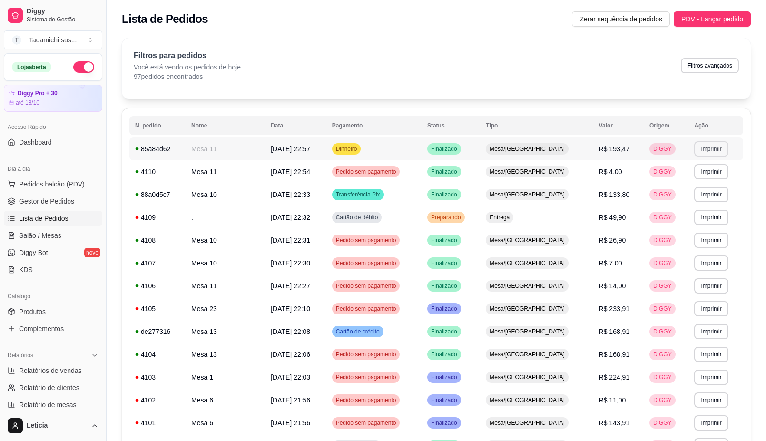
click at [712, 149] on button "Imprimir" at bounding box center [711, 148] width 34 height 15
click at [691, 181] on button "IMPRESSORA HAYOM" at bounding box center [688, 182] width 73 height 15
click at [48, 232] on span "Salão / Mesas" at bounding box center [40, 236] width 42 height 10
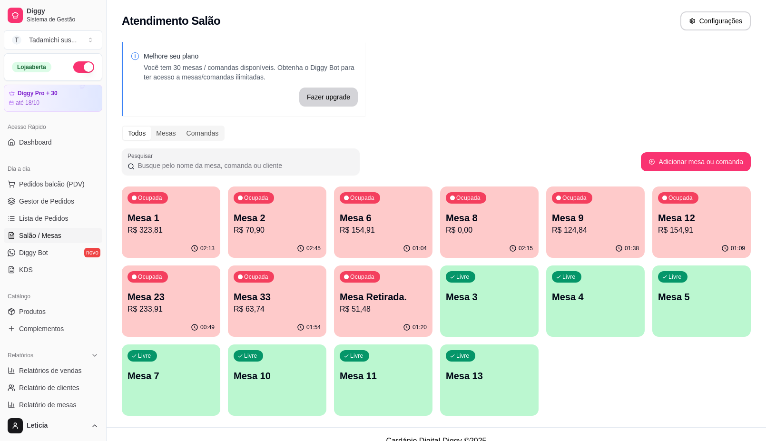
scroll to position [13, 0]
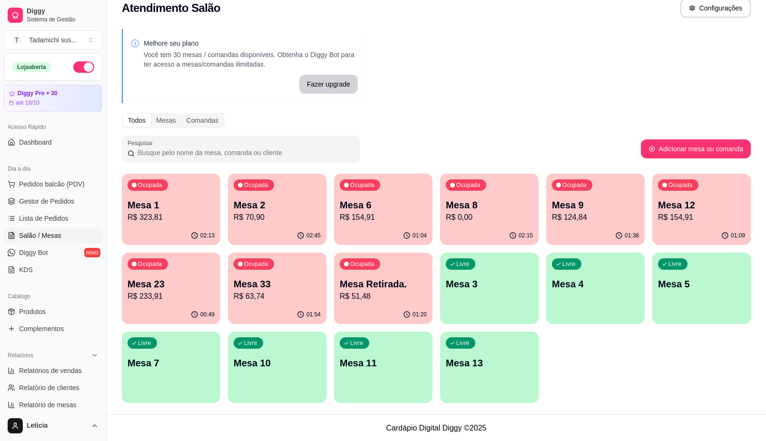
click at [479, 360] on p "Mesa 13" at bounding box center [489, 363] width 87 height 13
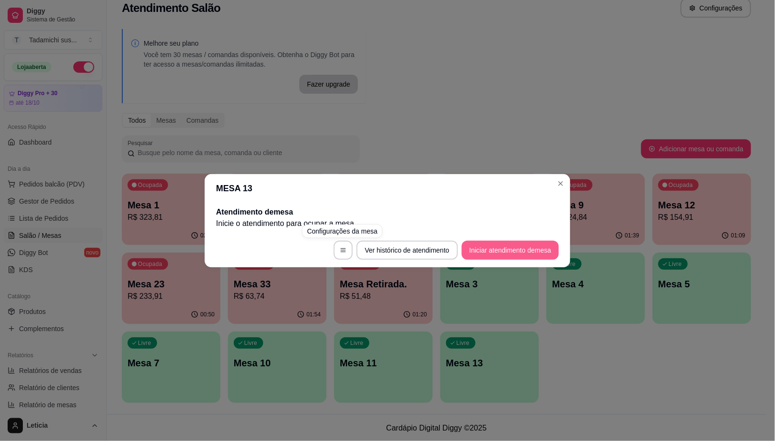
click at [508, 249] on button "Iniciar atendimento de mesa" at bounding box center [510, 250] width 97 height 19
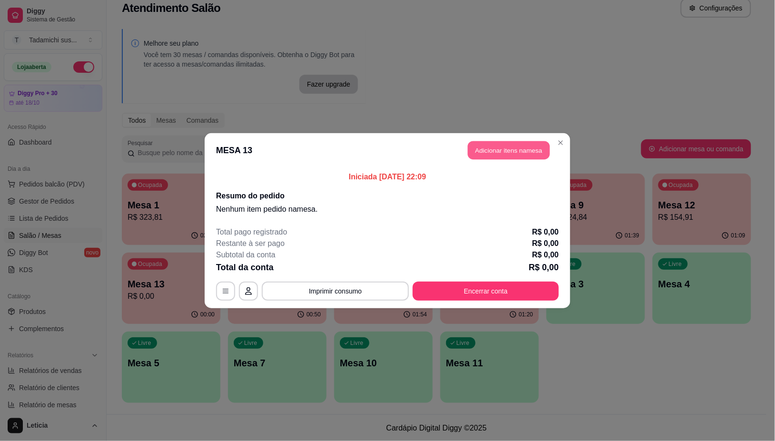
click at [497, 155] on button "Adicionar itens na mesa" at bounding box center [509, 150] width 82 height 19
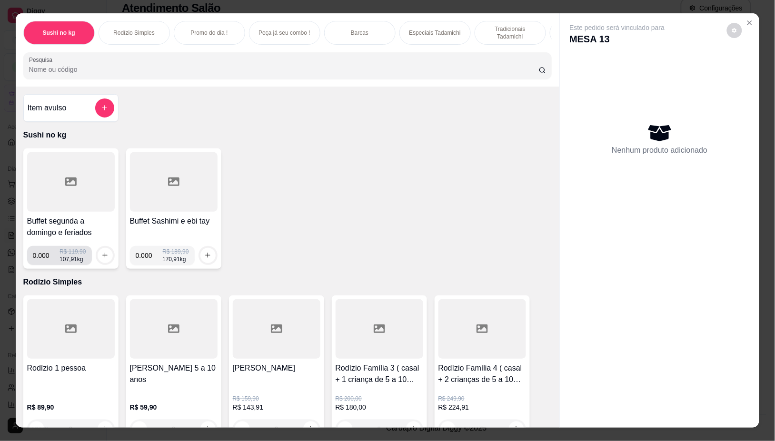
click at [46, 262] on input "0.000" at bounding box center [46, 255] width 27 height 19
type input "0.456"
click at [98, 260] on button "increase-product-quantity" at bounding box center [105, 255] width 15 height 15
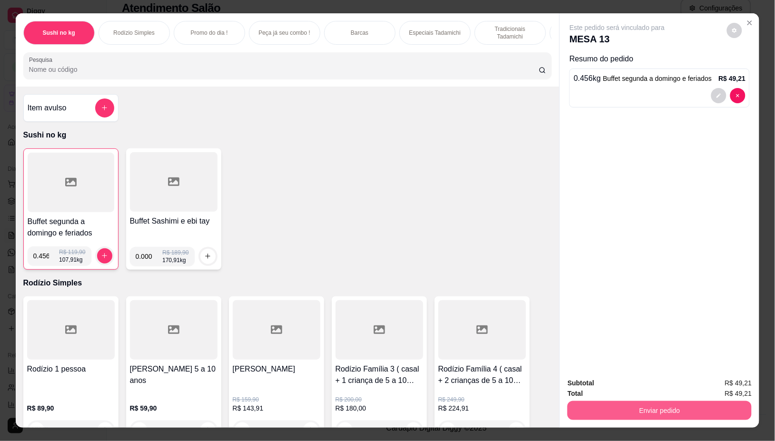
click at [653, 401] on button "Enviar pedido" at bounding box center [659, 410] width 184 height 19
click at [624, 379] on button "Não registrar e enviar pedido" at bounding box center [628, 384] width 96 height 18
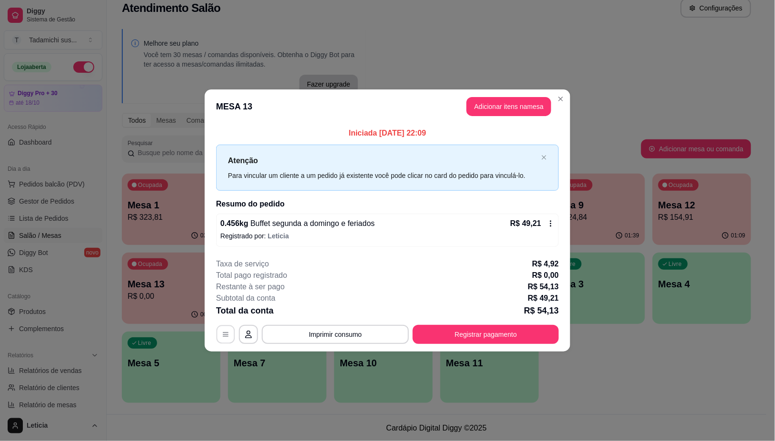
click at [219, 337] on button "button" at bounding box center [226, 335] width 19 height 19
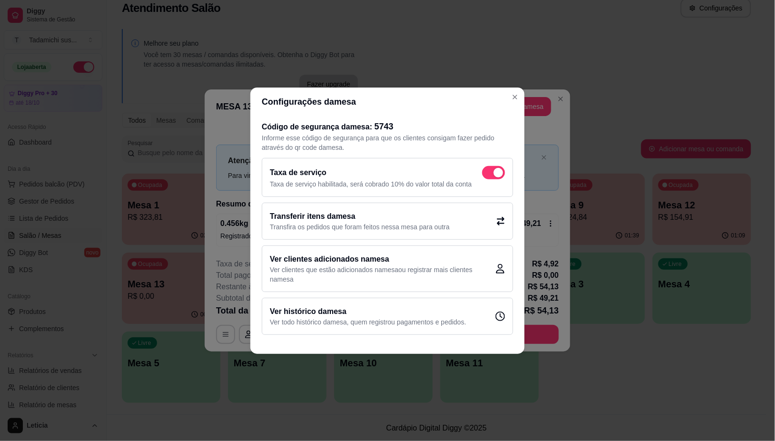
click at [491, 169] on span at bounding box center [493, 172] width 23 height 13
click at [488, 174] on input "checkbox" at bounding box center [485, 177] width 6 height 6
checkbox input "false"
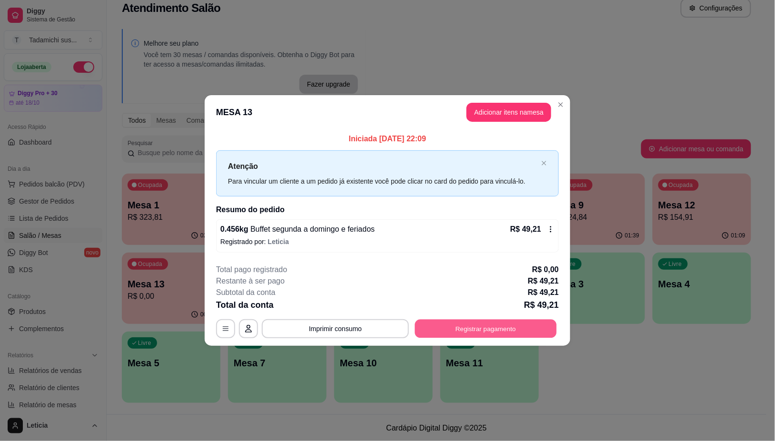
click at [467, 324] on button "Registrar pagamento" at bounding box center [486, 329] width 142 height 19
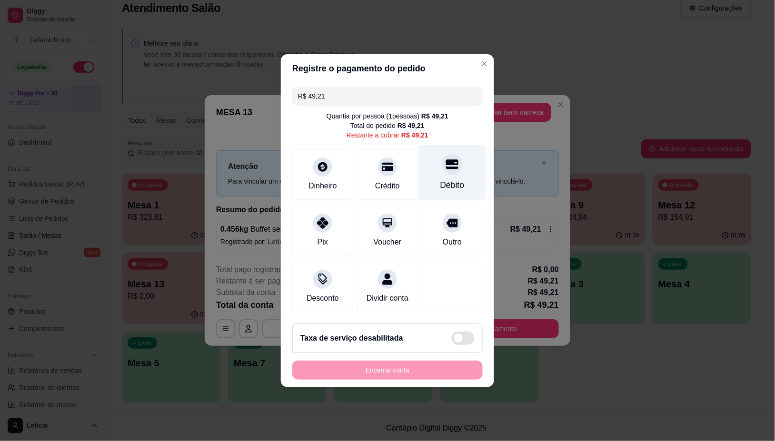
click at [440, 179] on div "Débito" at bounding box center [452, 185] width 24 height 12
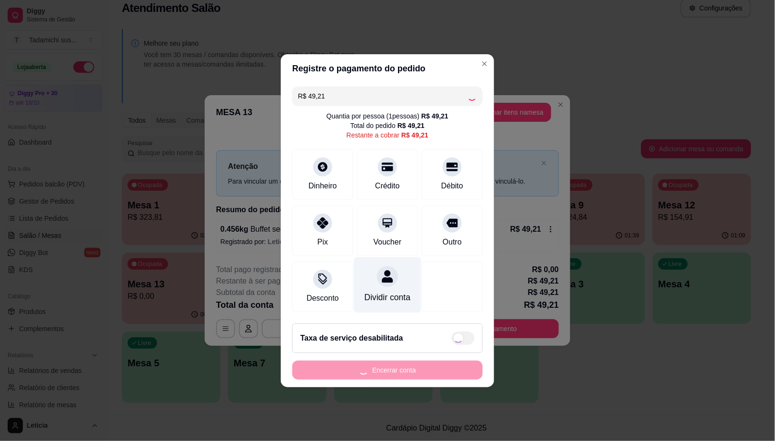
type input "R$ 0,00"
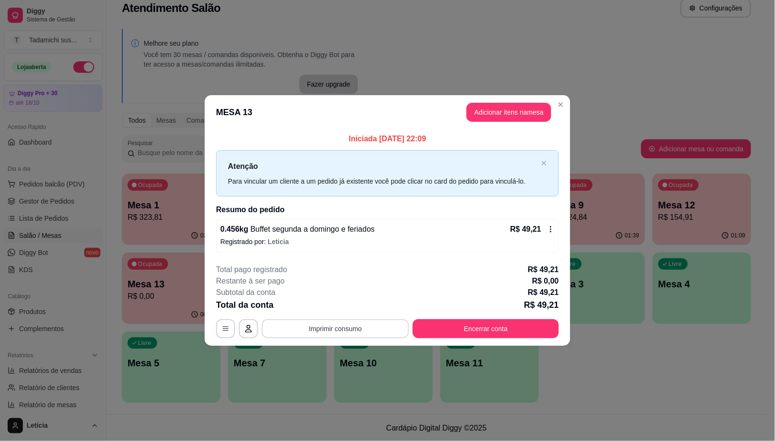
click at [350, 329] on button "Imprimir consumo" at bounding box center [335, 328] width 147 height 19
click at [345, 286] on button "IMPRESSORA HAYOM" at bounding box center [338, 288] width 73 height 15
click at [486, 326] on button "Encerrar conta" at bounding box center [486, 328] width 146 height 19
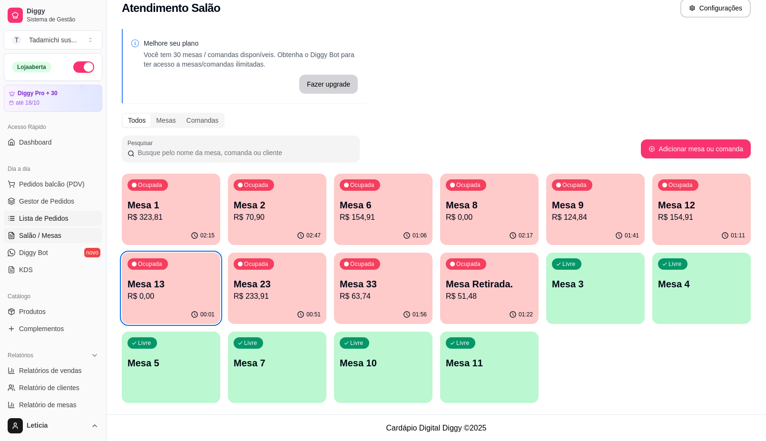
click at [19, 214] on span "Lista de Pedidos" at bounding box center [44, 219] width 50 height 10
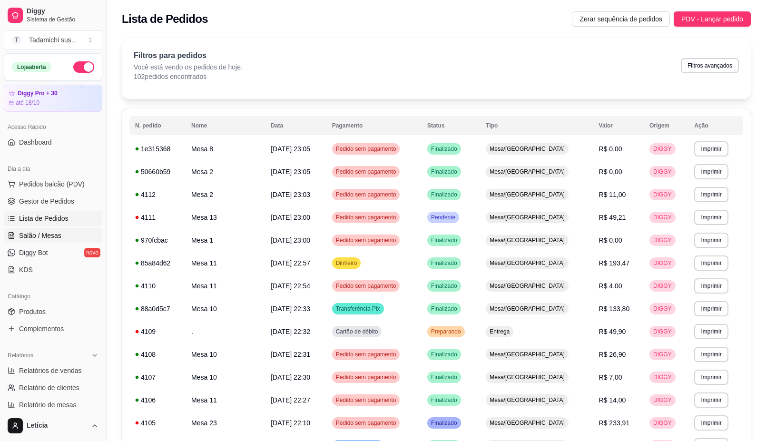
click at [53, 235] on span "Salão / Mesas" at bounding box center [40, 236] width 42 height 10
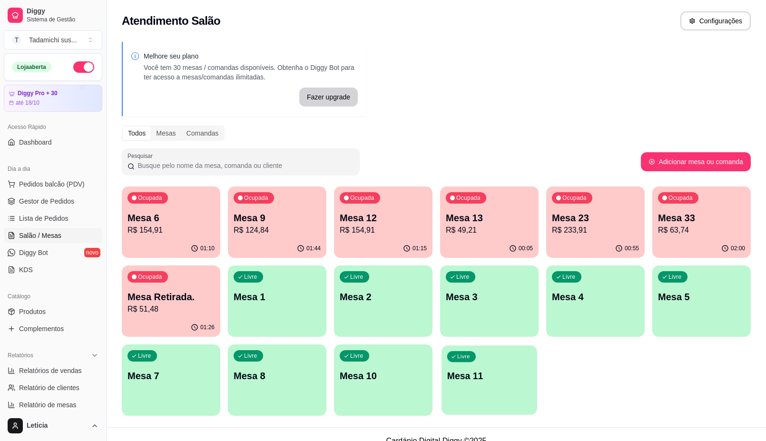
click at [481, 370] on p "Mesa 11" at bounding box center [489, 376] width 85 height 13
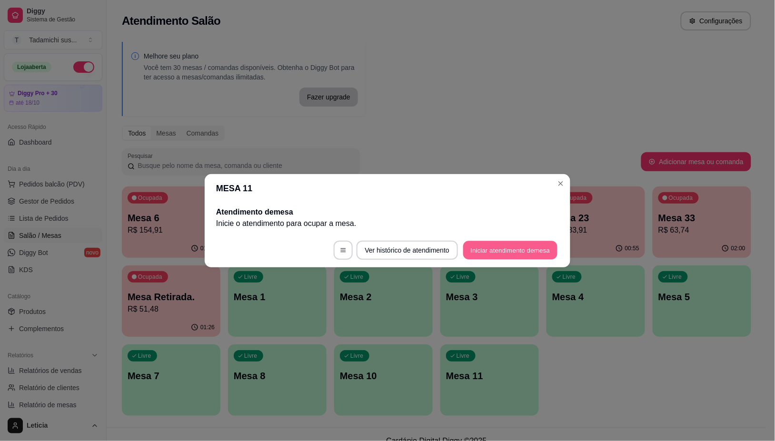
click at [527, 254] on button "Iniciar atendimento de mesa" at bounding box center [510, 250] width 94 height 19
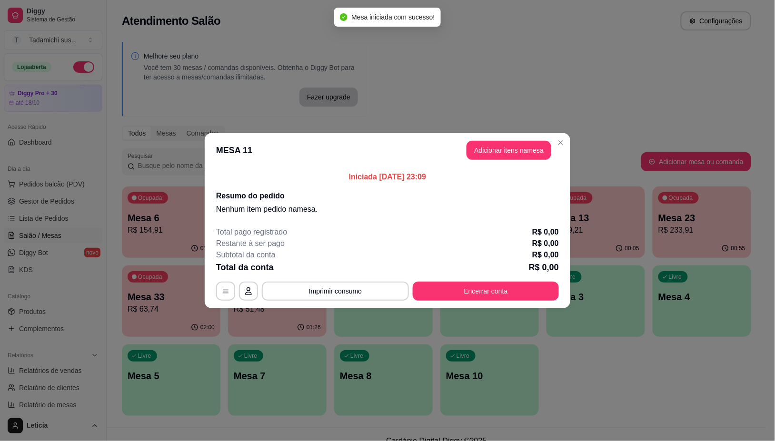
click at [497, 159] on header "MESA 11 Adicionar itens na mesa" at bounding box center [388, 150] width 366 height 34
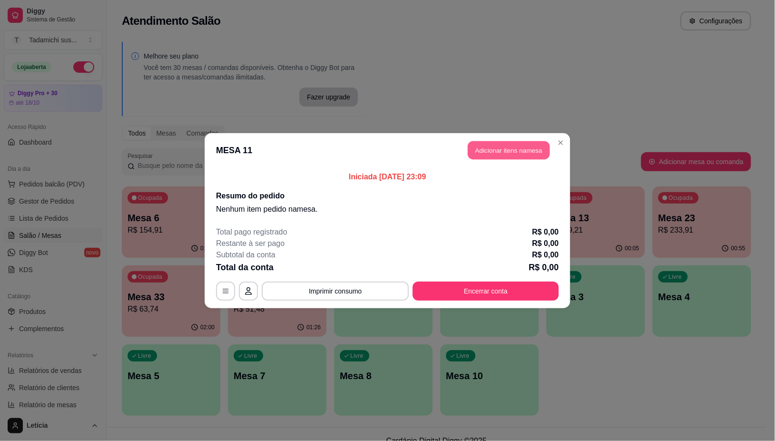
click at [507, 149] on button "Adicionar itens na mesa" at bounding box center [509, 150] width 82 height 19
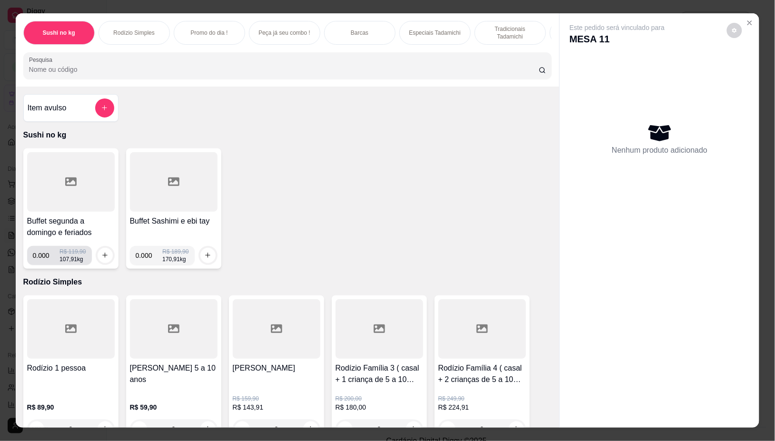
click at [46, 259] on input "0.000" at bounding box center [46, 255] width 27 height 19
type input "0.414"
click at [101, 258] on icon "increase-product-quantity" at bounding box center [104, 255] width 7 height 7
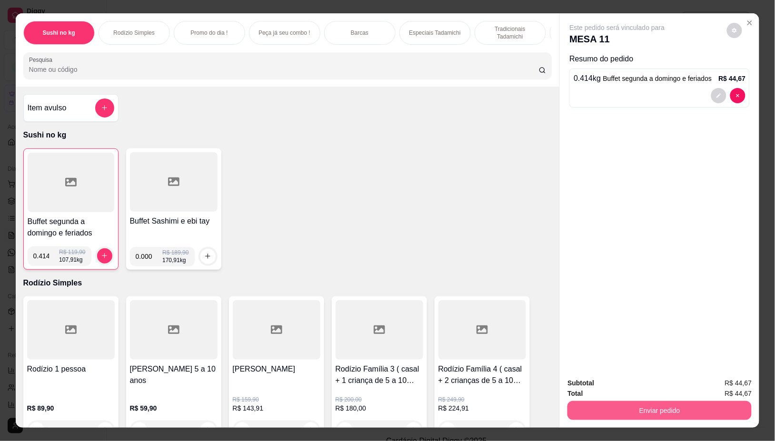
click at [682, 401] on button "Enviar pedido" at bounding box center [659, 410] width 184 height 19
click at [602, 384] on button "Não registrar e enviar pedido" at bounding box center [628, 383] width 96 height 18
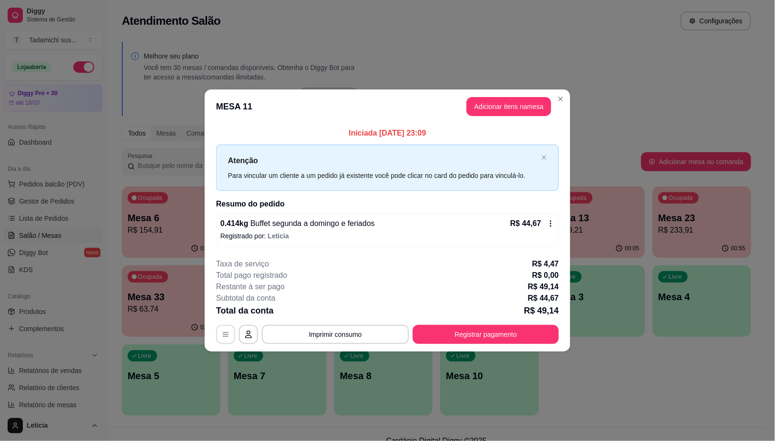
click at [225, 336] on icon "button" at bounding box center [226, 335] width 8 height 8
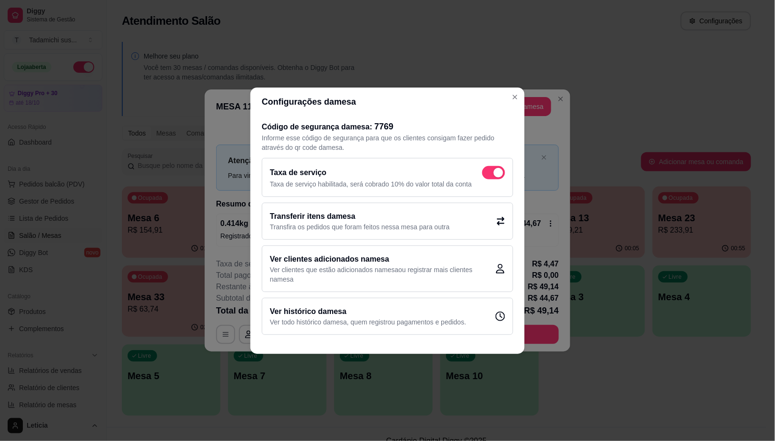
click at [486, 172] on span at bounding box center [493, 172] width 23 height 13
click at [486, 174] on input "checkbox" at bounding box center [485, 177] width 6 height 6
checkbox input "false"
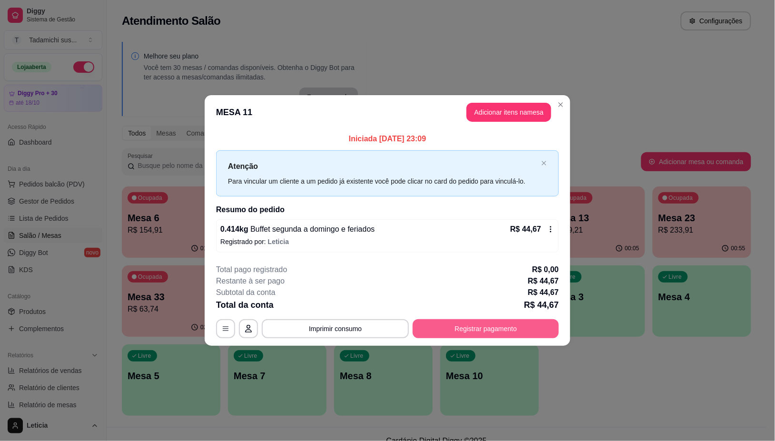
click at [475, 331] on button "Registrar pagamento" at bounding box center [486, 328] width 146 height 19
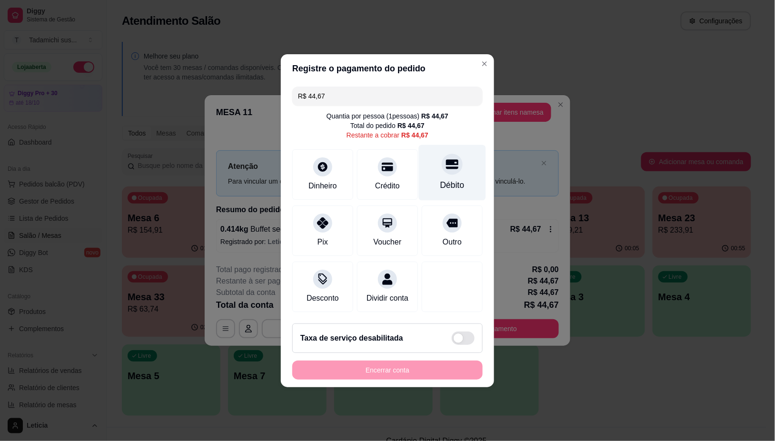
click at [448, 166] on div at bounding box center [452, 164] width 21 height 21
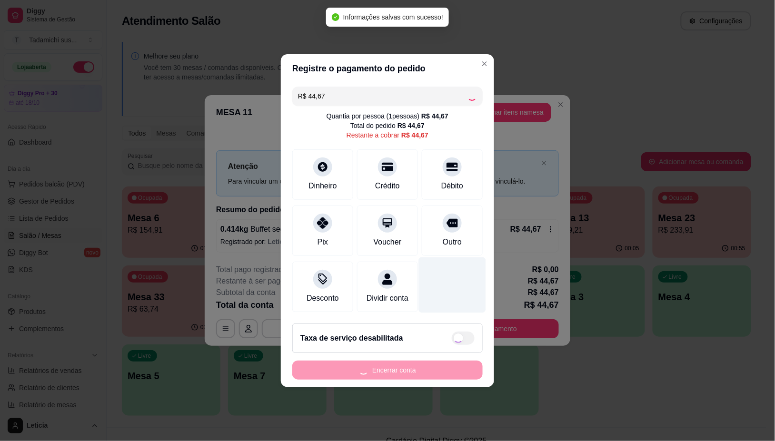
type input "R$ 0,00"
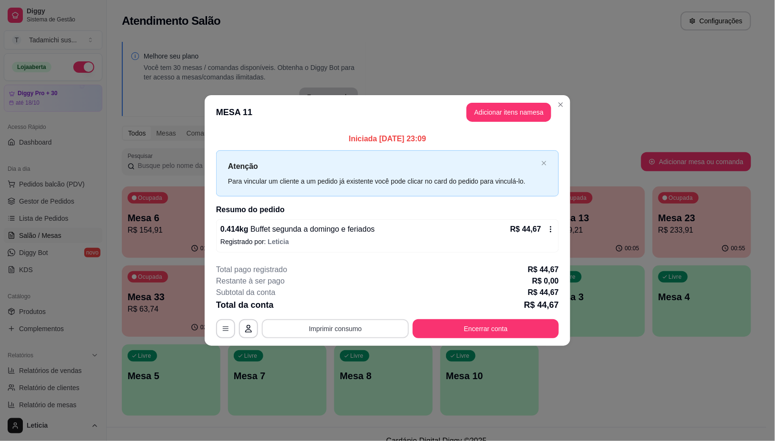
click at [334, 323] on button "Imprimir consumo" at bounding box center [335, 328] width 147 height 19
click at [326, 290] on button "IMPRESSORA HAYOM" at bounding box center [338, 288] width 71 height 15
click at [467, 329] on button "Encerrar conta" at bounding box center [486, 328] width 146 height 19
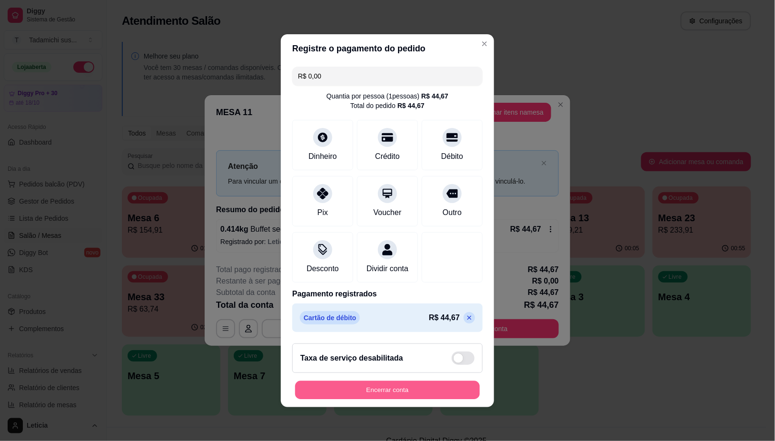
click at [389, 391] on button "Encerrar conta" at bounding box center [387, 390] width 185 height 19
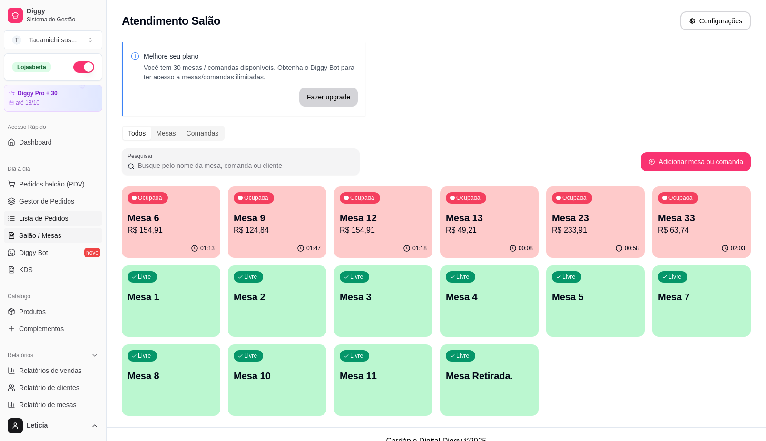
click at [30, 225] on link "Lista de Pedidos" at bounding box center [53, 218] width 99 height 15
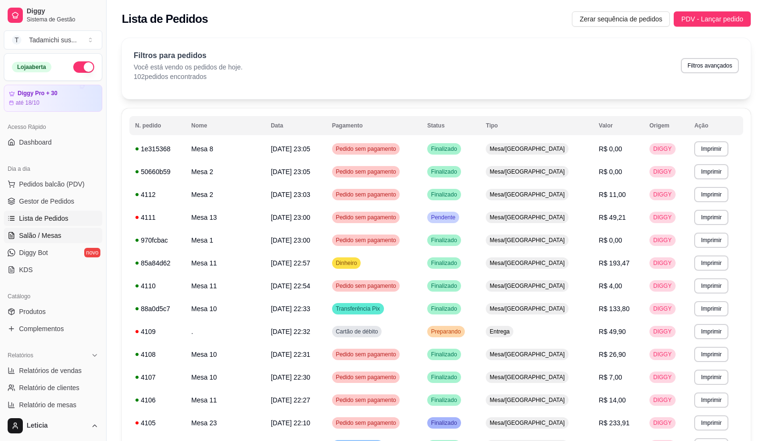
click at [30, 237] on span "Salão / Mesas" at bounding box center [40, 236] width 42 height 10
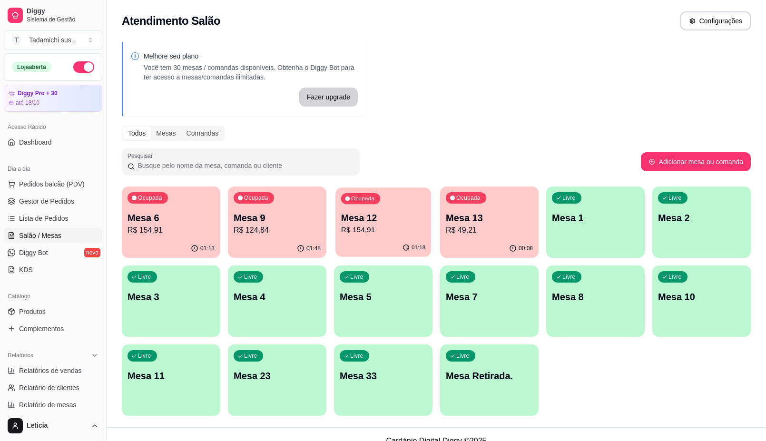
click at [384, 242] on div "01:18" at bounding box center [384, 248] width 96 height 18
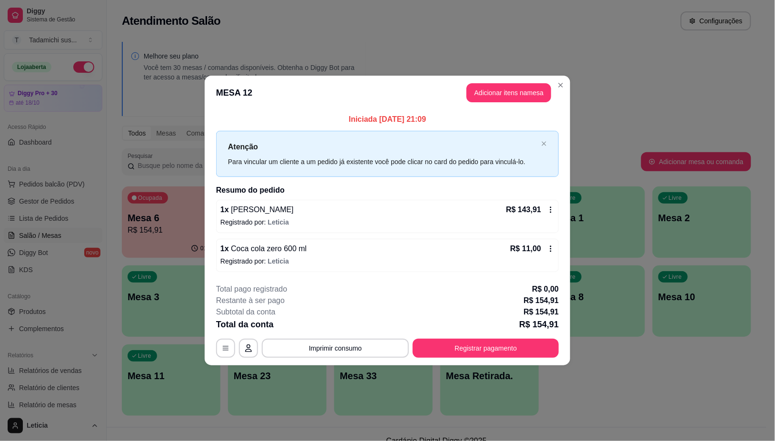
click at [540, 218] on p "Registrado por: [PERSON_NAME]" at bounding box center [387, 223] width 334 height 10
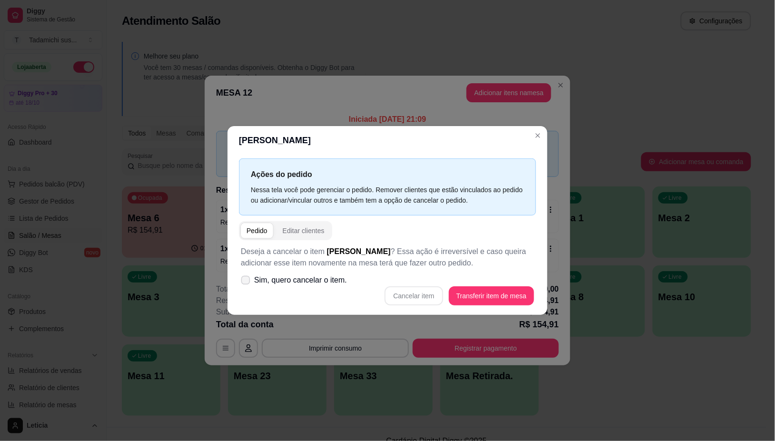
click at [248, 274] on label "Sim, quero cancelar o item." at bounding box center [294, 280] width 114 height 19
click at [247, 282] on input "Sim, quero cancelar o item." at bounding box center [243, 285] width 6 height 6
checkbox input "true"
click at [408, 299] on button "Cancelar item" at bounding box center [414, 296] width 58 height 19
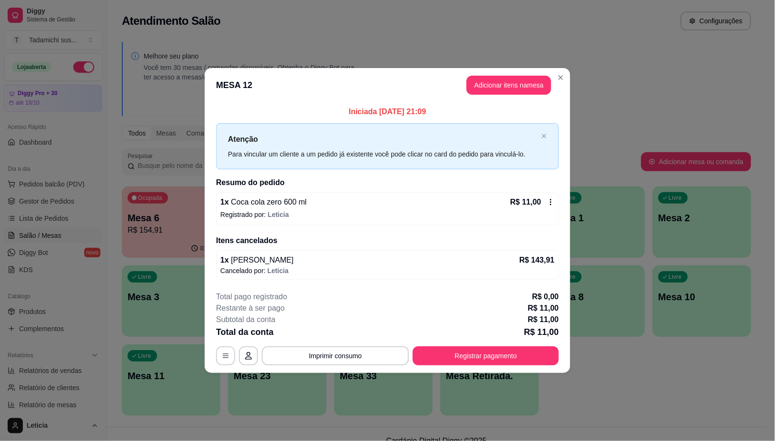
click at [547, 203] on icon at bounding box center [551, 202] width 8 height 8
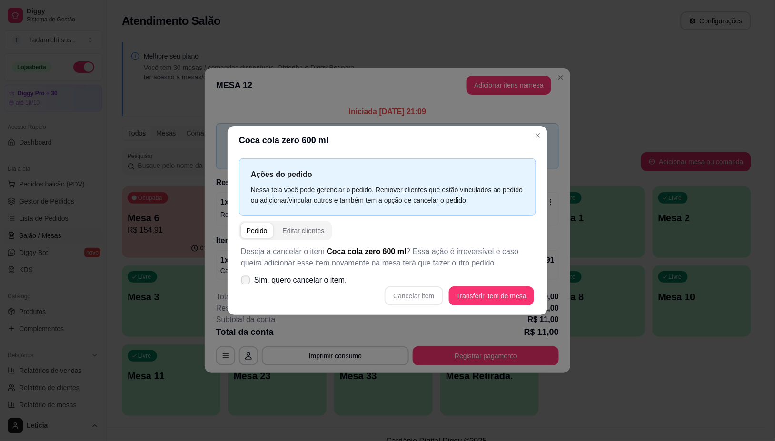
click at [246, 279] on icon at bounding box center [245, 280] width 7 height 5
click at [246, 282] on input "Sim, quero cancelar o item." at bounding box center [243, 285] width 6 height 6
checkbox input "true"
click at [411, 297] on button "Cancelar item" at bounding box center [414, 296] width 57 height 19
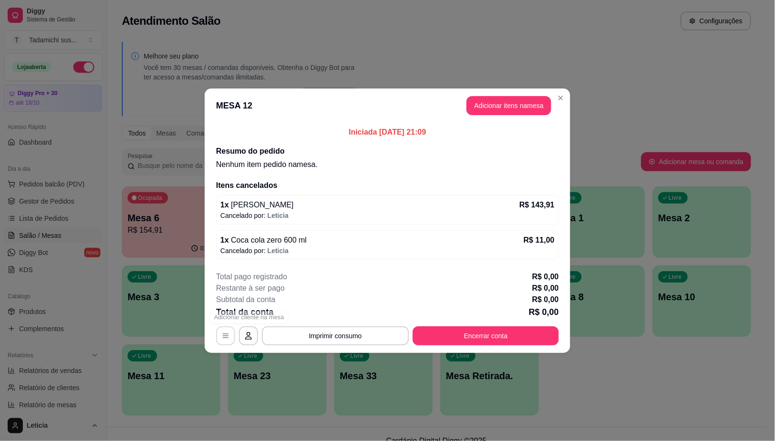
click at [219, 331] on button "button" at bounding box center [225, 336] width 19 height 19
click at [481, 334] on button "Encerrar conta" at bounding box center [486, 336] width 146 height 19
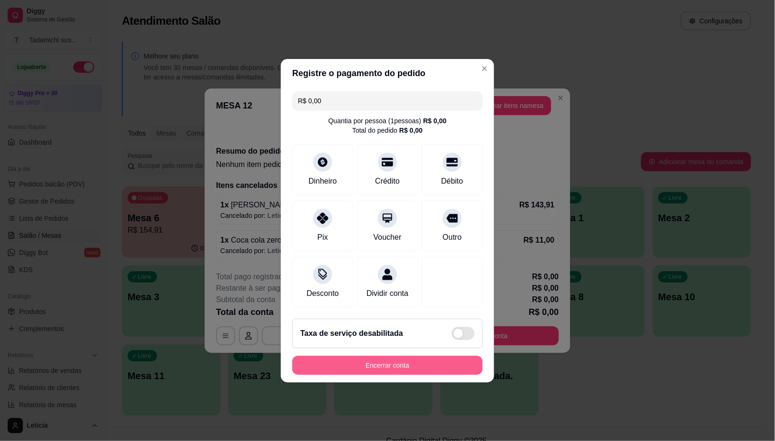
click at [389, 367] on button "Encerrar conta" at bounding box center [387, 365] width 190 height 19
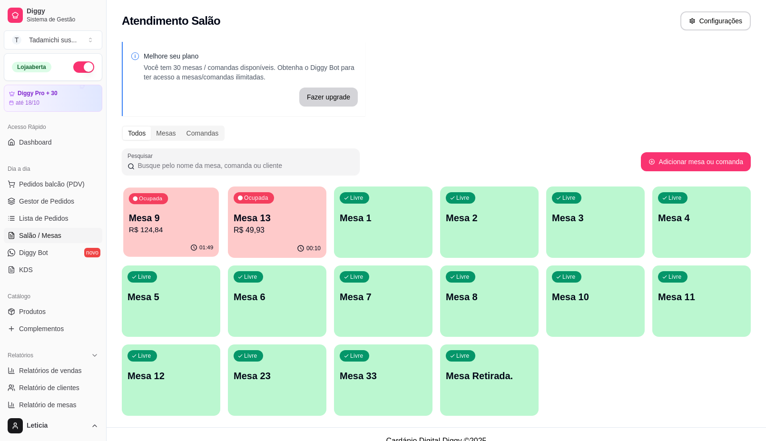
click at [181, 229] on p "R$ 124,84" at bounding box center [171, 230] width 85 height 11
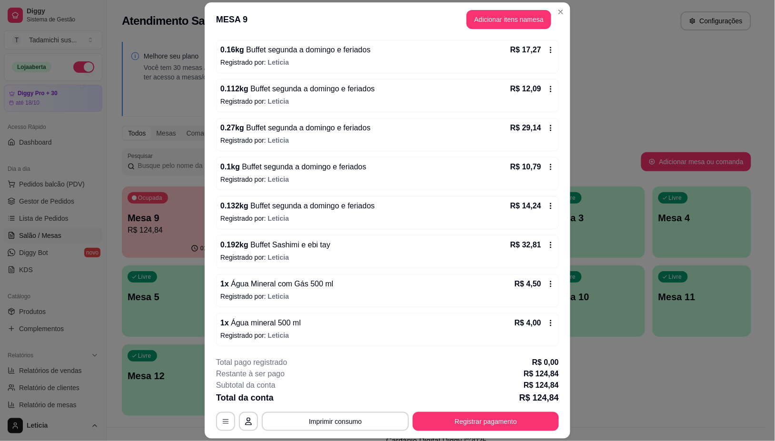
scroll to position [89, 0]
click at [223, 418] on icon "button" at bounding box center [226, 422] width 8 height 8
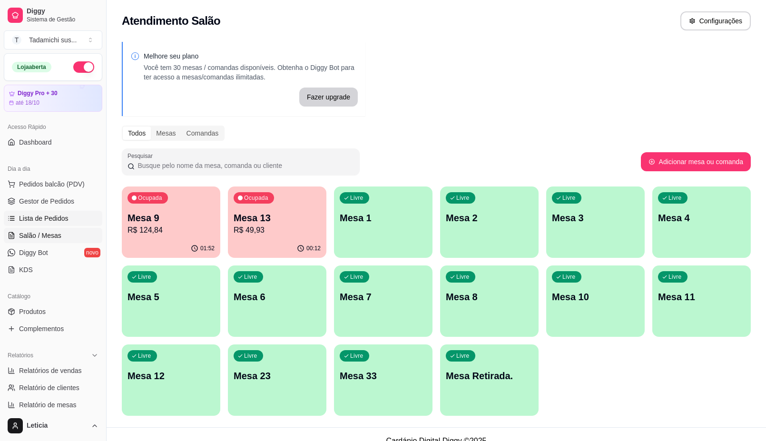
click at [55, 216] on span "Lista de Pedidos" at bounding box center [44, 219] width 50 height 10
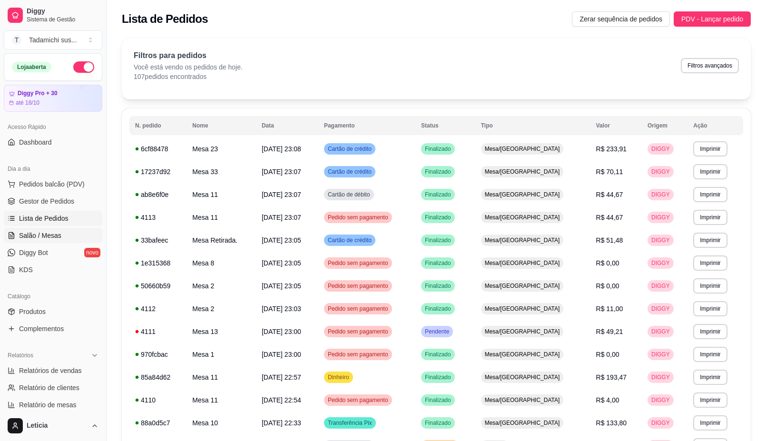
click at [49, 233] on span "Salão / Mesas" at bounding box center [40, 236] width 42 height 10
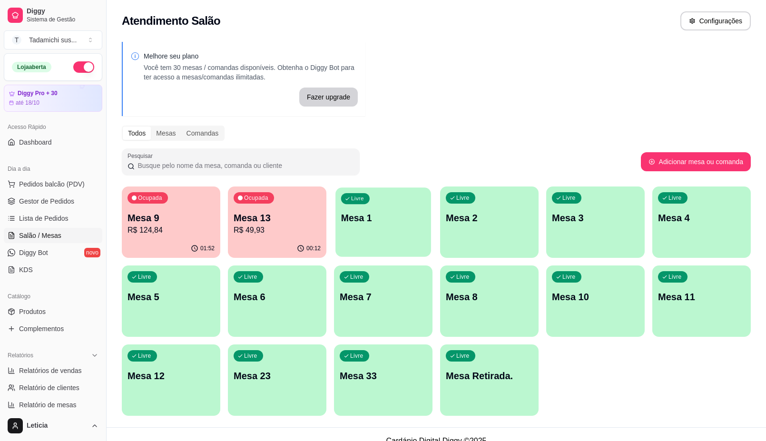
click at [372, 209] on div "Livre Mesa 1" at bounding box center [384, 217] width 96 height 58
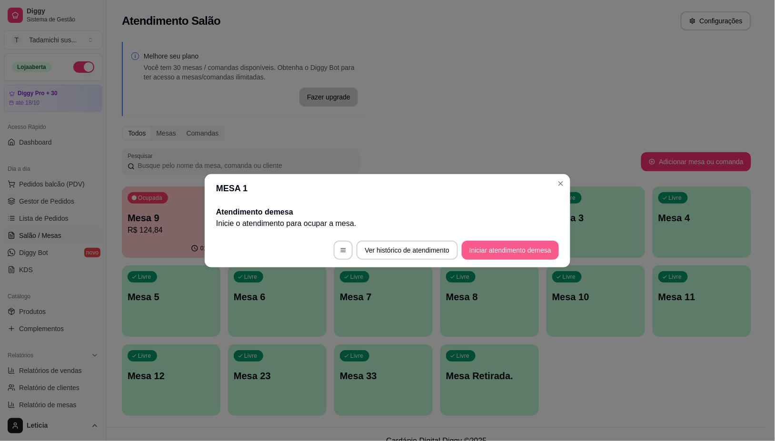
click at [507, 247] on button "Iniciar atendimento de mesa" at bounding box center [510, 250] width 97 height 19
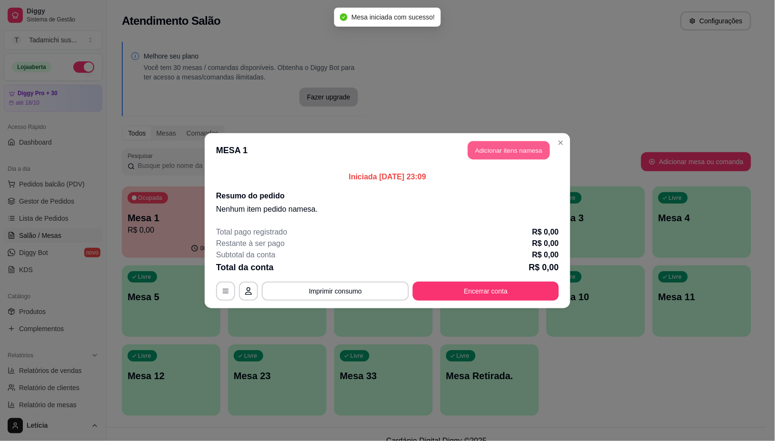
click at [515, 144] on button "Adicionar itens na mesa" at bounding box center [509, 150] width 82 height 19
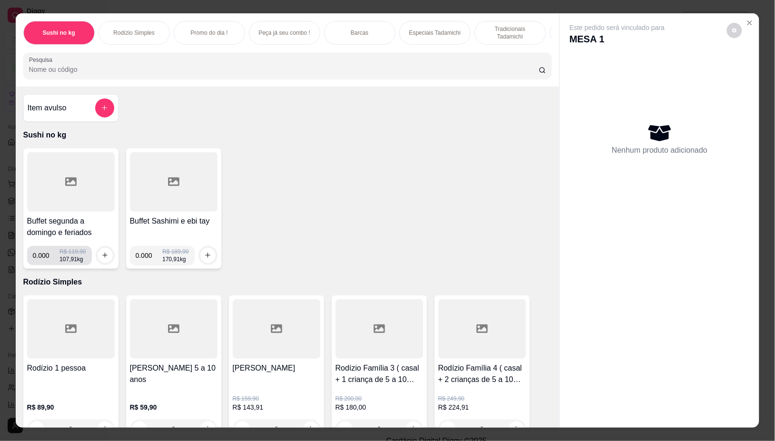
click at [45, 258] on input "0.000" at bounding box center [46, 255] width 27 height 19
type input "0.102"
click at [101, 258] on icon "increase-product-quantity" at bounding box center [104, 255] width 7 height 7
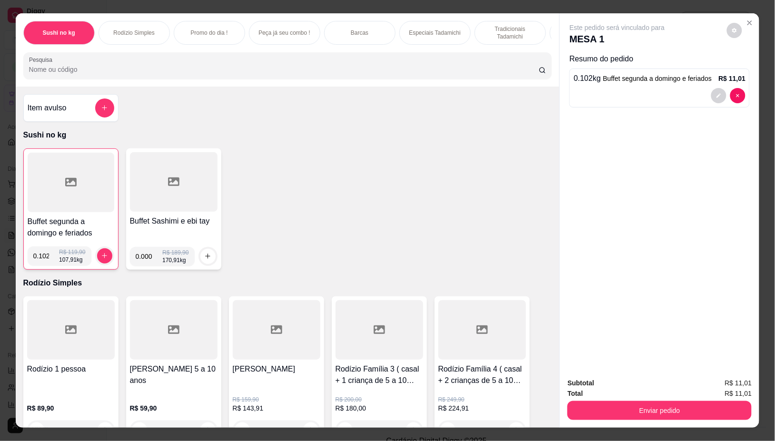
click at [59, 204] on div at bounding box center [71, 182] width 87 height 59
click at [146, 262] on input "0.000" at bounding box center [149, 256] width 27 height 19
type input "0.154"
click at [204, 258] on icon "increase-product-quantity" at bounding box center [207, 256] width 7 height 7
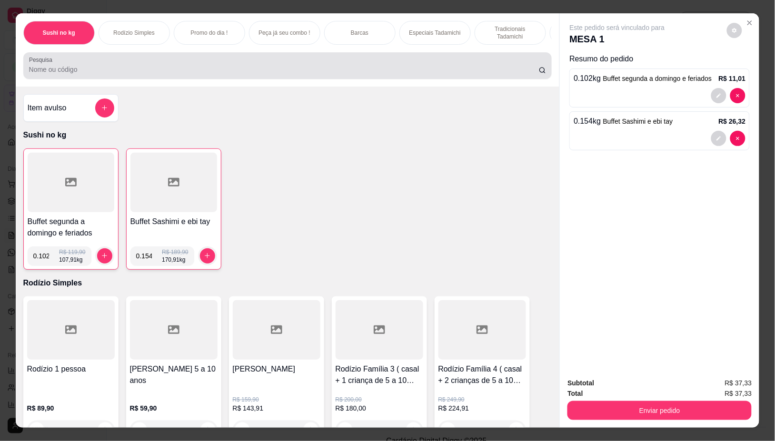
click at [51, 70] on input "Pesquisa" at bounding box center [284, 70] width 510 height 10
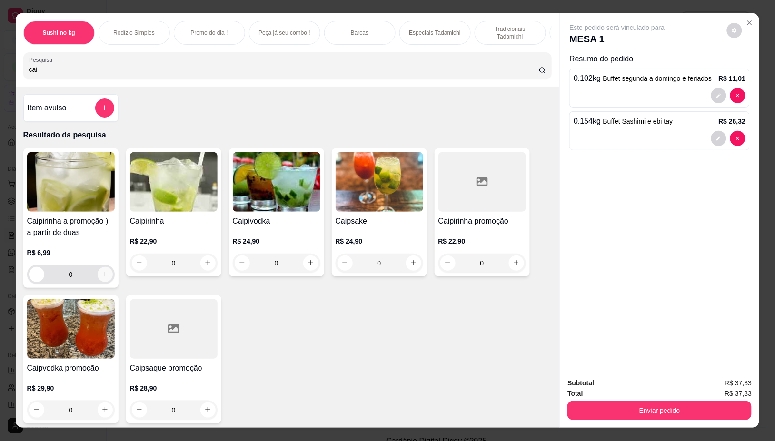
type input "cai"
click at [102, 277] on icon "increase-product-quantity" at bounding box center [104, 274] width 5 height 5
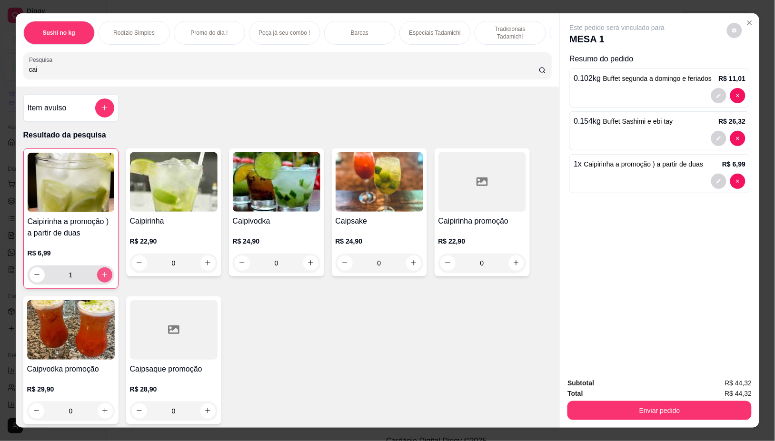
type input "1"
click at [101, 278] on icon "increase-product-quantity" at bounding box center [104, 274] width 7 height 7
type input "2"
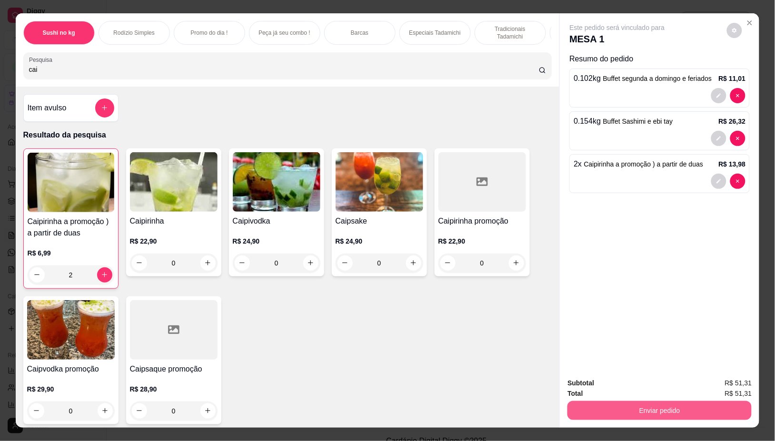
click at [610, 403] on button "Enviar pedido" at bounding box center [659, 410] width 184 height 19
click at [615, 386] on button "Não registrar e enviar pedido" at bounding box center [628, 383] width 96 height 18
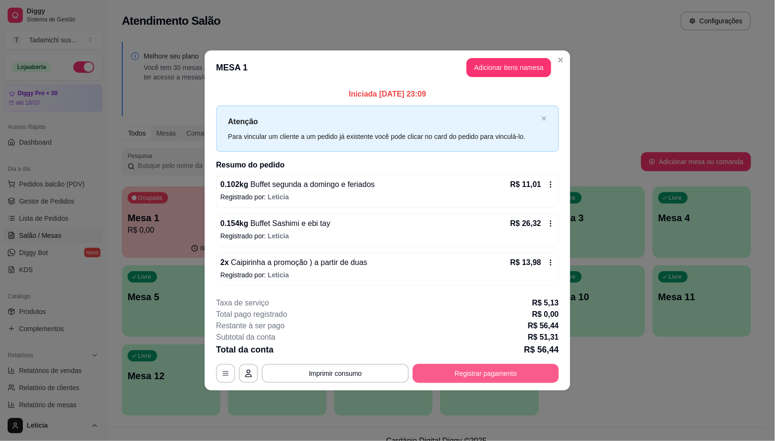
click at [476, 370] on button "Registrar pagamento" at bounding box center [486, 373] width 146 height 19
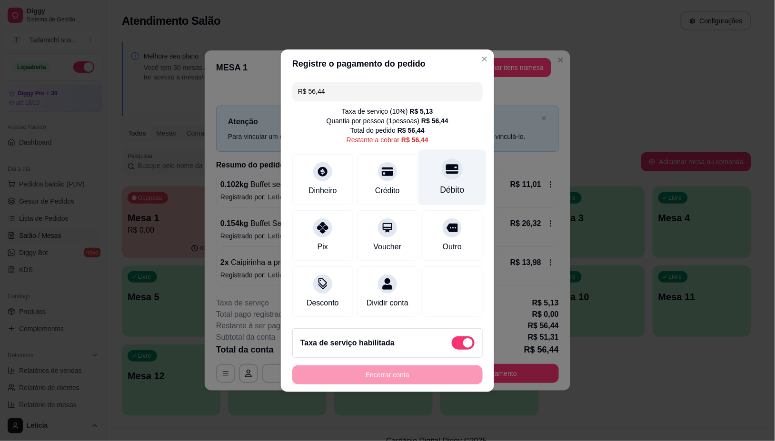
click at [442, 169] on div at bounding box center [452, 169] width 21 height 21
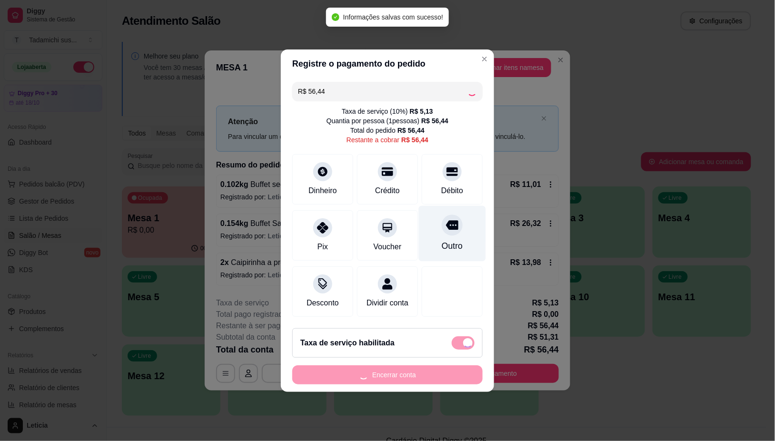
type input "R$ 0,00"
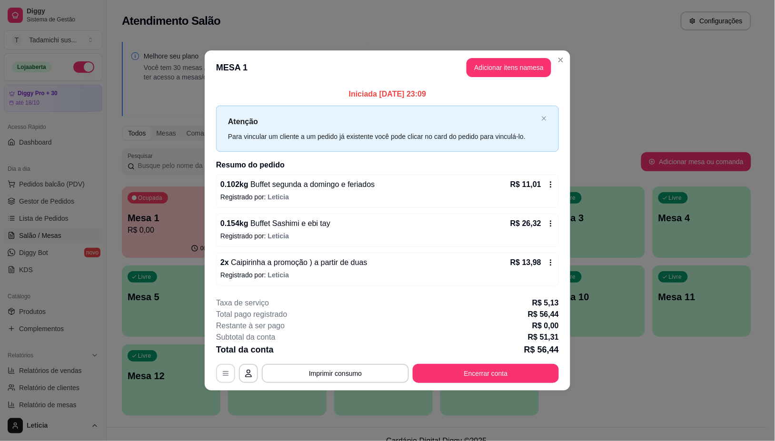
click at [224, 377] on icon "button" at bounding box center [226, 374] width 8 height 8
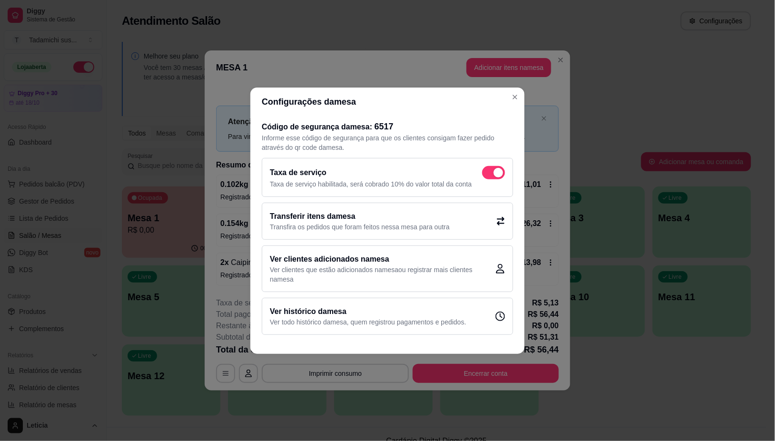
click at [485, 175] on span at bounding box center [493, 172] width 23 height 13
click at [485, 175] on input "checkbox" at bounding box center [485, 177] width 6 height 6
checkbox input "false"
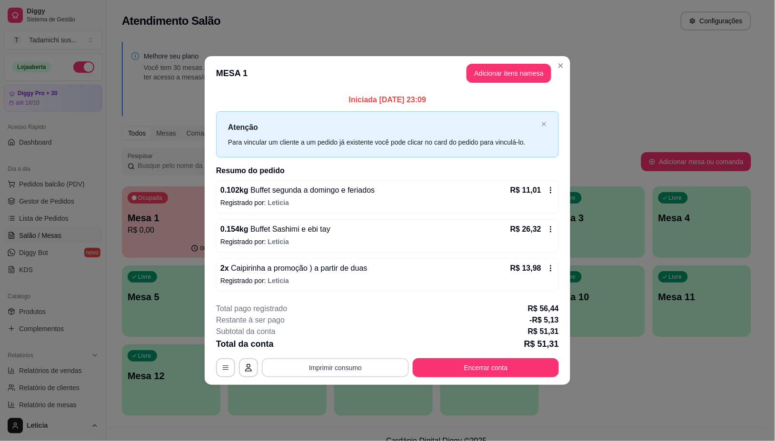
click at [360, 364] on button "Imprimir consumo" at bounding box center [335, 367] width 147 height 19
click at [224, 369] on icon "button" at bounding box center [226, 368] width 8 height 8
click at [342, 364] on button "Imprimir consumo" at bounding box center [335, 367] width 147 height 19
click at [418, 291] on div "2 x Caipirinha a promoção ) a partir de duas R$ 13,98 Registrado por: Leticia" at bounding box center [387, 274] width 343 height 33
click at [223, 367] on icon "button" at bounding box center [226, 368] width 6 height 4
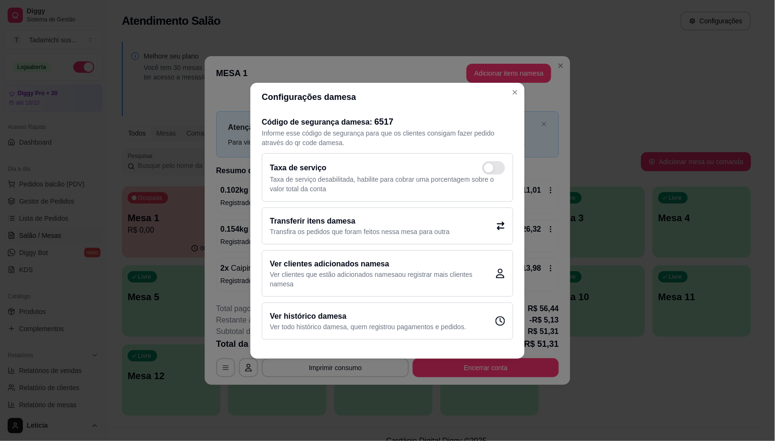
click at [498, 165] on span at bounding box center [493, 167] width 23 height 13
click at [488, 169] on input "checkbox" at bounding box center [485, 172] width 6 height 6
checkbox input "true"
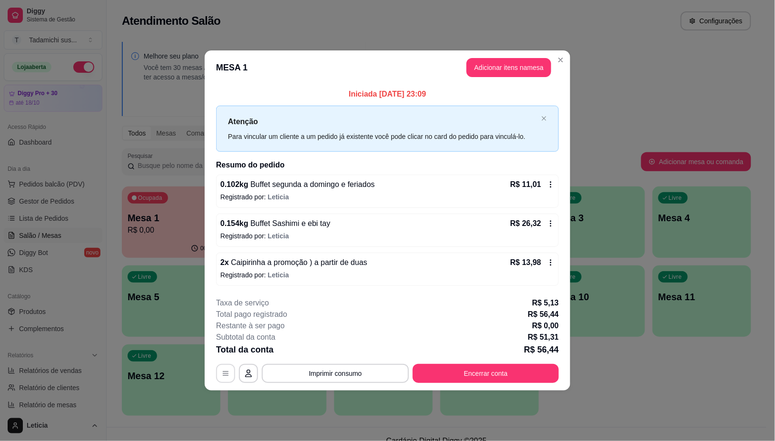
click at [222, 370] on icon "button" at bounding box center [226, 374] width 8 height 8
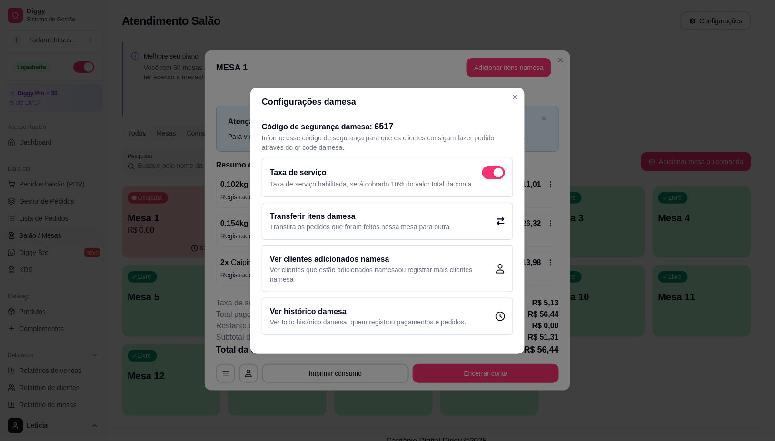
click at [485, 168] on span at bounding box center [493, 172] width 23 height 13
click at [485, 174] on input "checkbox" at bounding box center [485, 177] width 6 height 6
checkbox input "false"
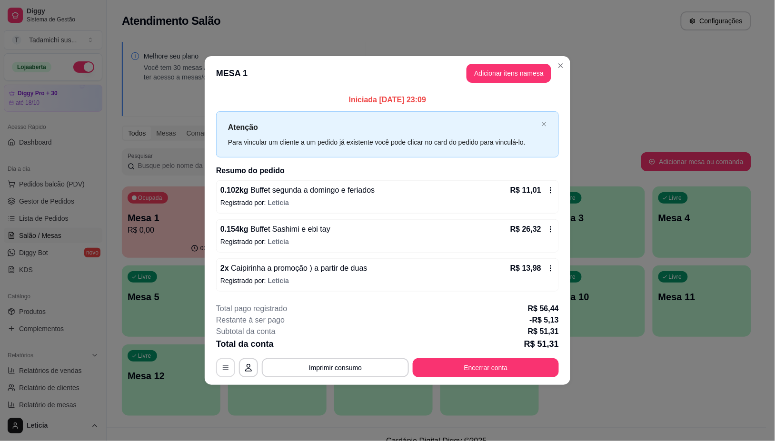
click at [220, 367] on button "button" at bounding box center [225, 367] width 19 height 19
click at [512, 370] on button "Encerrar conta" at bounding box center [486, 367] width 146 height 19
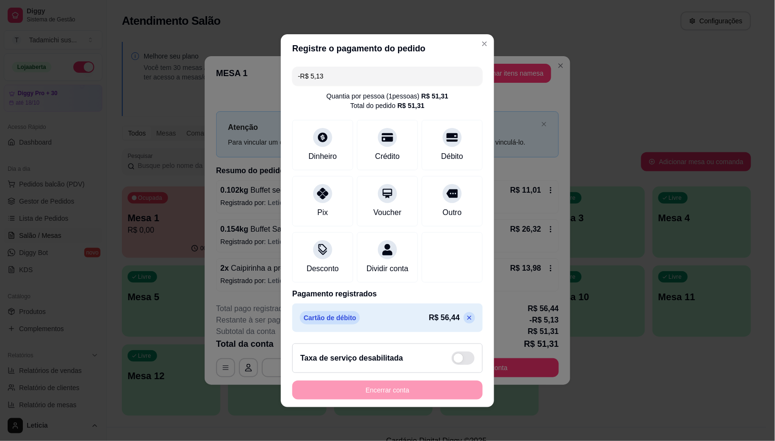
click at [466, 322] on icon at bounding box center [470, 318] width 8 height 8
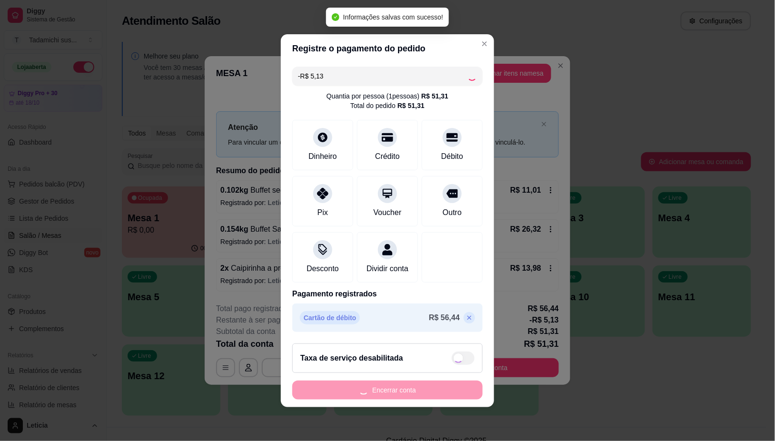
type input "R$ 51,31"
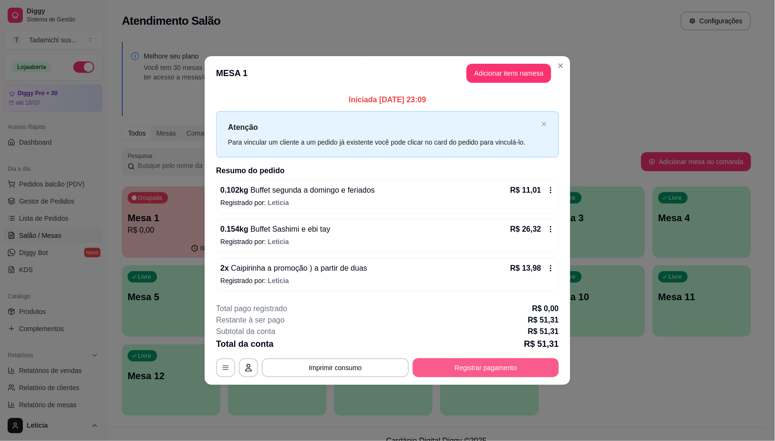
click at [467, 366] on button "Registrar pagamento" at bounding box center [486, 367] width 146 height 19
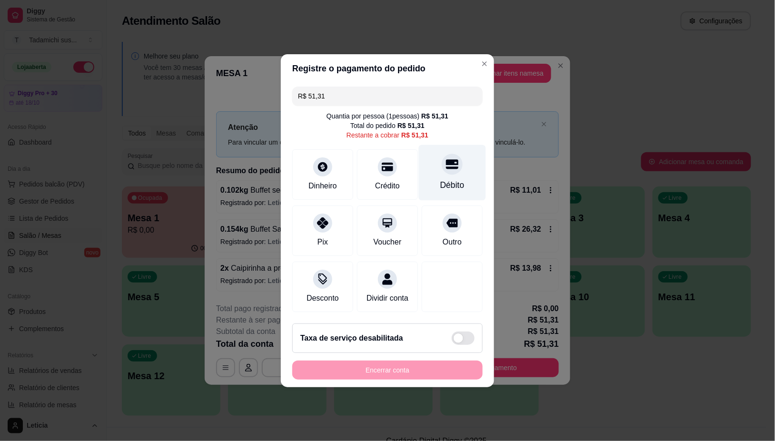
click at [445, 179] on div "Débito" at bounding box center [452, 185] width 24 height 12
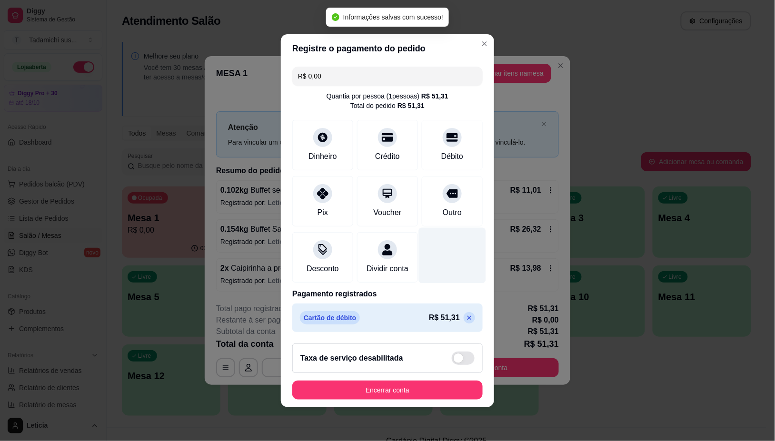
type input "R$ 0,00"
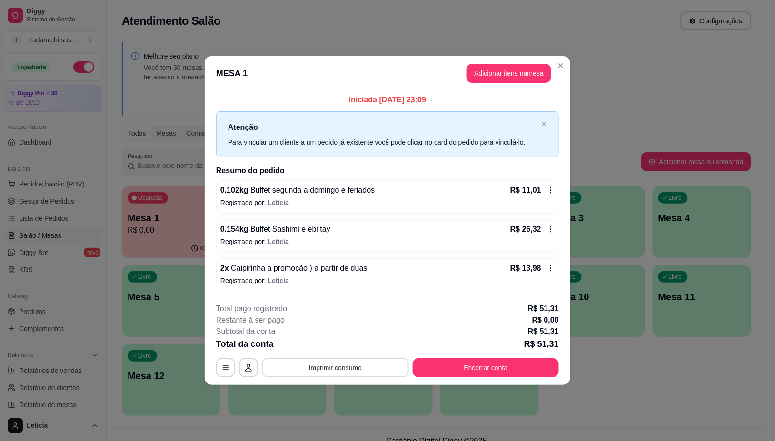
click at [319, 370] on button "Imprimir consumo" at bounding box center [335, 367] width 147 height 19
click at [331, 323] on button "IMPRESSORA HAYOM" at bounding box center [338, 327] width 71 height 15
click at [506, 359] on button "Encerrar conta" at bounding box center [486, 368] width 142 height 19
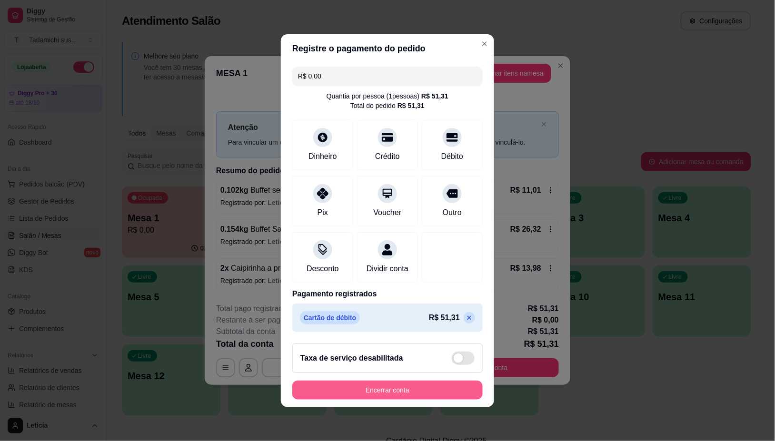
click at [391, 400] on button "Encerrar conta" at bounding box center [387, 390] width 190 height 19
